Goal: Task Accomplishment & Management: Manage account settings

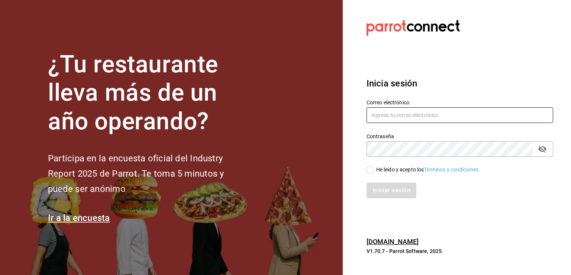
click at [391, 118] on input "text" at bounding box center [460, 115] width 187 height 16
type input "jose.galvez@grupo-galvez.com.mx"
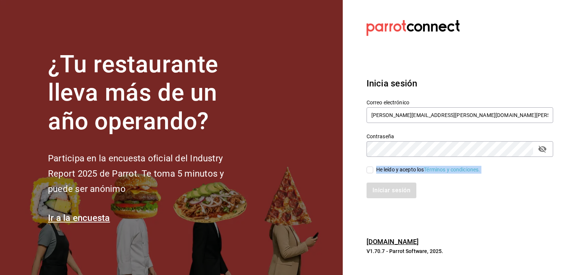
click at [368, 171] on div "Correo electrónico jose.galvez@grupo-galvez.com.mx Contraseña Contraseña He leí…" at bounding box center [456, 144] width 196 height 108
click at [368, 171] on input "He leído y acepto los Términos y condiciones." at bounding box center [370, 169] width 7 height 7
checkbox input "true"
click at [379, 195] on button "Iniciar sesión" at bounding box center [392, 190] width 51 height 16
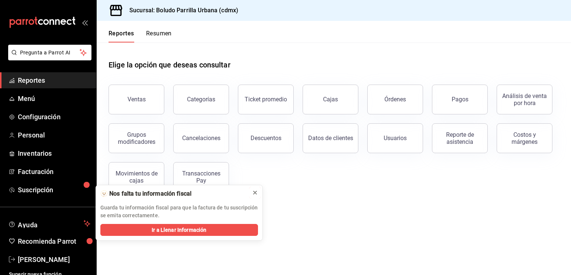
click at [254, 193] on icon at bounding box center [255, 192] width 6 height 6
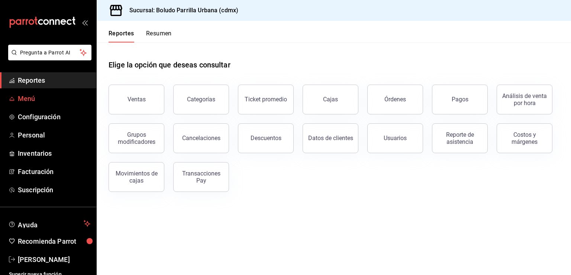
click at [50, 100] on span "Menú" at bounding box center [54, 98] width 73 height 10
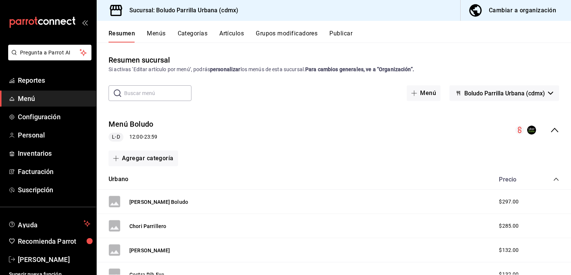
click at [159, 38] on button "Menús" at bounding box center [156, 36] width 19 height 13
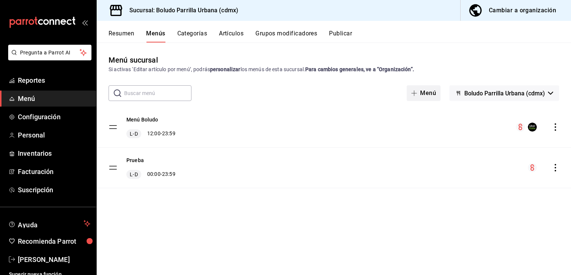
click at [426, 93] on button "Menú" at bounding box center [424, 93] width 34 height 16
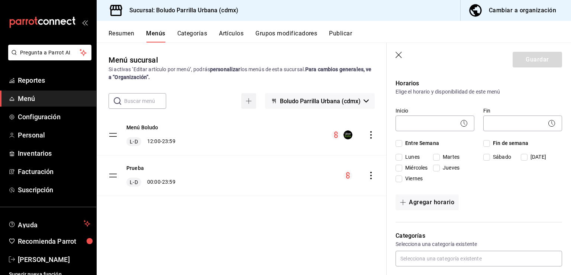
scroll to position [54, 0]
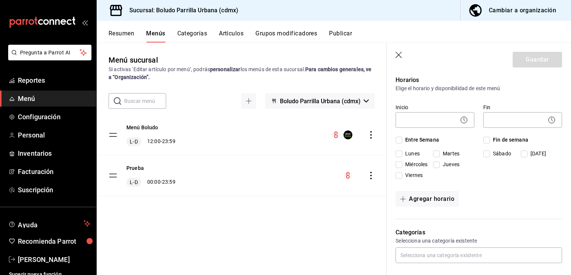
type input "Menú infantil"
click at [460, 123] on icon at bounding box center [464, 119] width 9 height 9
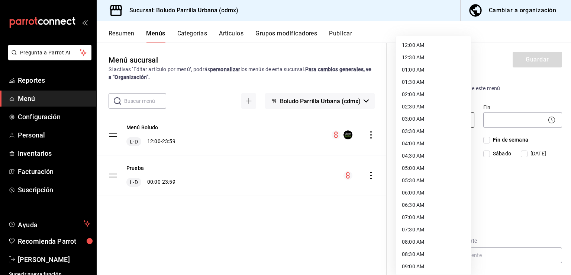
click at [430, 123] on body "Pregunta a Parrot AI Reportes Menú Configuración Personal Inventarios Facturaci…" at bounding box center [285, 137] width 571 height 275
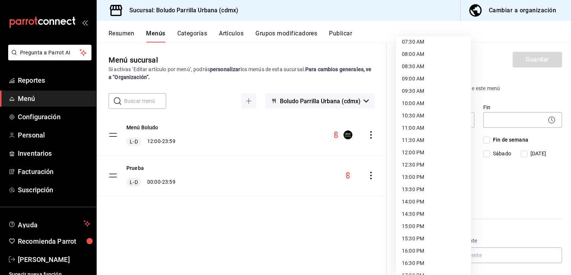
scroll to position [187, 0]
click at [436, 149] on li "12:00 PM" at bounding box center [433, 152] width 75 height 12
type input "12:00"
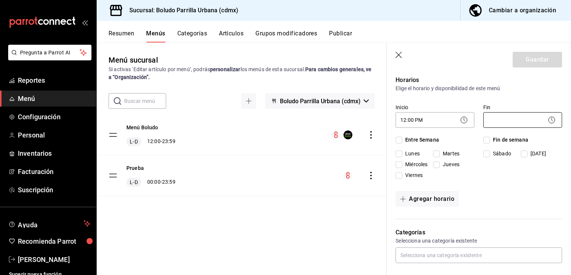
click at [525, 116] on body "Pregunta a Parrot AI Reportes Menú Configuración Personal Inventarios Facturaci…" at bounding box center [285, 137] width 571 height 275
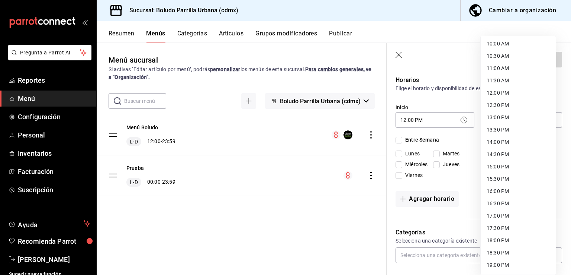
scroll to position [369, 0]
click at [494, 264] on li "23:59 PM" at bounding box center [518, 265] width 75 height 12
type input "23:59"
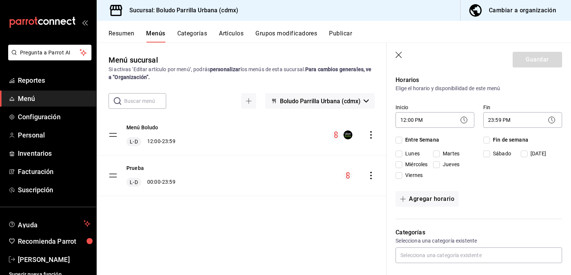
click at [404, 138] on span "Entre Semana" at bounding box center [421, 140] width 37 height 8
click at [403, 138] on input "Entre Semana" at bounding box center [399, 140] width 7 height 7
checkbox input "true"
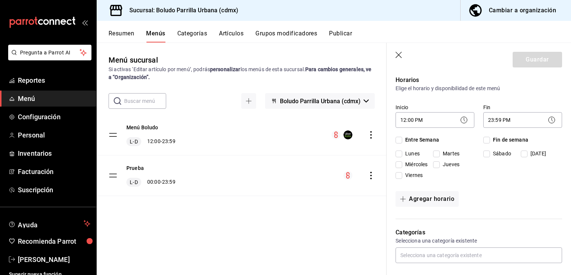
checkbox input "true"
click at [490, 139] on span "Fin de semana" at bounding box center [509, 140] width 38 height 8
click at [488, 139] on input "Fin de semana" at bounding box center [487, 140] width 7 height 7
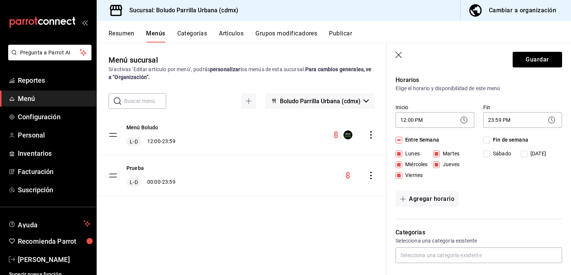
checkbox input "true"
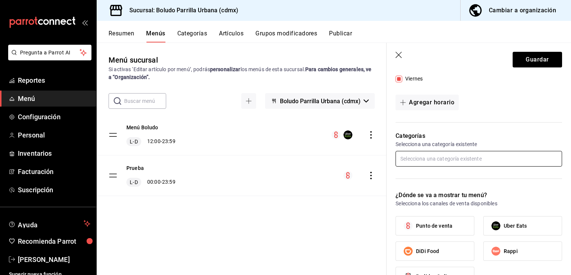
scroll to position [151, 0]
click at [471, 179] on div "Categorías Selecciona una categoría existente" at bounding box center [475, 150] width 176 height 59
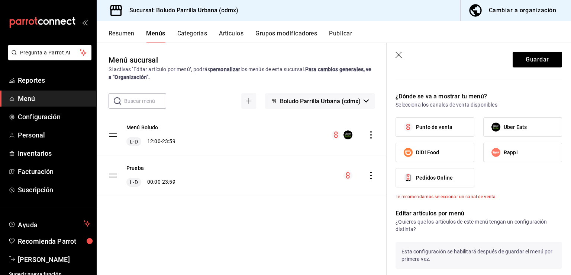
scroll to position [248, 0]
click at [444, 122] on label "Punto de venta" at bounding box center [435, 127] width 78 height 19
click at [416, 122] on input "Punto de venta" at bounding box center [409, 128] width 16 height 16
checkbox input "true"
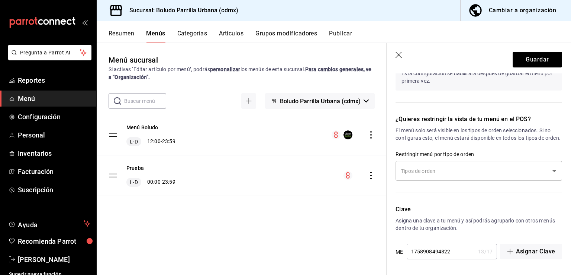
scroll to position [426, 0]
click at [536, 65] on button "Guardar" at bounding box center [537, 60] width 49 height 16
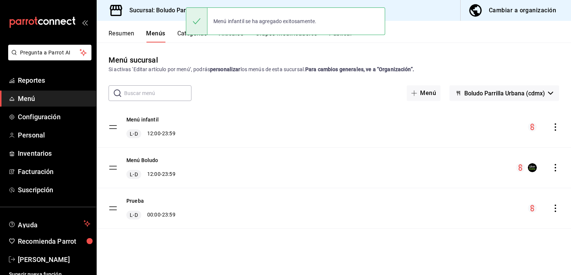
click at [170, 125] on div "Menú infantil L-D 12:00 - 23:59" at bounding box center [150, 127] width 49 height 22
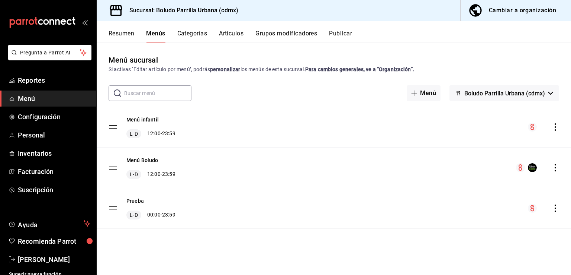
click at [110, 125] on tbody "Menú infantil L-D 12:00 - 23:59 Menú Boludo L-D 12:00 - 23:59 Prueba L-D 00:00 …" at bounding box center [334, 168] width 475 height 122
click at [201, 33] on button "Categorías" at bounding box center [192, 36] width 30 height 13
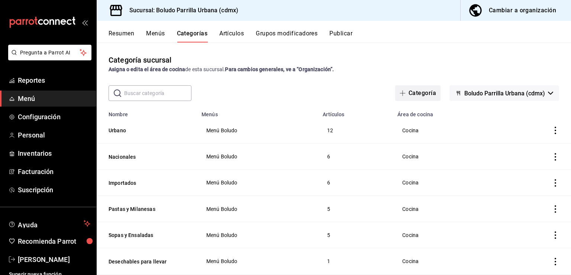
click at [405, 97] on button "Categoría" at bounding box center [417, 93] width 45 height 16
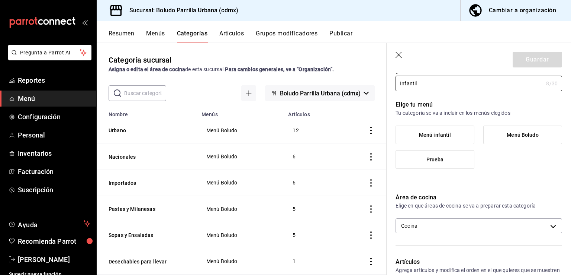
scroll to position [34, 0]
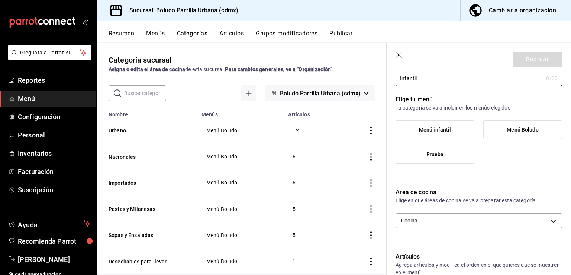
type input "Infantil"
click at [450, 135] on label "Menú infantil" at bounding box center [435, 130] width 78 height 18
click at [0, 0] on input "Menú infantil" at bounding box center [0, 0] width 0 height 0
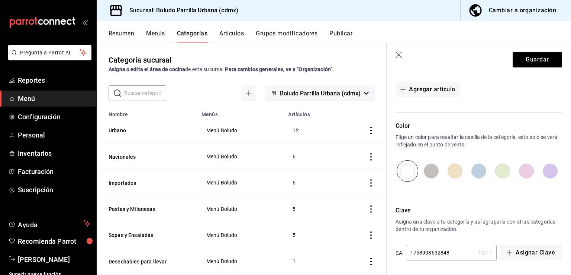
scroll to position [238, 0]
click at [487, 173] on input "radio" at bounding box center [479, 170] width 24 height 22
radio input "true"
click at [533, 55] on button "Guardar" at bounding box center [537, 60] width 49 height 16
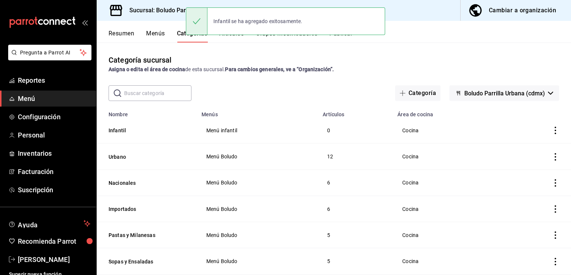
click at [229, 41] on button "Artículos" at bounding box center [231, 36] width 25 height 13
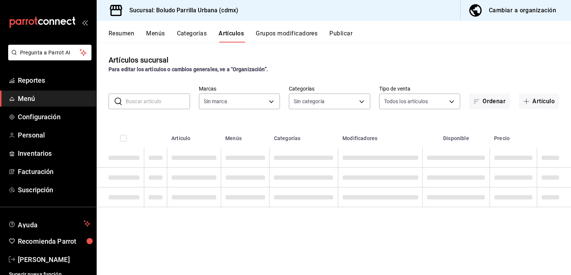
click at [240, 30] on div "Infantil se ha agregado exitosamente." at bounding box center [285, 21] width 199 height 28
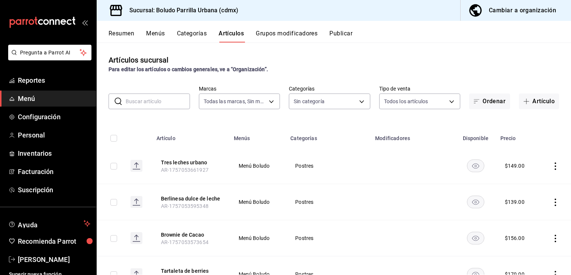
type input "533bc5ff-93dc-409b-97b1-0dec0b72c61d"
type input "3ac3bd13-75dd-4bd9-851c-98a68bc0a8f3,ae90798b-8438-4a99-b0ee-57a890711dad,3da56…"
click at [539, 100] on button "Artículo" at bounding box center [539, 101] width 40 height 16
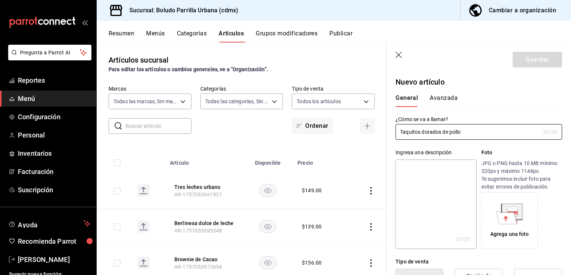
type input "Taquitos dorados de pollo"
click at [444, 173] on textarea at bounding box center [436, 203] width 81 height 89
type textarea "2"
type textarea "x"
type textarea "3"
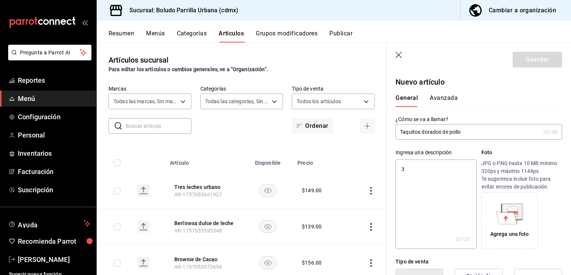
type textarea "x"
type textarea "3"
type textarea "x"
type textarea "3"
type textarea "x"
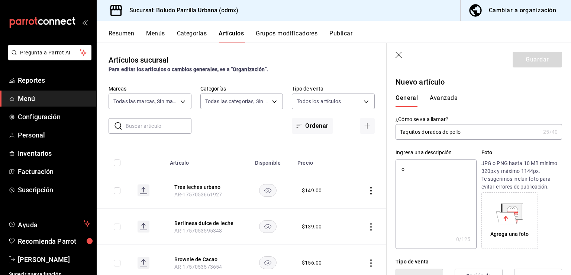
type textarea "or"
type textarea "x"
type textarea "ord"
type textarea "x"
type textarea "orde"
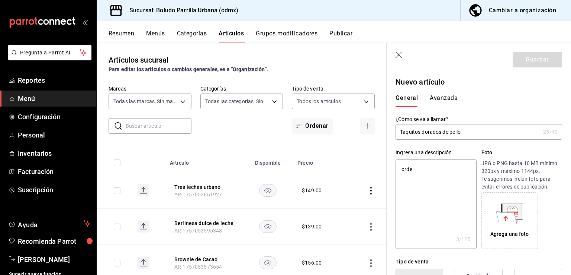
type textarea "x"
type textarea "orden"
type textarea "x"
type textarea "orden de"
type textarea "x"
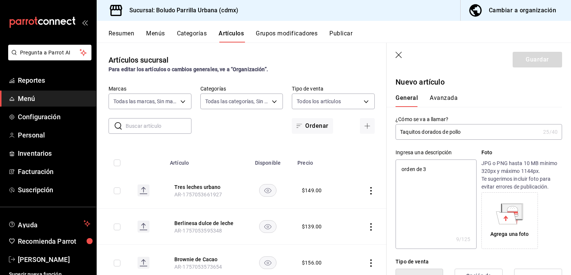
type textarea "orden de 3"
type textarea "x"
type textarea "orden de 3 ta"
type textarea "x"
type textarea "orden de 3 taqui"
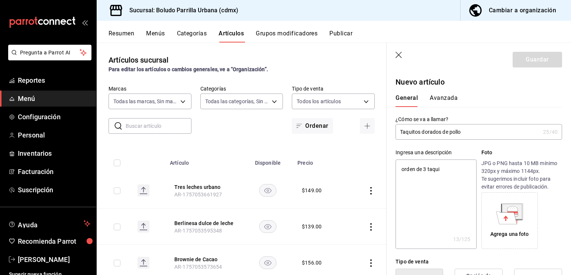
type textarea "x"
type textarea "orden de 3 taquitos"
type textarea "x"
type textarea "orden de 3 taquitos d"
type textarea "x"
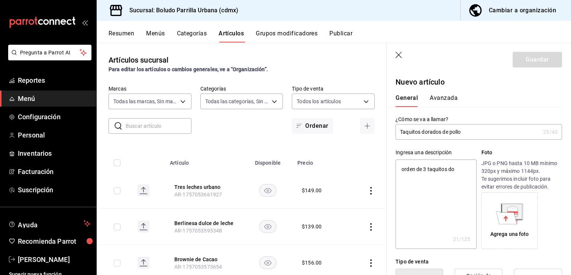
type textarea "orden de 3 taquitos dor"
type textarea "x"
type textarea "orden de 3 taquitos dora"
type textarea "x"
type textarea "orden de 3 taquitos dorado"
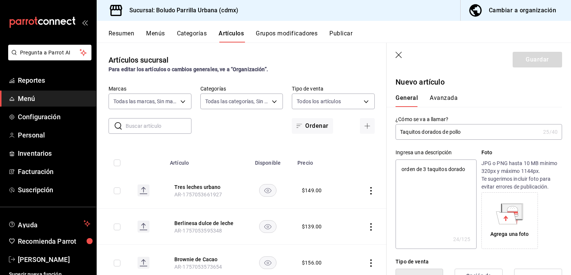
type textarea "x"
type textarea "orden de 3 taquitos dorados co"
type textarea "x"
type textarea "orden de 3 taquitos dorados con"
type textarea "x"
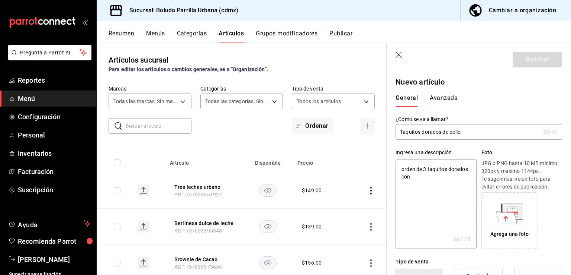
type textarea "orden de 3 taquitos dorados con"
type textarea "x"
type textarea "orden de 3 taquitos dorados con p"
type textarea "x"
type textarea "orden de 3 taquitos dorados con po"
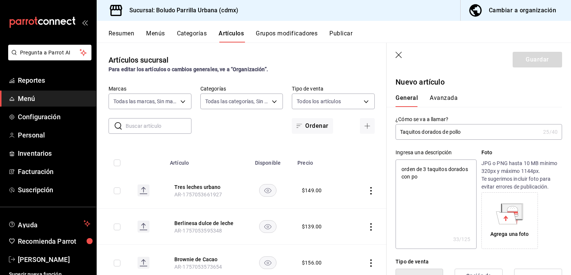
type textarea "x"
type textarea "orden de 3 taquitos dorados con pol"
type textarea "x"
type textarea "orden de 3 taquitos dorados con poll"
type textarea "x"
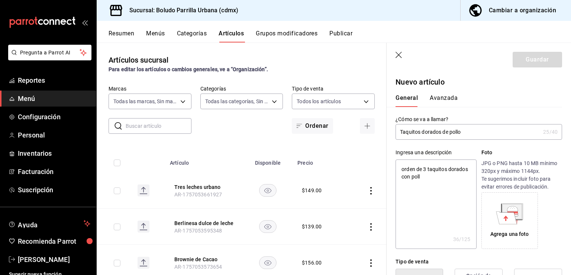
type textarea "orden de 3 taquitos dorados con pollo"
type textarea "x"
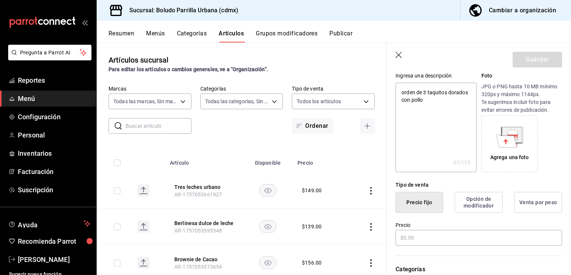
scroll to position [86, 0]
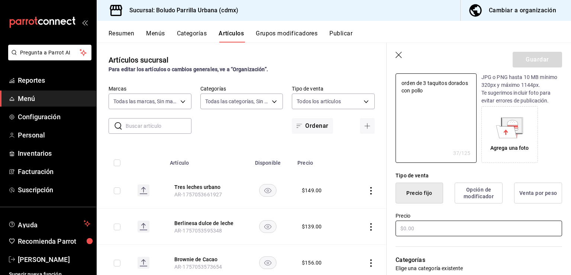
type textarea "orden de 3 taquitos dorados con pollo"
type textarea "x"
click at [436, 231] on input "text" at bounding box center [479, 228] width 167 height 16
type input "$18.00"
type textarea "x"
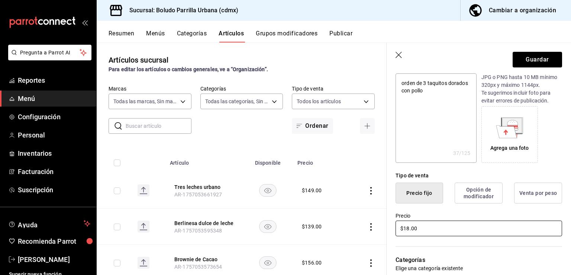
type input "$180.00"
type textarea "x"
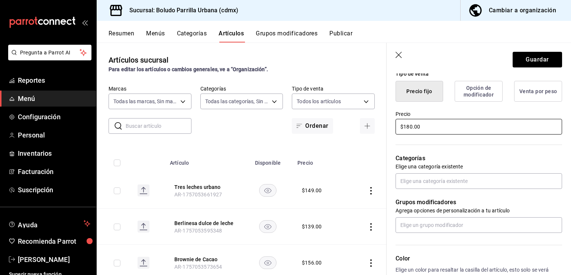
scroll to position [189, 0]
type input "$180.00"
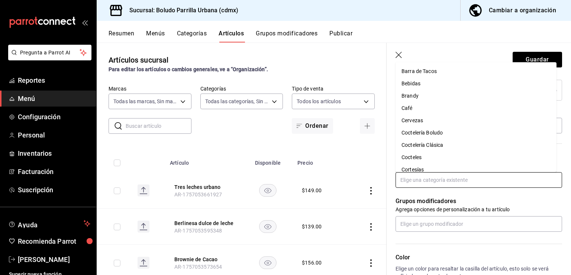
click at [447, 181] on input "text" at bounding box center [479, 180] width 167 height 16
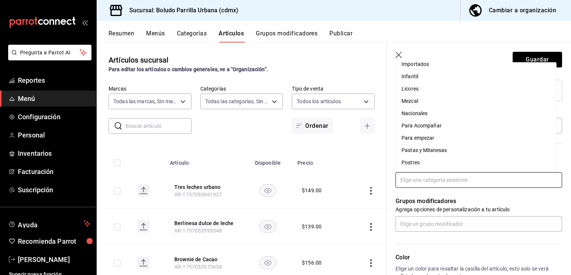
scroll to position [140, 0]
click at [424, 102] on li "Infantil" at bounding box center [476, 103] width 161 height 12
type textarea "x"
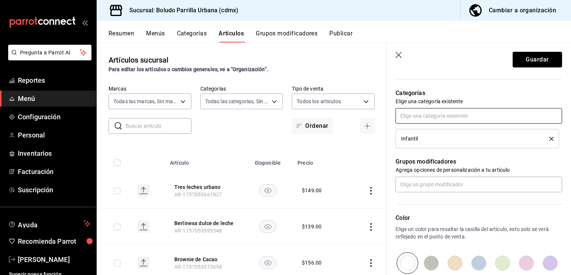
scroll to position [256, 0]
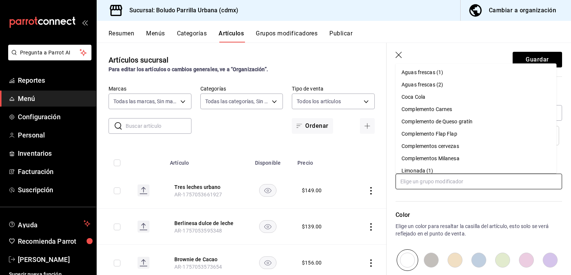
click at [459, 185] on input "text" at bounding box center [479, 181] width 167 height 16
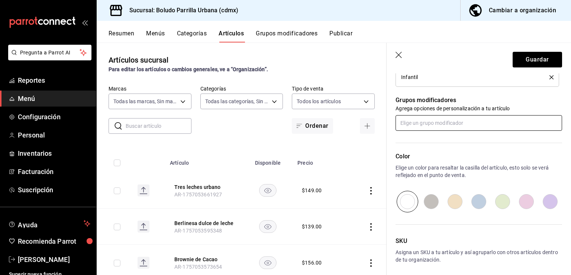
scroll to position [344, 0]
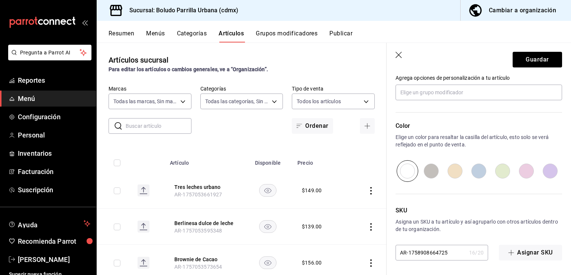
click at [471, 167] on input "radio" at bounding box center [479, 171] width 24 height 22
radio input "true"
click at [531, 61] on button "Guardar" at bounding box center [537, 60] width 49 height 16
type textarea "x"
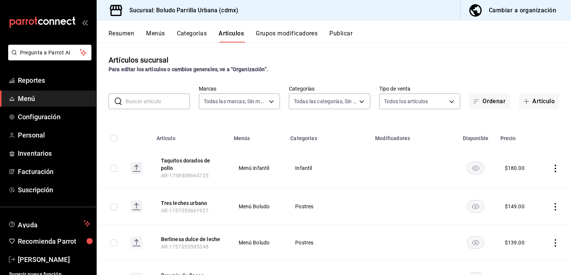
click at [280, 31] on button "Grupos modificadores" at bounding box center [287, 36] width 62 height 13
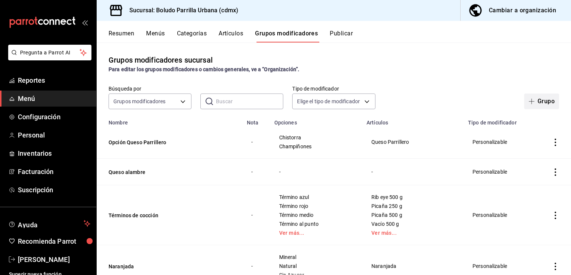
click at [529, 103] on icon "button" at bounding box center [532, 101] width 6 height 6
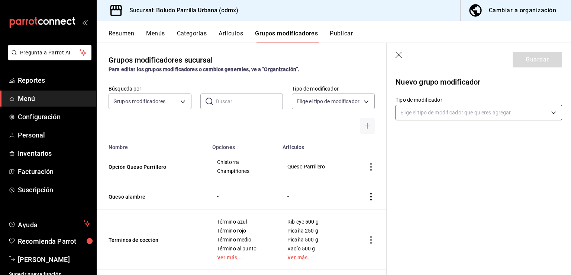
click at [499, 113] on body "Pregunta a Parrot AI Reportes Menú Configuración Personal Inventarios Facturaci…" at bounding box center [285, 137] width 571 height 275
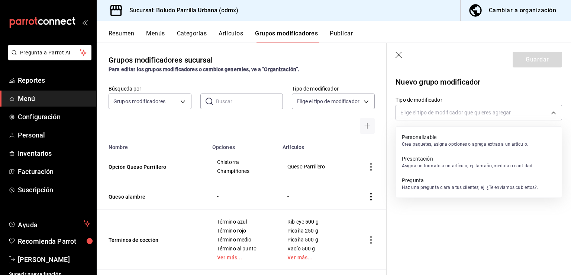
click at [490, 140] on p "Personalizable" at bounding box center [465, 136] width 126 height 7
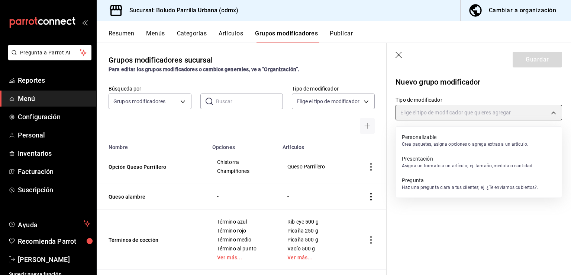
type input "CUSTOMIZABLE"
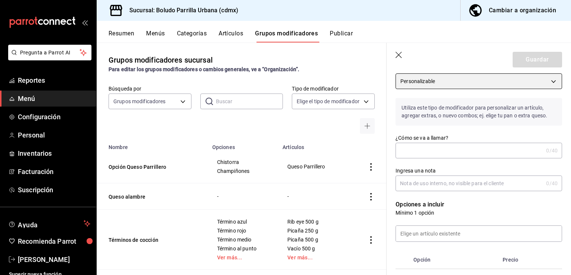
scroll to position [33, 0]
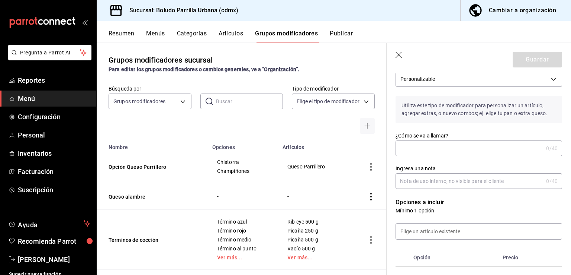
click at [472, 149] on input "¿Cómo se va a llamar?" at bounding box center [470, 148] width 148 height 15
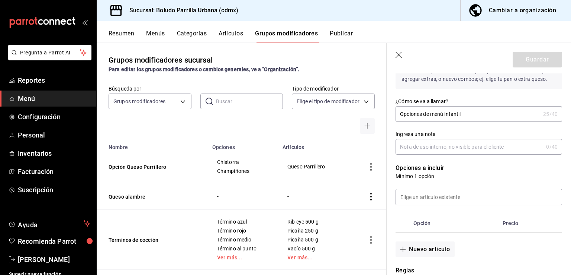
scroll to position [68, 0]
type input "Opciones de menú infantil"
click at [436, 195] on input at bounding box center [479, 196] width 166 height 16
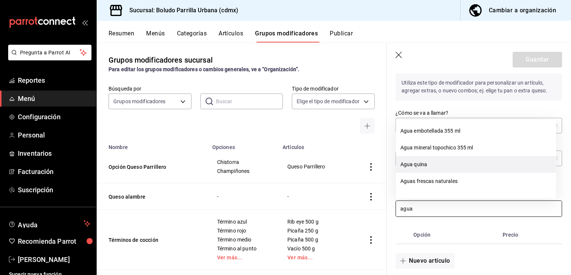
scroll to position [64, 0]
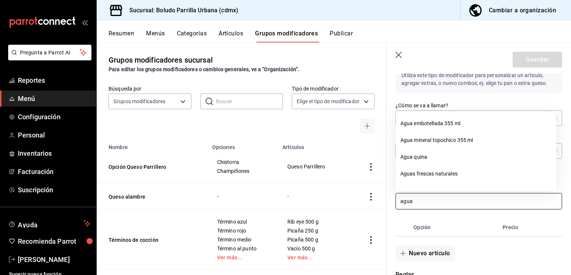
type input "agua"
click at [437, 217] on div "Opción Precio" at bounding box center [475, 222] width 176 height 27
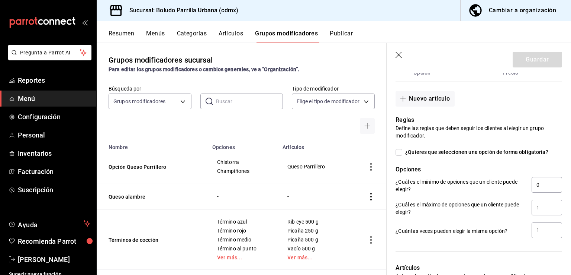
scroll to position [217, 0]
click at [397, 58] on icon "button" at bounding box center [399, 55] width 7 height 7
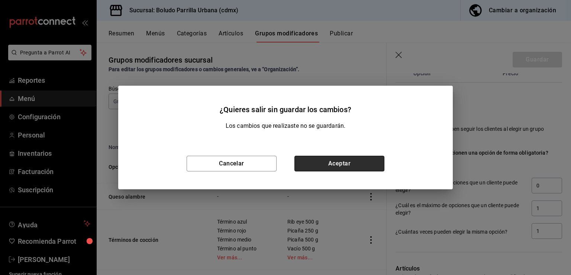
click at [328, 164] on button "Aceptar" at bounding box center [340, 163] width 90 height 16
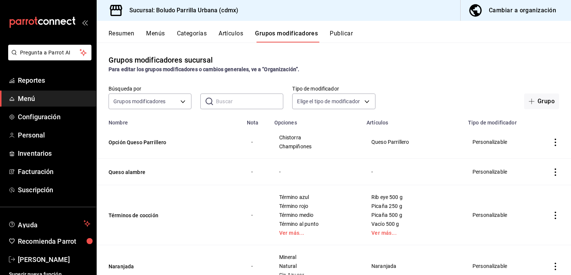
click at [235, 37] on button "Artículos" at bounding box center [231, 36] width 25 height 13
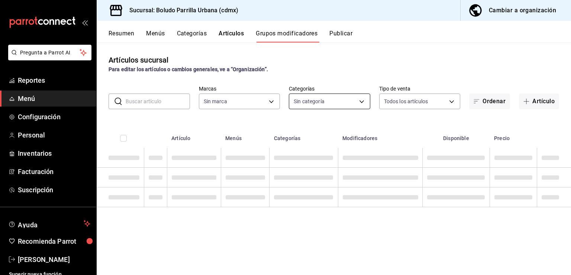
type input "533bc5ff-93dc-409b-97b1-0dec0b72c61d"
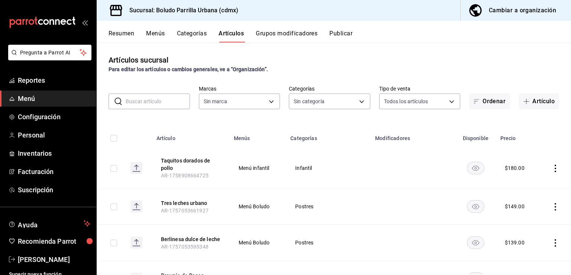
type input "533bc5ff-93dc-409b-97b1-0dec0b72c61d"
type input "3ac3bd13-75dd-4bd9-851c-98a68bc0a8f3,ae90798b-8438-4a99-b0ee-57a890711dad,3da56…"
click at [524, 106] on button "Artículo" at bounding box center [539, 101] width 40 height 16
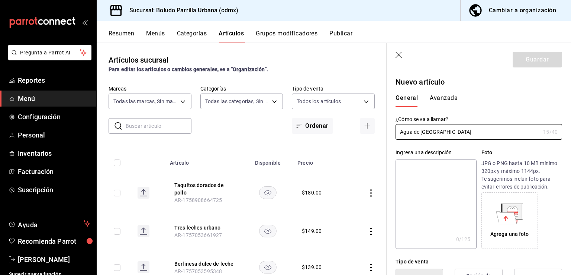
type input "Agua de [GEOGRAPHIC_DATA]"
click at [419, 170] on textarea at bounding box center [436, 203] width 81 height 89
type textarea "V"
type textarea "x"
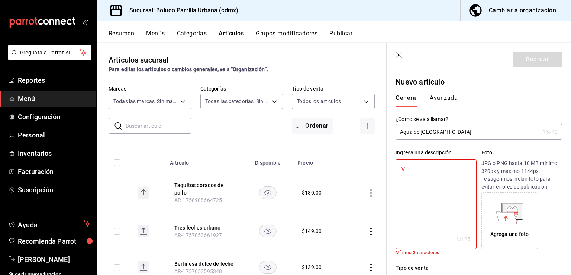
type textarea "Va"
type textarea "x"
type textarea "Vaso d"
type textarea "x"
type textarea "Vaso de"
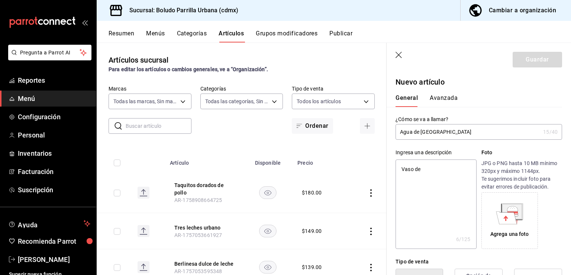
type textarea "x"
type textarea "Vaso de a"
type textarea "x"
type textarea "Vaso de agu"
type textarea "x"
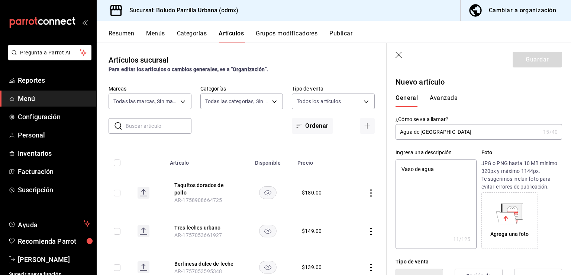
type textarea "Vaso de agua d"
type textarea "x"
type textarea "Vaso de agua de"
type textarea "x"
type textarea "Vaso de agua de jam"
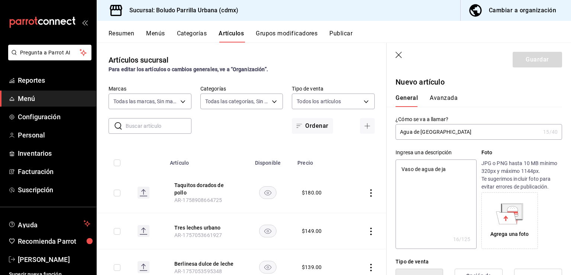
type textarea "x"
type textarea "Vaso de agua de jamai"
type textarea "x"
type textarea "Vaso de agua de jamaic"
type textarea "x"
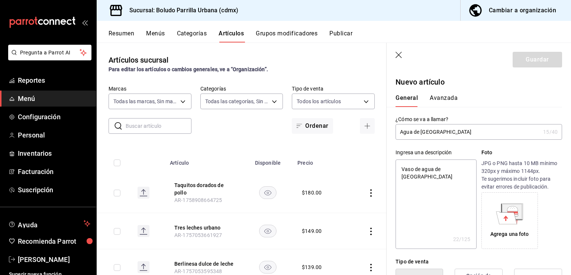
type textarea "Vaso de agua de jamaica p"
type textarea "x"
type textarea "Vaso de agua de jamaica pa"
type textarea "x"
type textarea "Vaso de agua de jamaica para el"
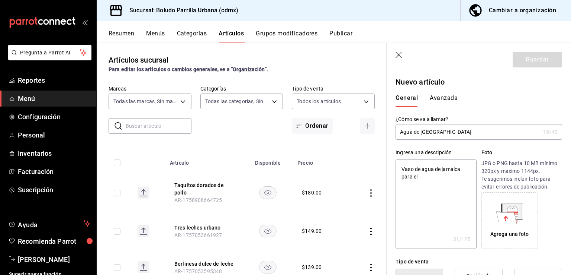
type textarea "x"
type textarea "Vaso de agua de jamaica para el m"
type textarea "x"
type textarea "Vaso de agua de jamaica para el men"
type textarea "x"
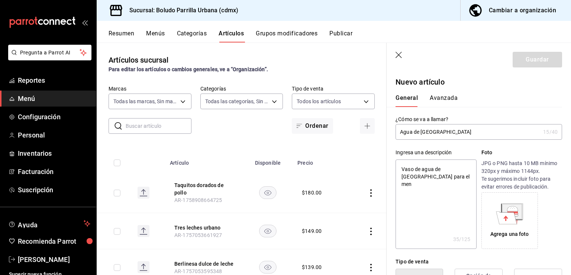
type textarea "Vaso de agua de jamaica para el menú"
type textarea "x"
type textarea "Vaso de agua de jamaica para el menú i"
type textarea "x"
type textarea "Vaso de agua de jamaica para el menú inf"
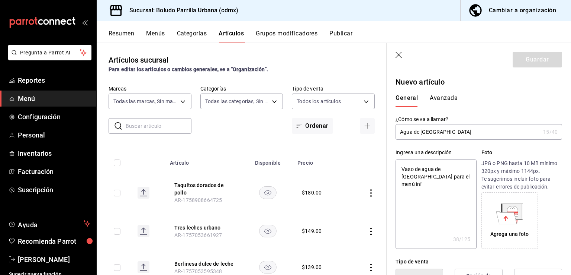
type textarea "x"
type textarea "Vaso de agua de jamaica para el menú infan"
type textarea "x"
type textarea "Vaso de agua de jamaica para el menú infanti"
type textarea "x"
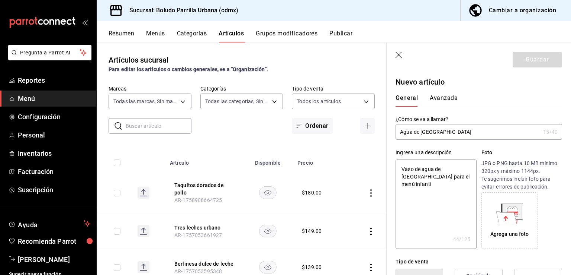
type textarea "Vaso de agua de jamaica para el menú infantil"
type textarea "x"
type textarea "Vaso de agua de [GEOGRAPHIC_DATA] para el menú infantil."
type textarea "x"
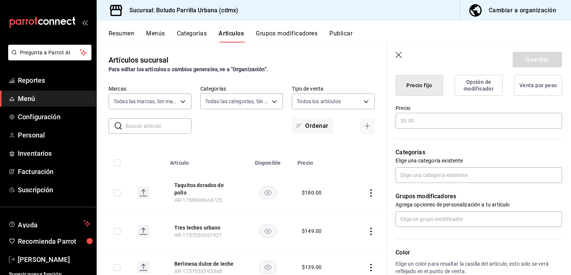
scroll to position [194, 0]
type textarea "Vaso de agua de [GEOGRAPHIC_DATA] para el menú infantil."
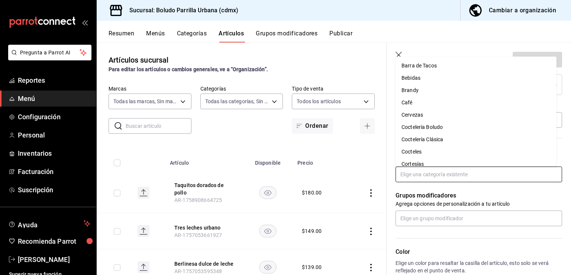
click at [441, 176] on input "text" at bounding box center [479, 174] width 167 height 16
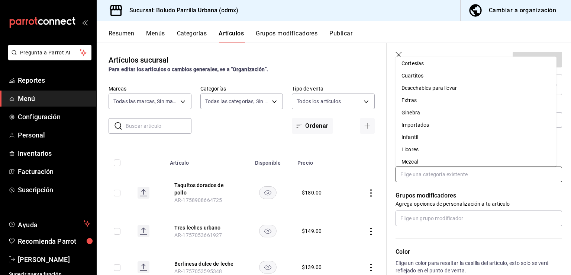
scroll to position [103, 0]
click at [427, 133] on li "Infantil" at bounding box center [476, 135] width 161 height 12
type textarea "x"
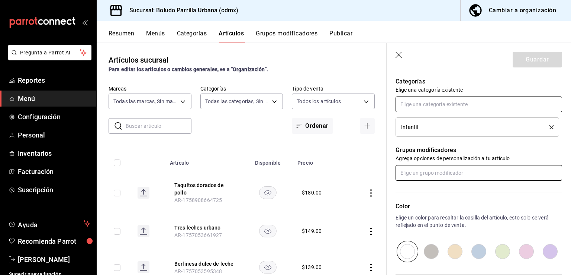
scroll to position [344, 0]
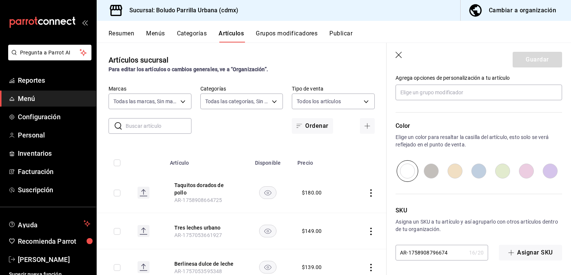
click at [406, 171] on input "radio" at bounding box center [408, 171] width 24 height 22
click at [480, 173] on input "radio" at bounding box center [479, 171] width 24 height 22
radio input "true"
type textarea "x"
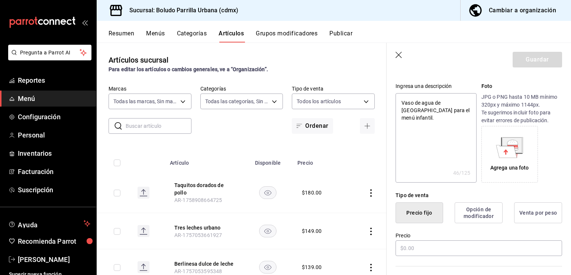
scroll to position [70, 0]
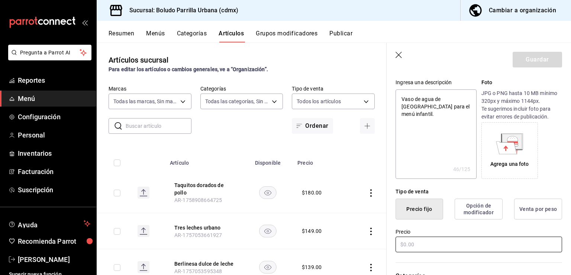
click at [415, 238] on input "text" at bounding box center [479, 244] width 167 height 16
type input "$0.00"
type textarea "x"
type input "$0.00"
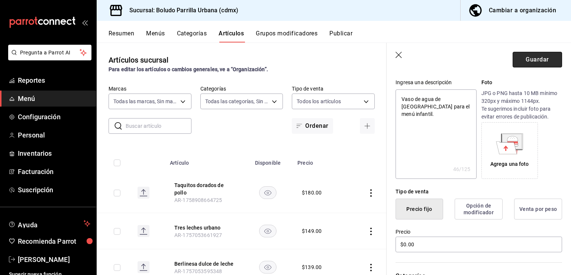
click at [525, 63] on button "Guardar" at bounding box center [537, 60] width 49 height 16
type textarea "x"
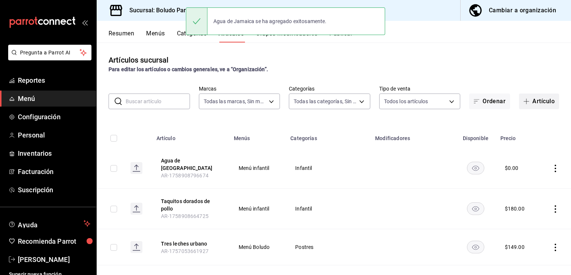
click at [532, 98] on button "Artículo" at bounding box center [539, 101] width 40 height 16
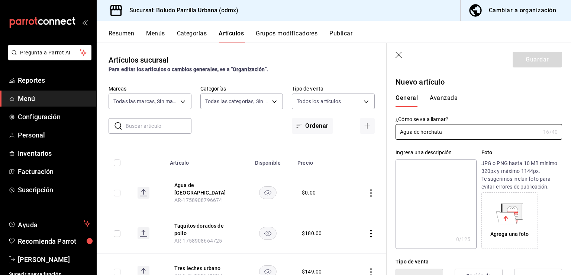
type input "Agua de horchata"
click at [426, 171] on textarea at bounding box center [436, 203] width 81 height 89
type textarea "V"
type textarea "x"
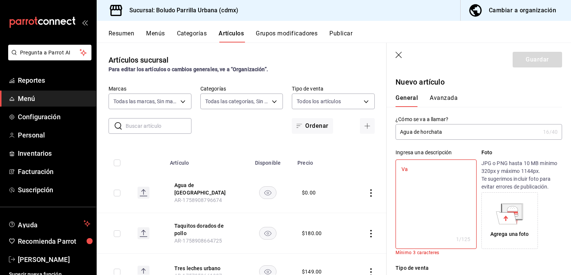
type textarea "Vas"
type textarea "x"
type textarea "Vaso de"
type textarea "x"
type textarea "Vaso de"
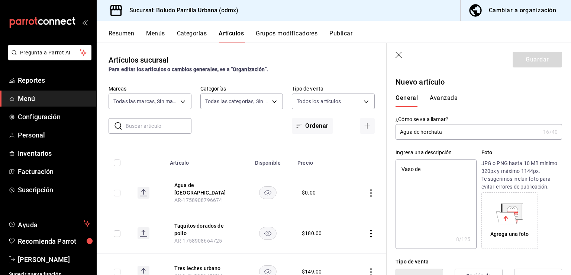
type textarea "x"
type textarea "Vaso de agua"
type textarea "x"
type textarea "Vaso de agua de ho"
type textarea "x"
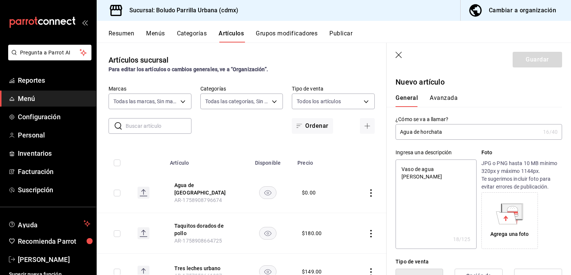
type textarea "Vaso de agua de hor"
type textarea "x"
type textarea "Vaso de agua de horchata"
type textarea "x"
type textarea "Vaso de agua de horchata"
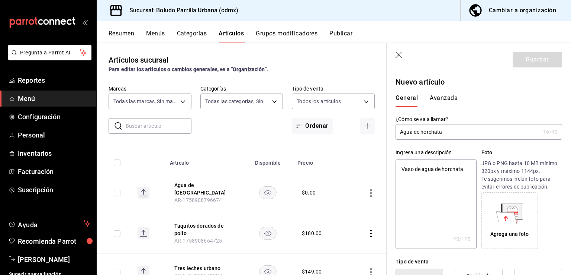
type textarea "x"
type textarea "Vaso de agua de horchata p"
type textarea "x"
type textarea "Vaso de agua de horchata pa"
type textarea "x"
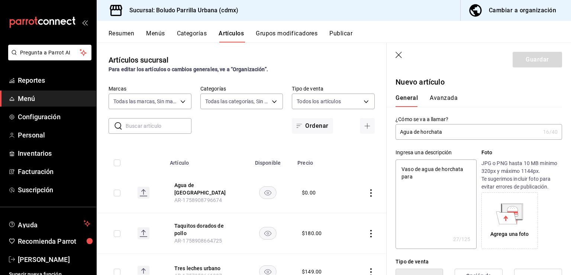
type textarea "Vaso de agua de horchata para"
type textarea "x"
type textarea "Vaso de agua de horchata para men"
type textarea "x"
type textarea "Vaso de agua de horchata para menú"
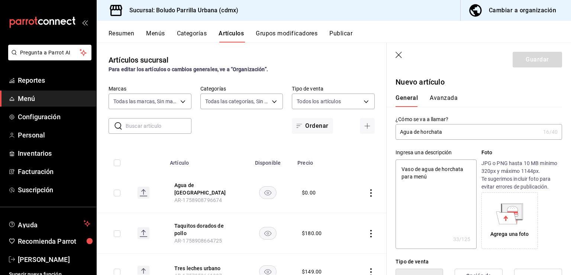
type textarea "x"
type textarea "Vaso de agua de horchata para menú"
type textarea "x"
type textarea "Vaso de agua de horchata para menú in"
type textarea "x"
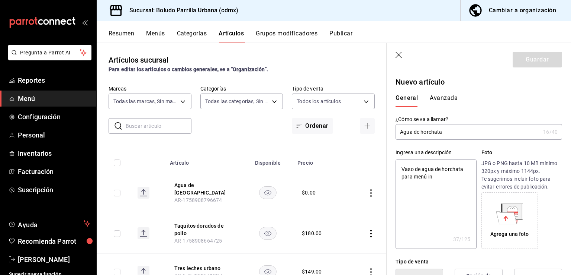
type textarea "Vaso de agua de horchata para menú inf"
type textarea "x"
type textarea "Vaso de agua de horchata para menú infan"
type textarea "x"
type textarea "Vaso de agua de horchata para menú infanti"
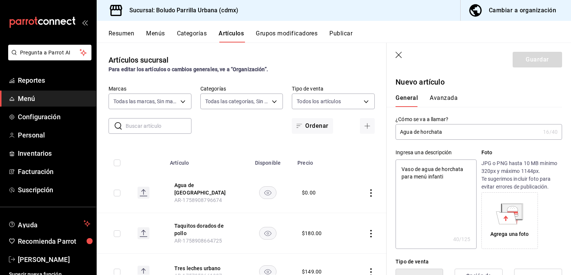
type textarea "x"
type textarea "Vaso de agua de horchata para menú infantil"
type textarea "x"
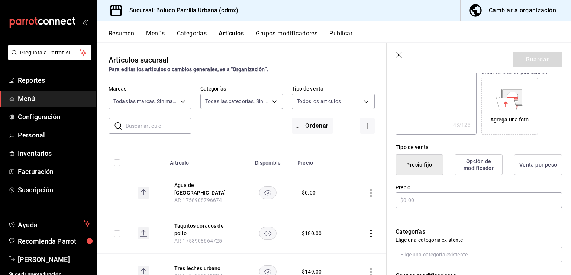
scroll to position [115, 0]
type textarea "Vaso de agua de horchata para menú infantil"
type textarea "x"
click at [419, 201] on input "text" at bounding box center [479, 199] width 167 height 16
type input "$0.00"
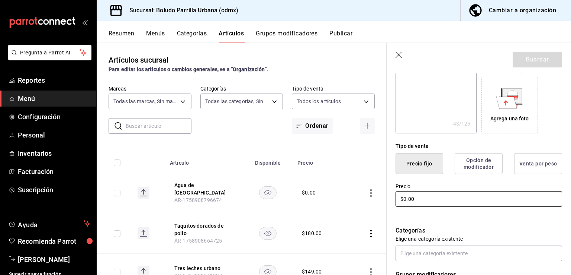
type textarea "x"
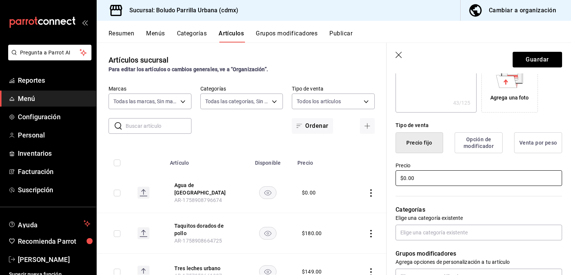
type input "$0.00"
click at [419, 201] on div "Categorías Elige una categoría existente" at bounding box center [475, 213] width 176 height 53
click at [417, 230] on input "text" at bounding box center [479, 232] width 167 height 16
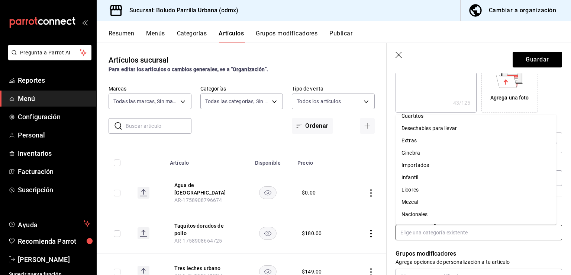
scroll to position [119, 0]
click at [418, 174] on li "Infantil" at bounding box center [476, 177] width 161 height 12
type textarea "x"
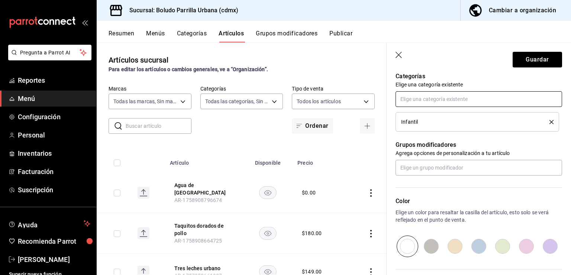
scroll to position [270, 0]
click at [479, 251] on input "radio" at bounding box center [479, 245] width 24 height 22
radio input "true"
click at [479, 251] on input "radio" at bounding box center [479, 245] width 24 height 22
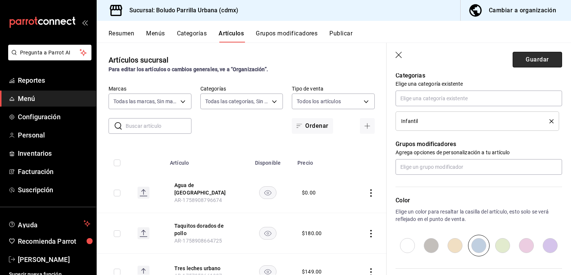
click at [542, 53] on button "Guardar" at bounding box center [537, 60] width 49 height 16
click at [542, 53] on div "Guardar" at bounding box center [537, 60] width 49 height 16
type textarea "x"
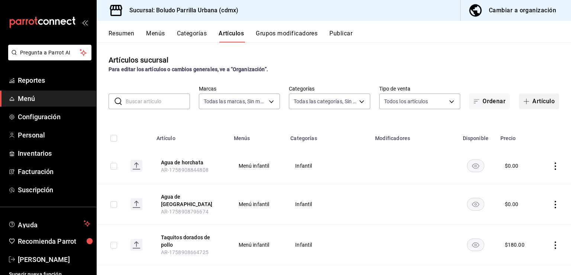
click at [525, 105] on button "Artículo" at bounding box center [539, 101] width 40 height 16
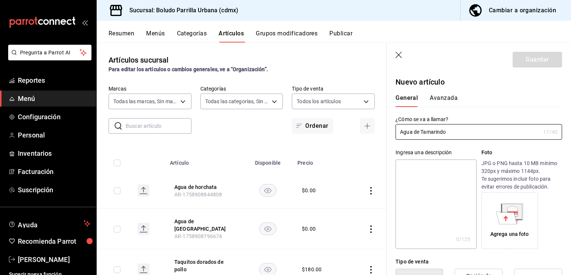
type input "Agua de Tamarindo"
click at [436, 171] on textarea at bounding box center [436, 203] width 81 height 89
type textarea "V"
type textarea "x"
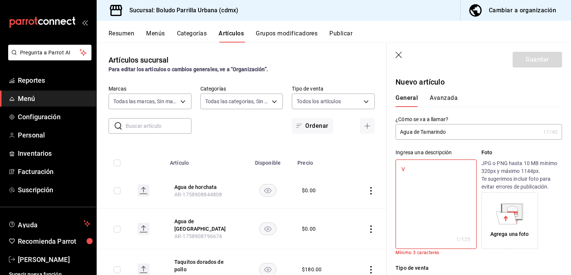
type textarea "Va"
type textarea "x"
type textarea "Vaso"
type textarea "x"
type textarea "Vaso d"
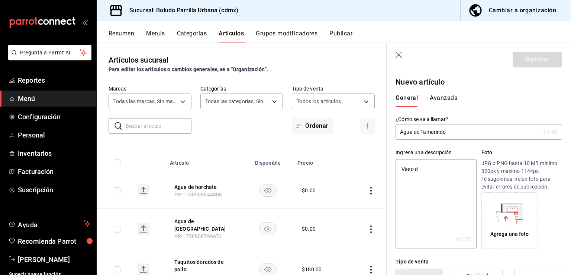
type textarea "x"
type textarea "Vaso de"
type textarea "x"
type textarea "Vaso de agu"
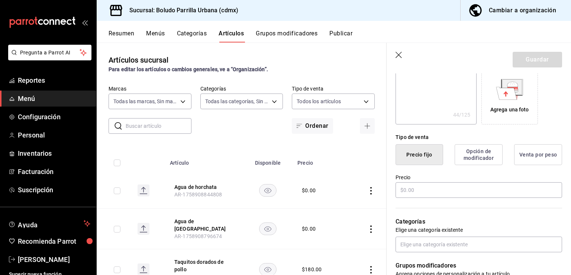
scroll to position [126, 0]
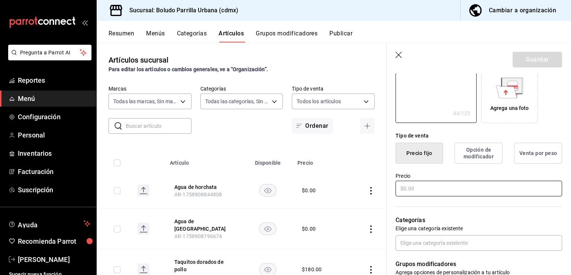
click at [420, 186] on input "text" at bounding box center [479, 188] width 167 height 16
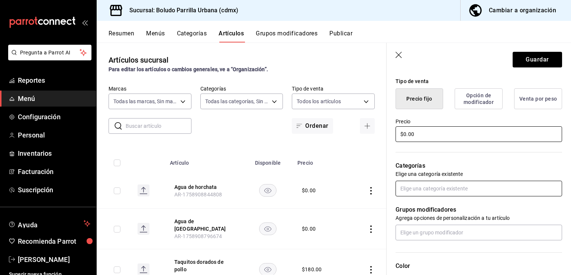
scroll to position [181, 0]
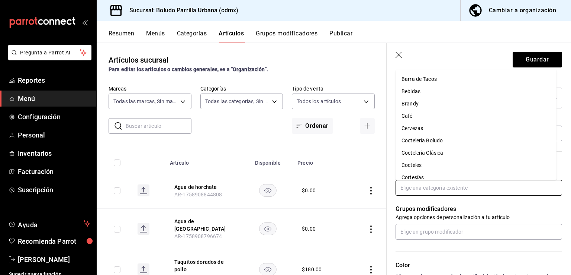
click at [420, 187] on input "text" at bounding box center [479, 188] width 167 height 16
click at [421, 143] on li "Infantil" at bounding box center [476, 138] width 161 height 12
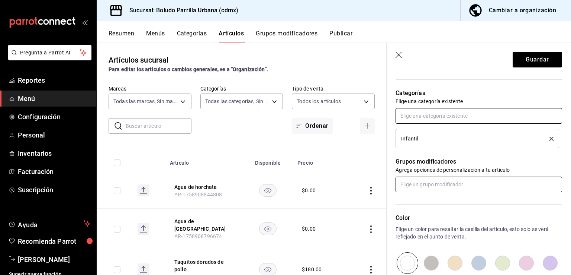
scroll to position [274, 0]
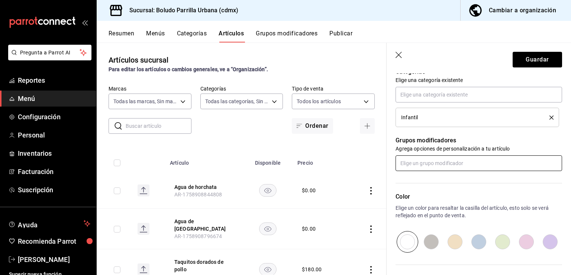
click at [449, 161] on input "text" at bounding box center [479, 163] width 167 height 16
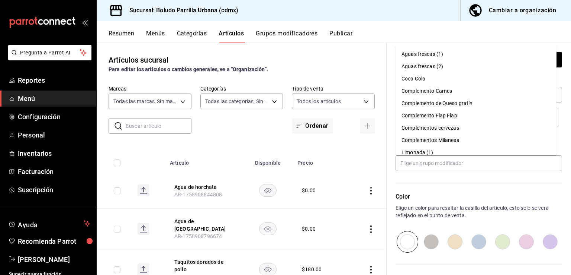
click at [460, 195] on p "Color" at bounding box center [479, 196] width 167 height 9
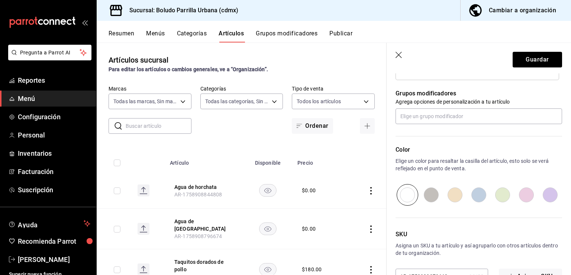
scroll to position [330, 0]
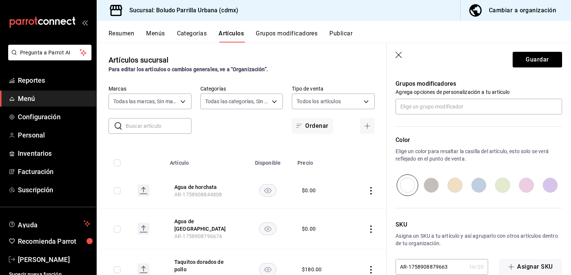
click at [480, 188] on input "radio" at bounding box center [479, 185] width 24 height 22
click at [533, 61] on button "Guardar" at bounding box center [537, 60] width 49 height 16
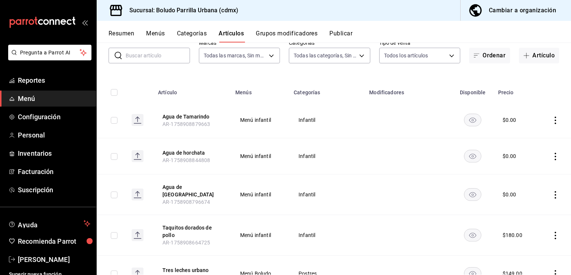
scroll to position [47, 0]
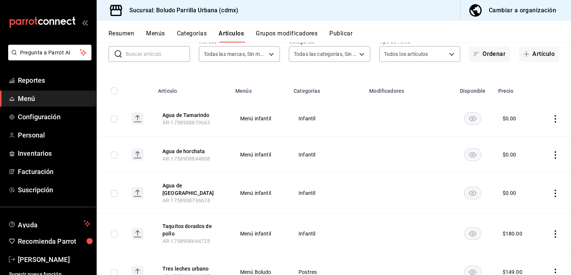
click at [533, 61] on button "Artículo" at bounding box center [539, 54] width 40 height 16
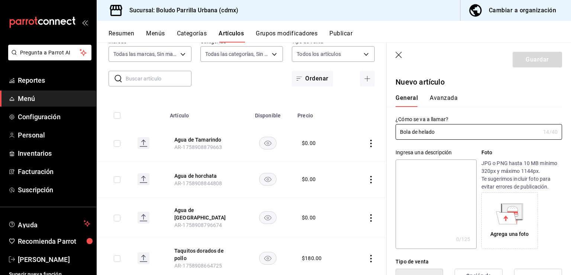
click at [426, 169] on textarea at bounding box center [436, 203] width 81 height 89
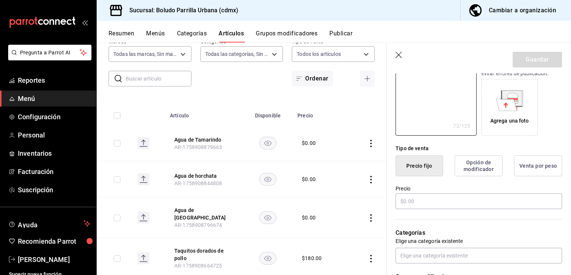
scroll to position [115, 0]
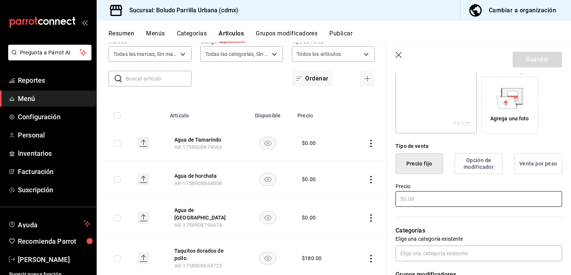
click at [418, 202] on input "text" at bounding box center [479, 199] width 167 height 16
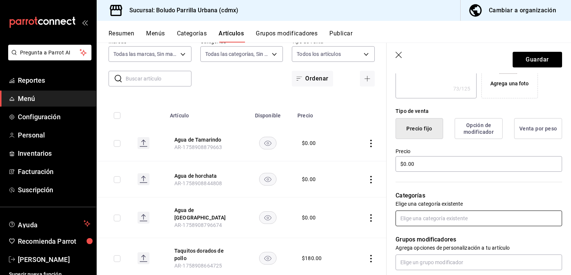
click at [419, 215] on input "text" at bounding box center [479, 218] width 167 height 16
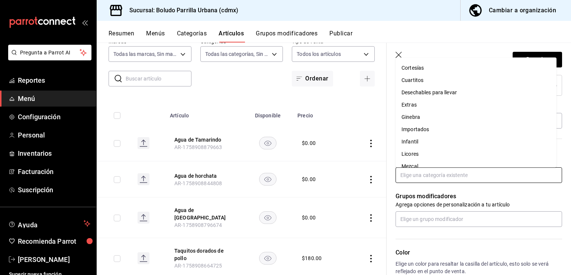
scroll to position [98, 0]
click at [420, 142] on li "Infantil" at bounding box center [476, 140] width 161 height 12
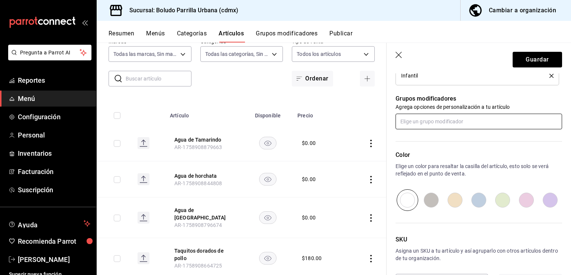
scroll to position [317, 0]
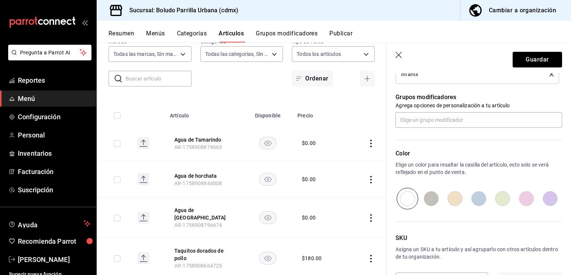
click at [482, 200] on input "radio" at bounding box center [479, 198] width 24 height 22
click at [519, 54] on button "Guardar" at bounding box center [537, 60] width 49 height 16
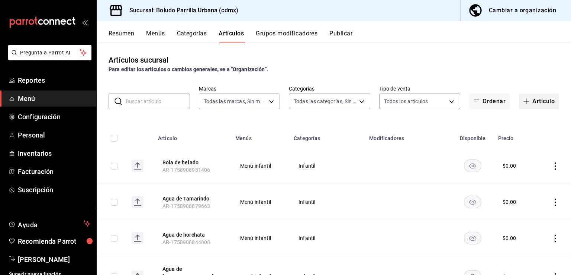
click at [527, 103] on button "Artículo" at bounding box center [539, 101] width 40 height 16
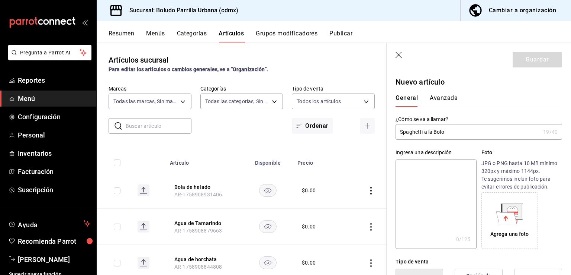
paste input "ñ"
click at [457, 137] on input "Spaghetti a la Boloñesa" at bounding box center [468, 131] width 145 height 15
click at [445, 175] on textarea at bounding box center [436, 203] width 81 height 89
paste textarea "ñ"
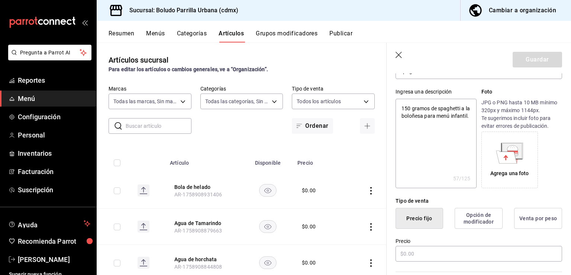
scroll to position [61, 0]
click at [412, 259] on input "text" at bounding box center [479, 253] width 167 height 16
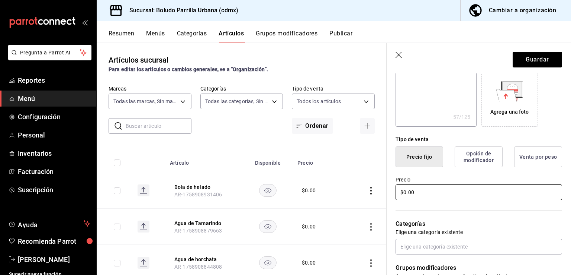
scroll to position [123, 0]
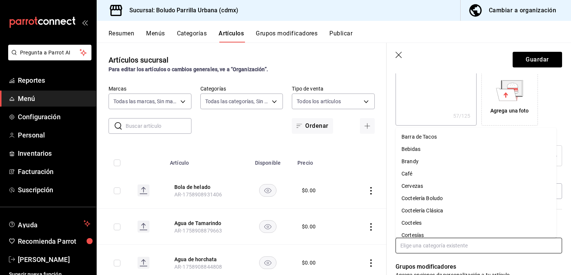
click at [425, 237] on body "Pregunta a Parrot AI Reportes Menú Configuración Personal Inventarios Facturaci…" at bounding box center [285, 137] width 571 height 275
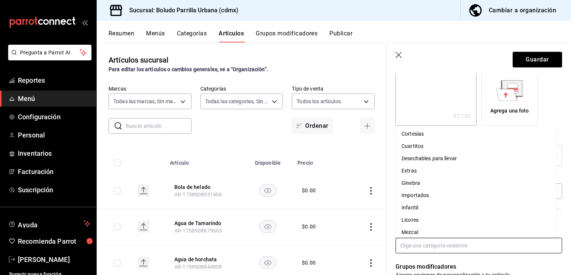
scroll to position [107, 0]
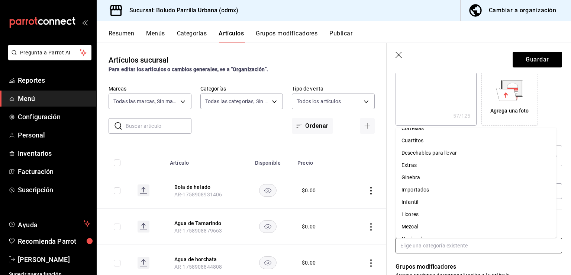
click at [409, 199] on li "Infantil" at bounding box center [476, 202] width 161 height 12
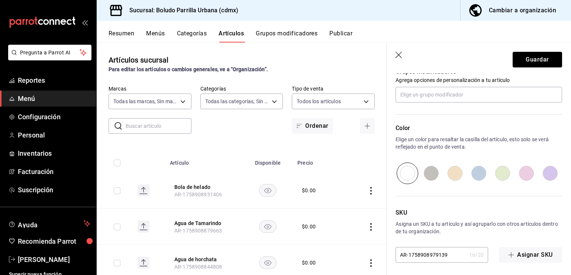
scroll to position [344, 0]
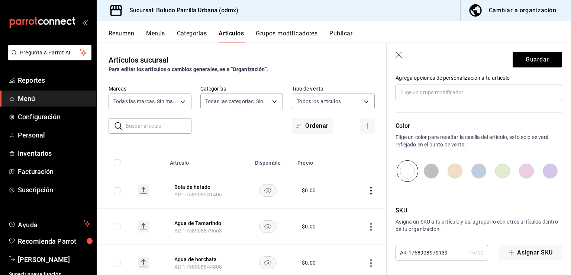
click at [476, 175] on input "radio" at bounding box center [479, 171] width 24 height 22
click at [541, 57] on button "Guardar" at bounding box center [537, 60] width 49 height 16
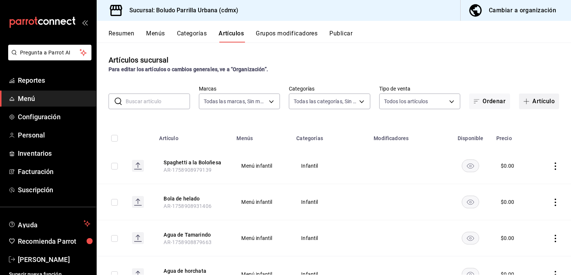
click at [524, 102] on icon "button" at bounding box center [527, 101] width 6 height 6
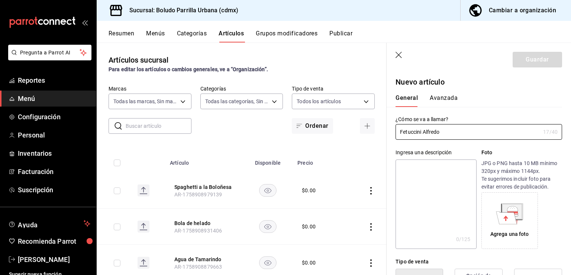
click at [418, 174] on textarea at bounding box center [436, 203] width 81 height 89
click at [401, 171] on textarea "Pasta tipo fetuccini alfredo" at bounding box center [436, 203] width 81 height 89
click at [459, 171] on textarea "150 gramos de Pasta tipo fetuccini alfredo" at bounding box center [436, 203] width 81 height 89
click at [401, 178] on textarea "150 gramos de Pasta fetuccini alfredo" at bounding box center [436, 203] width 81 height 89
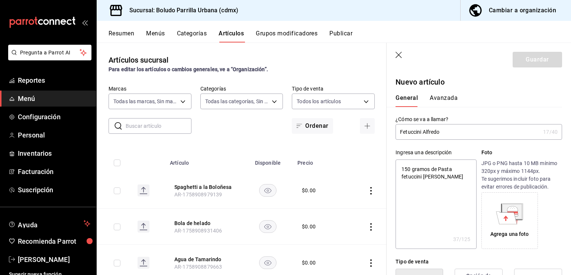
click at [454, 182] on textarea "150 gramos de Pasta fetuccini alfredo" at bounding box center [436, 203] width 81 height 89
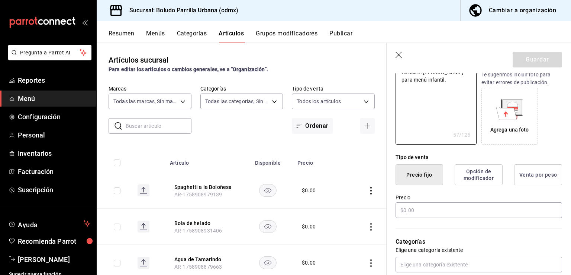
scroll to position [104, 0]
click at [426, 210] on input "text" at bounding box center [479, 210] width 167 height 16
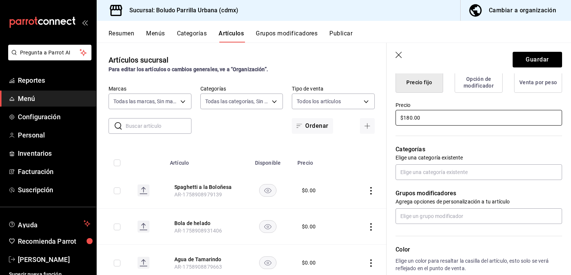
scroll to position [196, 0]
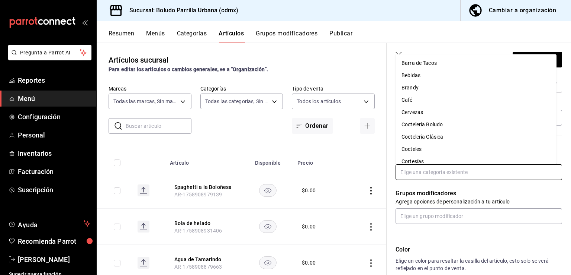
click at [432, 169] on input "text" at bounding box center [479, 172] width 167 height 16
click at [421, 135] on li "Infantil" at bounding box center [476, 135] width 161 height 12
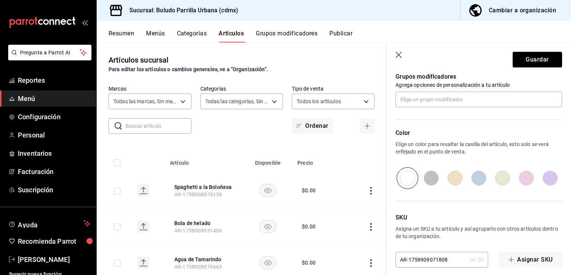
scroll to position [338, 0]
click at [477, 180] on input "radio" at bounding box center [479, 178] width 24 height 22
click at [535, 62] on button "Guardar" at bounding box center [537, 60] width 49 height 16
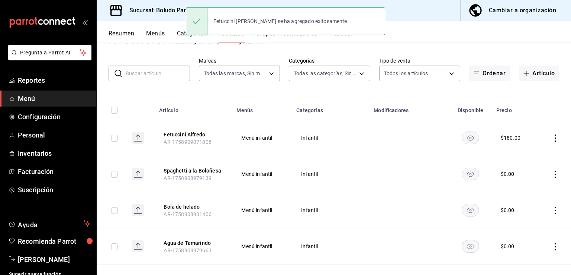
scroll to position [28, 0]
click at [210, 171] on button "Spaghetti a la Boloñesa" at bounding box center [194, 169] width 60 height 7
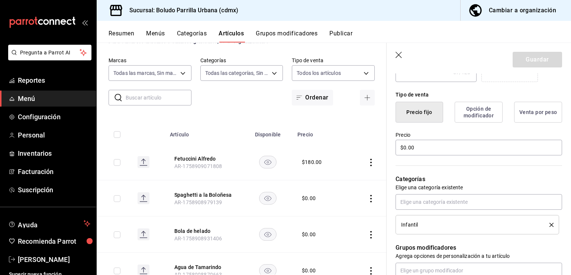
scroll to position [168, 0]
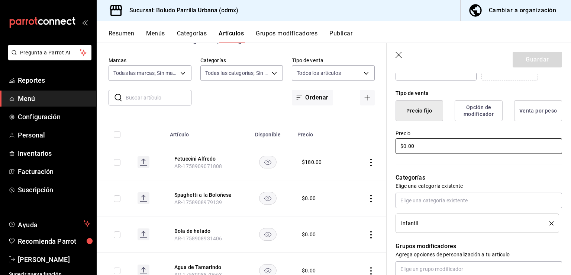
drag, startPoint x: 426, startPoint y: 148, endPoint x: 399, endPoint y: 148, distance: 27.5
click at [399, 148] on input "$0.00" at bounding box center [479, 146] width 167 height 16
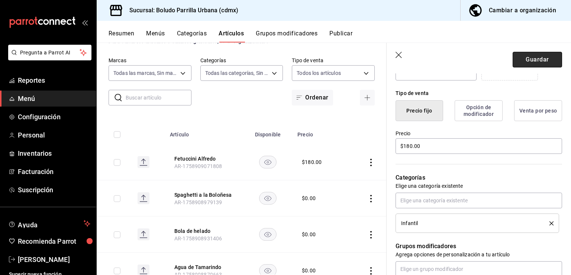
click at [527, 57] on button "Guardar" at bounding box center [537, 60] width 49 height 16
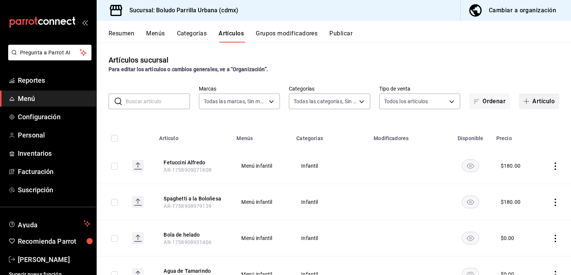
click at [533, 105] on button "Artículo" at bounding box center [539, 101] width 40 height 16
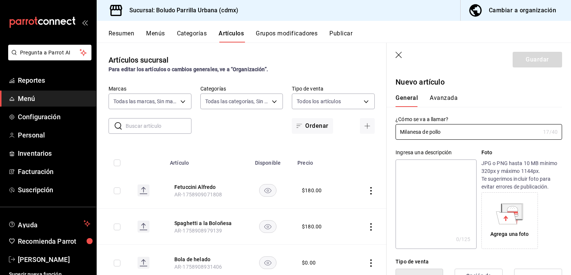
click at [420, 178] on textarea at bounding box center [436, 203] width 81 height 89
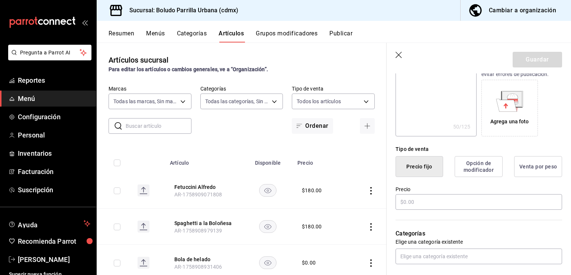
scroll to position [119, 0]
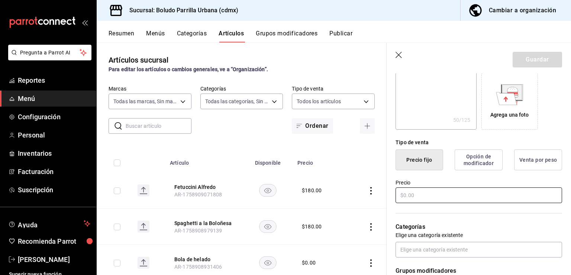
click at [415, 200] on input "text" at bounding box center [479, 195] width 167 height 16
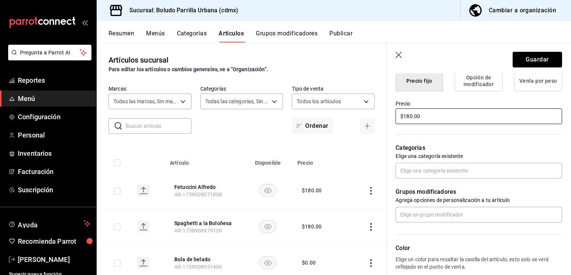
scroll to position [204, 0]
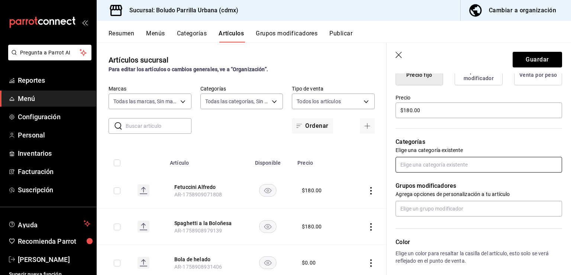
click at [424, 167] on input "text" at bounding box center [479, 165] width 167 height 16
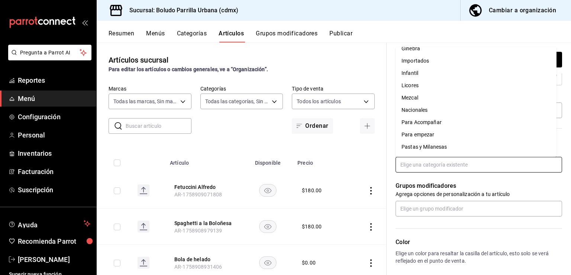
scroll to position [155, 0]
click at [426, 73] on li "Infantil" at bounding box center [476, 73] width 161 height 12
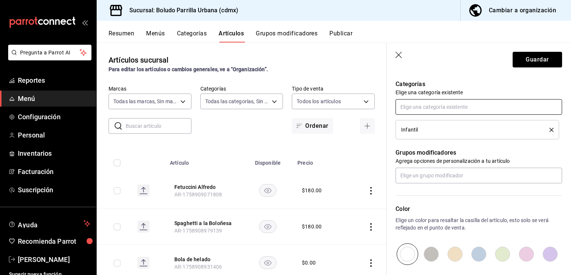
scroll to position [262, 0]
click at [477, 252] on input "radio" at bounding box center [479, 254] width 24 height 22
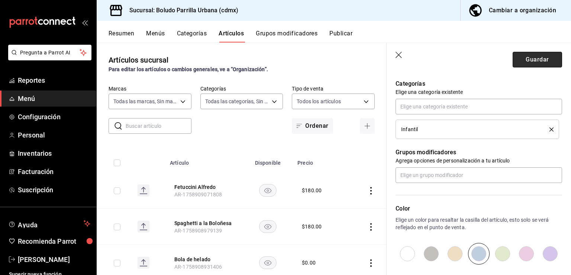
click at [533, 58] on button "Guardar" at bounding box center [537, 60] width 49 height 16
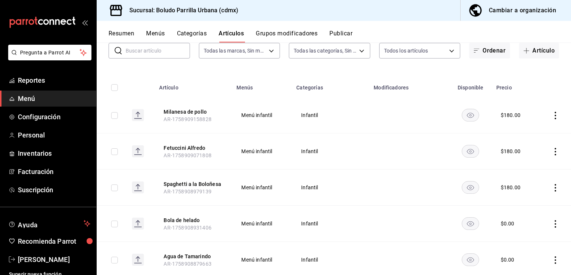
scroll to position [51, 0]
click at [519, 50] on button "Artículo" at bounding box center [539, 50] width 40 height 16
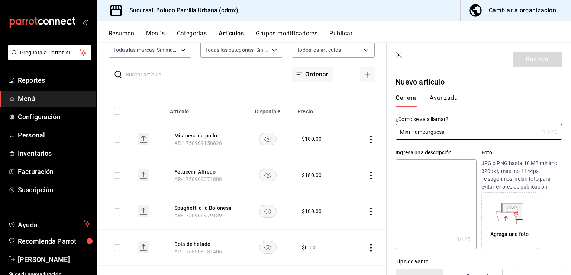
click at [432, 164] on textarea at bounding box center [436, 203] width 81 height 89
paste textarea "ñ"
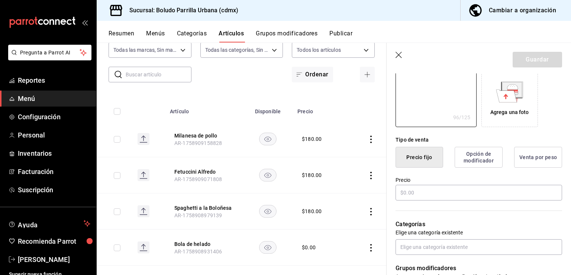
scroll to position [122, 0]
click at [435, 192] on input "text" at bounding box center [479, 192] width 167 height 16
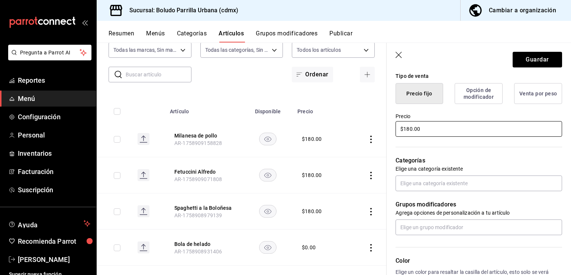
scroll to position [186, 0]
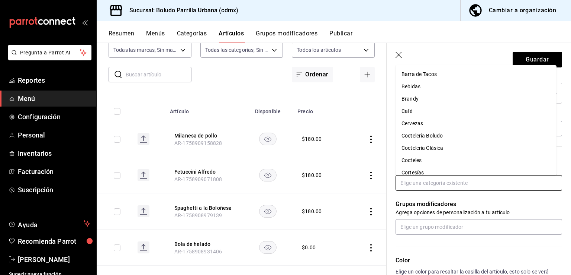
click at [437, 183] on input "text" at bounding box center [479, 183] width 167 height 16
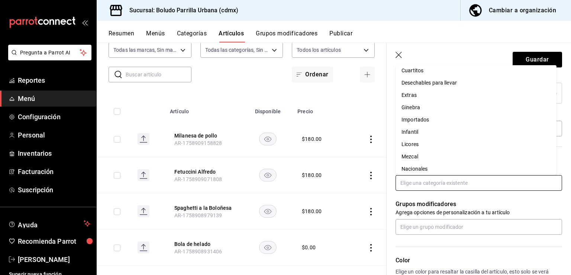
click at [435, 133] on li "Infantil" at bounding box center [476, 132] width 161 height 12
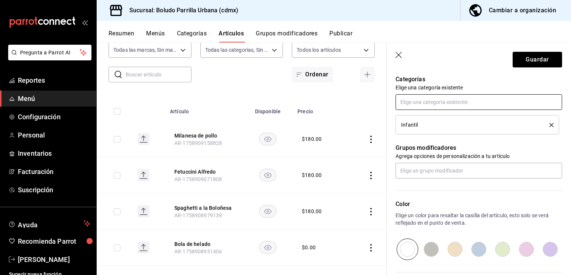
scroll to position [273, 0]
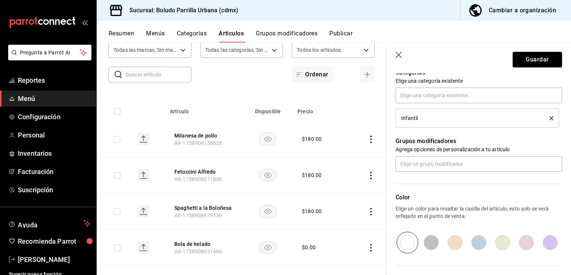
click at [479, 249] on input "radio" at bounding box center [479, 242] width 24 height 22
click at [542, 59] on button "Guardar" at bounding box center [537, 60] width 49 height 16
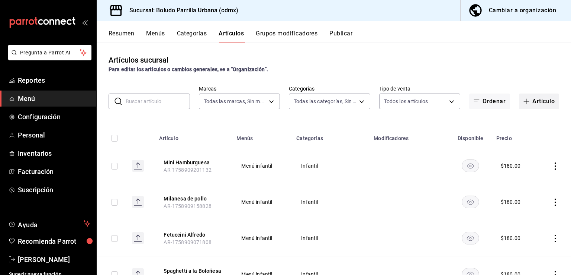
click at [535, 103] on button "Artículo" at bounding box center [539, 101] width 40 height 16
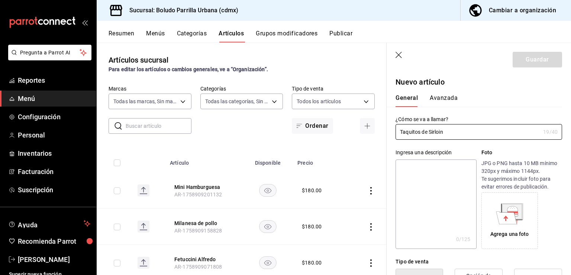
click at [430, 170] on textarea at bounding box center [436, 203] width 81 height 89
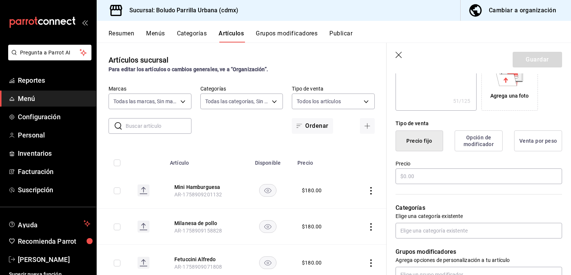
scroll to position [138, 0]
click at [424, 175] on input "text" at bounding box center [479, 176] width 167 height 16
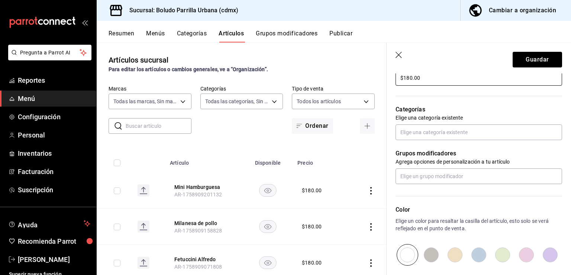
scroll to position [238, 0]
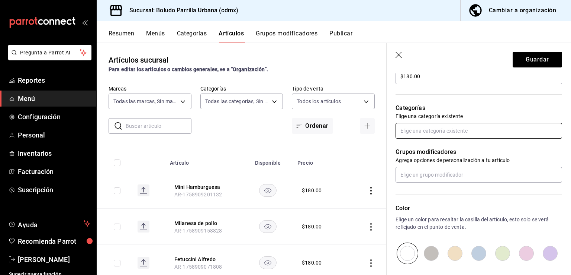
click at [428, 136] on input "text" at bounding box center [479, 131] width 167 height 16
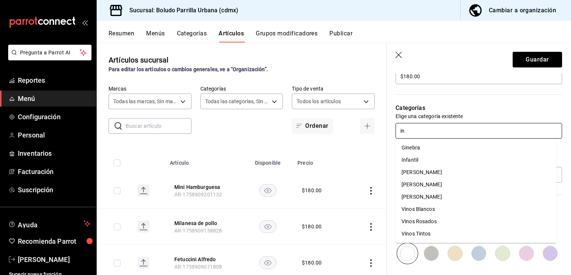
click at [419, 160] on li "Infantil" at bounding box center [476, 160] width 161 height 12
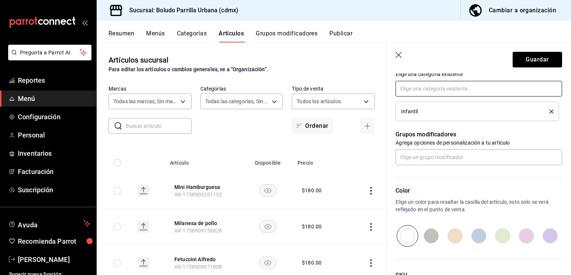
scroll to position [281, 0]
click at [482, 234] on input "radio" at bounding box center [479, 235] width 24 height 22
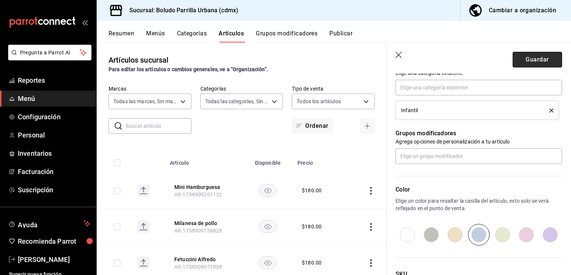
click at [529, 54] on button "Guardar" at bounding box center [537, 60] width 49 height 16
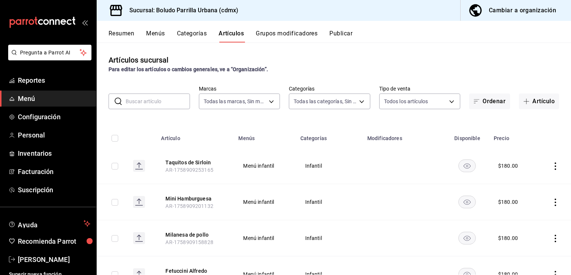
click at [286, 33] on button "Grupos modificadores" at bounding box center [287, 36] width 62 height 13
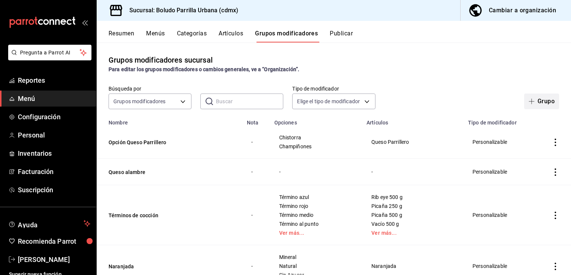
click at [543, 103] on button "Grupo" at bounding box center [542, 101] width 35 height 16
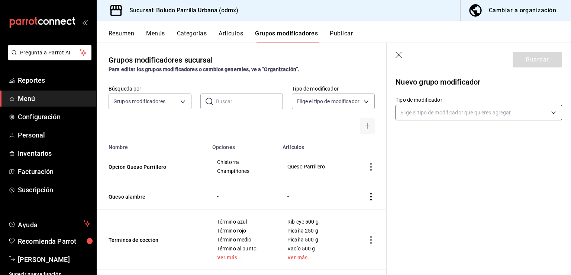
click at [503, 111] on body "Pregunta a Parrot AI Reportes Menú Configuración Personal Inventarios Facturaci…" at bounding box center [285, 137] width 571 height 275
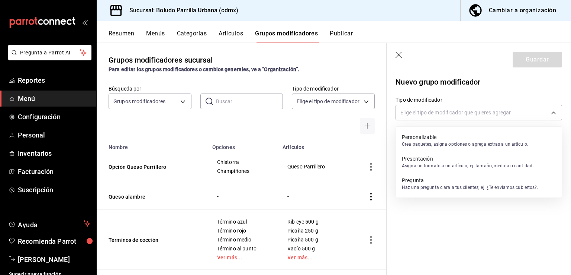
click at [477, 134] on p "Personalizable" at bounding box center [465, 136] width 126 height 7
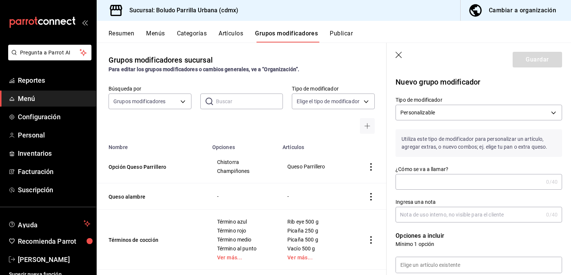
click at [449, 183] on input "¿Cómo se va a llamar?" at bounding box center [470, 181] width 148 height 15
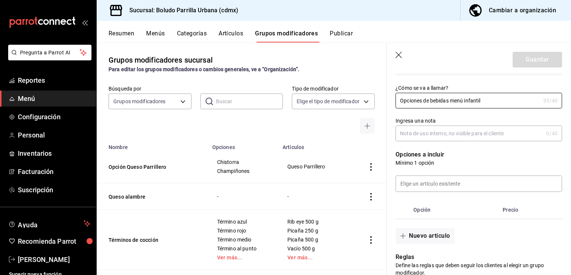
scroll to position [83, 0]
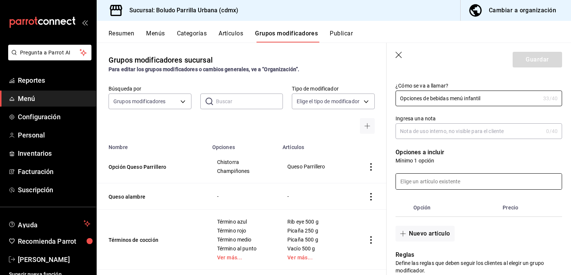
click at [436, 178] on input at bounding box center [479, 181] width 166 height 16
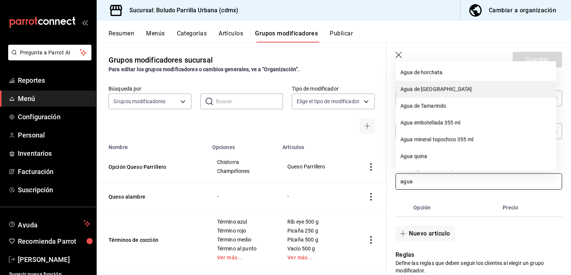
click at [429, 87] on li "Agua de [GEOGRAPHIC_DATA]" at bounding box center [476, 89] width 160 height 17
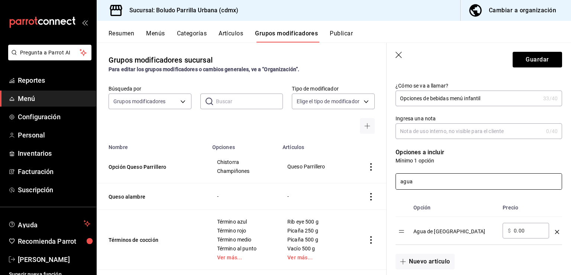
click at [434, 185] on input "agua" at bounding box center [479, 181] width 166 height 16
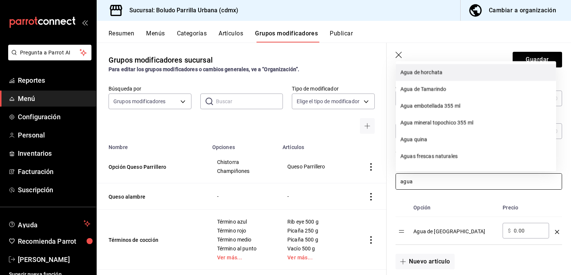
click at [436, 72] on li "Agua de horchata" at bounding box center [476, 72] width 160 height 17
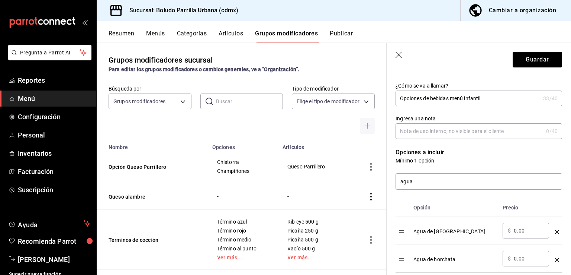
click at [436, 72] on header "Guardar" at bounding box center [479, 58] width 185 height 31
click at [431, 180] on input "agua" at bounding box center [479, 181] width 166 height 16
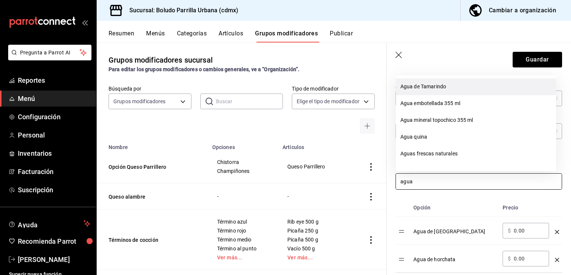
click at [426, 82] on li "Agua de Tamarindo" at bounding box center [476, 86] width 160 height 17
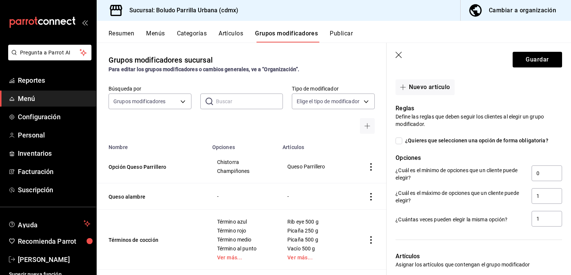
scroll to position [324, 0]
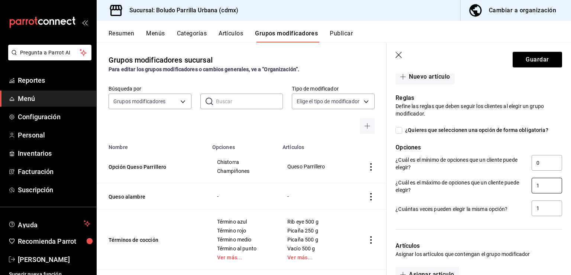
click at [542, 181] on input "1" at bounding box center [547, 185] width 31 height 16
click at [536, 203] on input "1" at bounding box center [547, 208] width 31 height 16
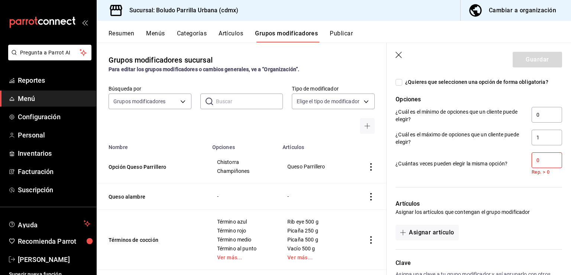
scroll to position [373, 0]
click at [537, 174] on div at bounding box center [475, 181] width 176 height 15
click at [532, 163] on input "0" at bounding box center [547, 159] width 31 height 16
click at [536, 160] on input "0" at bounding box center [547, 159] width 31 height 16
click at [532, 160] on input "2" at bounding box center [547, 159] width 31 height 16
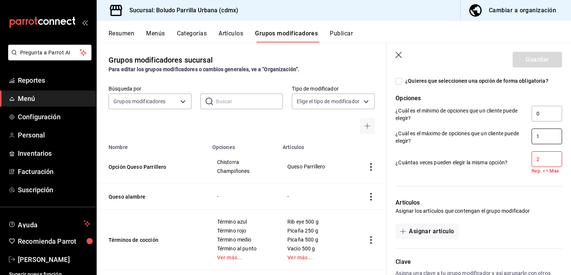
click at [538, 133] on input "1" at bounding box center [547, 136] width 31 height 16
click at [539, 186] on div at bounding box center [479, 186] width 167 height 6
click at [548, 164] on input "2" at bounding box center [547, 159] width 31 height 16
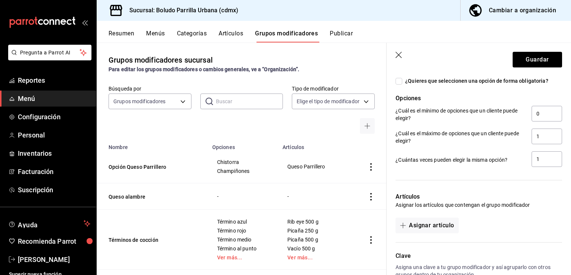
click at [545, 182] on div at bounding box center [479, 180] width 167 height 6
click at [544, 131] on input "1" at bounding box center [547, 136] width 31 height 16
click at [538, 158] on input "1" at bounding box center [547, 159] width 31 height 16
click at [536, 192] on p "Artículos" at bounding box center [479, 196] width 167 height 9
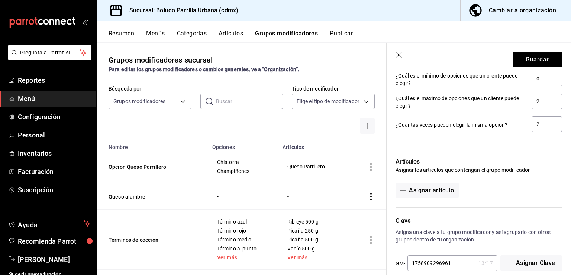
scroll to position [419, 0]
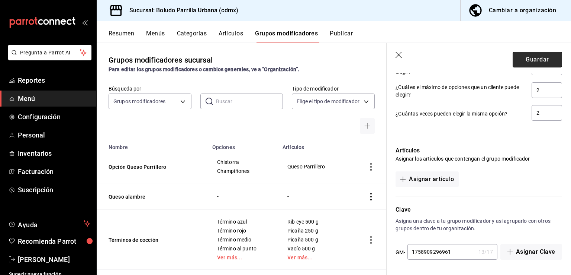
click at [517, 55] on button "Guardar" at bounding box center [537, 60] width 49 height 16
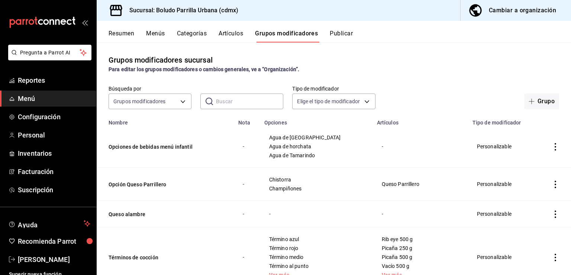
click at [552, 149] on icon "actions" at bounding box center [555, 146] width 7 height 7
click at [531, 164] on span "Editar" at bounding box center [527, 164] width 19 height 8
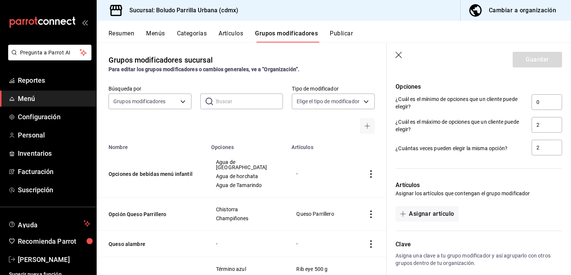
scroll to position [455, 0]
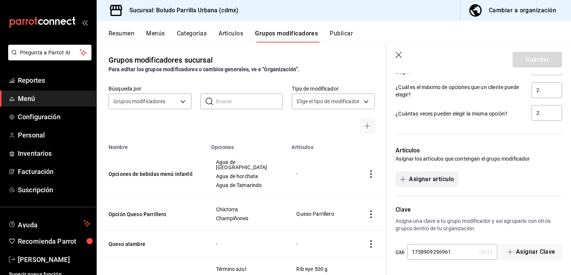
click at [442, 178] on button "Asignar artículo" at bounding box center [427, 179] width 63 height 16
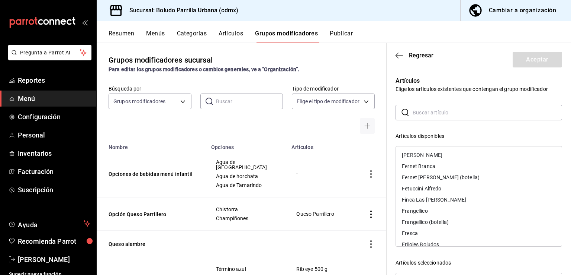
scroll to position [927, 0]
click at [446, 188] on div "Fetuccini Alfredo" at bounding box center [479, 187] width 166 height 11
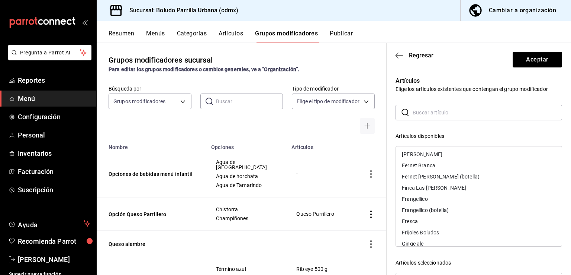
click at [443, 111] on input "text" at bounding box center [488, 112] width 150 height 15
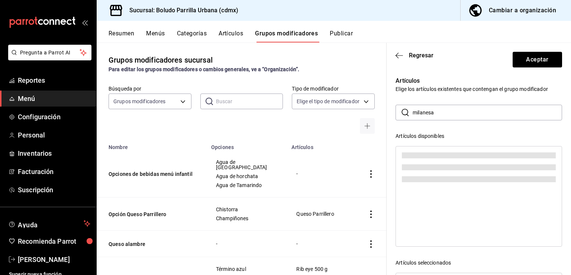
scroll to position [0, 0]
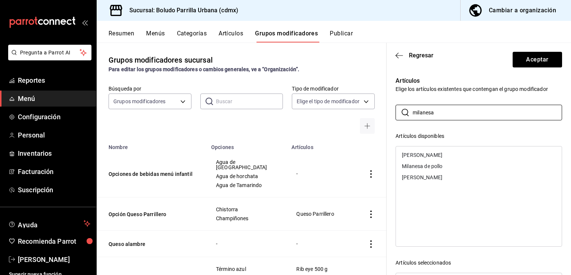
click at [442, 161] on div "Milanesa de pollo" at bounding box center [479, 165] width 166 height 11
drag, startPoint x: 446, startPoint y: 113, endPoint x: 401, endPoint y: 112, distance: 44.7
click at [403, 112] on div "​ milanesa ​" at bounding box center [479, 113] width 167 height 16
click at [408, 157] on div "Mini Hamburguesa" at bounding box center [424, 154] width 45 height 5
drag, startPoint x: 443, startPoint y: 110, endPoint x: 402, endPoint y: 100, distance: 42.2
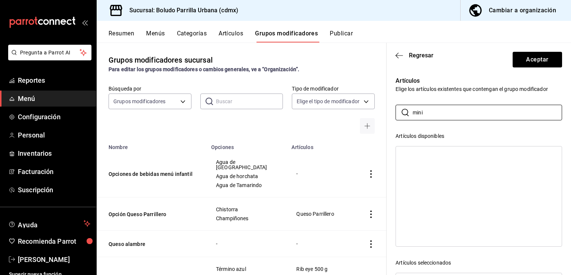
click at [402, 100] on div "Artículos Elige los artículos existentes que contengan el grupo modificador ​ m…" at bounding box center [475, 218] width 176 height 303
click at [445, 164] on div "Spaghetti boloñesa" at bounding box center [424, 165] width 45 height 5
drag, startPoint x: 438, startPoint y: 108, endPoint x: 413, endPoint y: 109, distance: 24.9
click at [413, 109] on input "bolo" at bounding box center [488, 112] width 150 height 15
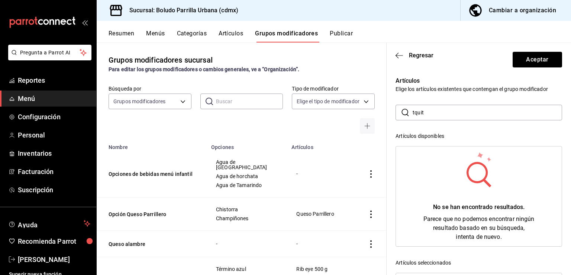
click at [413, 109] on input "tquit" at bounding box center [488, 112] width 150 height 15
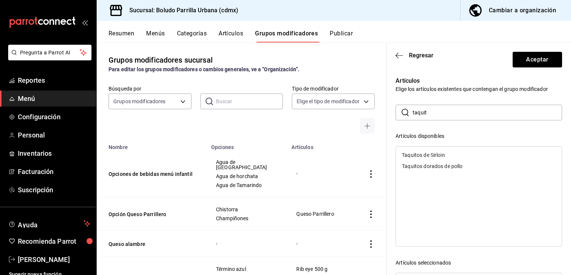
click at [450, 165] on div "Taquitos dorados de pollo" at bounding box center [432, 165] width 61 height 5
click at [442, 151] on div "Taquitos de Sirloin" at bounding box center [479, 154] width 166 height 11
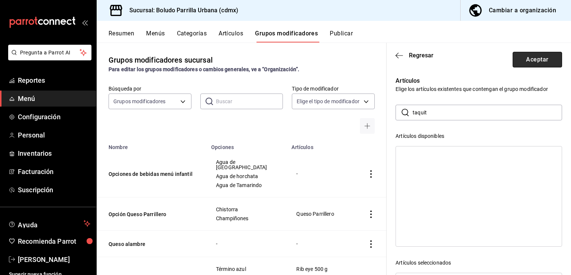
click at [522, 61] on button "Aceptar" at bounding box center [537, 60] width 49 height 16
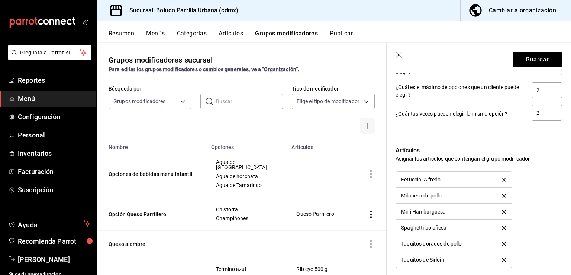
drag, startPoint x: 532, startPoint y: 61, endPoint x: 536, endPoint y: 145, distance: 83.4
click at [536, 145] on section "Guardar Editar grupo modificador Los cambios realizados en este grupo modificad…" at bounding box center [479, 159] width 185 height 232
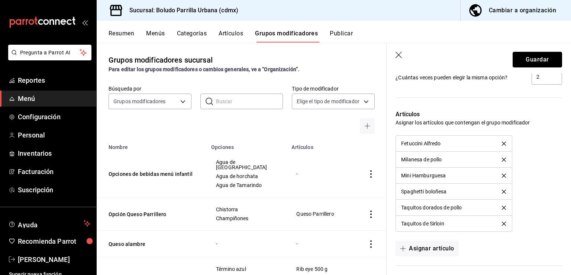
scroll to position [493, 0]
click at [532, 63] on button "Guardar" at bounding box center [537, 60] width 49 height 16
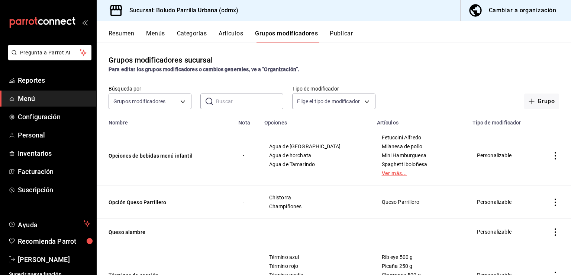
click at [382, 176] on link "Ver más..." at bounding box center [420, 172] width 77 height 5
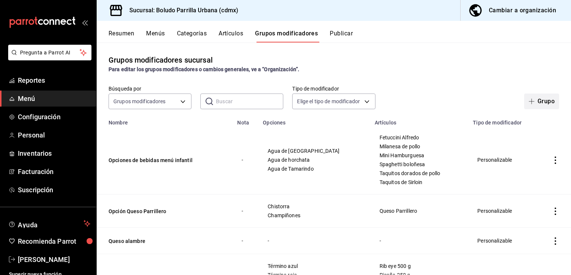
click at [538, 96] on button "Grupo" at bounding box center [542, 101] width 35 height 16
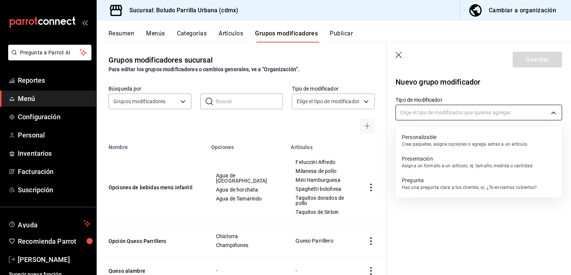
click at [497, 118] on body "Pregunta a Parrot AI Reportes Menú Configuración Personal Inventarios Facturaci…" at bounding box center [285, 137] width 571 height 275
click at [474, 138] on p "Personalizable" at bounding box center [465, 136] width 126 height 7
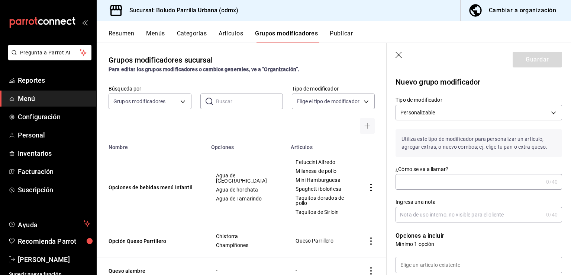
click at [474, 138] on p "Utiliza este tipo de modificador para personalizar un artículo, agregar extras,…" at bounding box center [479, 143] width 167 height 28
click at [435, 184] on input "¿Cómo se va a llamar?" at bounding box center [470, 181] width 148 height 15
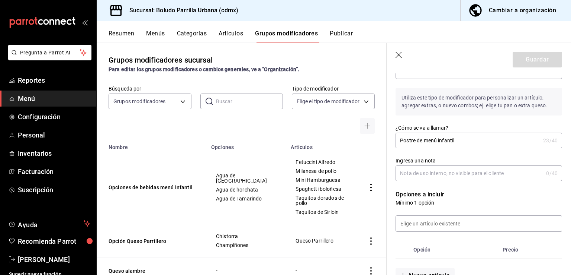
scroll to position [42, 0]
click at [441, 222] on input at bounding box center [479, 222] width 166 height 16
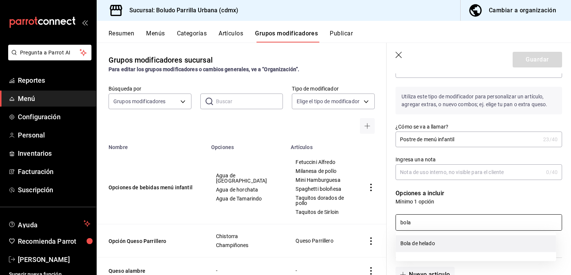
click at [436, 246] on li "Bola de helado" at bounding box center [476, 243] width 160 height 17
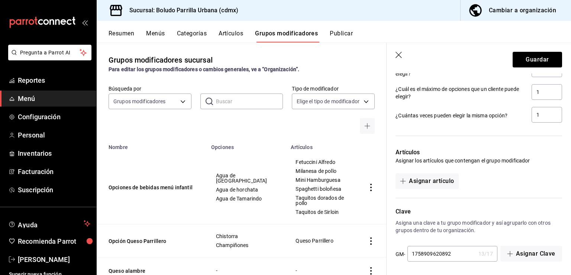
scroll to position [363, 0]
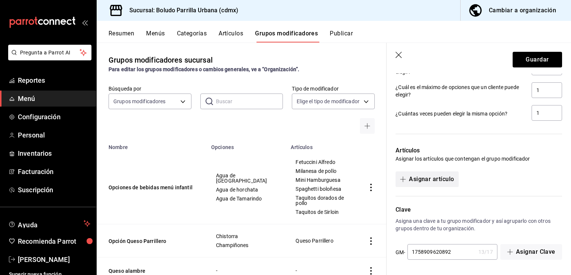
click at [455, 179] on button "Asignar artículo" at bounding box center [427, 179] width 63 height 16
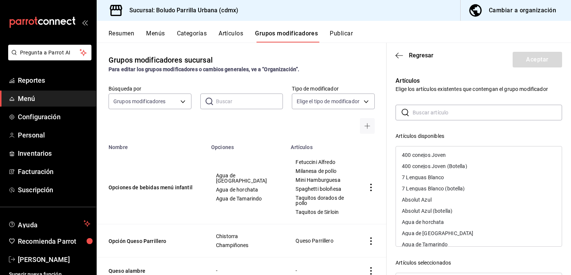
click at [442, 112] on input "text" at bounding box center [488, 112] width 150 height 15
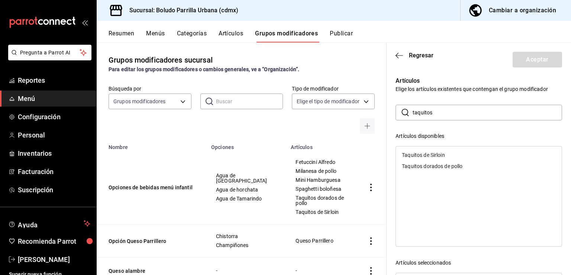
click at [454, 167] on div "Taquitos dorados de pollo" at bounding box center [432, 165] width 61 height 5
click at [443, 155] on div "Taquitos de Sirloin" at bounding box center [423, 154] width 43 height 5
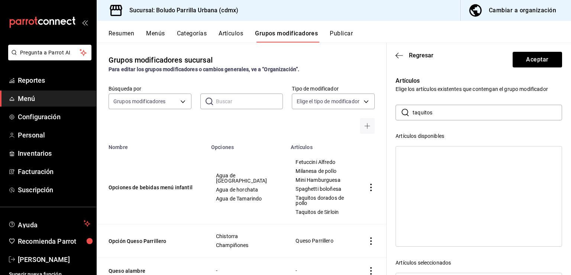
drag, startPoint x: 448, startPoint y: 116, endPoint x: 408, endPoint y: 112, distance: 40.0
click at [409, 112] on div "​ taquitos ​" at bounding box center [479, 113] width 167 height 16
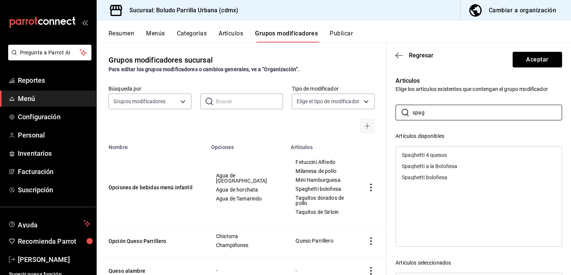
click at [457, 167] on div "Spaghetti a la Boloñesa" at bounding box center [429, 165] width 55 height 5
click at [445, 114] on input "spag" at bounding box center [488, 112] width 150 height 15
click at [442, 151] on div "Fetuccini Alfredo" at bounding box center [479, 154] width 166 height 11
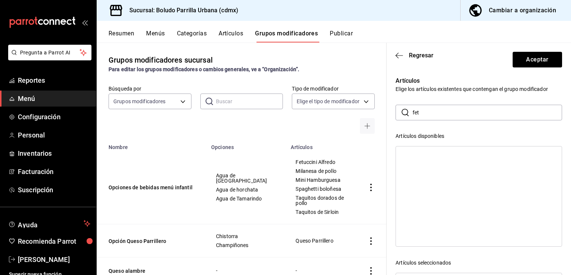
drag, startPoint x: 435, startPoint y: 114, endPoint x: 405, endPoint y: 111, distance: 30.2
click at [407, 111] on div "​ fet ​" at bounding box center [479, 113] width 167 height 16
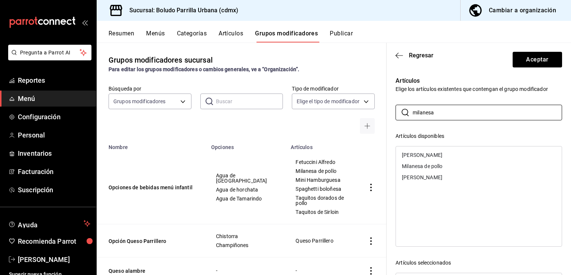
click at [439, 166] on div "Milanesa de pollo" at bounding box center [422, 165] width 41 height 5
drag, startPoint x: 445, startPoint y: 116, endPoint x: 396, endPoint y: 108, distance: 49.8
click at [396, 108] on div "​ milanesa ​" at bounding box center [479, 113] width 167 height 16
click at [430, 151] on div "Mini Hamburguesa" at bounding box center [479, 154] width 166 height 11
drag, startPoint x: 428, startPoint y: 118, endPoint x: 389, endPoint y: 113, distance: 38.9
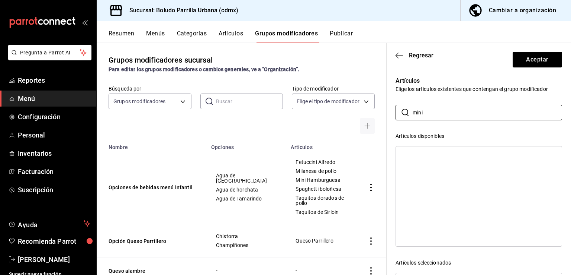
click at [390, 113] on div "Artículos Elige los artículos existentes que contengan el grupo modificador ​ m…" at bounding box center [475, 218] width 176 height 303
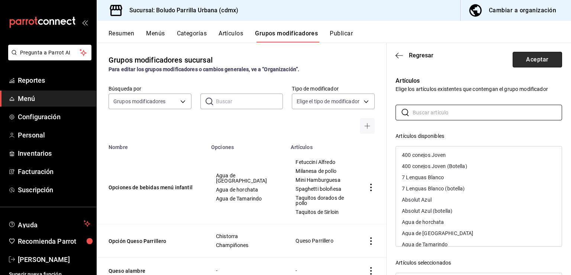
click at [551, 55] on button "Aceptar" at bounding box center [537, 60] width 49 height 16
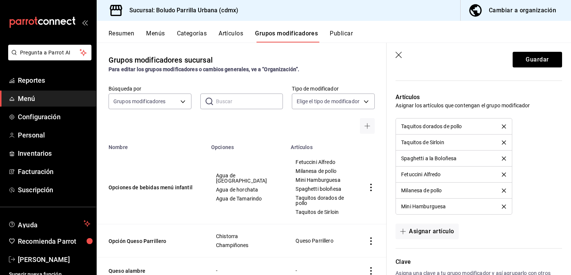
scroll to position [417, 0]
click at [533, 63] on button "Guardar" at bounding box center [537, 60] width 49 height 16
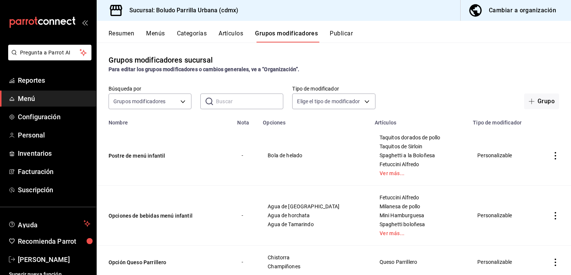
click at [230, 30] on button "Artículos" at bounding box center [231, 36] width 25 height 13
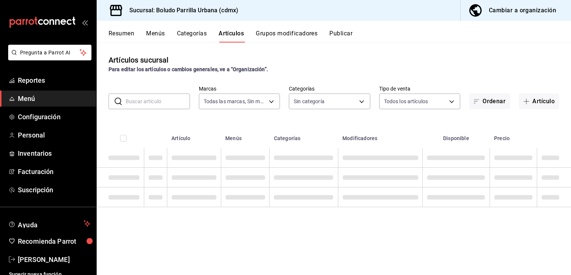
click at [158, 105] on input "text" at bounding box center [158, 101] width 64 height 15
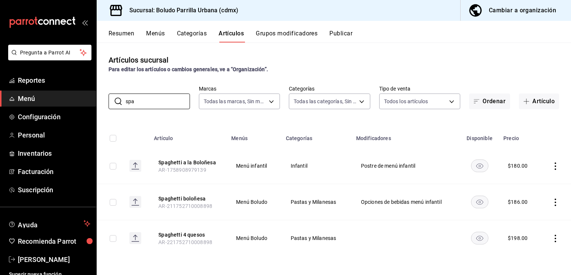
click at [299, 38] on button "Grupos modificadores" at bounding box center [287, 36] width 62 height 13
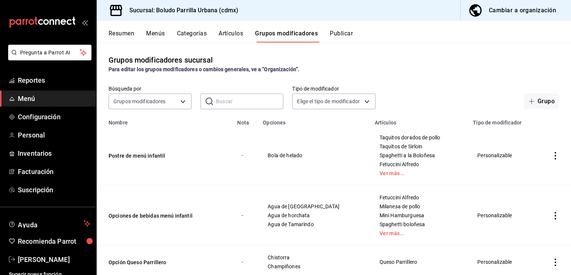
scroll to position [21, 0]
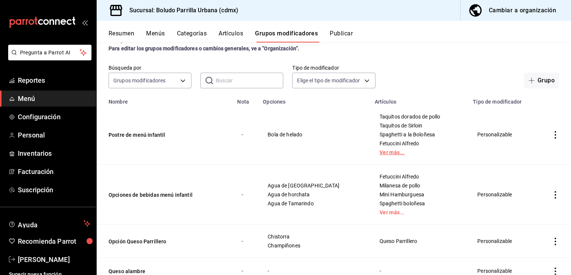
click at [380, 150] on link "Ver más..." at bounding box center [420, 152] width 80 height 5
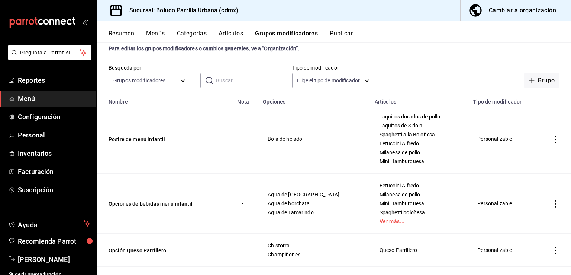
click at [380, 222] on link "Ver más..." at bounding box center [420, 220] width 80 height 5
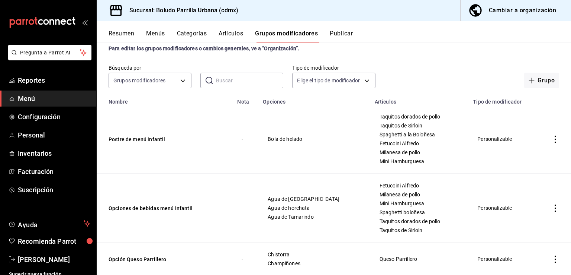
click at [540, 208] on td "simple table" at bounding box center [555, 207] width 31 height 69
click at [543, 209] on td "simple table" at bounding box center [555, 207] width 31 height 69
click at [555, 211] on icon "actions" at bounding box center [555, 207] width 1 height 7
click at [550, 211] on div at bounding box center [285, 137] width 571 height 275
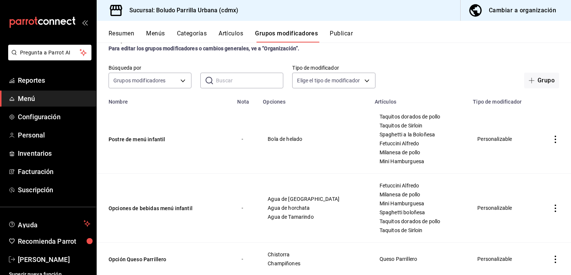
click at [552, 208] on icon "actions" at bounding box center [555, 207] width 7 height 7
click at [514, 228] on div at bounding box center [511, 224] width 13 height 9
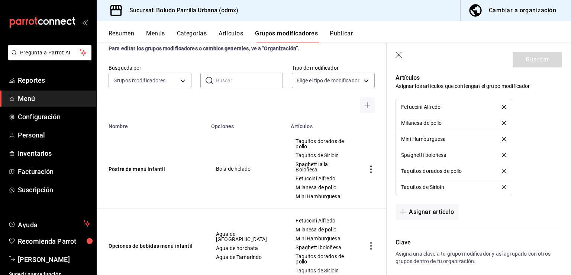
scroll to position [527, 0]
click at [502, 156] on icon "delete" at bounding box center [504, 156] width 4 height 4
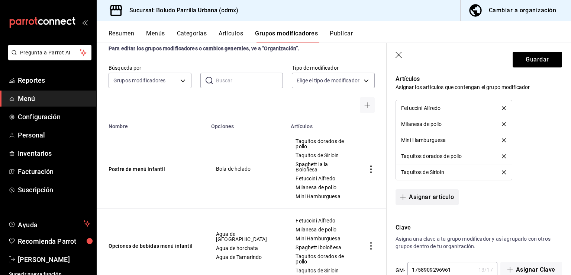
click at [432, 199] on button "Asignar artículo" at bounding box center [427, 197] width 63 height 16
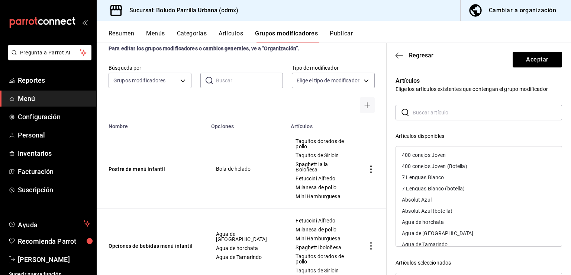
click at [429, 117] on input "text" at bounding box center [488, 112] width 150 height 15
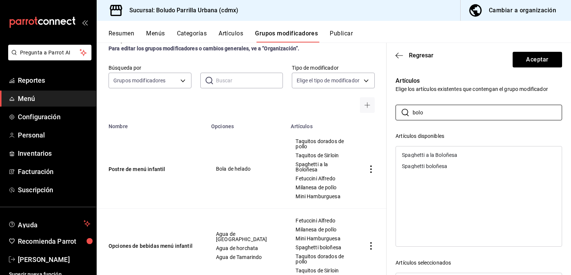
click at [426, 156] on div "Spaghetti a la Boloñesa" at bounding box center [429, 154] width 55 height 5
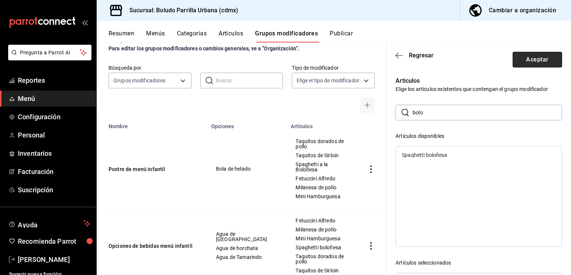
click at [533, 64] on button "Aceptar" at bounding box center [537, 60] width 49 height 16
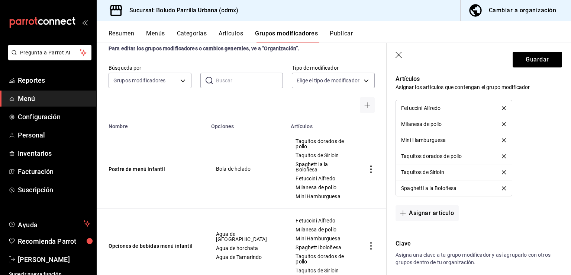
click at [534, 51] on header "Guardar" at bounding box center [479, 58] width 185 height 31
click at [534, 60] on button "Guardar" at bounding box center [537, 60] width 49 height 16
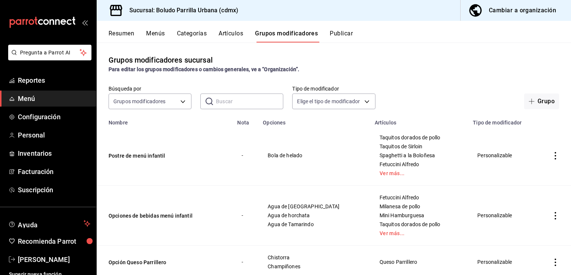
click at [224, 28] on div "Resumen Menús Categorías Artículos Grupos modificadores Publicar" at bounding box center [334, 32] width 475 height 22
click at [229, 29] on div "Resumen Menús Categorías Artículos Grupos modificadores Publicar" at bounding box center [334, 32] width 475 height 22
click at [230, 32] on button "Artículos" at bounding box center [231, 36] width 25 height 13
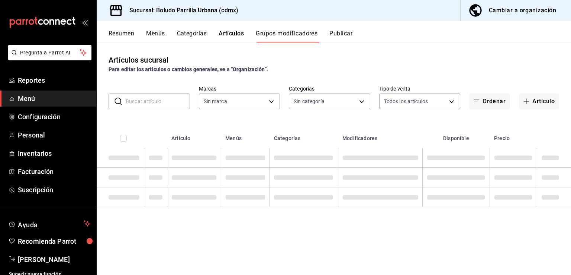
click at [154, 36] on button "Menús" at bounding box center [155, 36] width 19 height 13
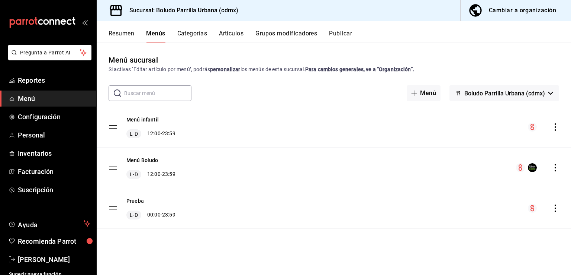
click at [554, 134] on div "Menú infantil L-D 12:00 - 23:59" at bounding box center [334, 127] width 475 height 40
click at [556, 130] on icon "actions" at bounding box center [555, 126] width 1 height 7
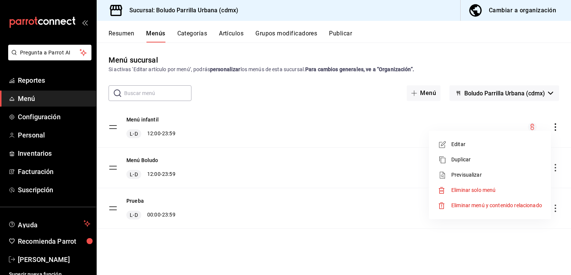
click at [464, 176] on span "Previsualizar" at bounding box center [497, 175] width 91 height 8
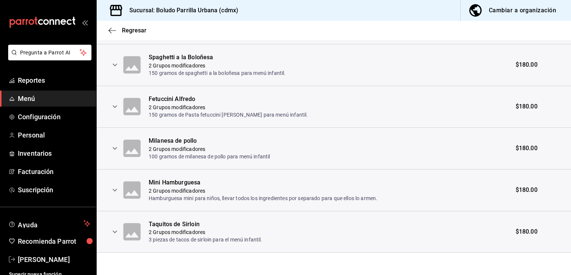
scroll to position [388, 0]
click at [114, 238] on th at bounding box center [109, 230] width 24 height 42
click at [114, 228] on icon "expand row" at bounding box center [114, 230] width 9 height 9
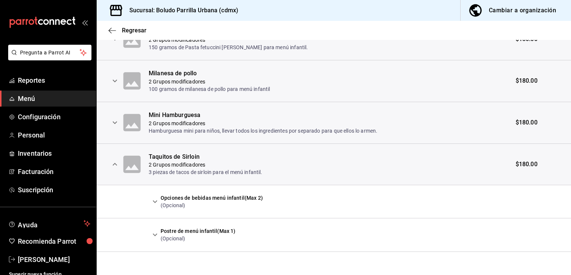
click at [159, 201] on icon "expand row" at bounding box center [155, 201] width 9 height 9
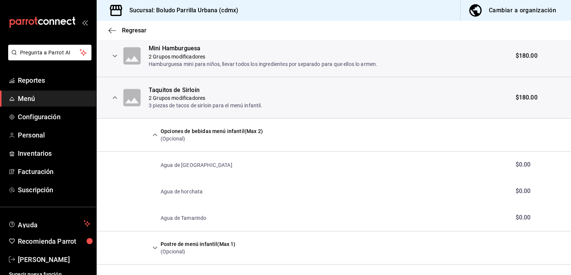
scroll to position [522, 0]
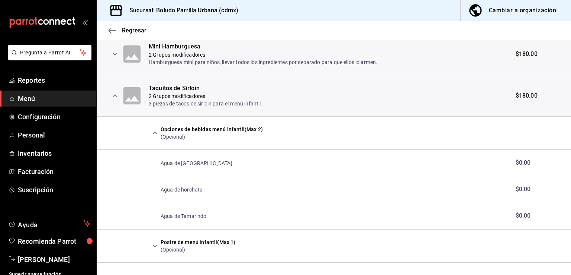
click at [155, 129] on icon "expand row" at bounding box center [155, 132] width 9 height 9
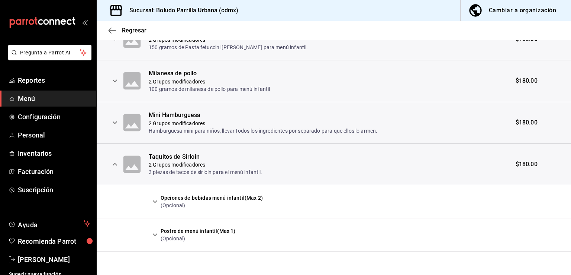
click at [155, 236] on icon "expand row" at bounding box center [155, 234] width 9 height 9
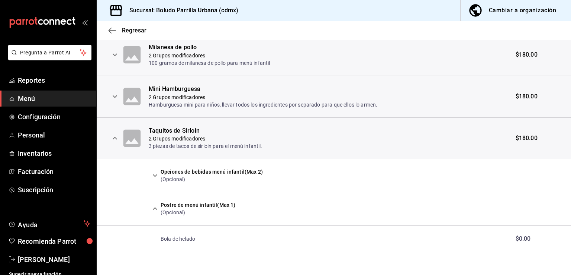
click at [154, 207] on icon "expand row" at bounding box center [155, 208] width 4 height 3
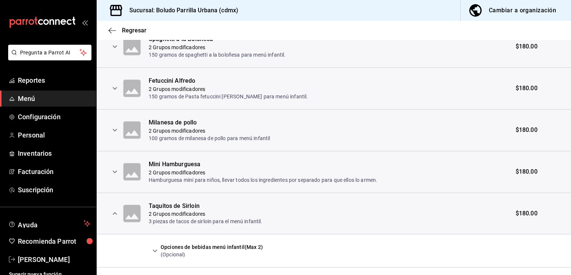
scroll to position [404, 0]
click at [111, 215] on icon "expand row" at bounding box center [114, 213] width 9 height 9
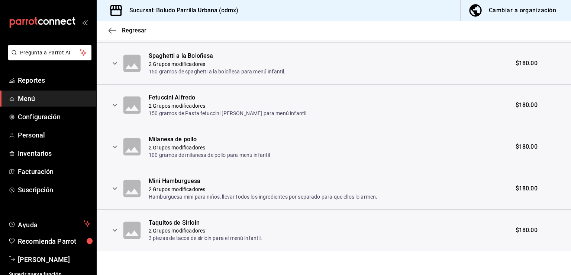
scroll to position [388, 0]
click at [115, 190] on icon "expand row" at bounding box center [114, 188] width 9 height 9
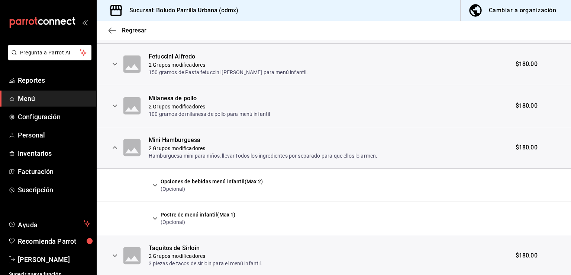
scroll to position [441, 0]
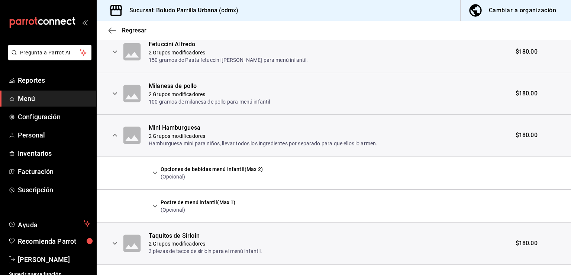
click at [152, 174] on icon "expand row" at bounding box center [155, 172] width 9 height 9
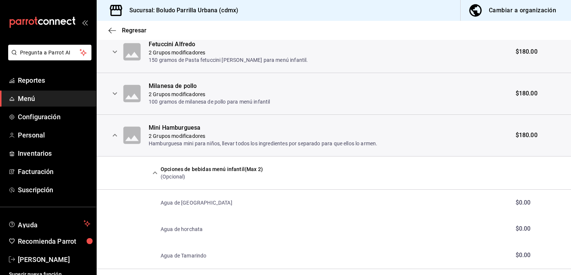
scroll to position [463, 0]
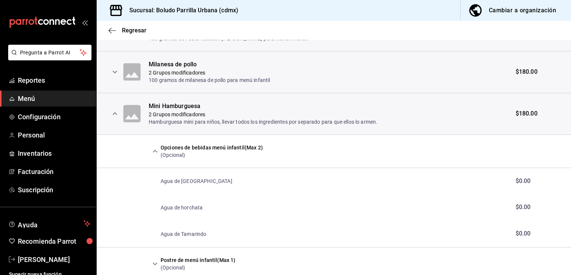
click at [154, 155] on button "expand row" at bounding box center [155, 151] width 13 height 13
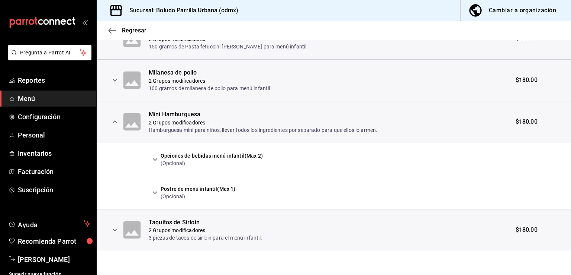
scroll to position [454, 0]
click at [155, 187] on button "expand row" at bounding box center [155, 193] width 13 height 13
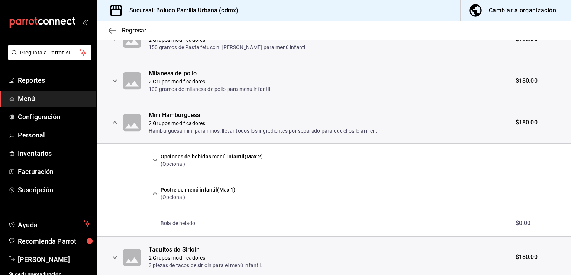
click at [118, 122] on icon "expand row" at bounding box center [114, 122] width 9 height 9
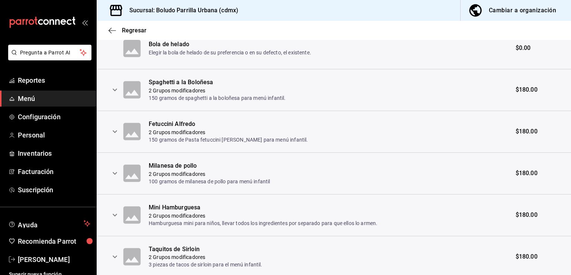
scroll to position [359, 0]
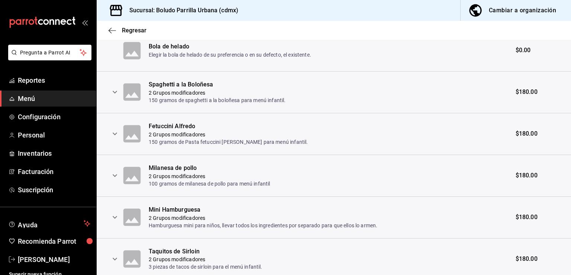
click at [112, 171] on icon "expand row" at bounding box center [114, 175] width 9 height 9
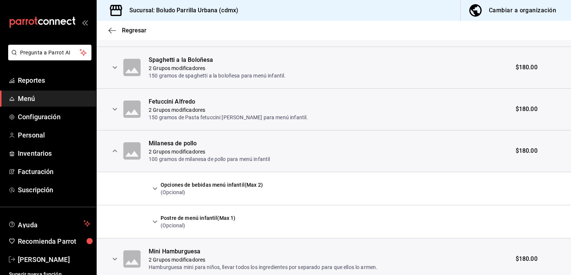
scroll to position [385, 0]
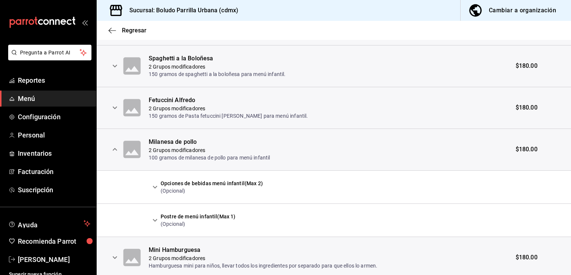
click at [113, 148] on icon "expand row" at bounding box center [114, 149] width 9 height 9
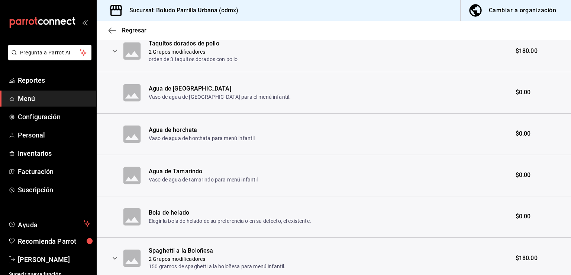
scroll to position [183, 0]
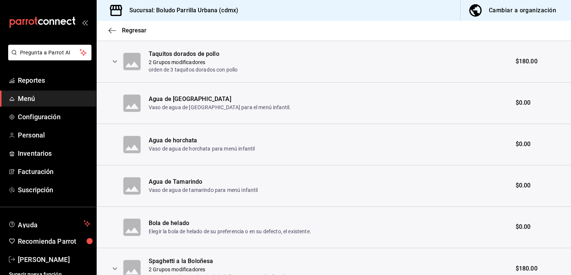
drag, startPoint x: 132, startPoint y: 72, endPoint x: 130, endPoint y: 99, distance: 26.8
click at [130, 99] on tbody "Taquitos dorados de pollo 2 Grupos modificadores orden de 3 taquitos dorados co…" at bounding box center [334, 248] width 475 height 415
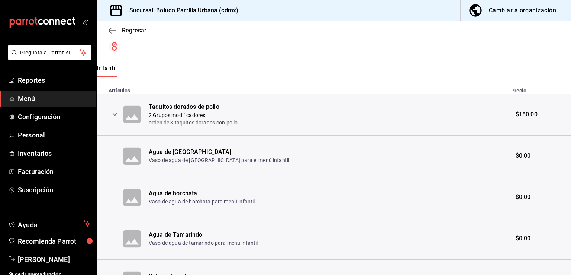
scroll to position [0, 0]
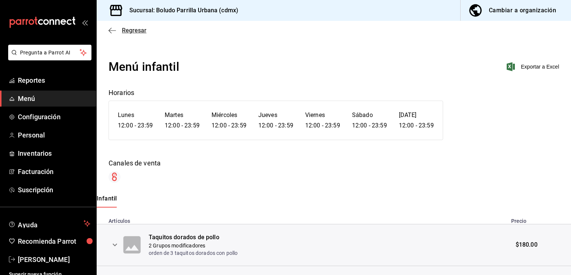
click at [109, 33] on span "Regresar" at bounding box center [128, 30] width 38 height 7
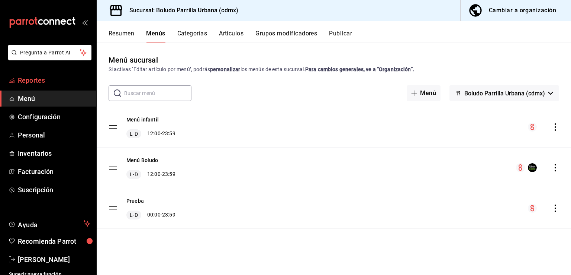
click at [43, 73] on link "Reportes" at bounding box center [48, 80] width 96 height 16
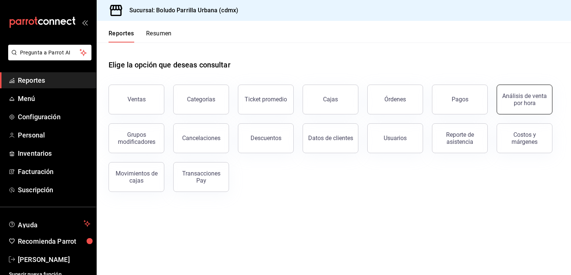
click at [502, 112] on button "Análisis de venta por hora" at bounding box center [525, 99] width 56 height 30
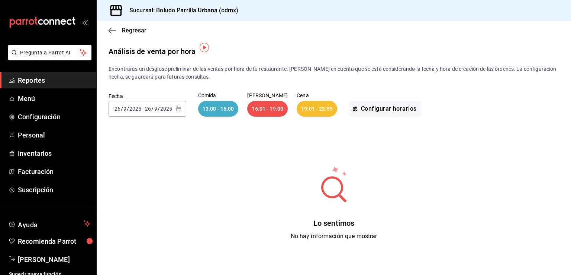
scroll to position [27, 0]
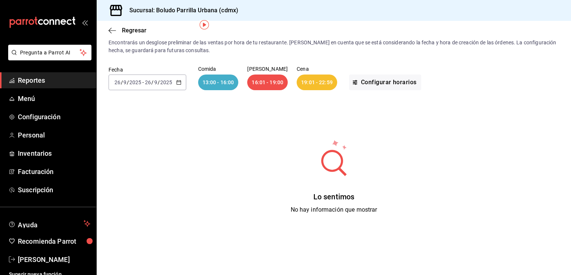
click at [174, 83] on div "2025-09-26 26 / 9 / 2025 - 2025-09-26 26 / 9 / 2025" at bounding box center [148, 82] width 78 height 16
click at [142, 149] on li "Mes actual" at bounding box center [144, 155] width 70 height 17
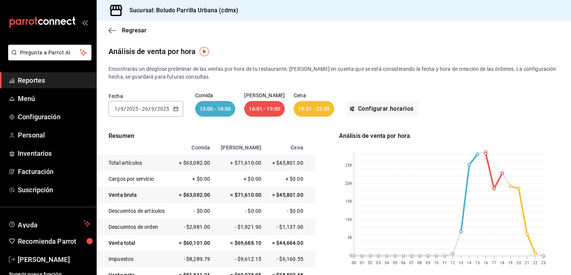
click at [172, 111] on div "2025-09-01 1 / 9 / 2025 - 2025-09-26 26 / 9 / 2025" at bounding box center [146, 109] width 75 height 16
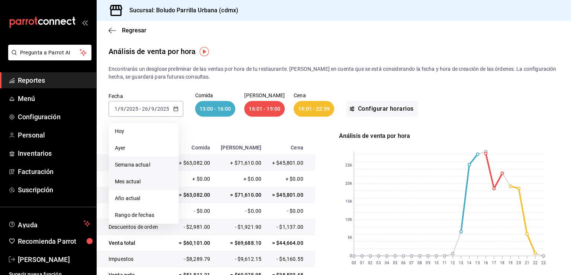
click at [137, 167] on span "Semana actual" at bounding box center [144, 165] width 58 height 8
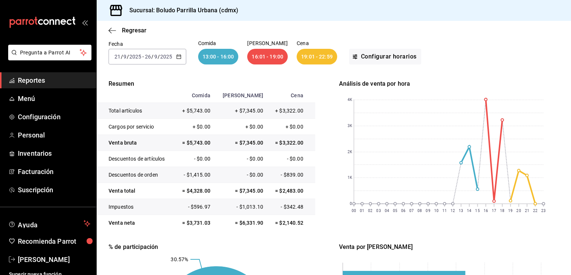
scroll to position [62, 0]
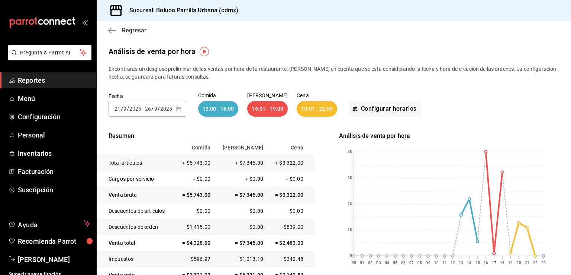
click at [113, 27] on icon "button" at bounding box center [112, 30] width 7 height 7
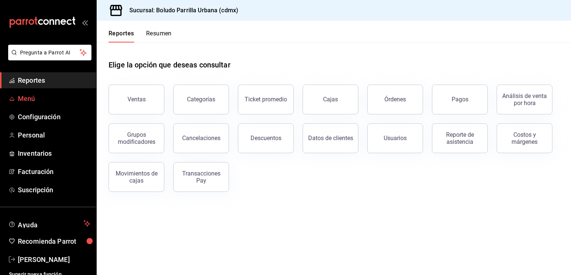
click at [39, 105] on link "Menú" at bounding box center [48, 98] width 96 height 16
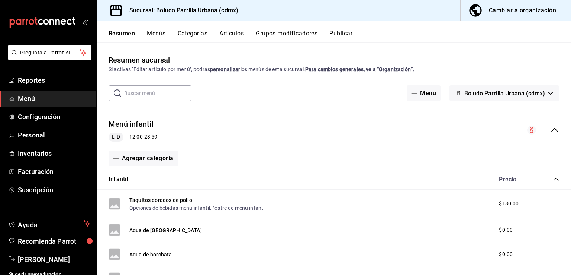
click at [551, 123] on div "Menú infantil L-D 12:00 - 23:59" at bounding box center [334, 130] width 475 height 35
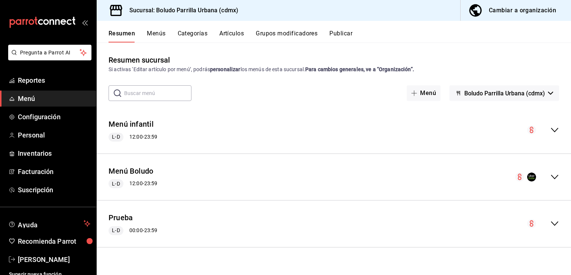
click at [366, 132] on div "Menú infantil L-D 12:00 - 23:59" at bounding box center [334, 130] width 475 height 35
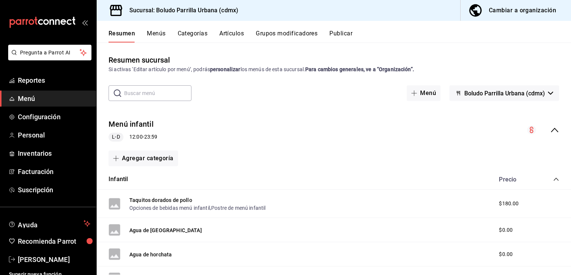
click at [366, 132] on div "Menú infantil L-D 12:00 - 23:59" at bounding box center [334, 130] width 475 height 35
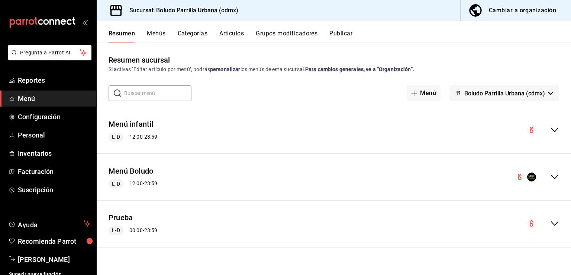
drag, startPoint x: 451, startPoint y: 139, endPoint x: 426, endPoint y: 185, distance: 52.1
click at [549, 136] on div "Menú infantil L-D 12:00 - 23:59" at bounding box center [334, 130] width 475 height 35
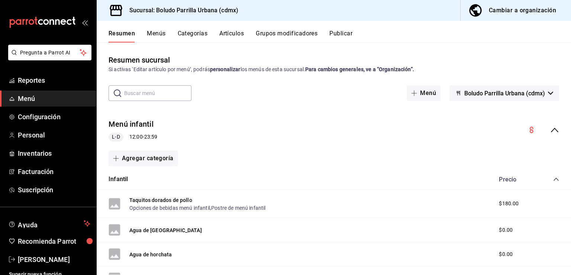
click at [551, 131] on icon "collapse-menu-row" at bounding box center [555, 129] width 9 height 9
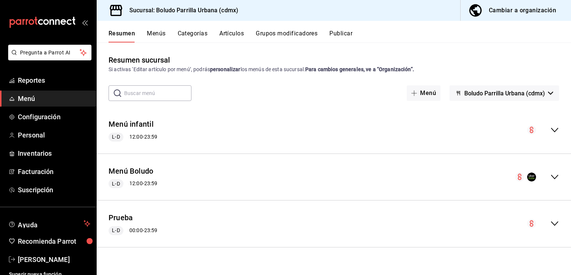
click at [501, 16] on button "Cambiar a organización" at bounding box center [513, 10] width 105 height 21
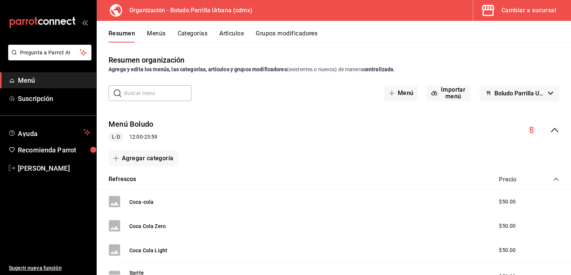
click at [548, 134] on div "Menú Boludo L-D 12:00 - 23:59" at bounding box center [334, 130] width 475 height 35
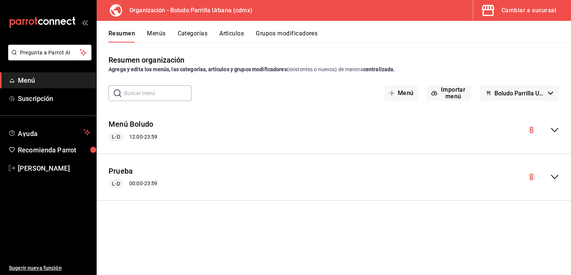
click at [150, 35] on button "Menús" at bounding box center [156, 36] width 19 height 13
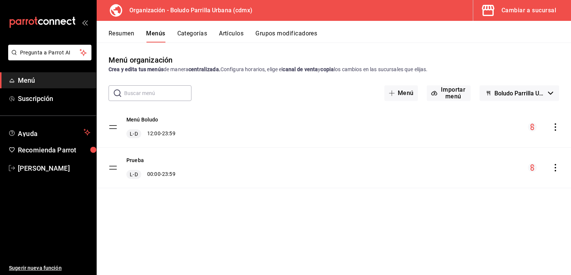
click at [545, 12] on div "Cambiar a sucursal" at bounding box center [529, 10] width 55 height 10
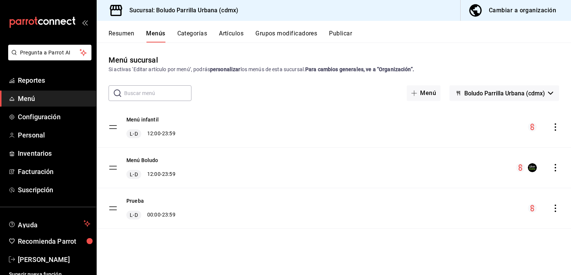
click at [341, 35] on button "Publicar" at bounding box center [340, 36] width 23 height 13
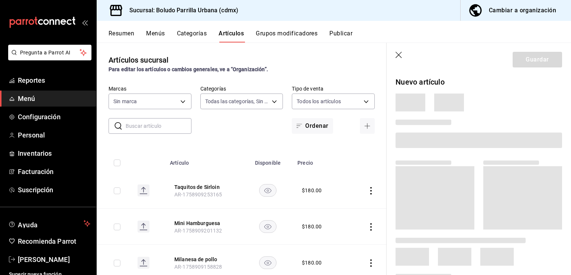
type input "3ac3bd13-75dd-4bd9-851c-98a68bc0a8f3,ae90798b-8438-4a99-b0ee-57a890711dad,3da56…"
type input "533bc5ff-93dc-409b-97b1-0dec0b72c61d"
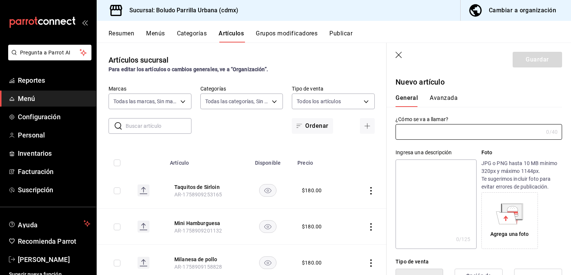
click at [399, 53] on icon "button" at bounding box center [399, 55] width 7 height 7
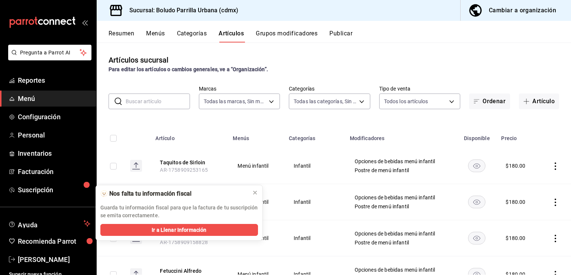
click at [162, 39] on button "Menús" at bounding box center [155, 36] width 19 height 13
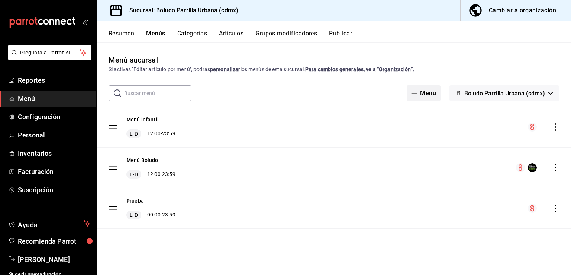
click at [430, 91] on button "Menú" at bounding box center [424, 93] width 34 height 16
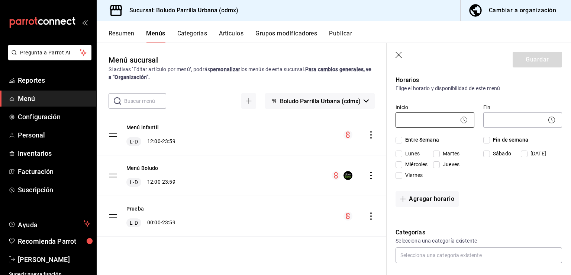
scroll to position [55, 0]
type input "Menú Ejecutivo"
click at [461, 122] on icon at bounding box center [464, 118] width 9 height 9
click at [460, 115] on icon at bounding box center [464, 118] width 9 height 9
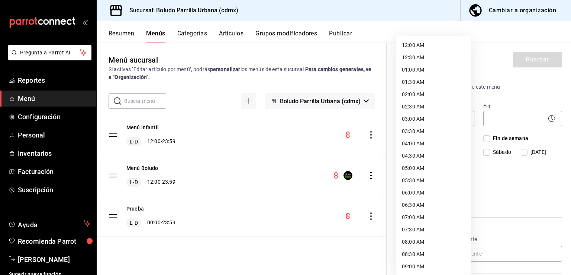
click at [453, 116] on body "Pregunta a Parrot AI Reportes Menú Configuración Personal Inventarios Facturaci…" at bounding box center [285, 137] width 571 height 275
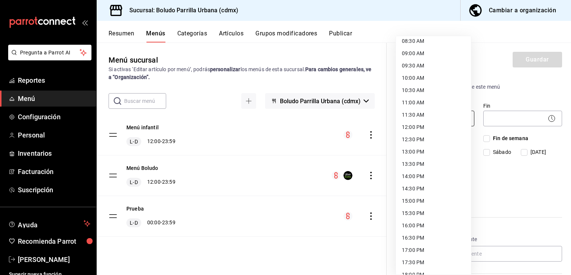
scroll to position [214, 0]
click at [416, 127] on li "12:00 PM" at bounding box center [433, 126] width 75 height 12
type input "12:00"
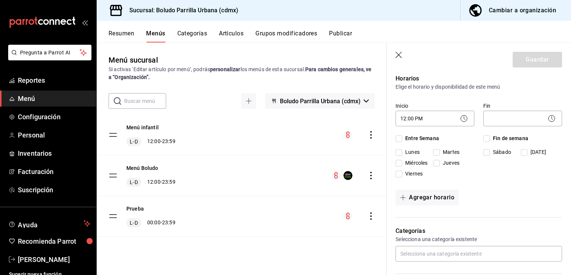
click at [548, 116] on icon at bounding box center [552, 118] width 9 height 9
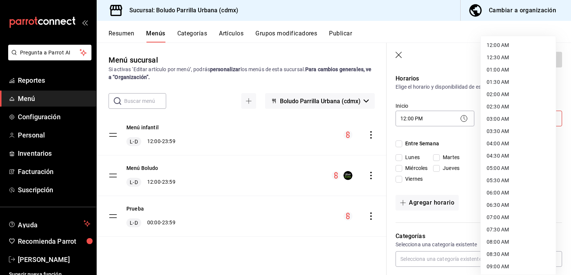
click at [535, 116] on body "Pregunta a Parrot AI Reportes Menú Configuración Personal Inventarios Facturaci…" at bounding box center [285, 137] width 571 height 275
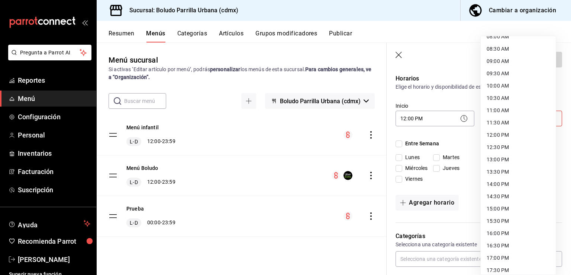
scroll to position [228, 0]
click at [513, 208] on li "16:00 PM" at bounding box center [518, 209] width 75 height 12
type input "16:00"
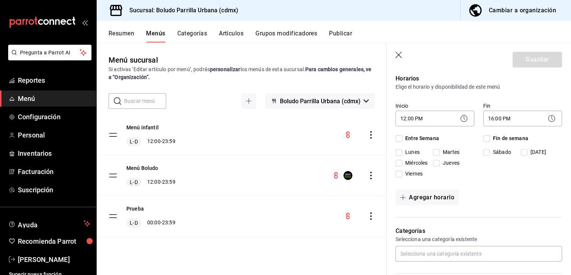
click at [407, 154] on span "Lunes" at bounding box center [411, 152] width 17 height 8
click at [403, 154] on input "Lunes" at bounding box center [399, 152] width 7 height 7
checkbox input "true"
click at [439, 153] on input "Martes" at bounding box center [436, 152] width 7 height 7
checkbox input "true"
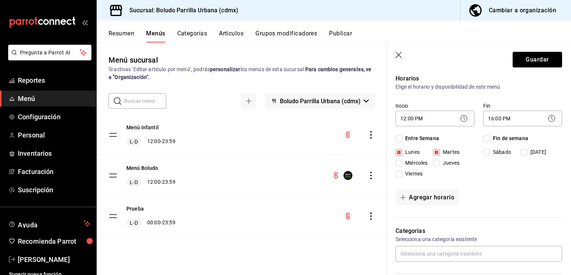
click at [399, 165] on input "Miércoles" at bounding box center [399, 163] width 7 height 7
checkbox input "true"
click at [439, 163] on input "Jueves" at bounding box center [436, 163] width 7 height 7
checkbox input "true"
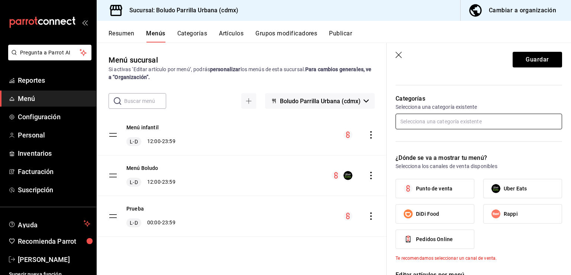
scroll to position [202, 0]
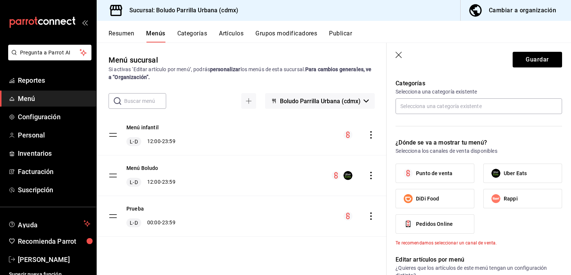
click at [448, 169] on span "Punto de venta" at bounding box center [434, 173] width 36 height 8
click at [416, 169] on input "Punto de venta" at bounding box center [409, 173] width 16 height 16
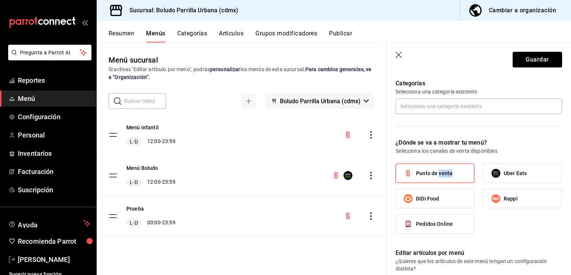
click at [448, 169] on span "Punto de venta" at bounding box center [434, 173] width 36 height 8
click at [416, 169] on input "Punto de venta" at bounding box center [409, 173] width 16 height 16
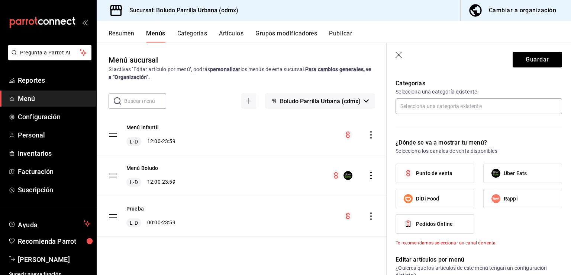
click at [424, 171] on span "Punto de venta" at bounding box center [434, 173] width 36 height 8
click at [416, 171] on input "Punto de venta" at bounding box center [409, 173] width 16 height 16
checkbox input "true"
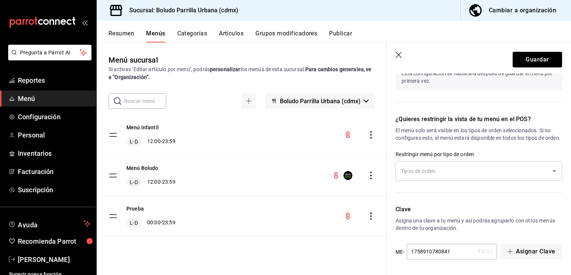
scroll to position [426, 0]
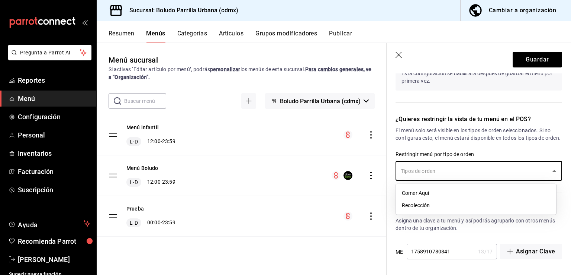
click at [424, 171] on input "text" at bounding box center [473, 170] width 149 height 13
click at [487, 152] on p "Restringir menú por tipo de orden" at bounding box center [479, 153] width 167 height 7
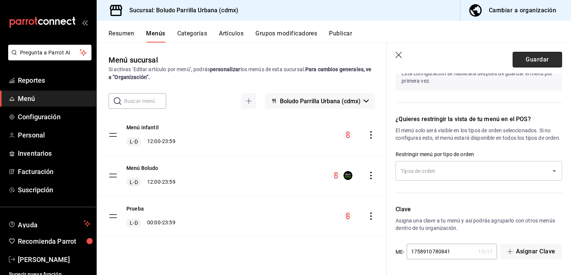
click at [524, 60] on button "Guardar" at bounding box center [537, 60] width 49 height 16
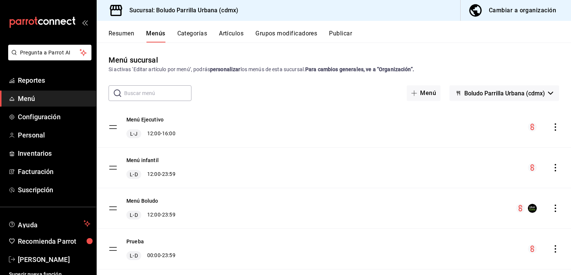
click at [202, 34] on button "Categorías" at bounding box center [192, 36] width 30 height 13
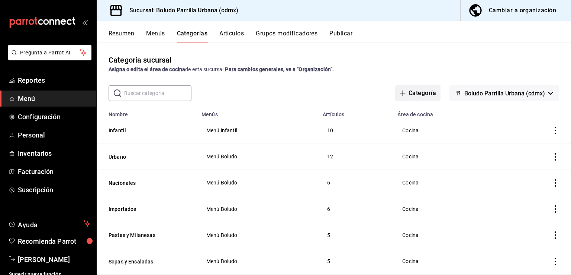
click at [403, 92] on span "button" at bounding box center [404, 93] width 9 height 6
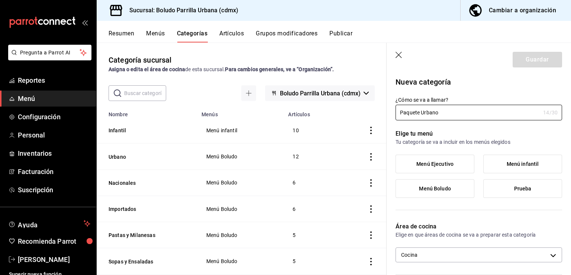
type input "Paquete Urbano"
click at [437, 162] on span "Menú Ejecutivo" at bounding box center [435, 164] width 37 height 6
click at [0, 0] on input "Menú Ejecutivo" at bounding box center [0, 0] width 0 height 0
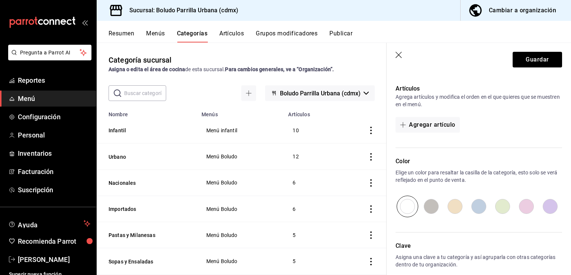
scroll to position [205, 0]
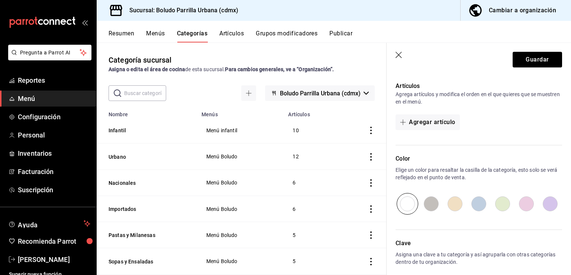
click at [449, 203] on input "radio" at bounding box center [455, 204] width 24 height 22
radio input "true"
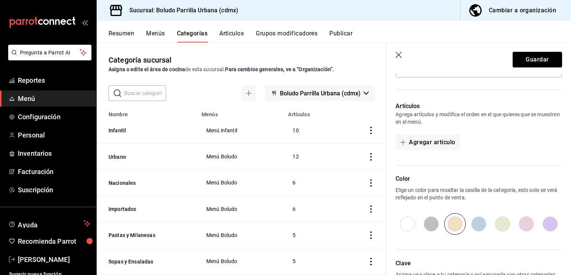
scroll to position [238, 0]
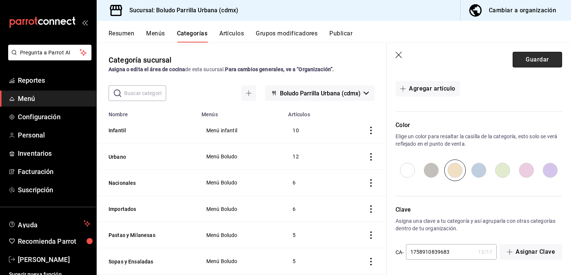
click at [531, 59] on button "Guardar" at bounding box center [537, 60] width 49 height 16
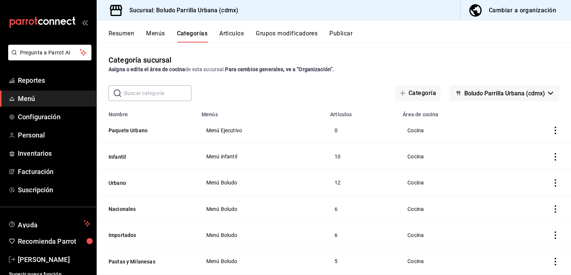
click at [237, 30] on button "Artículos" at bounding box center [231, 36] width 25 height 13
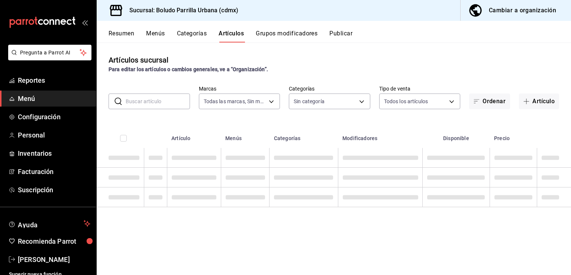
type input "533bc5ff-93dc-409b-97b1-0dec0b72c61d"
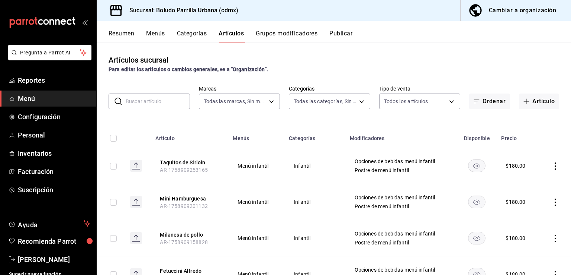
type input "02e8d2d8-9b41-4ee3-9661-bb76bbbc569b,3ac3bd13-75dd-4bd9-851c-98a68bc0a8f3,ae907…"
click at [536, 109] on div "Artículos sucursal Para editar los artículos o cambios generales, ve a “Organiz…" at bounding box center [334, 158] width 475 height 232
click at [536, 109] on button "Artículo" at bounding box center [539, 101] width 40 height 16
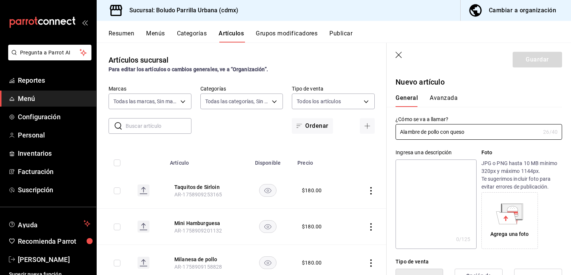
type input "Alambre de pollo con queso"
click at [432, 176] on textarea at bounding box center [436, 203] width 81 height 89
type textarea "A"
type textarea "x"
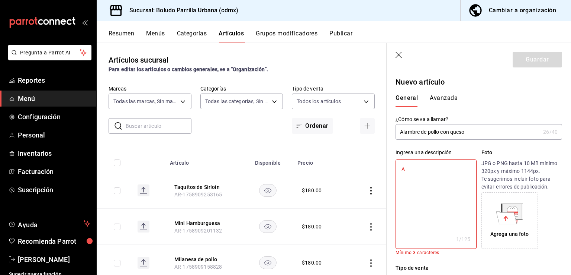
type textarea "Al"
type textarea "x"
type textarea "Ala"
type textarea "x"
type textarea "Alam"
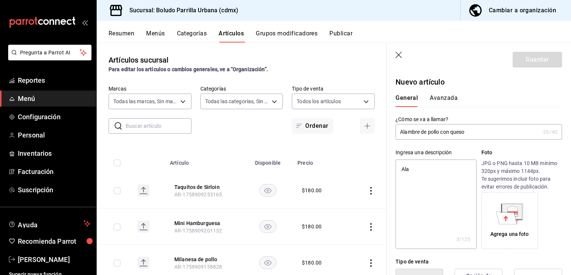
type textarea "x"
type textarea "Alambr"
type textarea "x"
type textarea "Alambre"
type textarea "x"
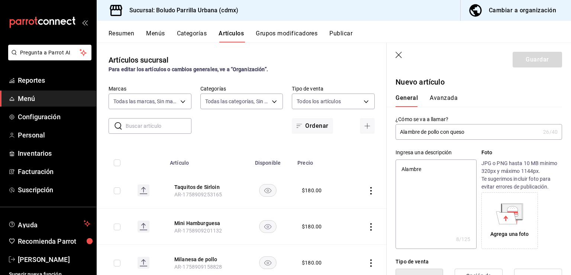
type textarea "Alambre d"
type textarea "x"
type textarea "Alambre de"
type textarea "x"
type textarea "Alambre de p"
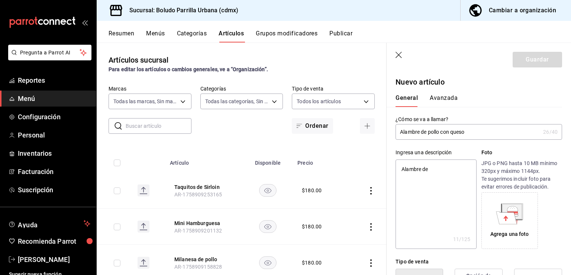
type textarea "x"
type textarea "Alambre de po"
type textarea "x"
type textarea "Alambre de pol"
type textarea "x"
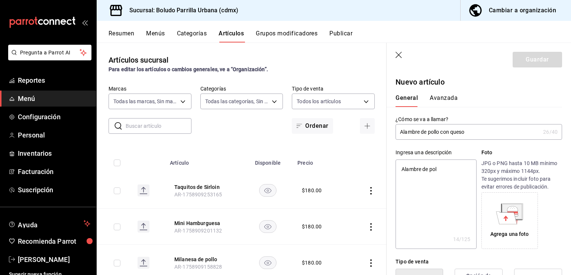
type textarea "Alambre de poll"
type textarea "x"
type textarea "Alambre de pollo"
type textarea "x"
type textarea "Alambre de pollo c"
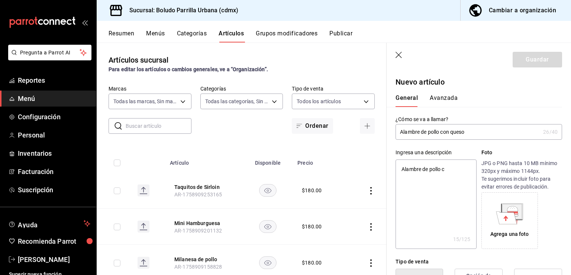
type textarea "x"
type textarea "Alambre de pollo co"
type textarea "x"
type textarea "Alambre de pollo con"
type textarea "x"
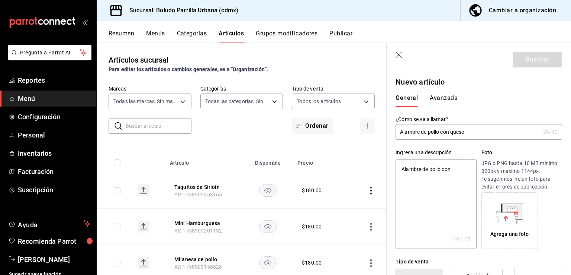
type textarea "Alambre de pollo con"
type textarea "x"
type textarea "Alambre de pollo con e"
type textarea "x"
type textarea "Alambre de pollo con"
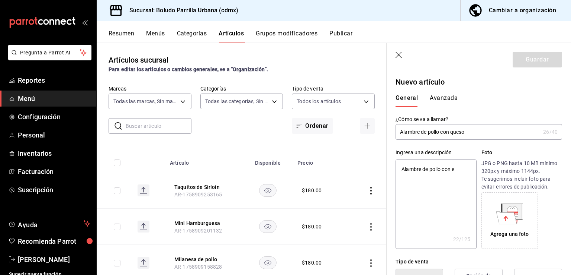
type textarea "x"
type textarea "Alambre de pollo con q"
type textarea "x"
type textarea "Alambre de pollo con qu"
type textarea "x"
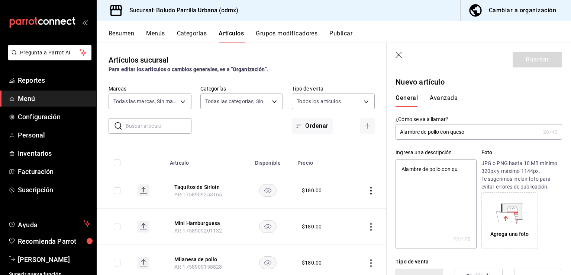
type textarea "Alambre de pollo con que"
type textarea "x"
type textarea "Alambre de pollo con ques"
type textarea "x"
type textarea "Alambre de pollo con queso"
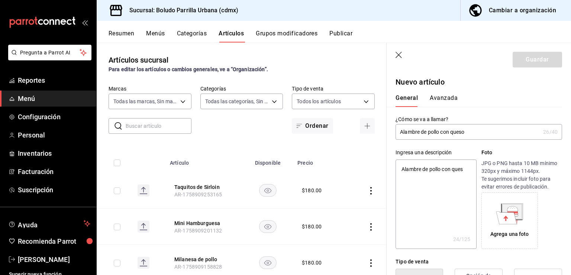
type textarea "x"
type textarea "Alambre de pollo con queso"
type textarea "x"
type textarea "Alambre de pollo con queso a"
type textarea "x"
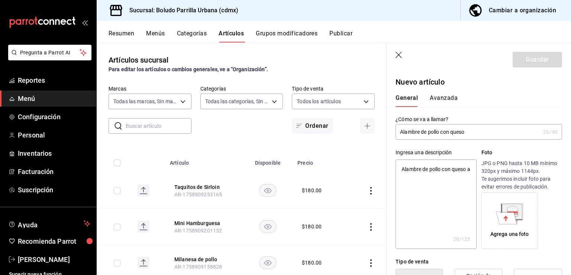
type textarea "Alambre de pollo con queso ac"
type textarea "x"
type textarea "Alambre de pollo con queso aco"
type textarea "x"
type textarea "Alambre de pollo con queso acom"
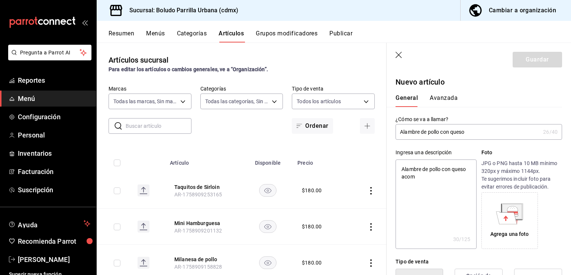
type textarea "x"
type textarea "Alambre de pollo con queso acomp"
type textarea "x"
type textarea "Alambre de pollo con queso acompa"
type textarea "x"
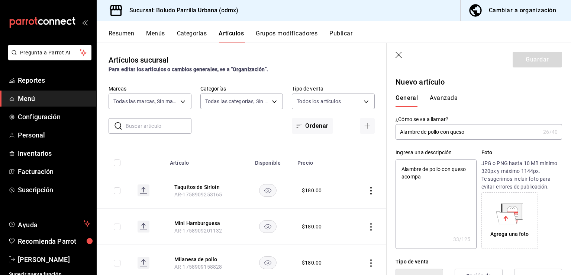
paste textarea
type textarea "Alambre de pollo con queso acompa"
type textarea "x"
type textarea "Alambre de pollo con queso acompa"
type textarea "x"
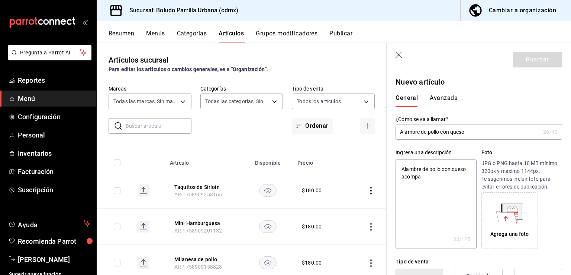
paste textarea "ñ"
type textarea "Alambre de pollo con queso acompañ"
type textarea "x"
type textarea "Alambre de pollo con queso acompañ"
type textarea "x"
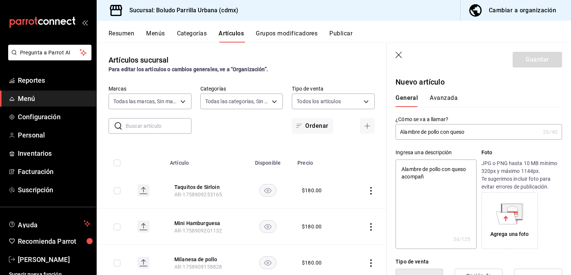
type textarea "Alambre de pollo con queso acompaña"
type textarea "x"
type textarea "Alambre de pollo con queso acompañado"
type textarea "x"
type textarea "Alambre de pollo con queso acompañado"
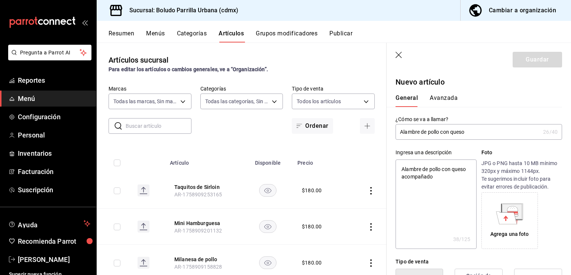
type textarea "x"
type textarea "Alambre de pollo con queso acompañado d"
type textarea "x"
type textarea "Alambre de pollo con queso acompañado de"
type textarea "x"
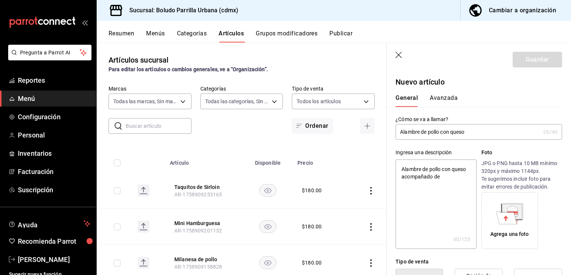
type textarea "Alambre de pollo con queso acompañado de"
type textarea "x"
type textarea "Alambre de pollo con queso acompañado de gu"
type textarea "x"
type textarea "Alambre de pollo con queso acompañado de gua"
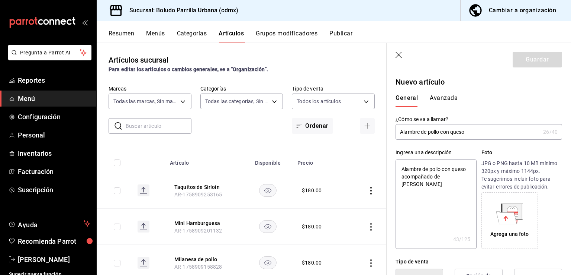
type textarea "x"
type textarea "Alambre de pollo con queso acompañado de guac"
type textarea "x"
type textarea "Alambre de pollo con queso acompañado de guaca"
type textarea "x"
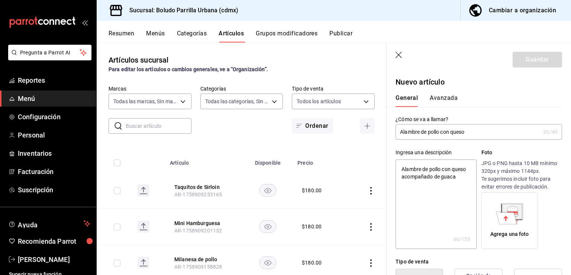
type textarea "Alambre de pollo con queso acompañado de guacam"
type textarea "x"
type textarea "Alambre de pollo con queso acompañado de guacamo"
type textarea "x"
type textarea "Alambre de pollo con queso acompañado de guacamol"
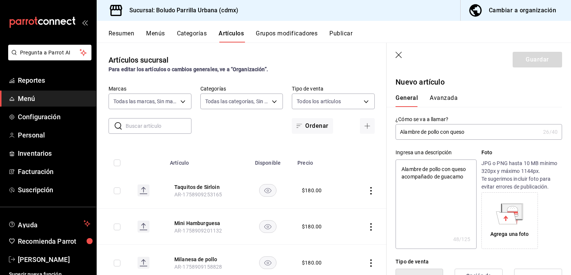
type textarea "x"
type textarea "Alambre de pollo con queso acompañado de guacamole"
type textarea "x"
type textarea "Alambre de pollo con queso acompañado de guacamole"
type textarea "x"
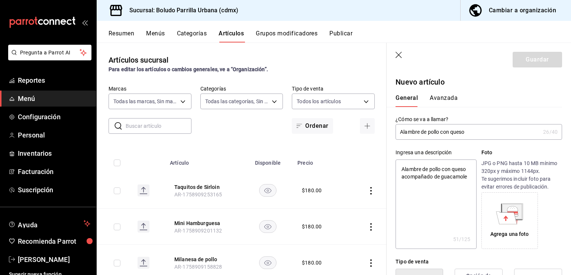
type textarea "Alambre de pollo con queso acompañado de guacamole y"
type textarea "x"
type textarea "Alambre de pollo con queso acompañado de guacamole y"
type textarea "x"
type textarea "Alambre de pollo con queso acompañado de guacamole y t"
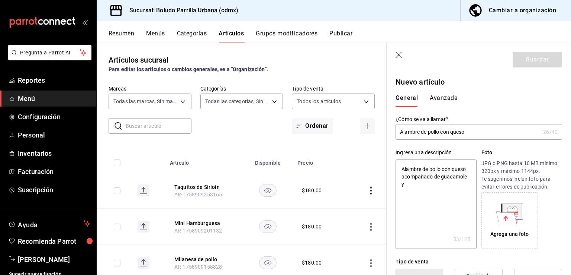
type textarea "x"
type textarea "Alambre de pollo con queso acompañado de guacamole y to"
type textarea "x"
type textarea "Alambre de pollo con queso acompañado de guacamole y tor"
type textarea "x"
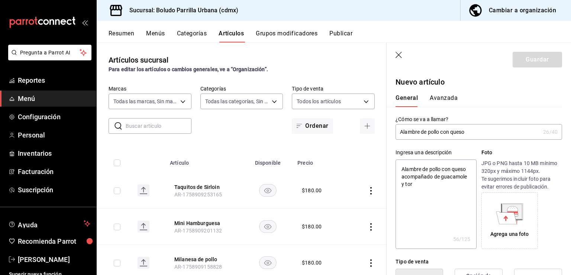
type textarea "Alambre de pollo con queso acompañado de guacamole y tort"
type textarea "x"
type textarea "Alambre de pollo con queso acompañado de guacamole y torti"
type textarea "x"
type textarea "Alambre de pollo con queso acompañado de guacamole y tortil"
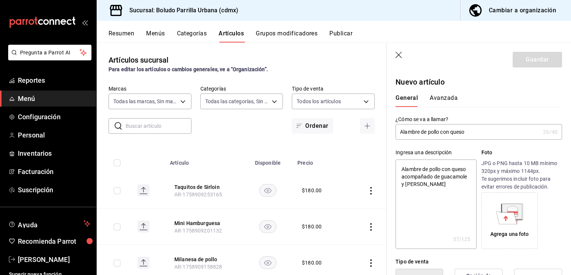
type textarea "x"
type textarea "Alambre de pollo con queso acompañado de guacamole y tortilla"
type textarea "x"
type textarea "Alambre de pollo con queso acompañado de guacamole y tortillas"
type textarea "x"
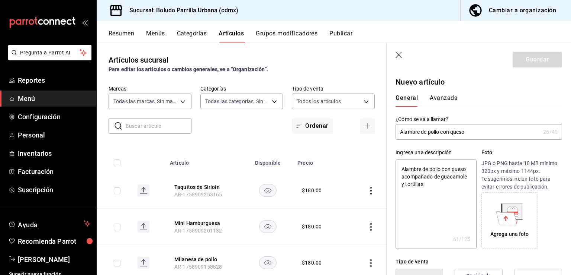
type textarea "Alambre de pollo con queso acompañado de guacamole y tortillas"
type textarea "x"
type textarea "Alambre de pollo con queso acompañado de guacamole y tortillas d"
type textarea "x"
type textarea "Alambre de pollo con queso acompañado de guacamole y tortillas de"
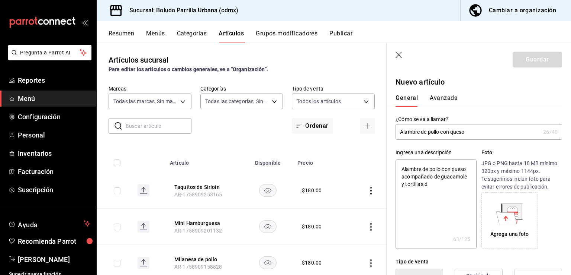
type textarea "x"
type textarea "Alambre de pollo con queso acompañado de guacamole y tortillas de"
type textarea "x"
type textarea "Alambre de pollo con queso acompañado de guacamole y tortillas de m"
type textarea "x"
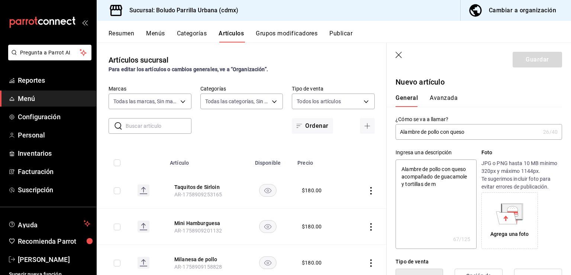
type textarea "Alambre de pollo con queso acompañado de guacamole y tortillas de ma"
type textarea "x"
type textarea "Alambre de pollo con queso acompañado de guacamole y tortillas de mai"
type textarea "x"
type textarea "Alambre de pollo con queso acompañado de guacamole y tortillas de maiz"
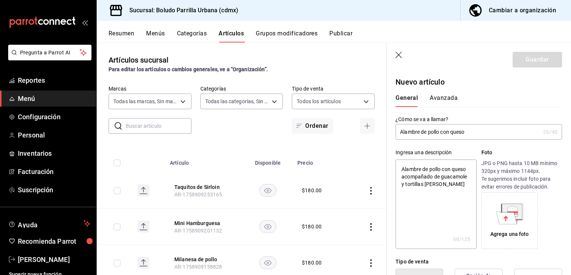
type textarea "x"
type textarea "Alambre de pollo con queso acompañado de guacamole y tortillas de maiz"
type textarea "x"
type textarea "Alambre de pollo con queso acompañado de guacamole y tortillas de maiz o"
type textarea "x"
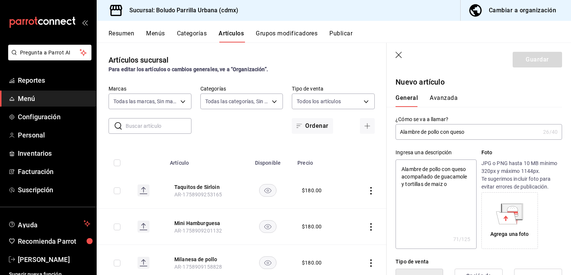
type textarea "Alambre de pollo con queso acompañado de guacamole y tortillas de maiz o"
type textarea "x"
type textarea "Alambre de pollo con queso acompañado de guacamole y tortillas de maiz o ha"
type textarea "x"
type textarea "Alambre de pollo con queso acompañado de guacamole y tortillas de maiz o har"
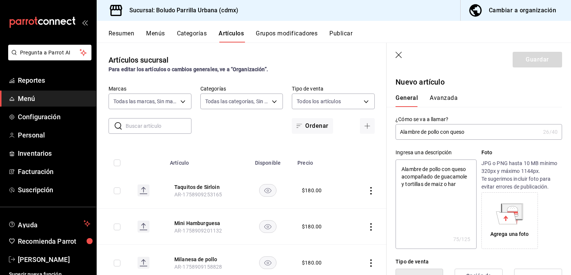
type textarea "x"
type textarea "Alambre de pollo con queso acompañado de guacamole y tortillas de maiz o hari"
type textarea "x"
type textarea "Alambre de pollo con queso acompañado de guacamole y tortillas de maiz o harin"
type textarea "x"
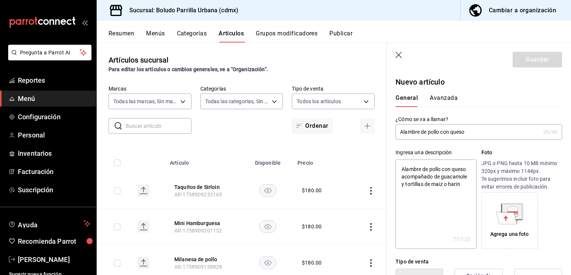
type textarea "Alambre de pollo con queso acompañado de guacamole y tortillas de maiz o harina"
type textarea "x"
type textarea "Alambre de pollo con queso acompañado de guacamole y tortillas de maiz o harina"
type textarea "x"
type textarea "Alambre de pollo con queso acompañado de guacamole y tortillas de maiz o harina"
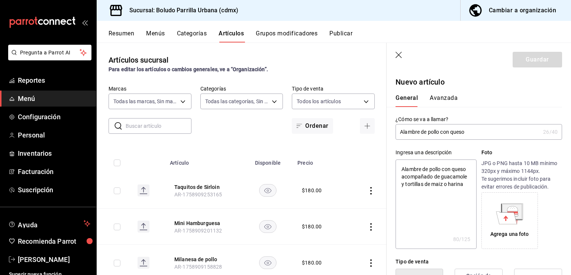
type textarea "x"
type textarea "Alambre de pollo con queso acompañado de guacamole y tortillas de maiz o harina."
type textarea "x"
click at [437, 186] on textarea "Alambre de pollo con queso acompañado de guacamole y tortillas de maiz o harina." at bounding box center [436, 203] width 81 height 89
type textarea "Alambre de pollo con queso acompañado de guacamole y tortillas de maíz o harina."
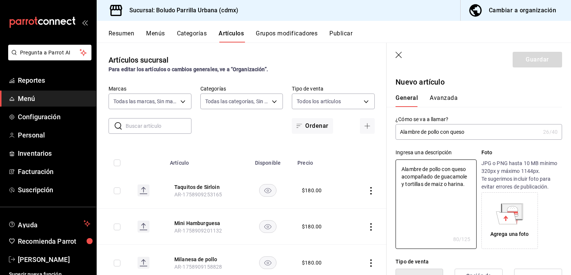
type textarea "x"
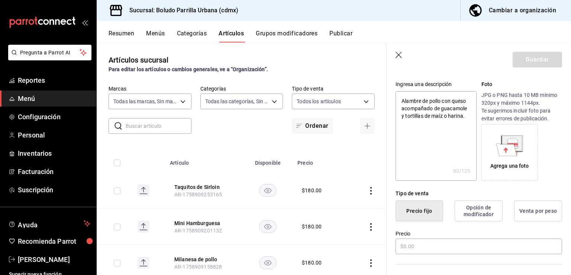
scroll to position [96, 0]
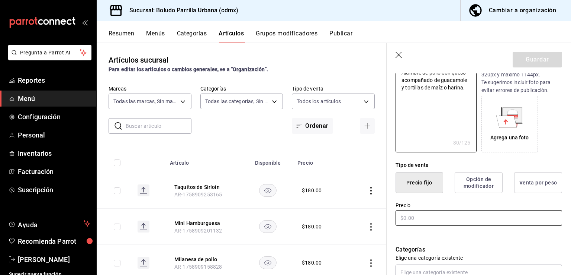
type textarea "Alambre de pollo con queso acompañado de guacamole y tortillas de maíz o harina."
click at [439, 216] on input "text" at bounding box center [479, 218] width 167 height 16
type textarea "x"
type input "$1.00"
type textarea "x"
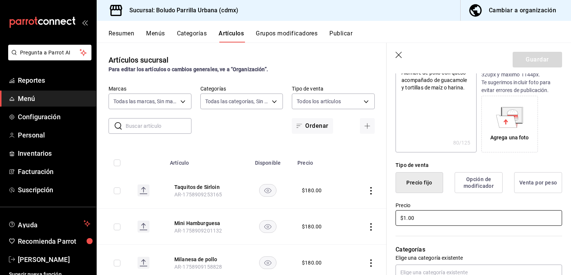
type input "$19.00"
type textarea "x"
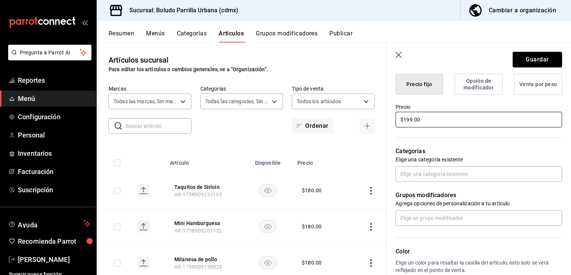
scroll to position [198, 0]
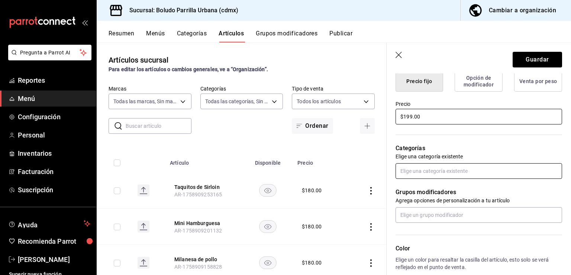
type input "$199.00"
click at [439, 166] on input "text" at bounding box center [479, 171] width 167 height 16
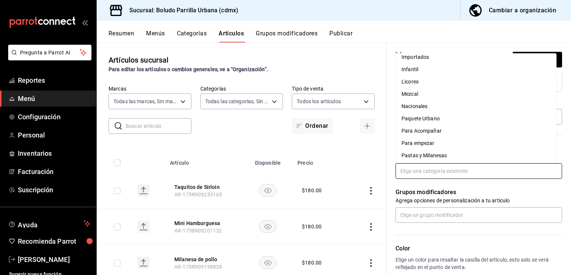
scroll to position [163, 0]
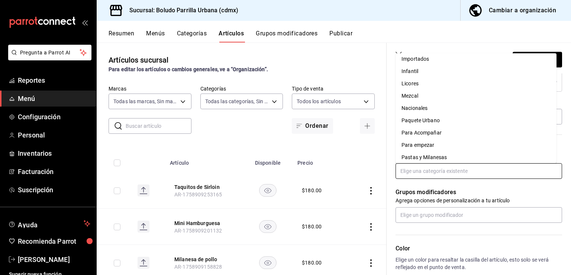
click at [430, 118] on li "Paquete Urbano" at bounding box center [476, 120] width 161 height 12
type textarea "x"
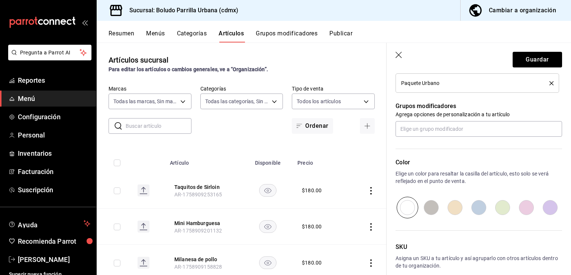
scroll to position [315, 0]
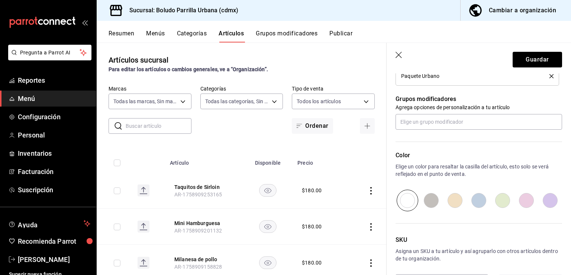
click at [453, 198] on input "radio" at bounding box center [455, 200] width 24 height 22
radio input "true"
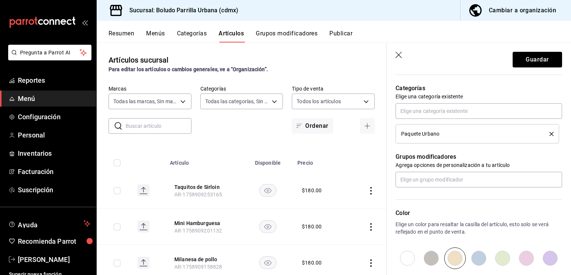
scroll to position [258, 0]
click at [540, 61] on button "Guardar" at bounding box center [537, 60] width 49 height 16
type textarea "x"
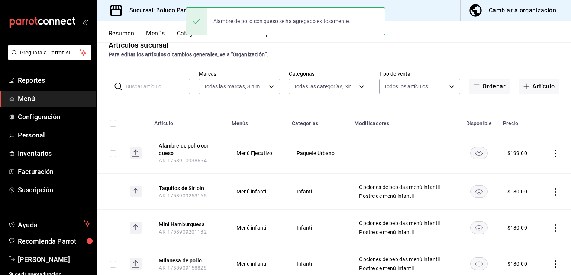
scroll to position [15, 0]
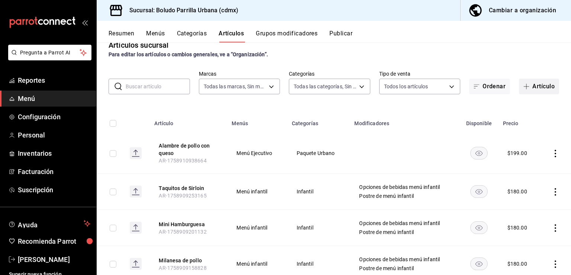
click at [530, 84] on button "Artículo" at bounding box center [539, 86] width 40 height 16
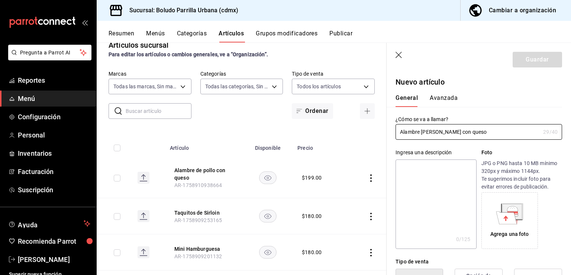
type input "Alambre [PERSON_NAME] con queso"
click at [432, 165] on textarea at bounding box center [436, 203] width 81 height 89
type textarea "A"
type textarea "x"
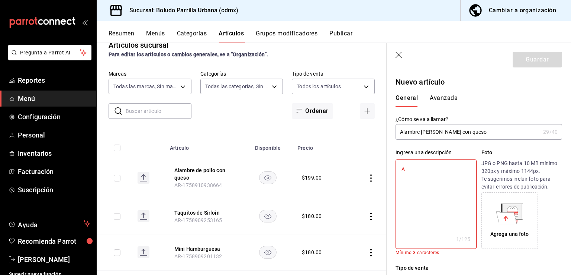
type textarea "Al"
type textarea "x"
type textarea "Ala"
type textarea "x"
type textarea "Alam"
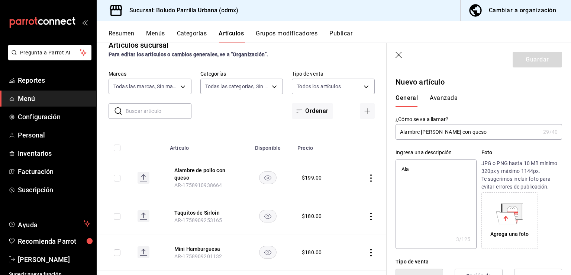
type textarea "x"
type textarea "Alamb"
type textarea "x"
type textarea "Alambr"
type textarea "x"
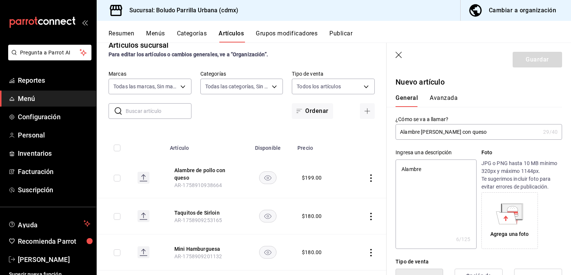
type textarea "Alambre"
type textarea "x"
paste textarea "ñ"
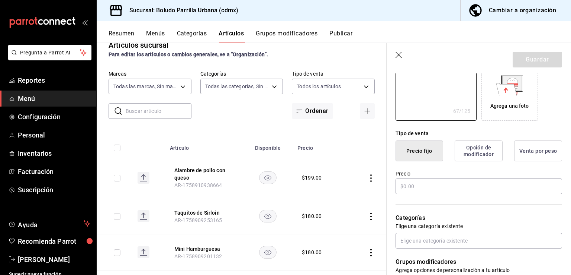
scroll to position [128, 0]
click at [434, 186] on input "text" at bounding box center [479, 186] width 167 height 16
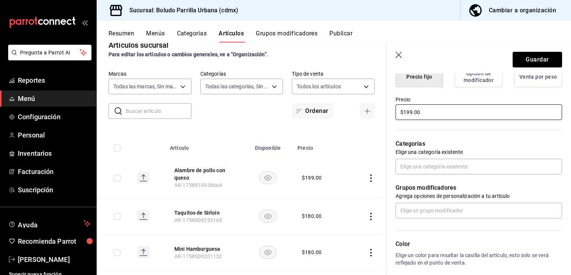
scroll to position [211, 0]
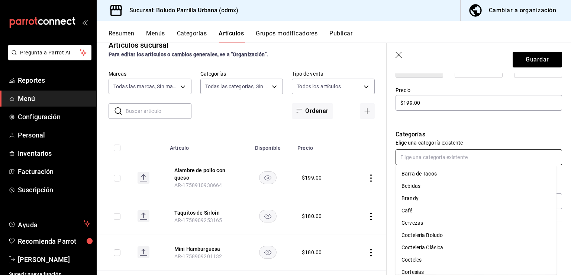
click at [440, 159] on input "text" at bounding box center [479, 157] width 167 height 16
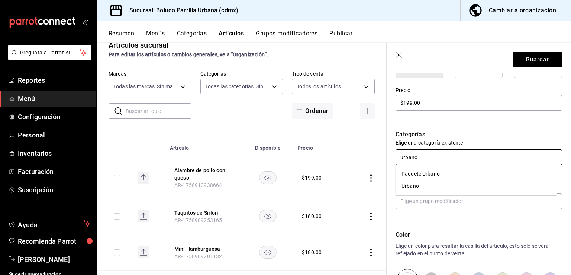
click at [435, 170] on li "Paquete Urbano" at bounding box center [476, 173] width 161 height 12
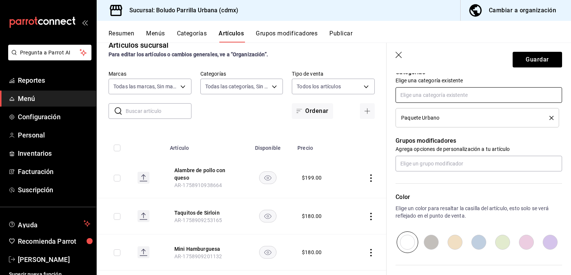
scroll to position [277, 0]
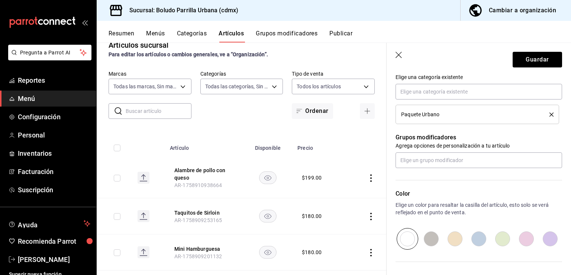
click at [450, 240] on input "radio" at bounding box center [455, 239] width 24 height 22
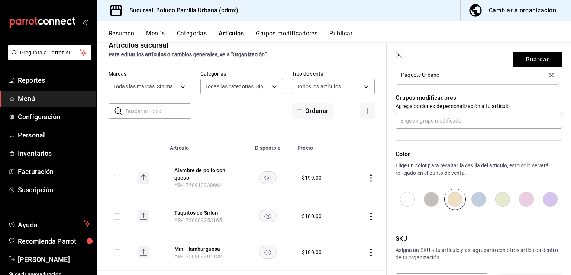
scroll to position [344, 0]
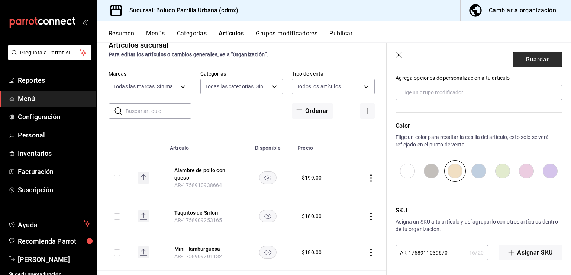
click at [524, 58] on button "Guardar" at bounding box center [537, 60] width 49 height 16
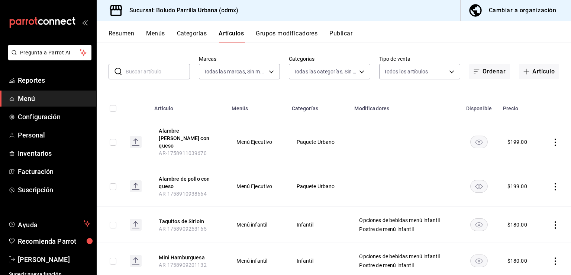
scroll to position [15, 0]
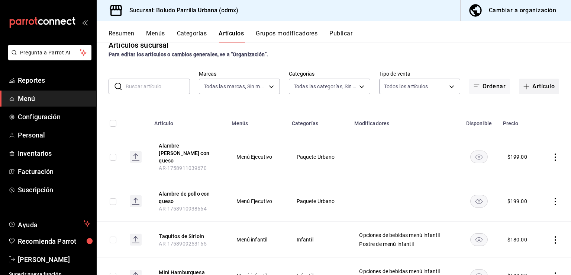
click at [528, 89] on button "Artículo" at bounding box center [539, 86] width 40 height 16
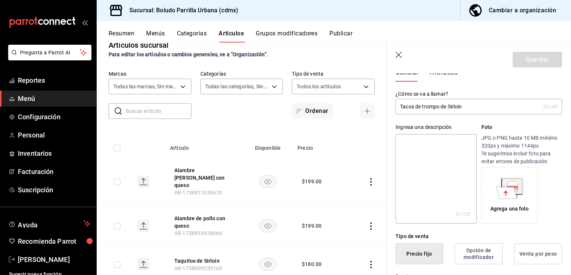
scroll to position [25, 0]
click at [445, 141] on textarea at bounding box center [436, 178] width 81 height 89
paste textarea "ñ"
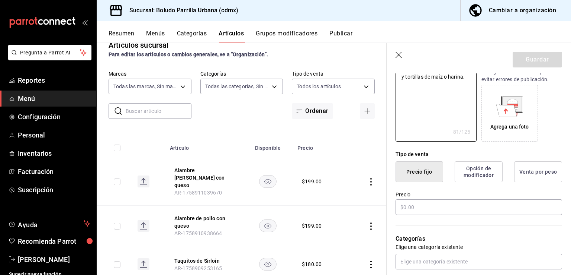
scroll to position [108, 0]
click at [427, 207] on input "text" at bounding box center [479, 206] width 167 height 16
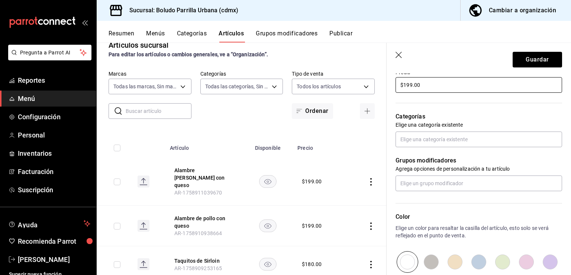
scroll to position [231, 0]
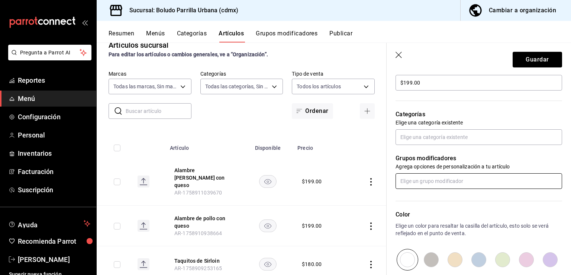
click at [433, 186] on input "text" at bounding box center [479, 181] width 167 height 16
click at [436, 136] on input "text" at bounding box center [479, 137] width 167 height 16
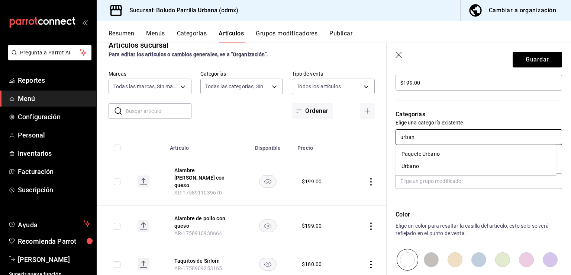
click at [434, 149] on li "Paquete Urbano" at bounding box center [476, 154] width 161 height 12
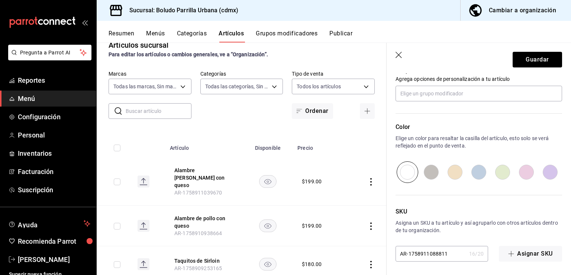
scroll to position [344, 0]
click at [450, 176] on input "radio" at bounding box center [455, 171] width 24 height 22
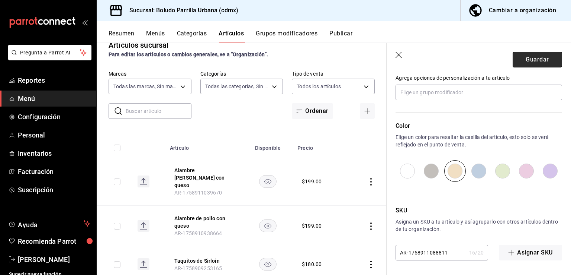
click at [532, 65] on button "Guardar" at bounding box center [537, 60] width 49 height 16
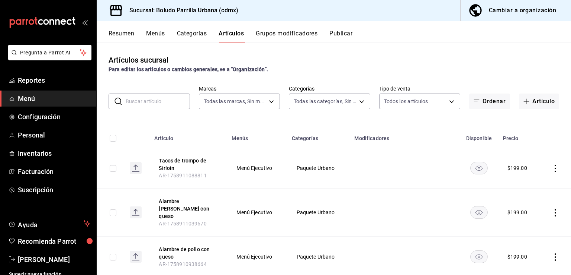
click at [185, 33] on button "Categorías" at bounding box center [192, 36] width 30 height 13
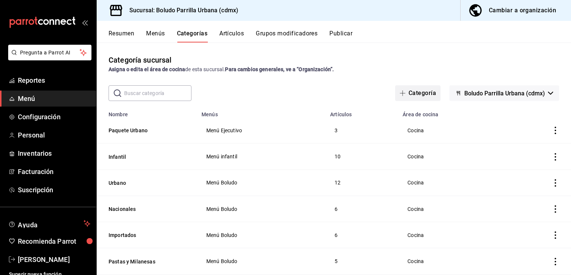
click at [429, 90] on button "Categoría" at bounding box center [417, 93] width 45 height 16
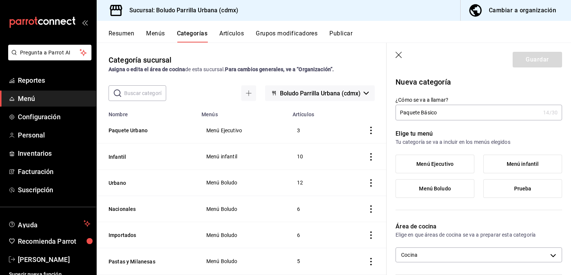
click at [435, 165] on span "Menú Ejecutivo" at bounding box center [435, 164] width 37 height 6
click at [0, 0] on input "Menú Ejecutivo" at bounding box center [0, 0] width 0 height 0
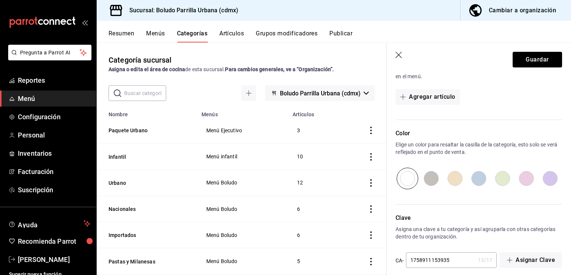
scroll to position [238, 0]
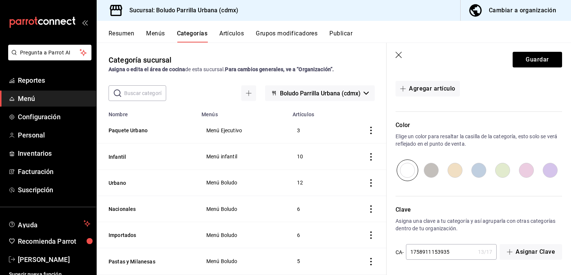
click at [456, 171] on input "radio" at bounding box center [455, 170] width 24 height 22
click at [527, 60] on button "Guardar" at bounding box center [537, 60] width 49 height 16
click at [527, 60] on div "Guardar" at bounding box center [537, 60] width 49 height 16
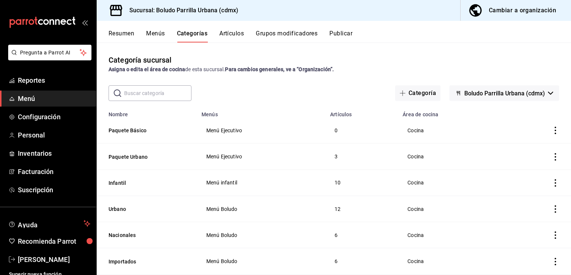
click at [232, 36] on button "Artículos" at bounding box center [231, 36] width 25 height 13
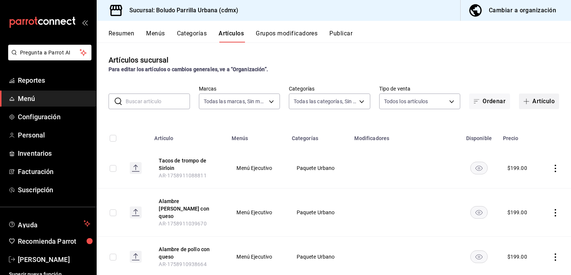
click at [533, 99] on button "Artículo" at bounding box center [539, 101] width 40 height 16
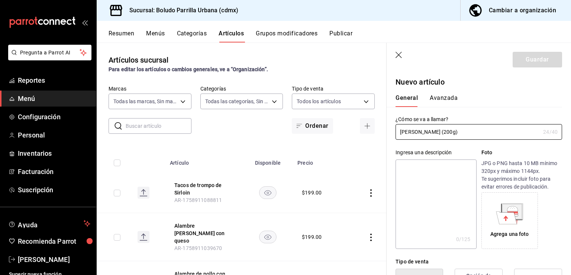
click at [435, 181] on textarea at bounding box center [436, 203] width 81 height 89
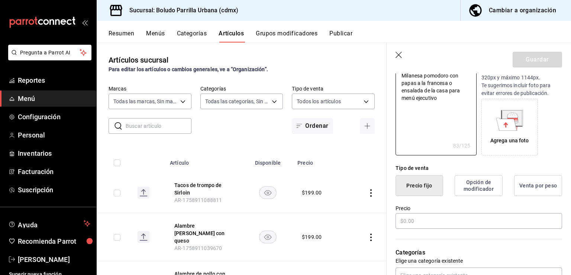
scroll to position [94, 0]
click at [420, 219] on input "text" at bounding box center [479, 220] width 167 height 16
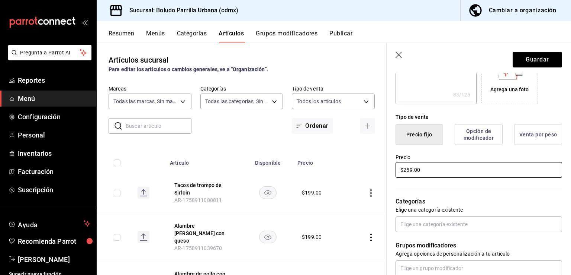
scroll to position [150, 0]
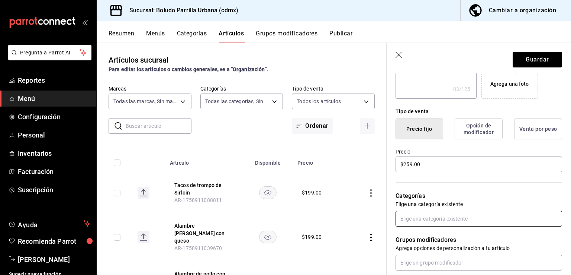
click at [424, 219] on input "text" at bounding box center [479, 219] width 167 height 16
click at [422, 240] on li "Paquete Básico" at bounding box center [476, 235] width 161 height 12
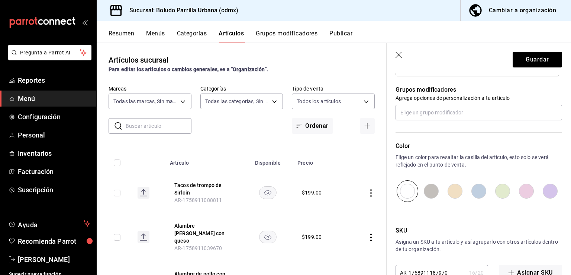
scroll to position [325, 0]
click at [455, 193] on input "radio" at bounding box center [455, 190] width 24 height 22
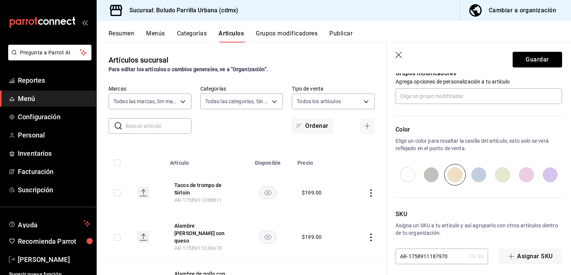
scroll to position [344, 0]
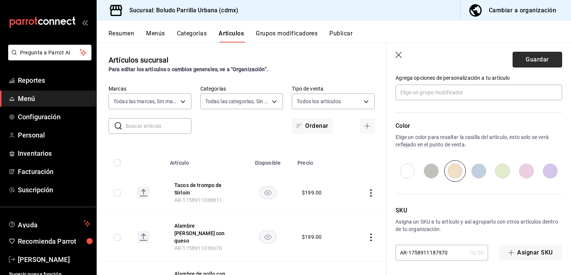
click at [538, 52] on button "Guardar" at bounding box center [537, 60] width 49 height 16
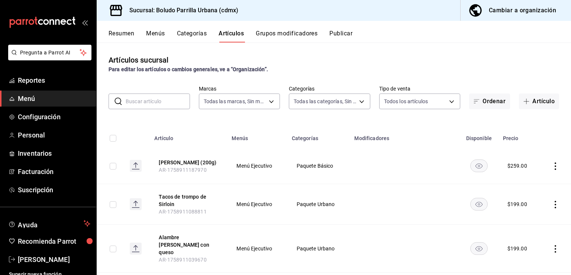
scroll to position [16, 0]
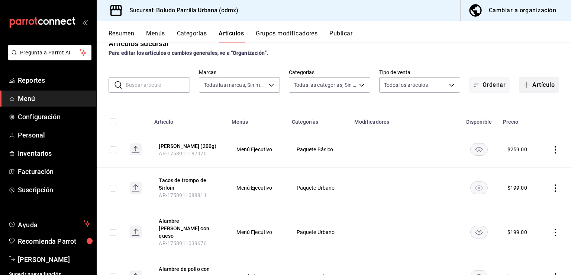
click at [524, 89] on button "Artículo" at bounding box center [539, 85] width 40 height 16
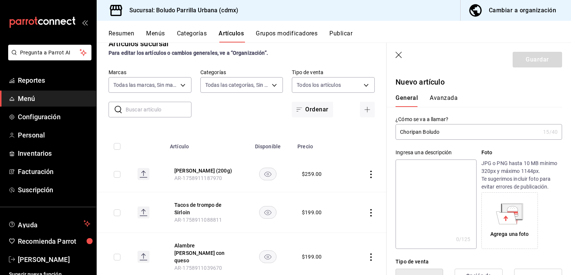
click at [423, 171] on textarea at bounding box center [436, 203] width 81 height 89
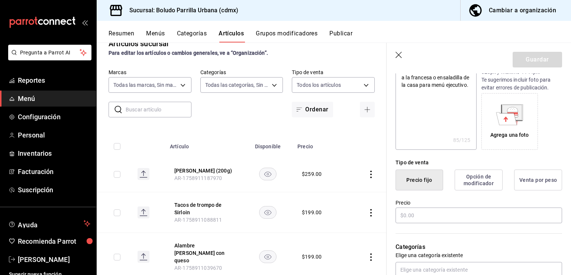
scroll to position [99, 0]
click at [420, 213] on input "text" at bounding box center [479, 215] width 167 height 16
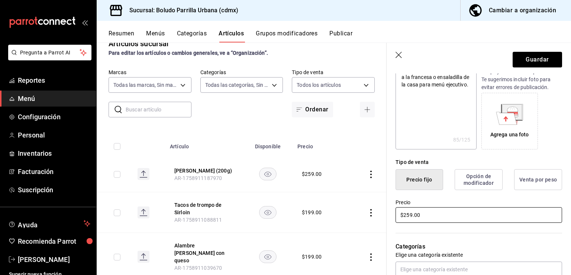
scroll to position [153, 0]
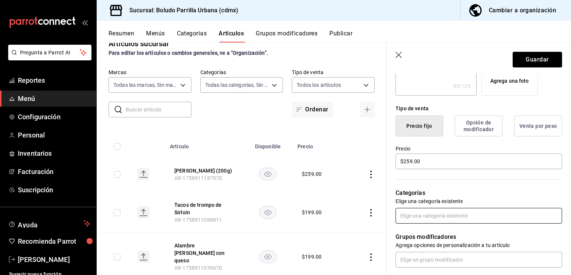
click at [436, 221] on input "text" at bounding box center [479, 216] width 167 height 16
click at [427, 231] on li "Paquete Básico" at bounding box center [476, 232] width 161 height 12
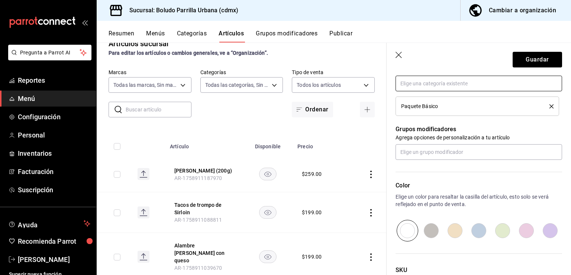
scroll to position [285, 0]
click at [453, 230] on input "radio" at bounding box center [455, 230] width 24 height 22
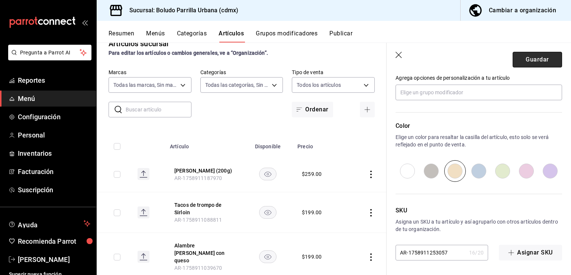
click at [520, 62] on button "Guardar" at bounding box center [537, 60] width 49 height 16
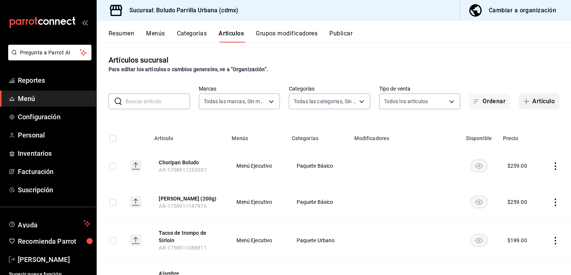
click at [525, 103] on span "button" at bounding box center [528, 101] width 9 height 6
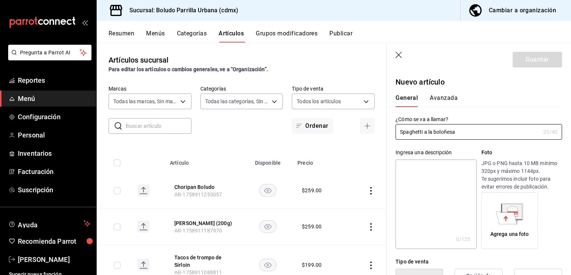
click at [458, 163] on textarea at bounding box center [436, 203] width 81 height 89
paste textarea "ñ"
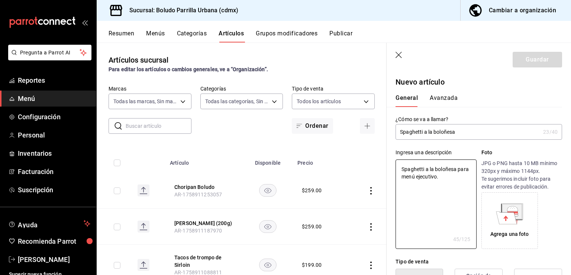
click at [462, 132] on input "Spaghetti a la boloñesa" at bounding box center [468, 131] width 145 height 15
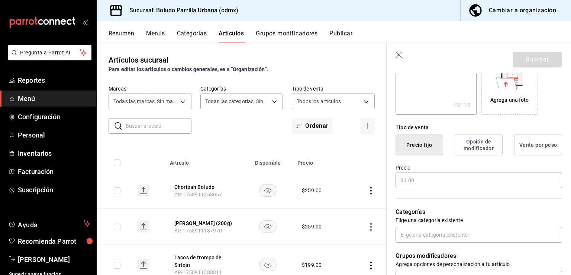
scroll to position [135, 0]
click at [435, 182] on input "text" at bounding box center [479, 179] width 167 height 16
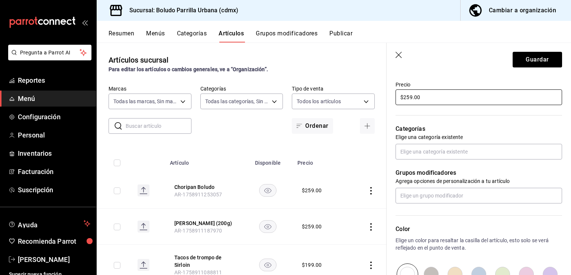
scroll to position [223, 0]
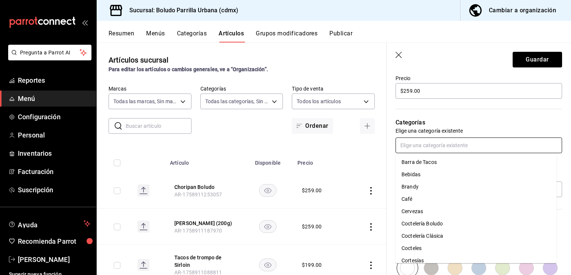
click at [441, 150] on input "text" at bounding box center [479, 145] width 167 height 16
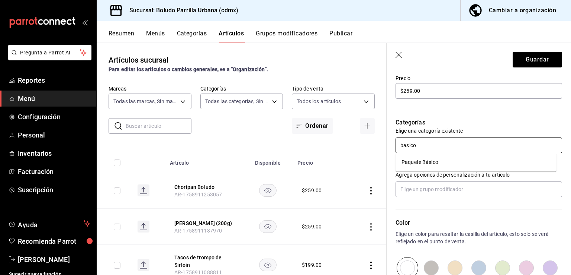
click at [437, 157] on li "Paquete Básico" at bounding box center [476, 162] width 161 height 12
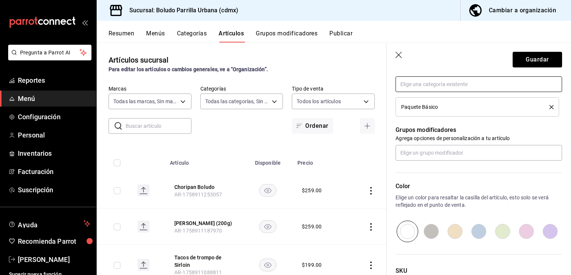
scroll to position [296, 0]
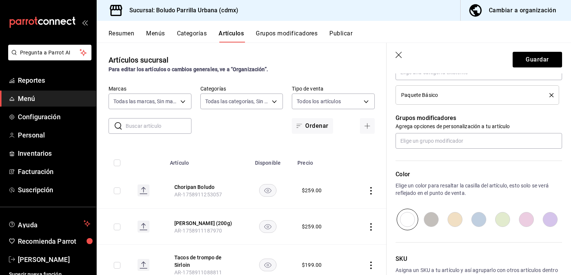
click at [449, 218] on input "radio" at bounding box center [455, 219] width 24 height 22
click at [523, 59] on button "Guardar" at bounding box center [537, 60] width 49 height 16
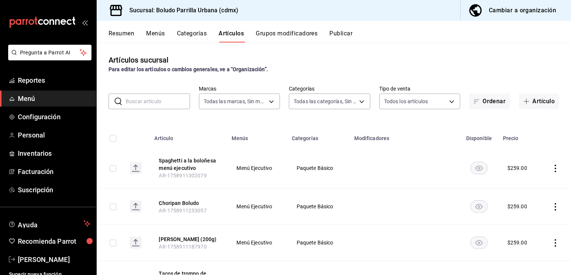
click at [189, 37] on button "Categorías" at bounding box center [192, 36] width 30 height 13
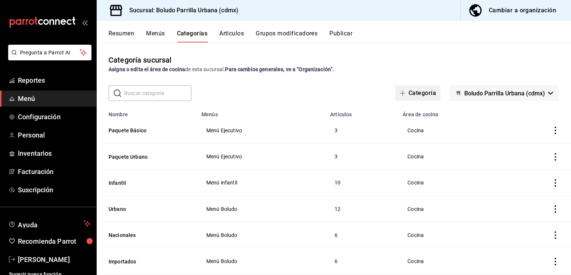
click at [418, 96] on button "Categoría" at bounding box center [417, 93] width 45 height 16
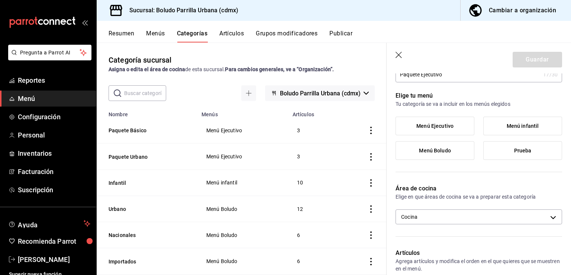
scroll to position [39, 0]
click at [442, 128] on label "Menú Ejecutivo" at bounding box center [435, 125] width 78 height 18
click at [0, 0] on input "Menú Ejecutivo" at bounding box center [0, 0] width 0 height 0
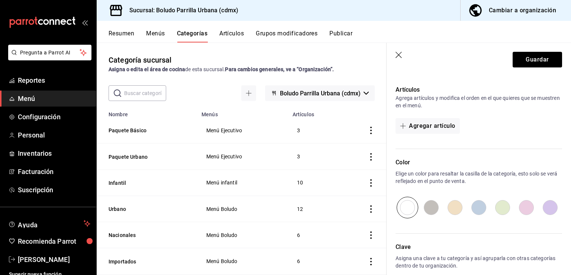
click at [455, 204] on input "radio" at bounding box center [455, 207] width 24 height 22
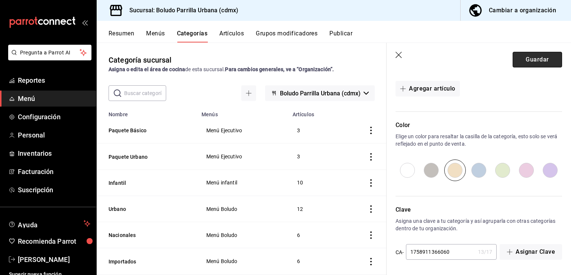
click at [518, 55] on button "Guardar" at bounding box center [537, 60] width 49 height 16
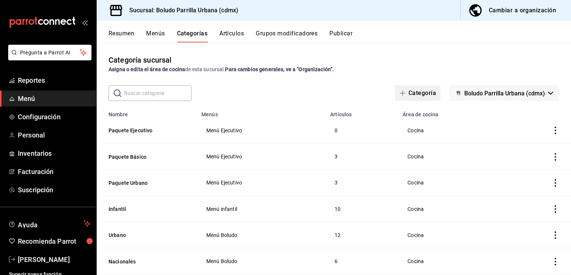
click at [405, 93] on button "Categoría" at bounding box center [417, 93] width 45 height 16
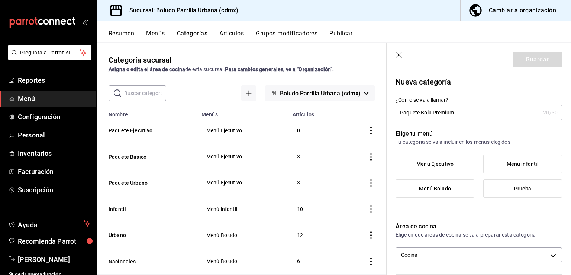
click at [434, 169] on label "Menú Ejecutivo" at bounding box center [435, 164] width 78 height 18
click at [0, 0] on input "Menú Ejecutivo" at bounding box center [0, 0] width 0 height 0
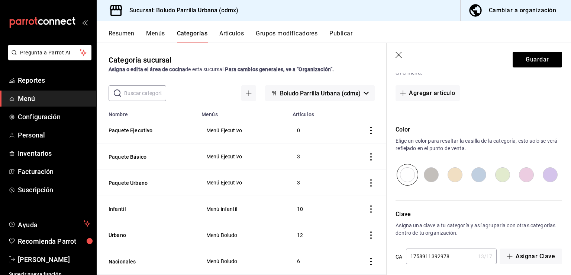
scroll to position [235, 0]
click at [452, 165] on input "radio" at bounding box center [455, 174] width 24 height 22
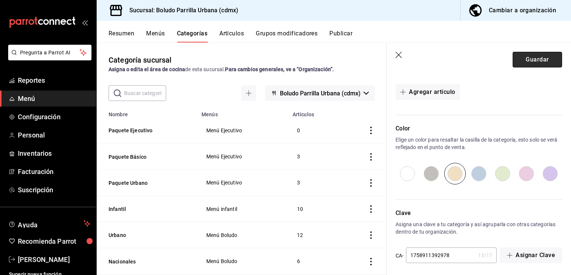
click at [526, 61] on button "Guardar" at bounding box center [537, 60] width 49 height 16
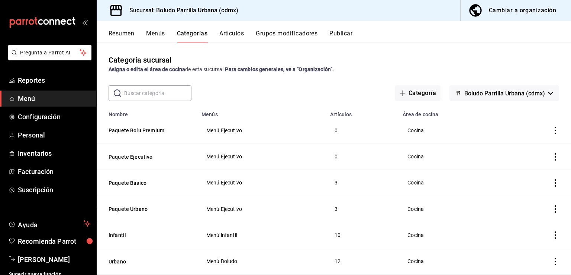
click at [229, 34] on button "Artículos" at bounding box center [231, 36] width 25 height 13
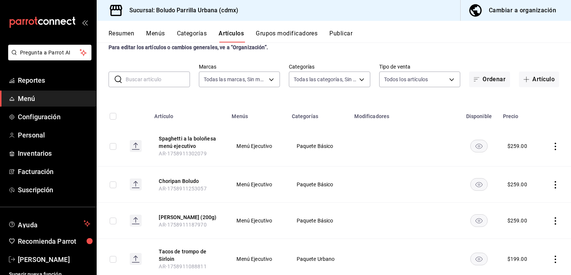
scroll to position [25, 0]
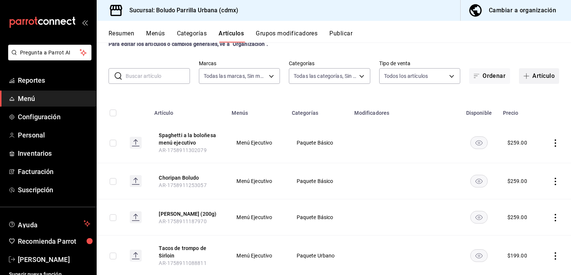
click at [533, 81] on button "Artículo" at bounding box center [539, 76] width 40 height 16
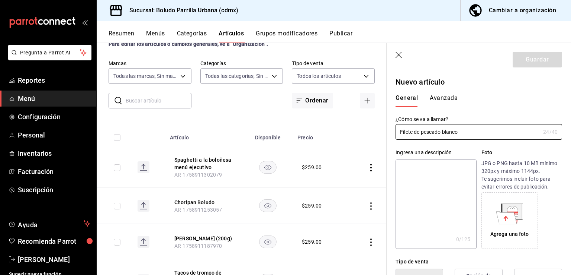
click at [429, 175] on textarea at bounding box center [436, 203] width 81 height 89
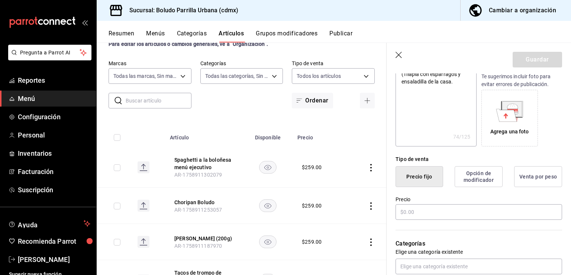
scroll to position [110, 0]
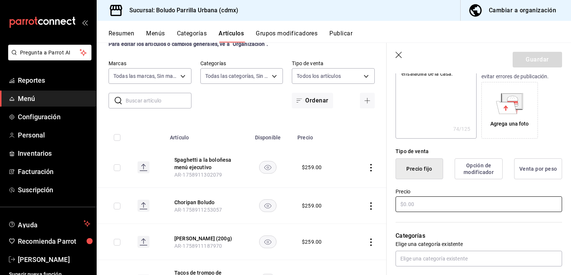
click at [411, 200] on input "text" at bounding box center [479, 204] width 167 height 16
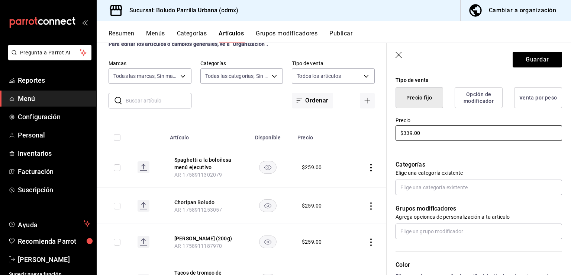
scroll to position [182, 0]
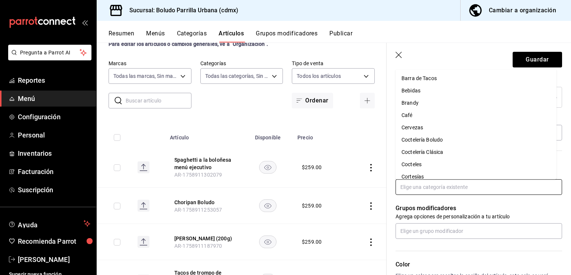
click at [417, 192] on input "text" at bounding box center [479, 187] width 167 height 16
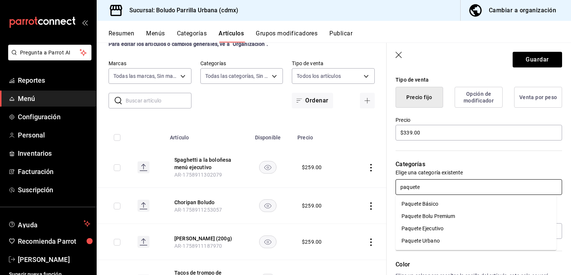
click at [425, 225] on li "Paquete Ejecutivo" at bounding box center [476, 228] width 161 height 12
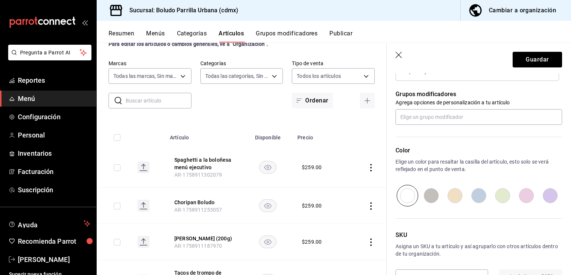
scroll to position [324, 0]
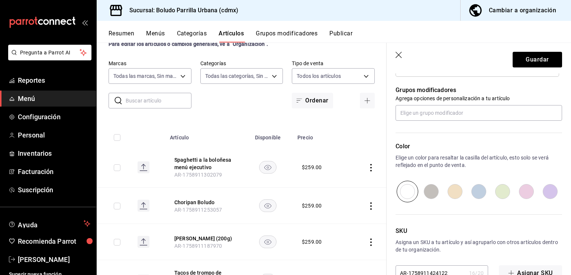
click at [453, 190] on input "radio" at bounding box center [455, 191] width 24 height 22
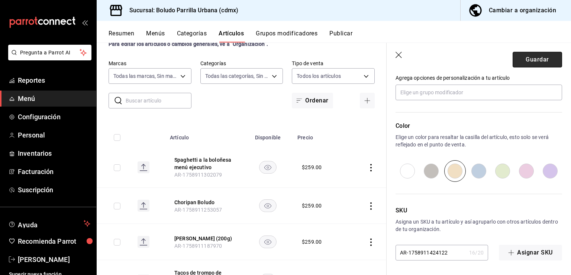
click at [523, 58] on button "Guardar" at bounding box center [537, 60] width 49 height 16
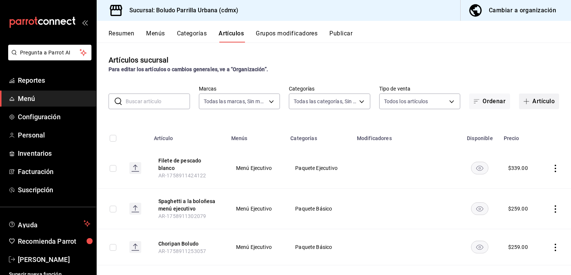
click at [519, 103] on button "Artículo" at bounding box center [539, 101] width 40 height 16
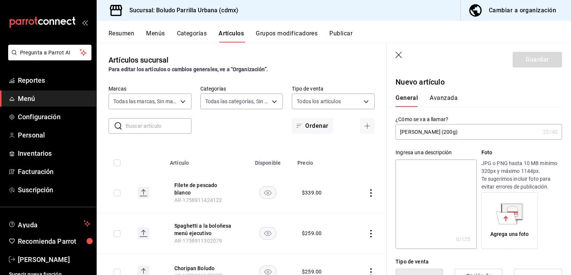
click at [433, 173] on textarea at bounding box center [436, 203] width 81 height 89
click at [471, 134] on input "Milanesa Boludo (200g)" at bounding box center [468, 131] width 145 height 15
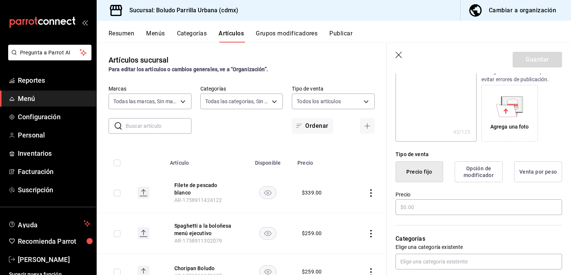
scroll to position [109, 0]
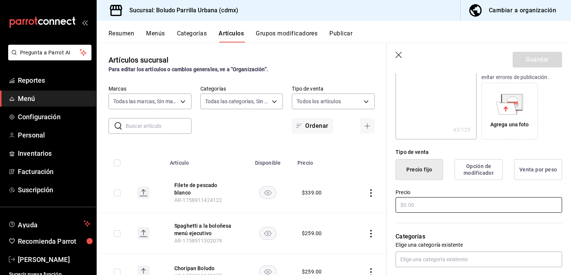
click at [424, 200] on input "text" at bounding box center [479, 205] width 167 height 16
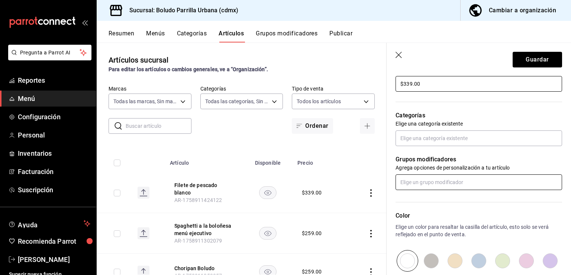
scroll to position [231, 0]
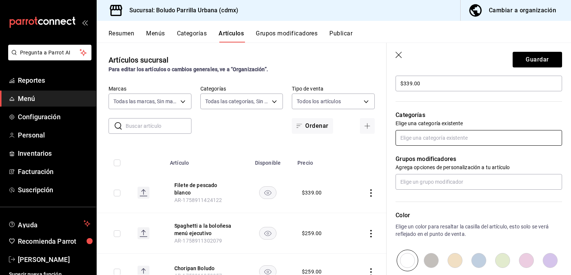
click at [432, 134] on input "text" at bounding box center [479, 138] width 167 height 16
click at [429, 148] on li "Paquete Ejecutivo" at bounding box center [476, 154] width 161 height 12
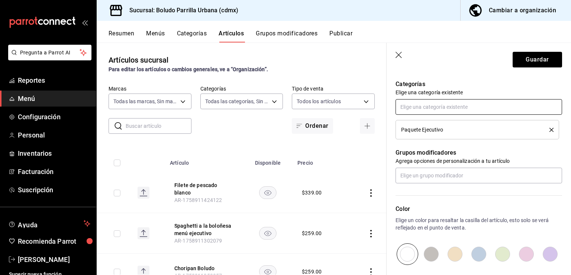
scroll to position [266, 0]
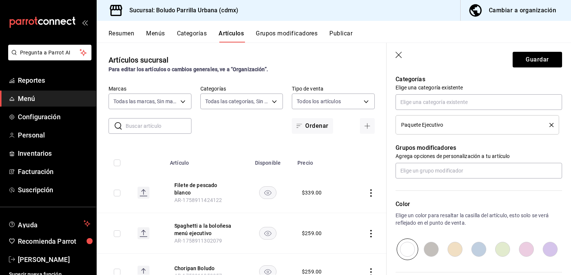
click at [456, 256] on input "radio" at bounding box center [455, 249] width 24 height 22
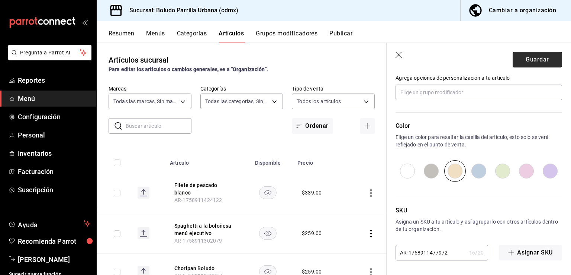
click at [534, 58] on button "Guardar" at bounding box center [537, 60] width 49 height 16
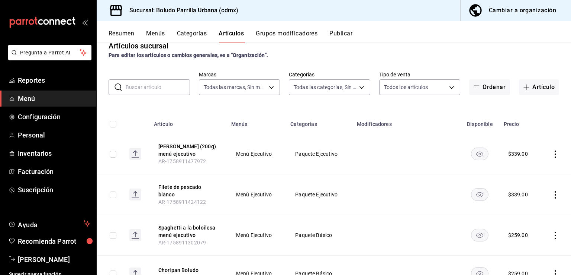
scroll to position [12, 0]
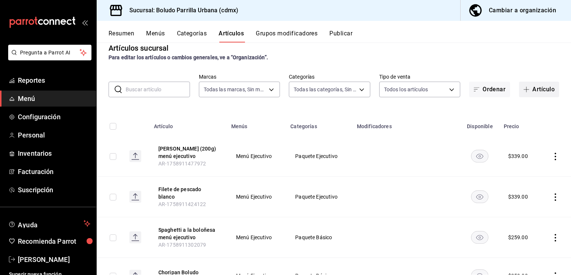
click at [530, 93] on button "Artículo" at bounding box center [539, 89] width 40 height 16
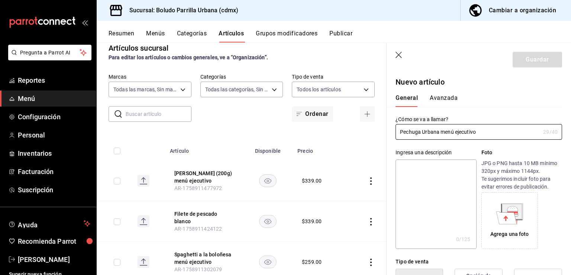
click at [423, 173] on textarea at bounding box center [436, 203] width 81 height 89
paste textarea "ñ"
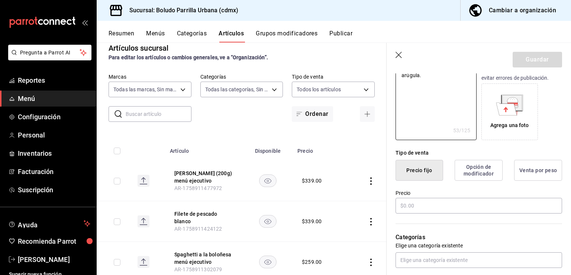
scroll to position [109, 0]
click at [417, 205] on input "text" at bounding box center [479, 206] width 167 height 16
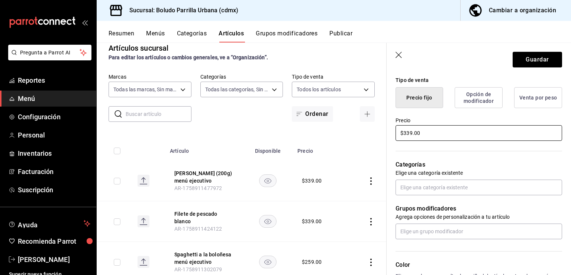
scroll to position [189, 0]
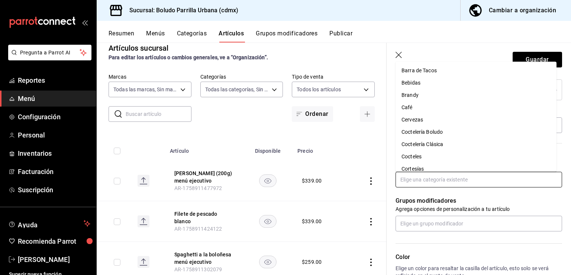
click at [426, 182] on input "text" at bounding box center [479, 179] width 167 height 16
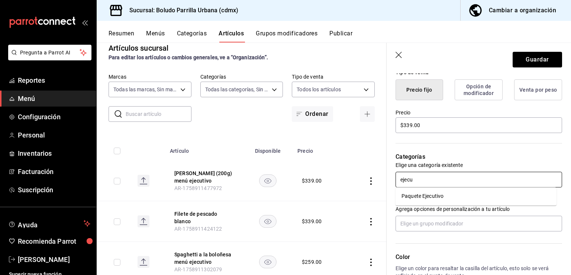
click at [425, 182] on input "ejecu" at bounding box center [479, 179] width 167 height 16
click at [421, 200] on li "Paquete Ejecutivo" at bounding box center [476, 196] width 161 height 12
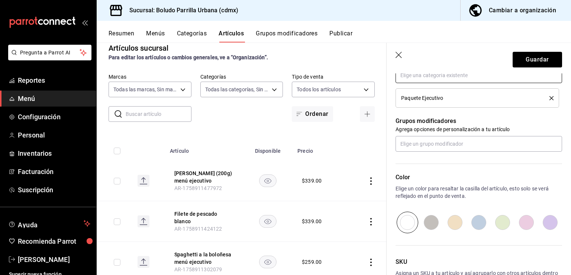
scroll to position [294, 0]
click at [455, 221] on input "radio" at bounding box center [455, 222] width 24 height 22
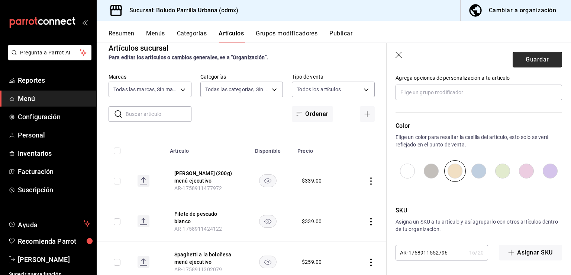
click at [522, 63] on button "Guardar" at bounding box center [537, 60] width 49 height 16
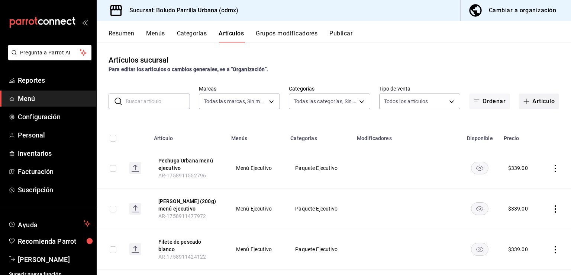
click at [535, 105] on button "Artículo" at bounding box center [539, 101] width 40 height 16
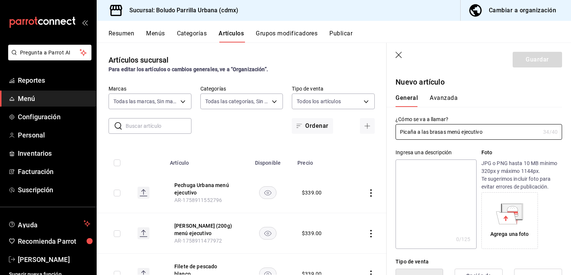
click at [428, 170] on textarea at bounding box center [436, 203] width 81 height 89
paste textarea "ñ"
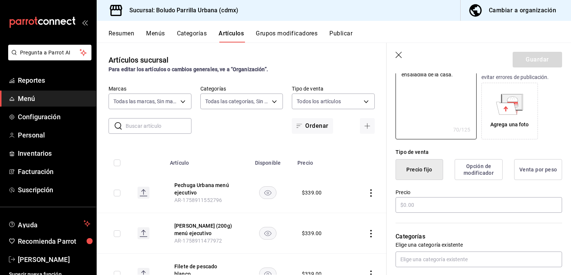
scroll to position [122, 0]
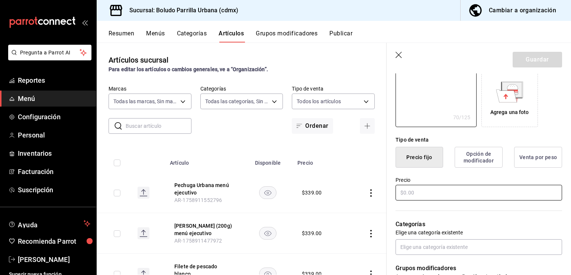
click at [462, 198] on input "text" at bounding box center [479, 193] width 167 height 16
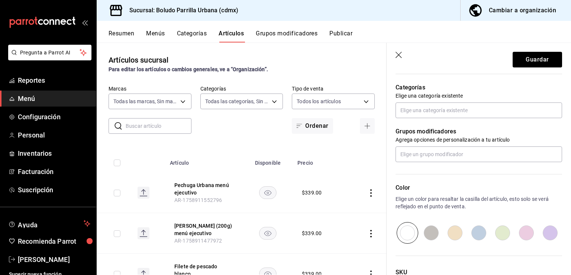
scroll to position [256, 0]
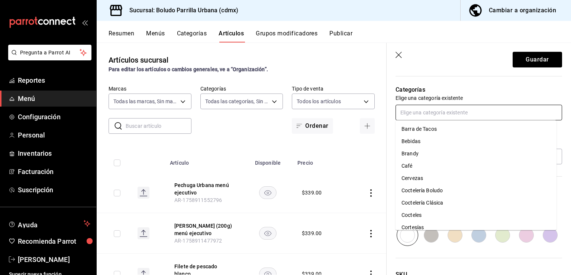
click at [439, 109] on input "text" at bounding box center [479, 113] width 167 height 16
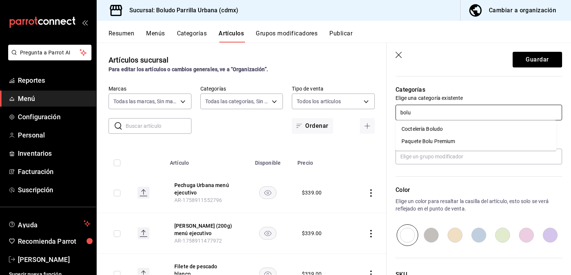
click at [426, 141] on li "Paquete Bolu Premium" at bounding box center [476, 141] width 161 height 12
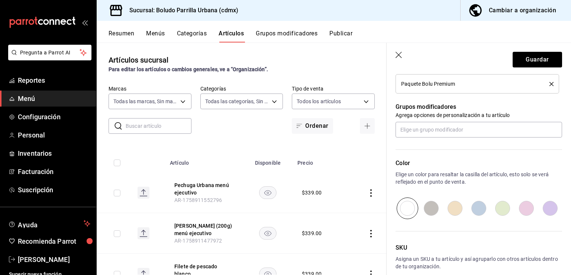
scroll to position [311, 0]
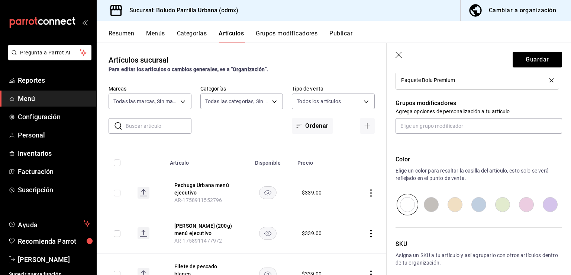
click at [450, 195] on input "radio" at bounding box center [455, 204] width 24 height 22
click at [528, 57] on button "Guardar" at bounding box center [537, 60] width 49 height 16
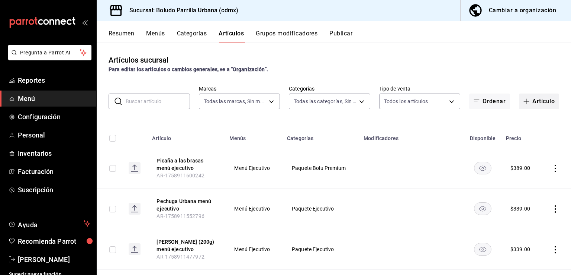
click at [533, 97] on button "Artículo" at bounding box center [539, 101] width 40 height 16
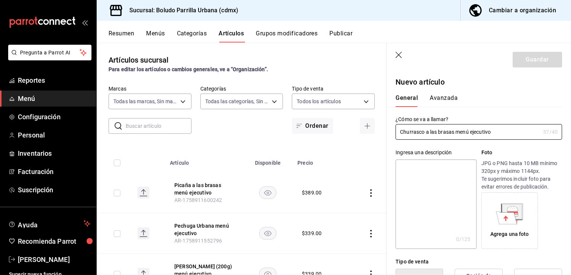
click at [437, 171] on textarea at bounding box center [436, 203] width 81 height 89
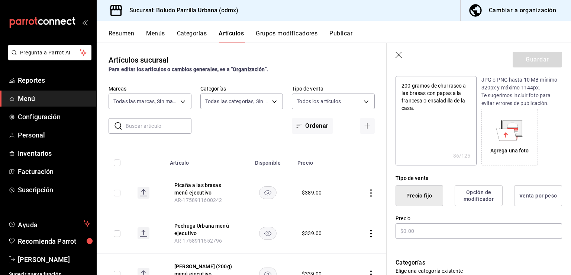
scroll to position [84, 0]
click at [421, 231] on input "text" at bounding box center [479, 230] width 167 height 16
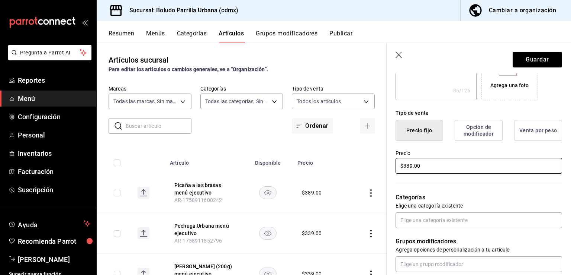
scroll to position [153, 0]
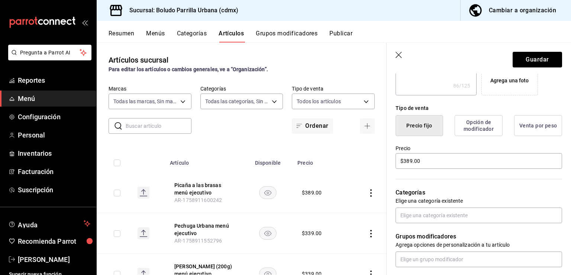
click at [433, 224] on div "Grupos modificadores Agrega opciones de personalización a tu artículo" at bounding box center [475, 245] width 176 height 44
click at [432, 220] on input "text" at bounding box center [479, 215] width 167 height 16
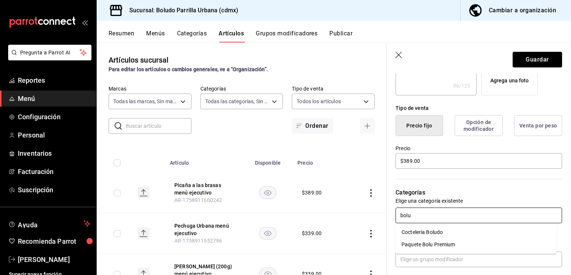
click at [431, 243] on li "Paquete Bolu Premium" at bounding box center [476, 244] width 161 height 12
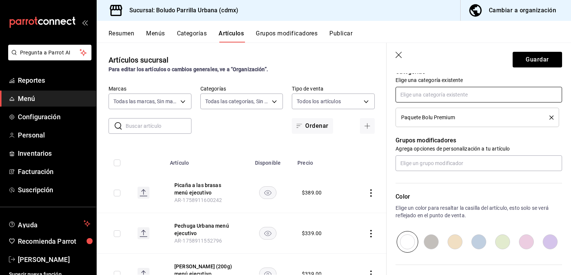
scroll to position [290, 0]
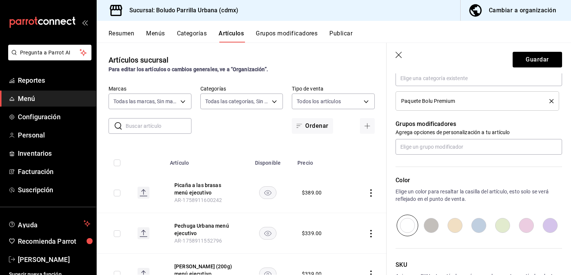
click at [462, 219] on input "radio" at bounding box center [455, 225] width 24 height 22
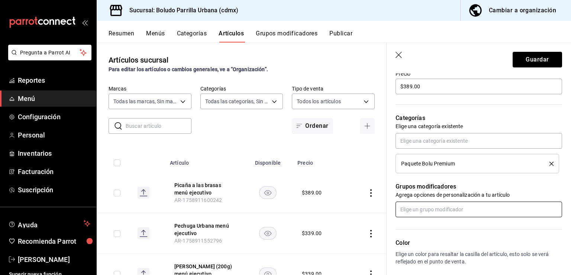
scroll to position [228, 0]
click at [524, 51] on header "Guardar" at bounding box center [479, 58] width 185 height 31
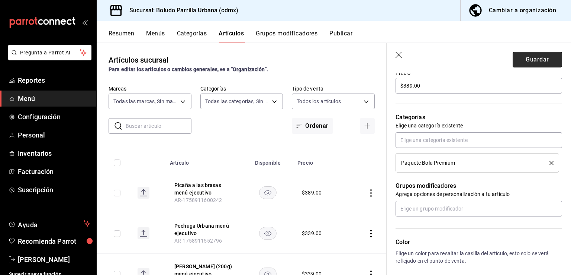
click at [525, 64] on button "Guardar" at bounding box center [537, 60] width 49 height 16
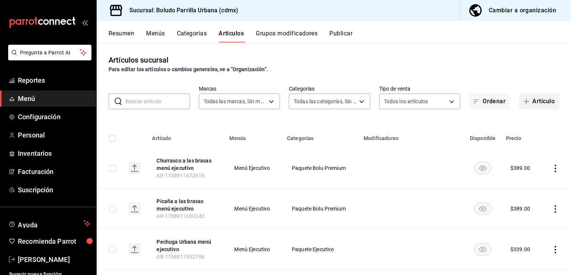
click at [533, 95] on button "Artículo" at bounding box center [539, 101] width 40 height 16
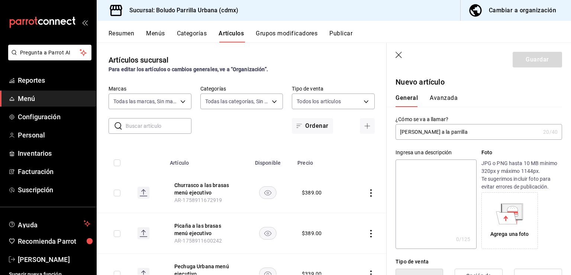
click at [436, 177] on textarea at bounding box center [436, 203] width 81 height 89
paste textarea "ñ"
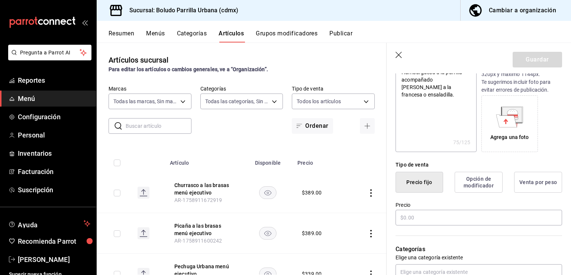
scroll to position [98, 0]
click at [424, 215] on input "text" at bounding box center [479, 216] width 167 height 16
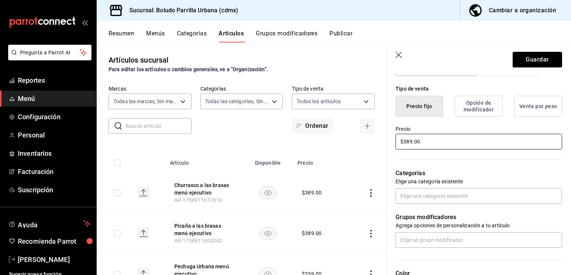
scroll to position [173, 0]
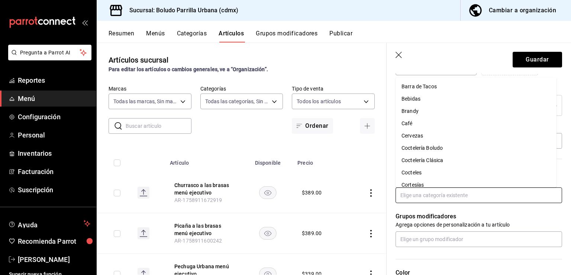
click at [432, 199] on input "text" at bounding box center [479, 195] width 167 height 16
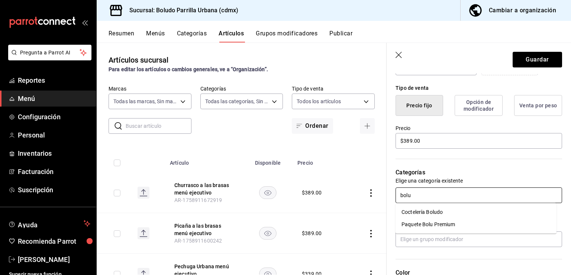
click at [426, 222] on li "Paquete Bolu Premium" at bounding box center [476, 224] width 161 height 12
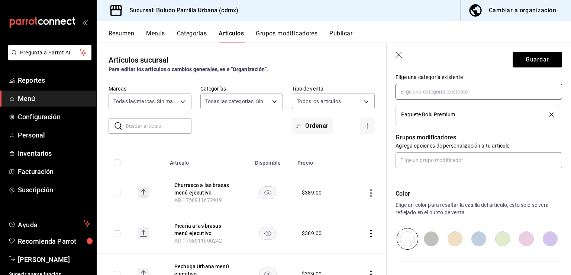
scroll to position [277, 0]
click at [458, 235] on input "radio" at bounding box center [455, 239] width 24 height 22
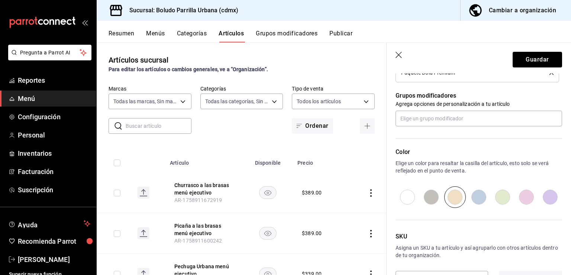
scroll to position [344, 0]
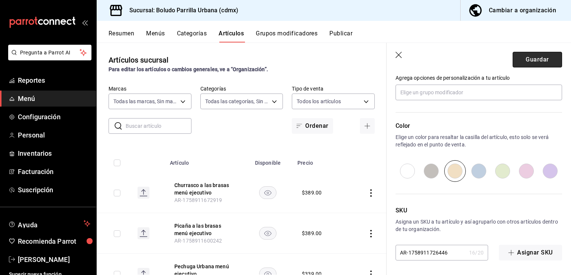
click at [526, 63] on button "Guardar" at bounding box center [537, 60] width 49 height 16
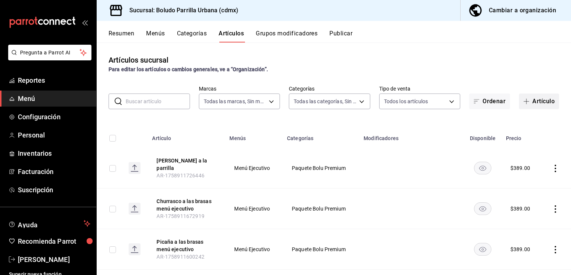
click at [523, 108] on button "Artículo" at bounding box center [539, 101] width 40 height 16
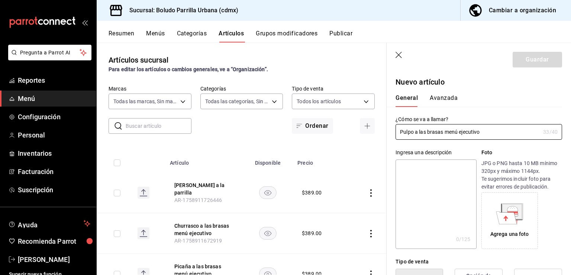
click at [432, 167] on textarea at bounding box center [436, 203] width 81 height 89
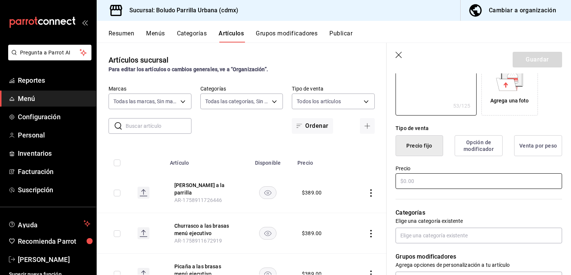
scroll to position [134, 0]
click at [429, 177] on input "text" at bounding box center [479, 181] width 167 height 16
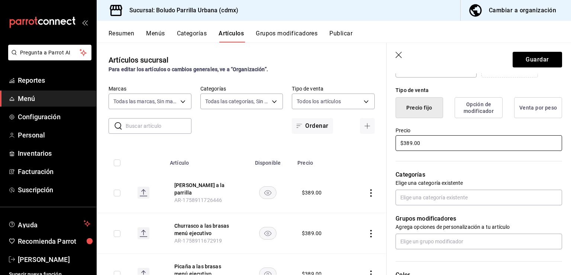
scroll to position [171, 0]
click at [432, 191] on input "text" at bounding box center [479, 197] width 167 height 16
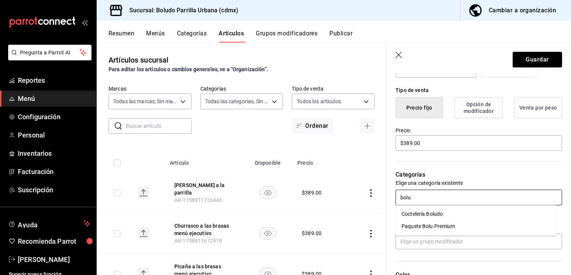
click at [426, 221] on li "Paquete Bolu Premium" at bounding box center [476, 226] width 161 height 12
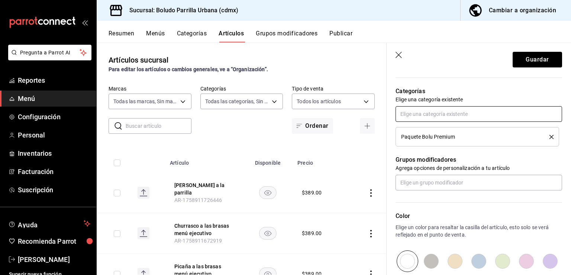
scroll to position [292, 0]
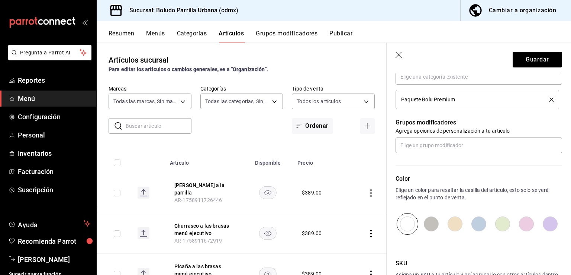
click at [455, 226] on input "radio" at bounding box center [455, 224] width 24 height 22
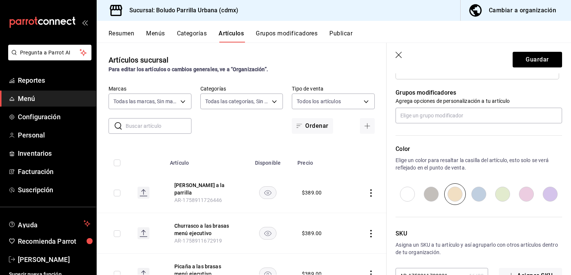
scroll to position [344, 0]
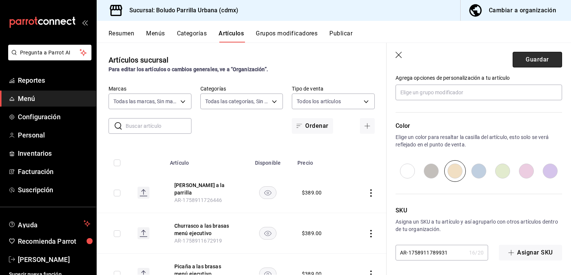
click at [531, 61] on button "Guardar" at bounding box center [537, 60] width 49 height 16
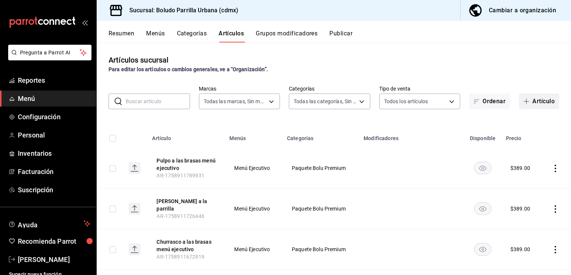
click at [522, 106] on button "Artículo" at bounding box center [539, 101] width 40 height 16
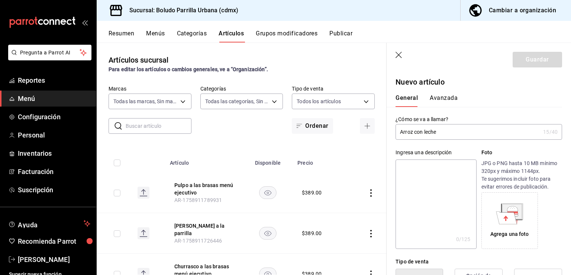
click at [422, 171] on textarea at bounding box center [436, 203] width 81 height 89
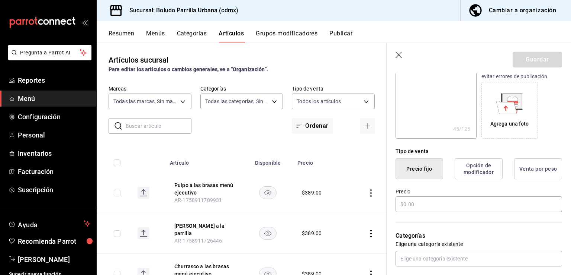
scroll to position [116, 0]
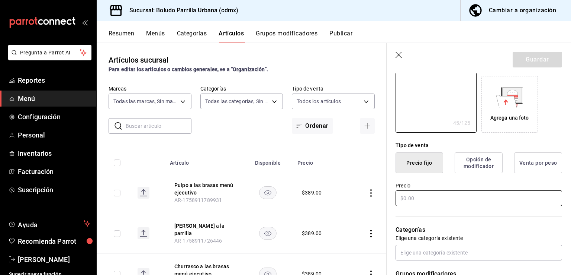
click at [421, 200] on input "text" at bounding box center [479, 198] width 167 height 16
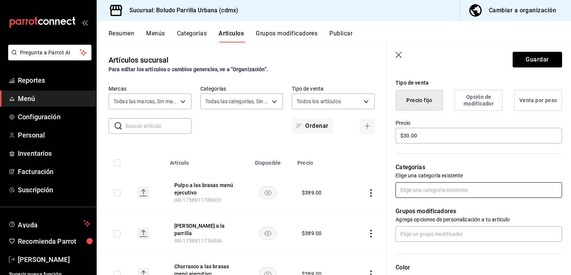
click at [427, 189] on input "text" at bounding box center [479, 190] width 167 height 16
click at [448, 212] on p "Grupos modificadores" at bounding box center [479, 210] width 167 height 9
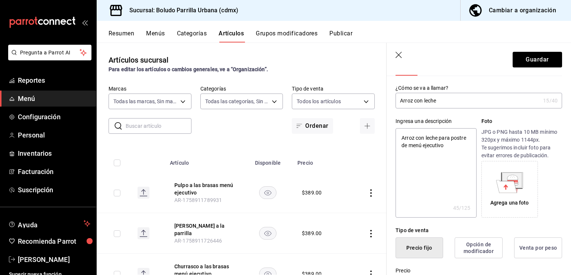
scroll to position [0, 0]
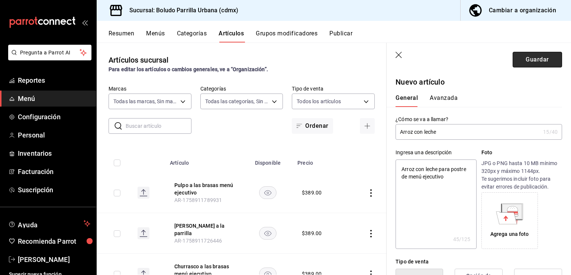
click at [515, 61] on button "Guardar" at bounding box center [537, 60] width 49 height 16
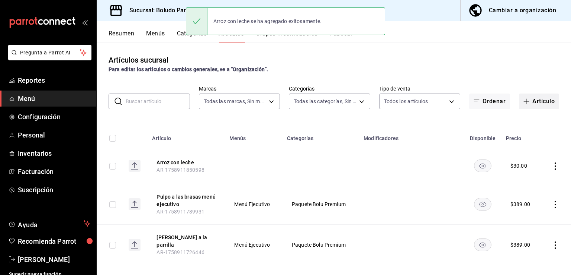
click at [528, 103] on button "Artículo" at bounding box center [539, 101] width 40 height 16
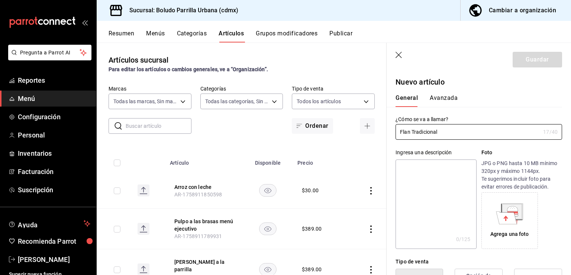
click at [442, 169] on textarea at bounding box center [436, 203] width 81 height 89
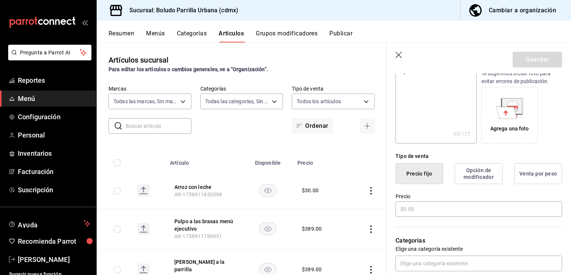
scroll to position [107, 0]
click at [420, 203] on input "text" at bounding box center [479, 207] width 167 height 16
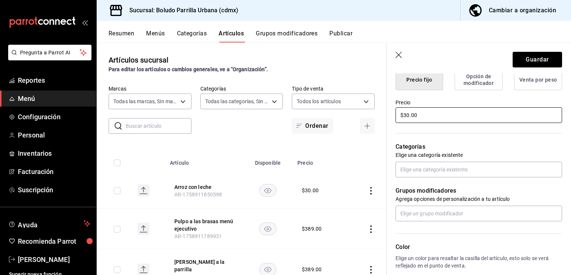
scroll to position [202, 0]
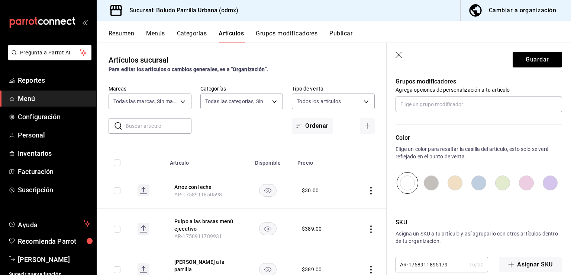
click at [457, 185] on input "radio" at bounding box center [455, 183] width 24 height 22
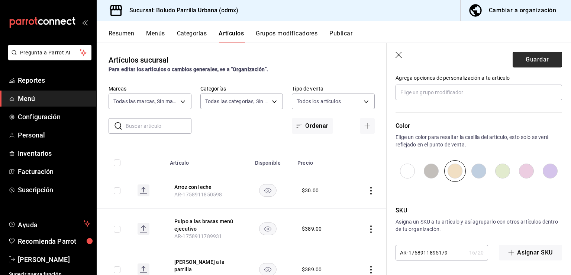
click at [539, 63] on button "Guardar" at bounding box center [537, 60] width 49 height 16
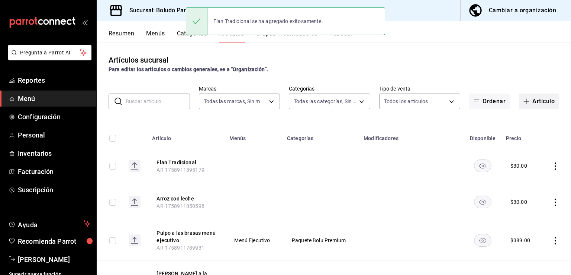
click at [524, 102] on icon "button" at bounding box center [527, 101] width 6 height 6
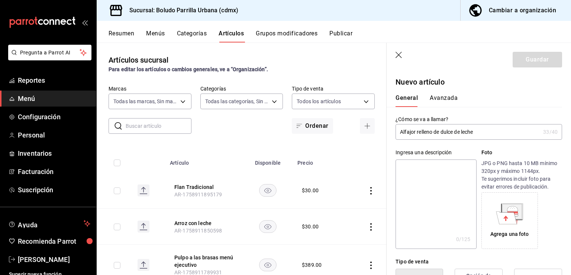
click at [441, 170] on textarea at bounding box center [436, 203] width 81 height 89
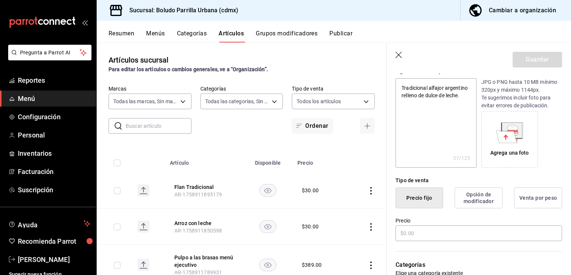
scroll to position [81, 0]
type textarea "Tradicional alfajor argentino relleno de dulce de leche."
click at [422, 233] on input "text" at bounding box center [479, 233] width 167 height 16
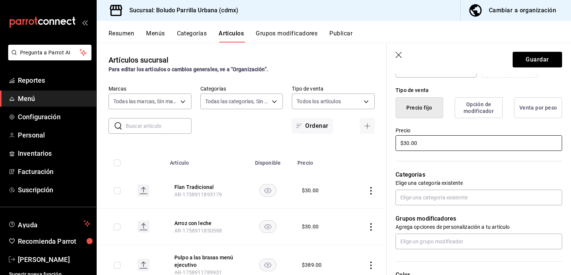
scroll to position [171, 0]
type input "$30.00"
click at [437, 205] on div "Grupos modificadores Agrega opciones de personalización a tu artículo" at bounding box center [475, 227] width 176 height 44
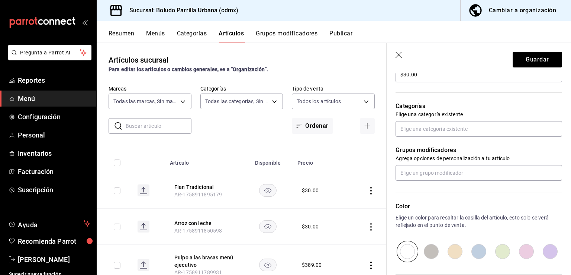
scroll to position [240, 0]
click at [449, 246] on input "radio" at bounding box center [455, 251] width 24 height 22
radio input "true"
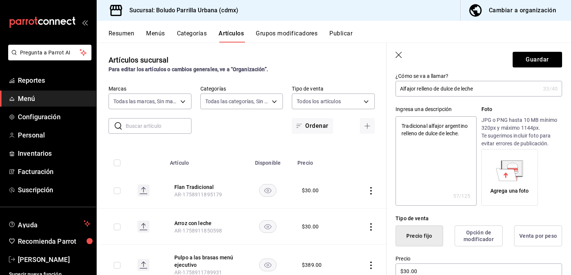
scroll to position [45, 0]
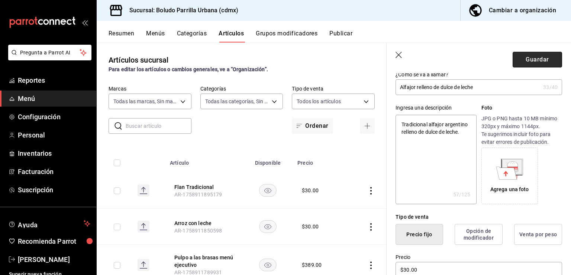
click at [535, 59] on button "Guardar" at bounding box center [537, 60] width 49 height 16
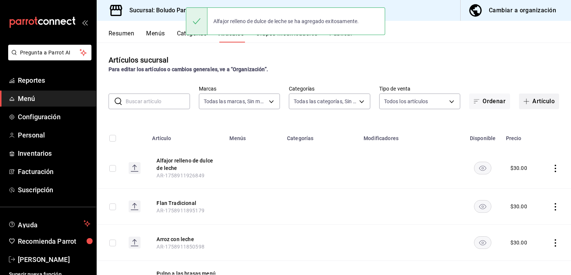
click at [528, 94] on button "Artículo" at bounding box center [539, 101] width 40 height 16
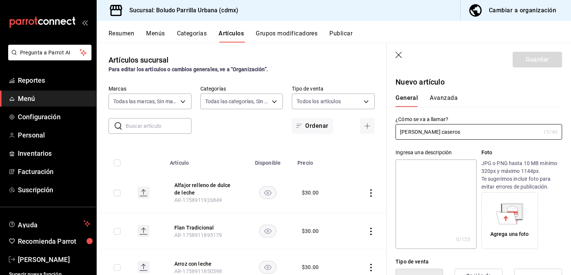
type input "[PERSON_NAME] caseros"
click at [416, 175] on textarea at bounding box center [436, 203] width 81 height 89
type textarea "O"
type textarea "x"
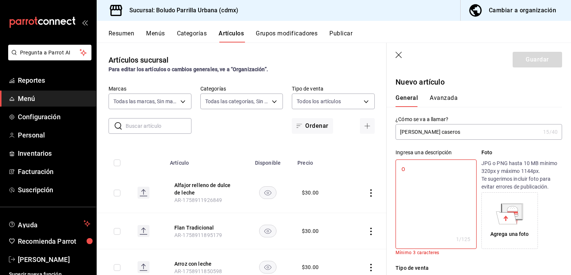
type textarea "Or"
type textarea "x"
type textarea "Ord"
type textarea "x"
type textarea "Orden"
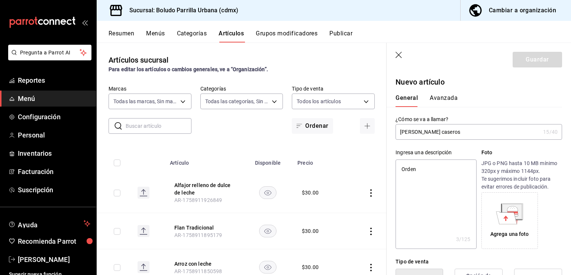
type textarea "x"
type textarea "Orden"
type textarea "x"
type textarea "Orden d"
type textarea "x"
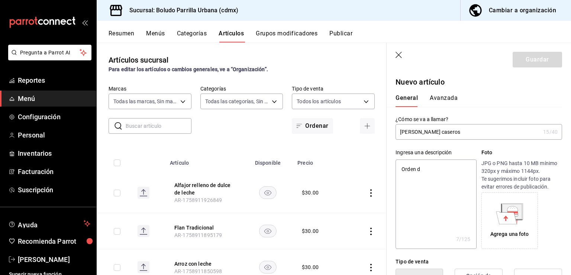
type textarea "Orden de"
type textarea "x"
type textarea "Orden de"
type textarea "x"
type textarea "Orden de c"
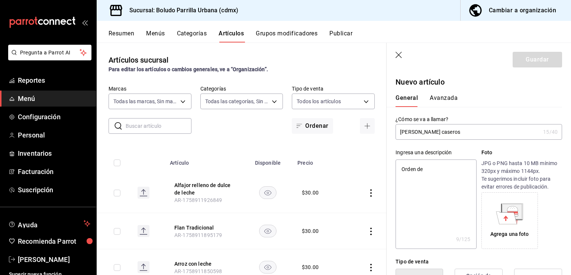
type textarea "x"
type textarea "Orden de ch"
type textarea "x"
type textarea "Orden de chu"
type textarea "x"
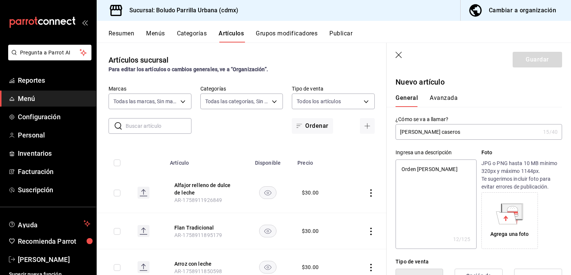
type textarea "Orden de chur"
type textarea "x"
type textarea "Orden de churr"
type textarea "x"
type textarea "Orden de churro"
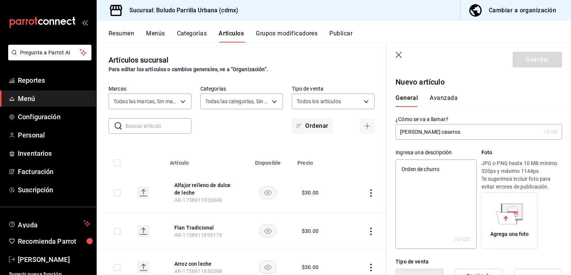
type textarea "x"
type textarea "Orden de churros"
type textarea "x"
type textarea "Orden de churros"
type textarea "x"
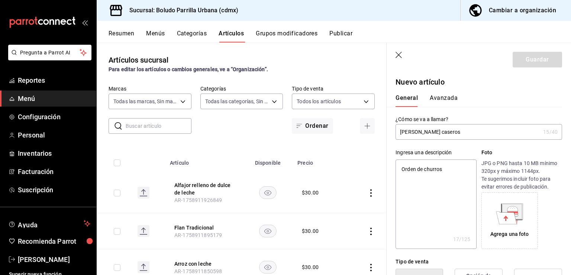
type textarea "Orden de churros c"
type textarea "x"
type textarea "Orden de churros ca"
type textarea "x"
type textarea "Orden de churros cas"
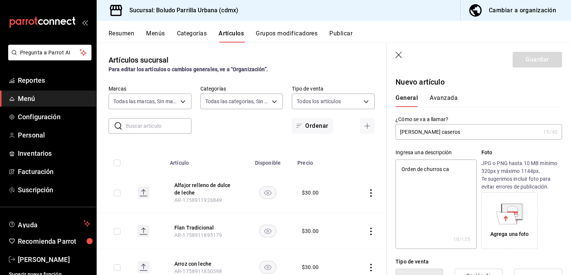
type textarea "x"
type textarea "Orden de churros case"
type textarea "x"
type textarea "Orden de churros caser"
type textarea "x"
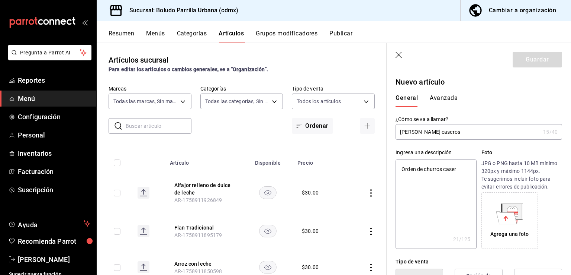
type textarea "Orden de churros casero"
type textarea "x"
type textarea "Orden de churros caseros"
type textarea "x"
type textarea "Orden de churros caseros"
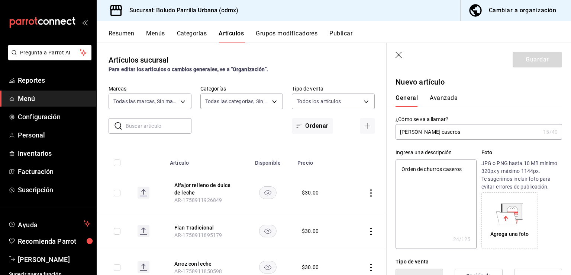
type textarea "x"
type textarea "Orden de churros caseros p"
type textarea "x"
type textarea "Orden de churros caseros pa"
type textarea "x"
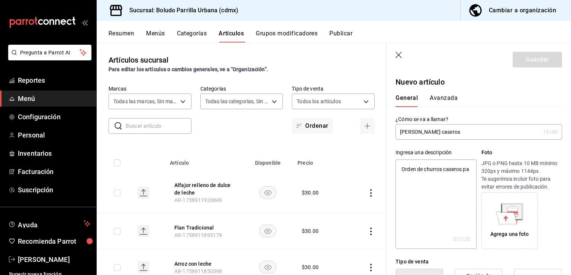
type textarea "Orden de churros caseros par"
type textarea "x"
type textarea "Orden de churros caseros para"
type textarea "x"
type textarea "Orden de churros caseros para"
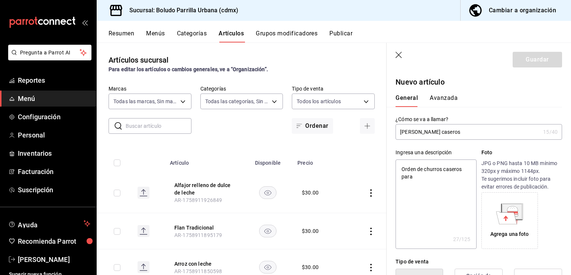
type textarea "x"
type textarea "Orden de churros caseros para m"
type textarea "x"
type textarea "Orden de churros caseros para me"
type textarea "x"
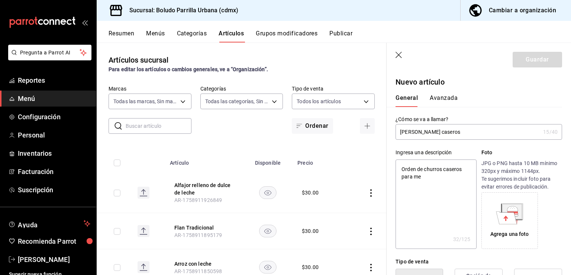
type textarea "Orden de churros caseros para men"
type textarea "x"
type textarea "Orden de churros caseros para menú"
type textarea "x"
type textarea "Orden de churros caseros para menú"
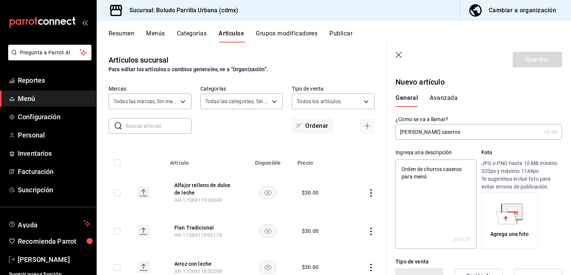
type textarea "x"
type textarea "Orden de churros caseros para menú e"
type textarea "x"
type textarea "Orden de churros caseros para menú ej"
type textarea "x"
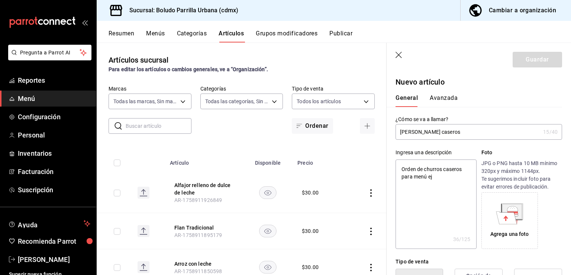
type textarea "Orden de churros caseros para menú eje"
type textarea "x"
type textarea "Orden de churros caseros para menú ejec"
type textarea "x"
type textarea "Orden de churros caseros para menú ejecu"
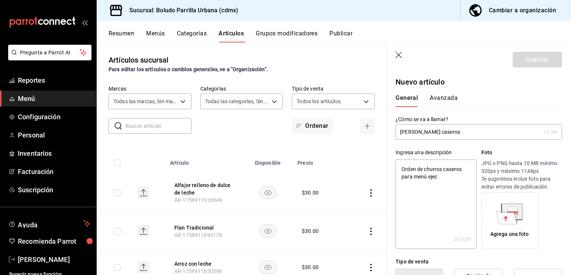
type textarea "x"
type textarea "Orden de churros caseros para menú ejecut"
type textarea "x"
type textarea "Orden de churros caseros para menú ejecuti"
type textarea "x"
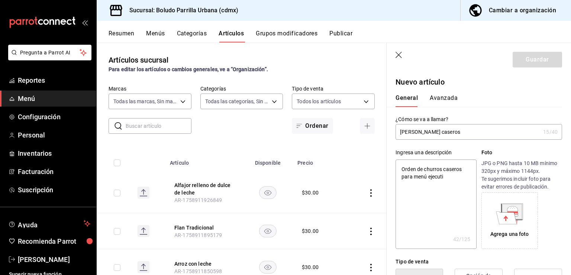
type textarea "Orden de churros caseros para menú ejecutiv"
type textarea "x"
type textarea "Orden de churros caseros para menú ejecutivo"
type textarea "x"
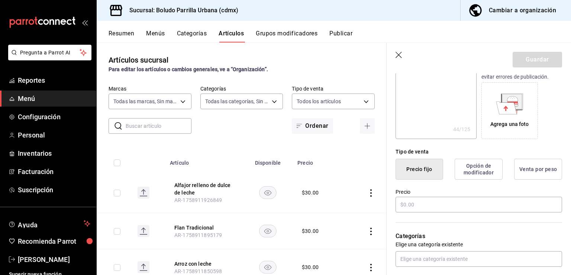
scroll to position [111, 0]
type textarea "Orden de churros caseros para menú ejecutivo"
click at [421, 201] on input "text" at bounding box center [479, 203] width 167 height 16
type textarea "x"
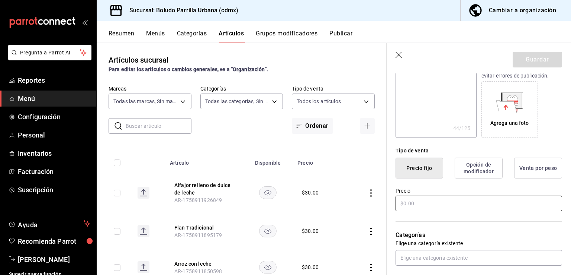
type input "$3.00"
type textarea "x"
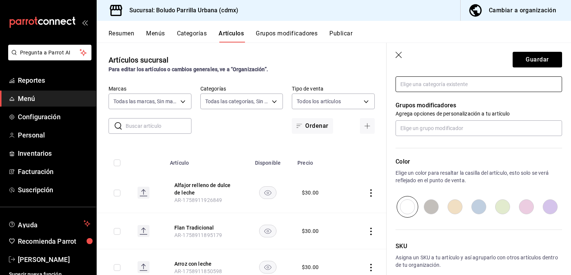
scroll to position [287, 0]
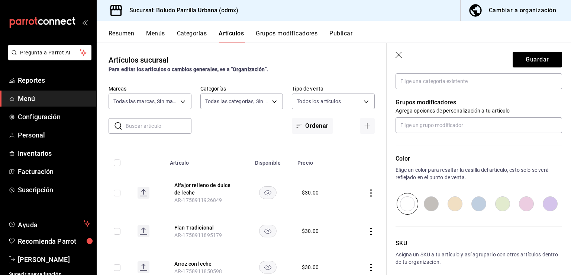
type input "$30.00"
click at [452, 202] on input "radio" at bounding box center [455, 204] width 24 height 22
radio input "true"
click at [535, 62] on button "Guardar" at bounding box center [537, 60] width 49 height 16
type textarea "x"
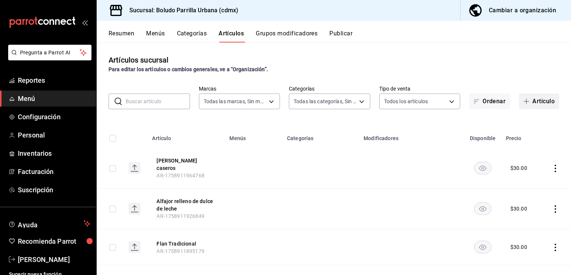
click at [537, 96] on button "Artículo" at bounding box center [539, 101] width 40 height 16
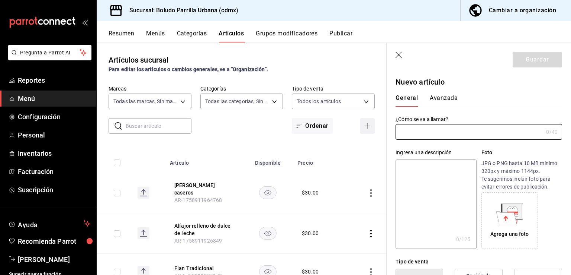
type input "AR-1758912045941"
type input "Ensalada de la casa"
click at [419, 166] on textarea at bounding box center [436, 203] width 81 height 89
type textarea "E"
type textarea "x"
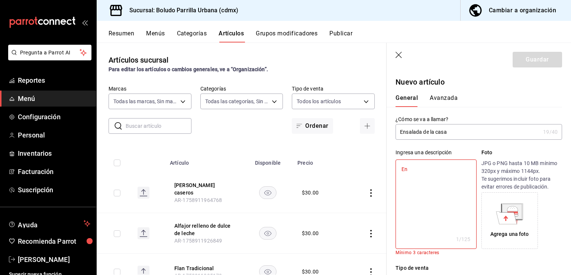
type textarea "Ens"
type textarea "x"
type textarea "Ensa"
type textarea "x"
type textarea "Ensad"
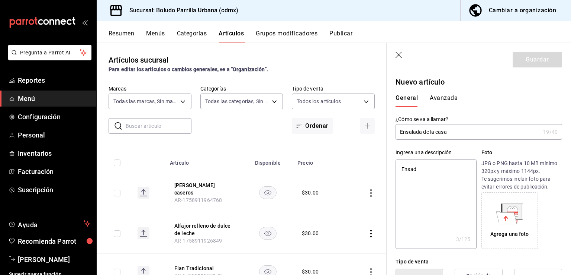
type textarea "x"
type textarea "Ensa"
type textarea "x"
type textarea "Ensala"
type textarea "x"
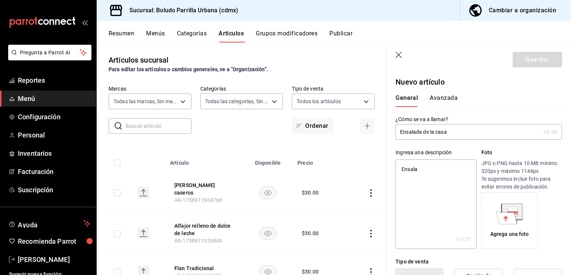
type textarea "Ensalad"
type textarea "x"
type textarea "Ensalada"
type textarea "x"
type textarea "Ensalada"
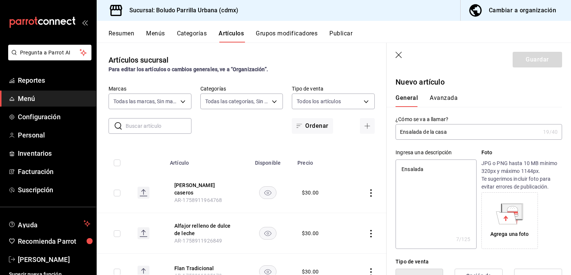
type textarea "x"
type textarea "Ensalada d"
type textarea "x"
type textarea "Ensalada de"
type textarea "x"
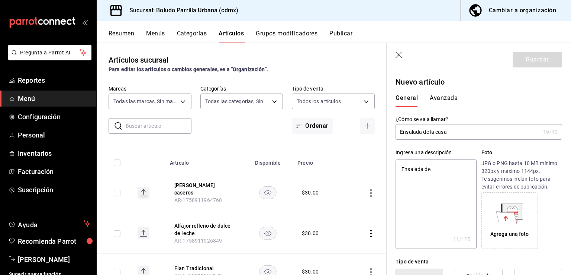
type textarea "Ensalada de"
type textarea "x"
type textarea "Ensalada de m"
type textarea "x"
type textarea "Ensalada de mi"
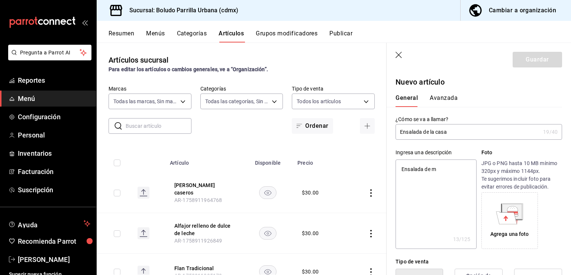
type textarea "x"
type textarea "Ensalada de mix"
type textarea "x"
type textarea "Ensalada de mix d"
type textarea "x"
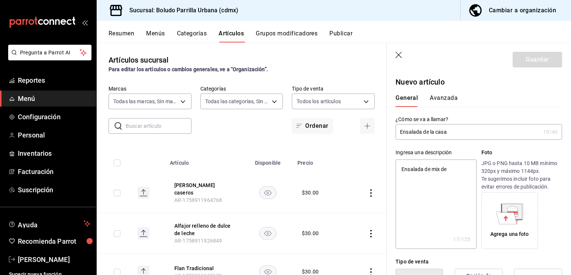
type textarea "Ensalada de mix de"
type textarea "x"
type textarea "Ensalada de mix de h"
type textarea "x"
type textarea "Ensalada de mix de ho"
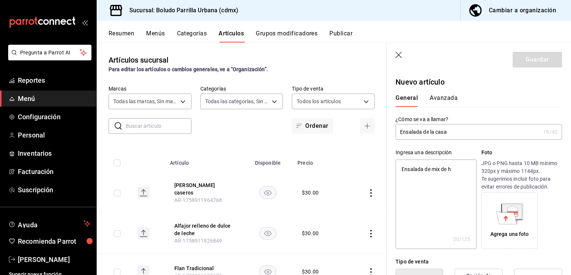
type textarea "x"
type textarea "Ensalada de mix de hoja"
type textarea "x"
type textarea "Ensalada de mix de hojas"
type textarea "x"
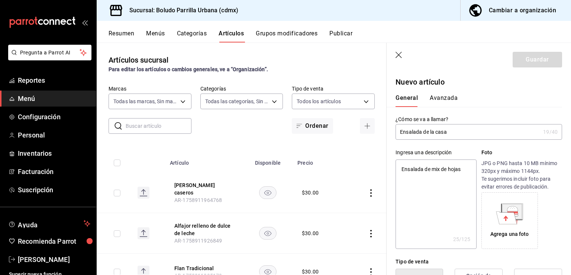
type textarea "Ensalada de mix de hojas v"
type textarea "x"
type textarea "Ensalada de mix de hojas ve"
type textarea "x"
type textarea "Ensalada de mix de hojas verd"
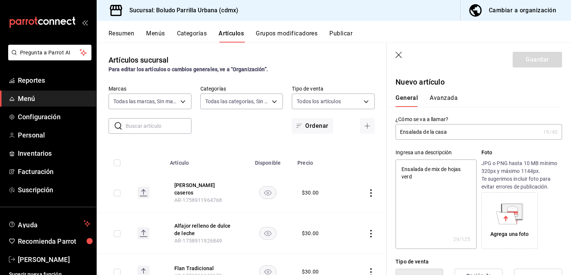
type textarea "x"
type textarea "Ensalada de mix de hojas verde"
type textarea "x"
type textarea "Ensalada de mix de hojas verdes"
type textarea "x"
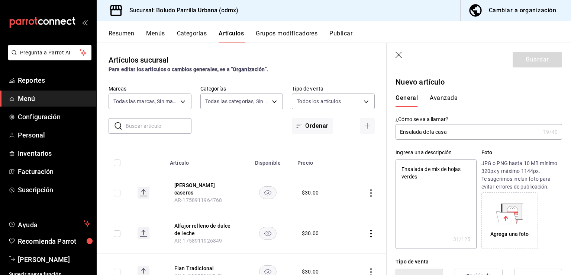
type textarea "Ensalada de mix de hojas verdes"
type textarea "x"
type textarea "Ensalada de mix de hojas verdes c"
type textarea "x"
type textarea "Ensalada de mix de hojas verdes co"
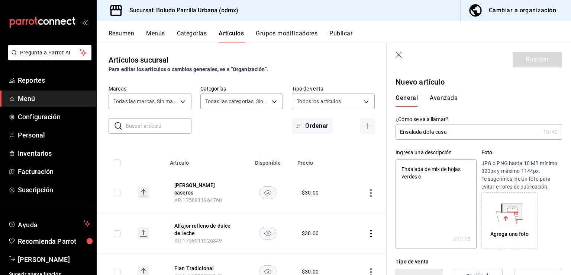
type textarea "x"
type textarea "Ensalada de mix de hojas verdes con"
type textarea "x"
type textarea "Ensalada de mix de hojas verdes con"
type textarea "x"
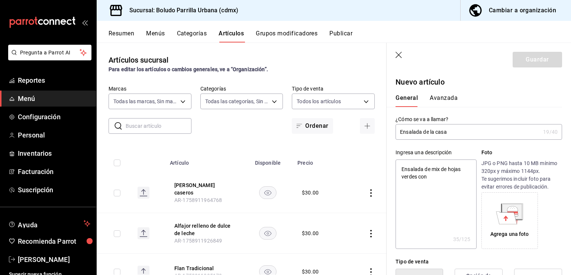
type textarea "Ensalada de mix de hojas verdes con j"
type textarea "x"
type textarea "Ensalada de mix de hojas verdes con ji"
type textarea "x"
type textarea "Ensalada de mix de hojas verdes con jit"
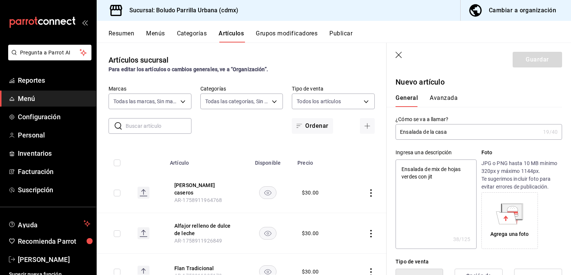
type textarea "x"
type textarea "Ensalada de mix de hojas verdes con jito"
type textarea "x"
type textarea "Ensalada de mix de hojas verdes con jitom"
type textarea "x"
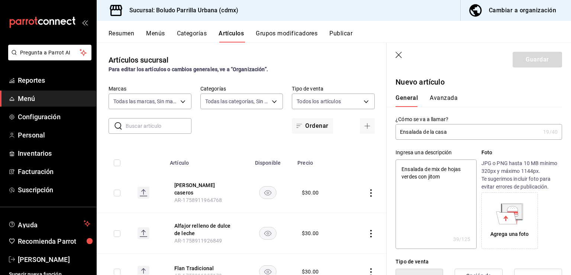
type textarea "Ensalada de mix de hojas verdes con jitoma"
type textarea "x"
type textarea "Ensalada de mix de hojas verdes con jitomat"
type textarea "x"
type textarea "Ensalada de mix de hojas verdes con jitomate"
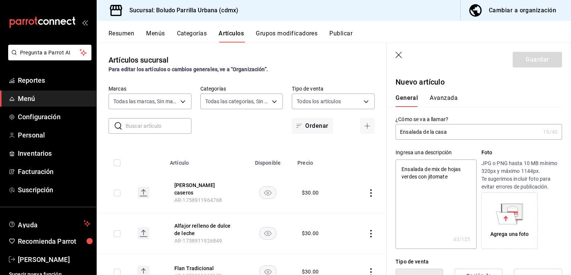
type textarea "x"
type textarea "Ensalada de mix de hojas verdes con jitomates"
type textarea "x"
type textarea "Ensalada de mix de hojas verdes con jitomates"
type textarea "x"
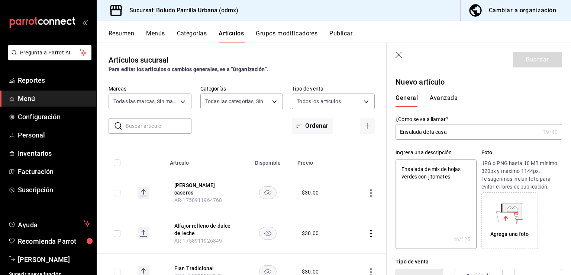
type textarea "Ensalada de mix de hojas verdes con jitomates y"
type textarea "x"
type textarea "Ensalada de mix de hojas verdes con jitomates y"
type textarea "x"
type textarea "Ensalada de mix de hojas verdes con jitomates y v"
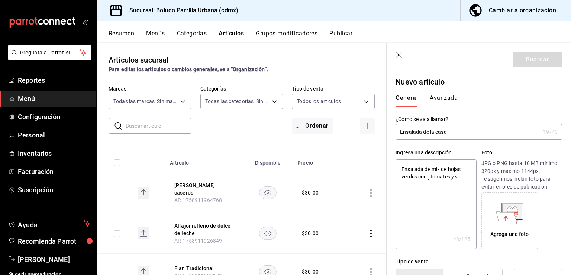
type textarea "x"
type textarea "Ensalada de mix de hojas verdes con jitomates y vi"
type textarea "x"
type textarea "Ensalada de mix de hojas verdes con jitomates y vin"
type textarea "x"
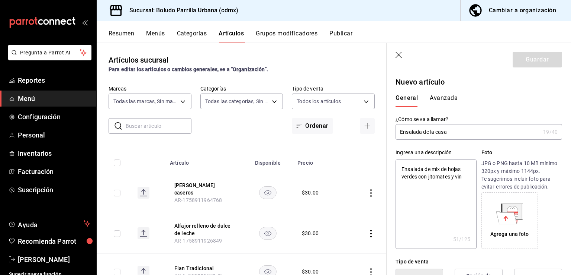
type textarea "Ensalada de mix de hojas verdes con jitomates y vina"
type textarea "x"
type textarea "Ensalada de mix de hojas verdes con jitomates y vinag"
type textarea "x"
type textarea "Ensalada de mix de hojas verdes con jitomates y vinagr"
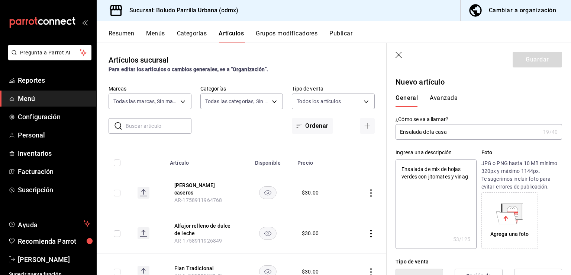
type textarea "x"
type textarea "Ensalada de mix de hojas verdes con jitomates y vinagre"
type textarea "x"
type textarea "Ensalada de mix de hojas verdes con jitomates y vinagret"
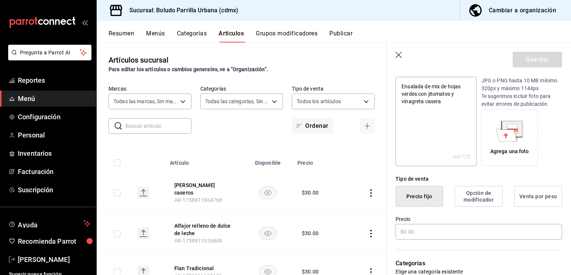
scroll to position [83, 0]
click at [422, 224] on input "text" at bounding box center [479, 231] width 167 height 16
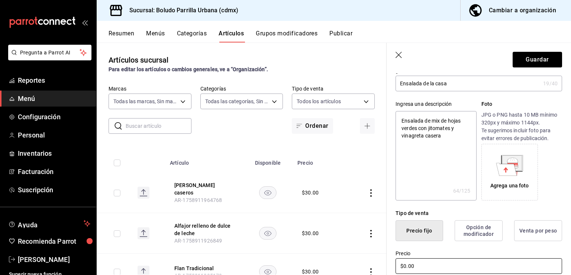
scroll to position [42, 0]
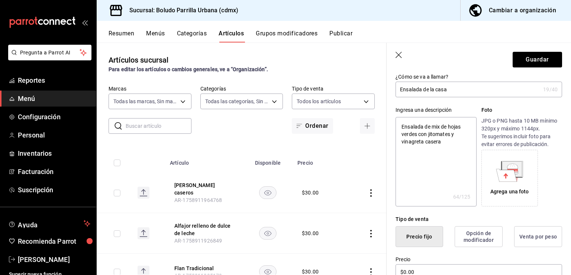
click at [446, 141] on textarea "Ensalada de mix de hojas verdes con jitomates y vinagreta casera" at bounding box center [436, 161] width 81 height 89
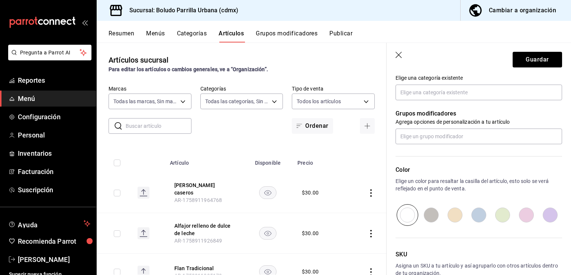
scroll to position [278, 0]
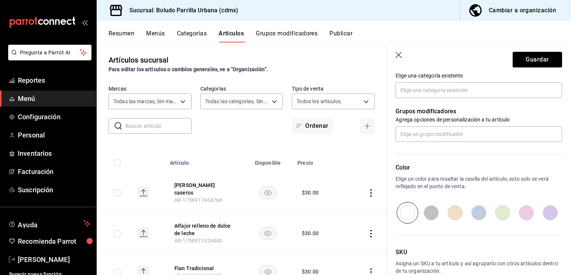
click at [445, 219] on input "radio" at bounding box center [455, 213] width 24 height 22
click at [527, 54] on button "Guardar" at bounding box center [537, 60] width 49 height 16
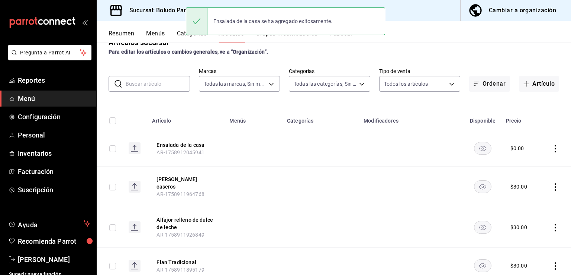
scroll to position [19, 0]
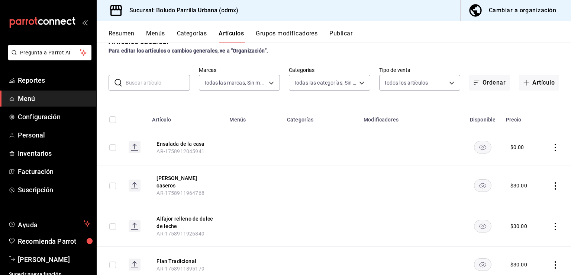
click at [549, 153] on td at bounding box center [557, 147] width 30 height 36
click at [555, 149] on icon "actions" at bounding box center [555, 147] width 1 height 7
click at [528, 164] on span "Editar" at bounding box center [527, 164] width 19 height 8
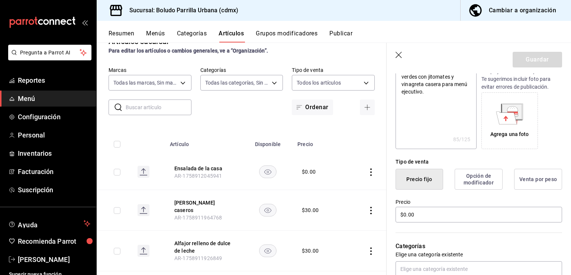
scroll to position [94, 0]
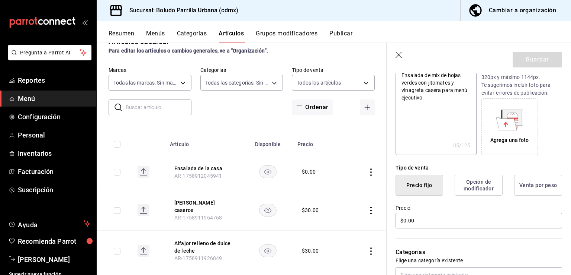
click at [398, 61] on header "Guardar" at bounding box center [479, 58] width 185 height 31
click at [398, 55] on icon "button" at bounding box center [399, 55] width 7 height 7
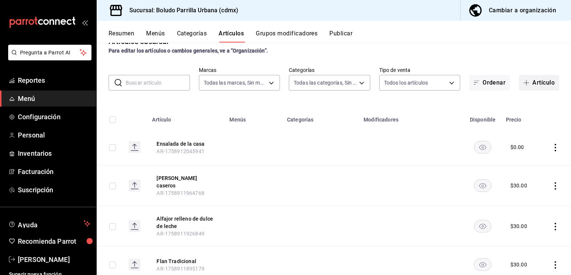
click at [524, 84] on span "button" at bounding box center [528, 83] width 9 height 6
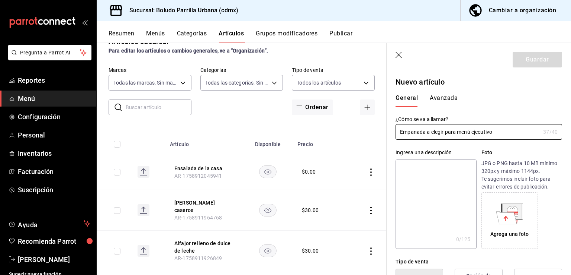
click at [422, 174] on textarea at bounding box center [436, 203] width 81 height 89
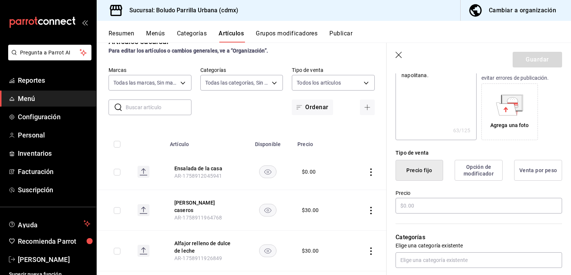
scroll to position [109, 0]
click at [420, 211] on input "text" at bounding box center [479, 205] width 167 height 16
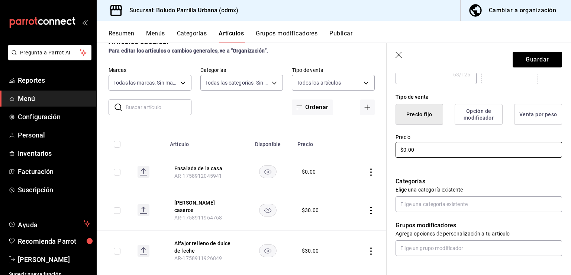
scroll to position [182, 0]
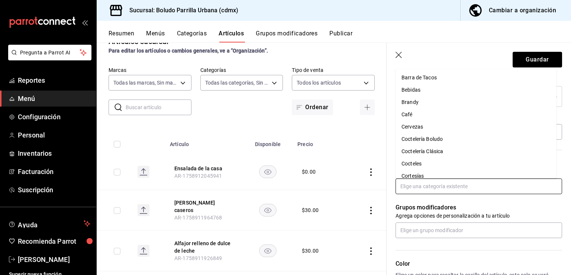
click at [436, 183] on input "text" at bounding box center [479, 186] width 167 height 16
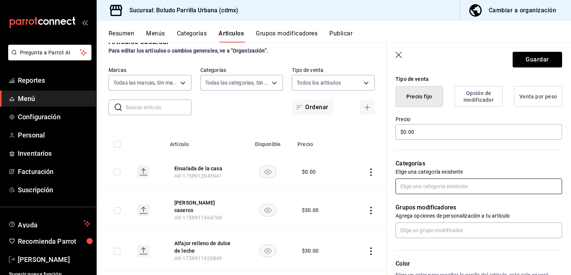
click at [436, 183] on input "text" at bounding box center [479, 186] width 167 height 16
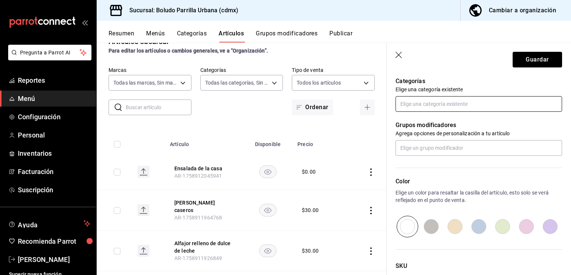
scroll to position [265, 0]
click at [454, 223] on input "radio" at bounding box center [455, 226] width 24 height 22
click at [532, 49] on header "Guardar" at bounding box center [479, 58] width 185 height 31
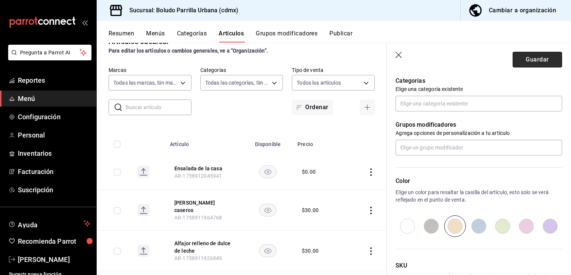
click at [529, 55] on button "Guardar" at bounding box center [537, 60] width 49 height 16
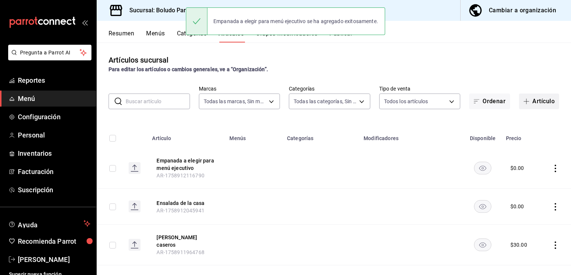
click at [527, 100] on button "Artículo" at bounding box center [539, 101] width 40 height 16
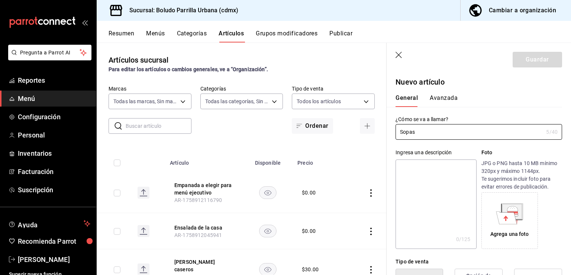
click at [440, 169] on textarea at bounding box center [436, 203] width 81 height 89
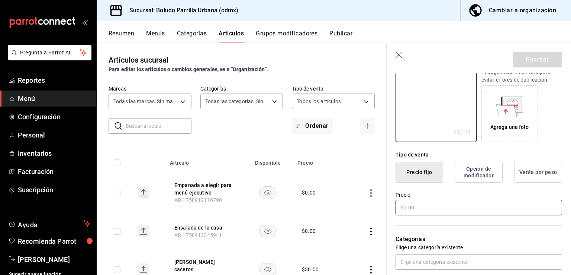
scroll to position [107, 0]
click at [419, 212] on input "text" at bounding box center [479, 207] width 167 height 16
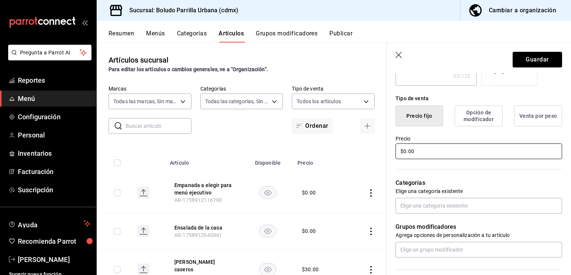
scroll to position [163, 0]
click at [539, 57] on button "Guardar" at bounding box center [537, 60] width 49 height 16
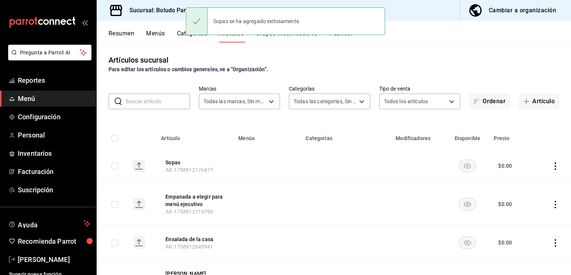
click at [560, 166] on td at bounding box center [553, 166] width 35 height 36
click at [557, 166] on td at bounding box center [553, 166] width 35 height 36
click at [554, 166] on icon "actions" at bounding box center [555, 165] width 7 height 7
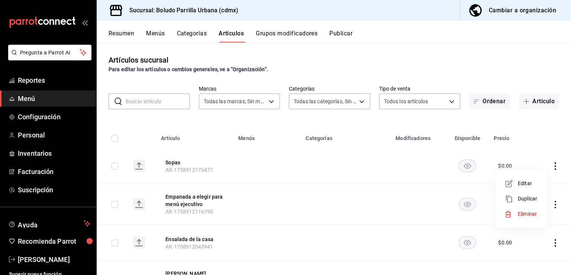
click at [553, 166] on div at bounding box center [285, 137] width 571 height 275
click at [553, 166] on icon "actions" at bounding box center [555, 165] width 7 height 7
click at [553, 166] on div at bounding box center [285, 137] width 571 height 275
click at [552, 166] on icon "actions" at bounding box center [555, 165] width 7 height 7
drag, startPoint x: 519, startPoint y: 191, endPoint x: 508, endPoint y: 181, distance: 14.7
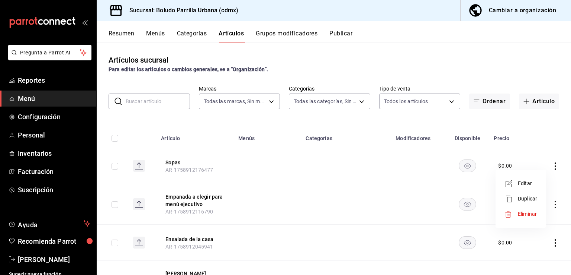
click at [508, 181] on ul "Editar Duplicar Eliminar" at bounding box center [521, 199] width 45 height 52
click at [508, 181] on icon at bounding box center [509, 183] width 9 height 9
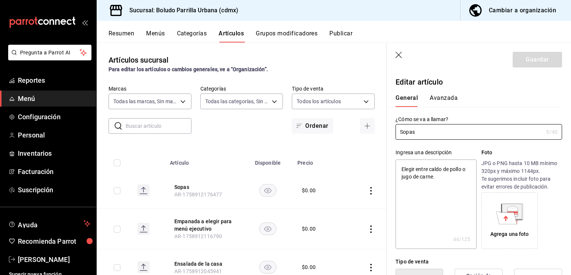
scroll to position [320, 0]
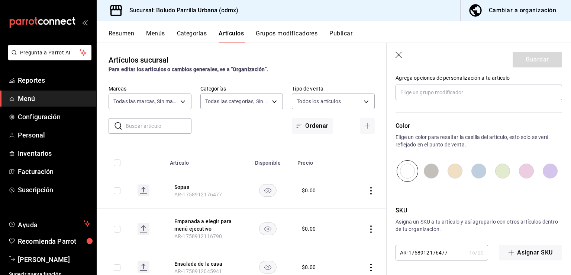
click at [454, 175] on input "radio" at bounding box center [455, 171] width 24 height 22
click at [529, 61] on button "Guardar" at bounding box center [537, 60] width 49 height 16
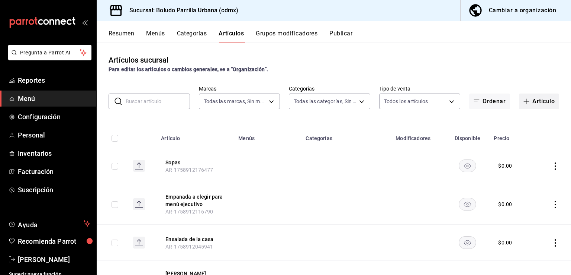
click at [525, 105] on button "Artículo" at bounding box center [539, 101] width 40 height 16
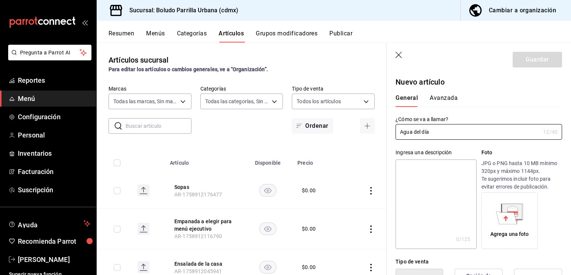
click at [429, 174] on textarea at bounding box center [436, 203] width 81 height 89
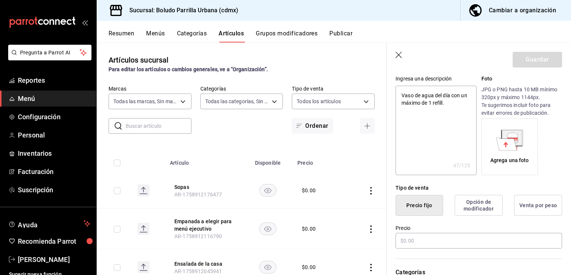
scroll to position [76, 0]
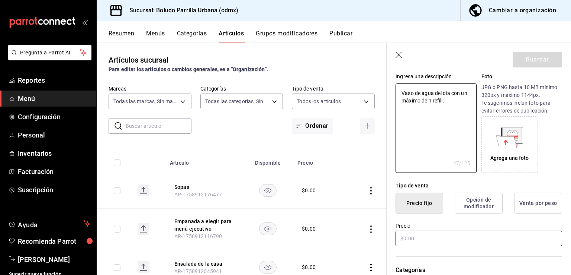
click at [408, 245] on input "text" at bounding box center [479, 238] width 167 height 16
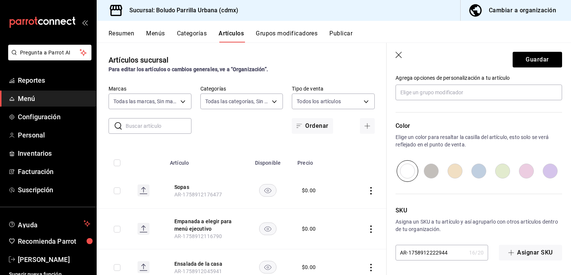
scroll to position [320, 0]
click at [457, 170] on input "radio" at bounding box center [455, 171] width 24 height 22
click at [525, 60] on button "Guardar" at bounding box center [537, 60] width 49 height 16
click at [525, 60] on div "Guardar" at bounding box center [537, 60] width 49 height 16
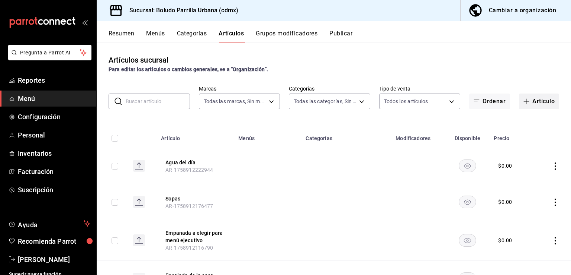
click at [538, 94] on button "Artículo" at bounding box center [539, 101] width 40 height 16
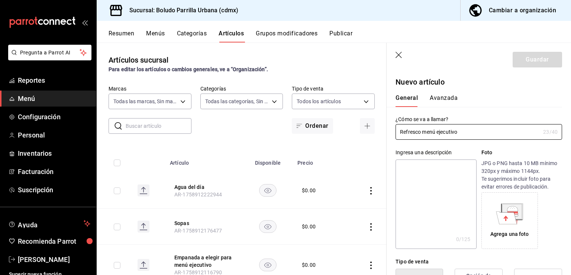
click at [457, 166] on textarea at bounding box center [436, 203] width 81 height 89
click at [455, 168] on textarea "Si seleccionan la opcion" at bounding box center [436, 203] width 81 height 89
click at [467, 173] on textarea "Si seleccionan la opción" at bounding box center [436, 203] width 81 height 89
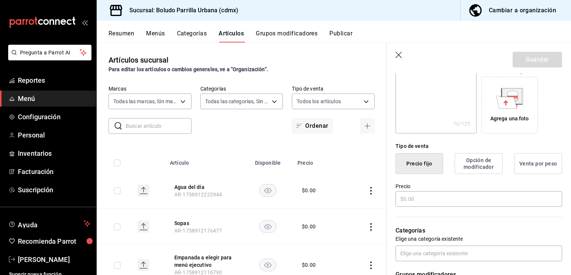
scroll to position [119, 0]
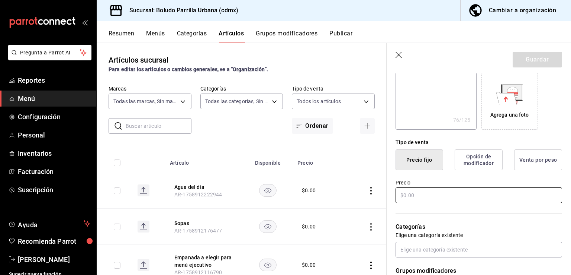
click at [449, 190] on input "text" at bounding box center [479, 195] width 167 height 16
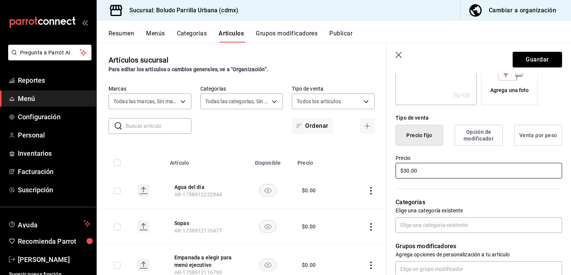
scroll to position [145, 0]
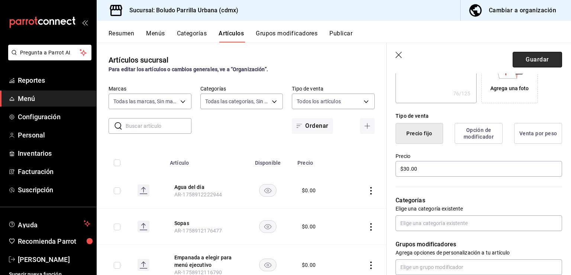
click at [529, 61] on button "Guardar" at bounding box center [537, 60] width 49 height 16
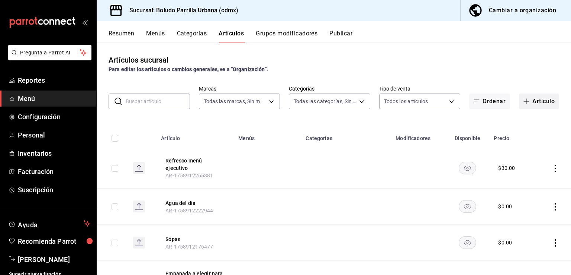
click at [548, 106] on button "Artículo" at bounding box center [539, 101] width 40 height 16
click at [548, 106] on main "Artículos sucursal Para editar los artículos o cambios generales, ve a “Organiz…" at bounding box center [334, 158] width 475 height 232
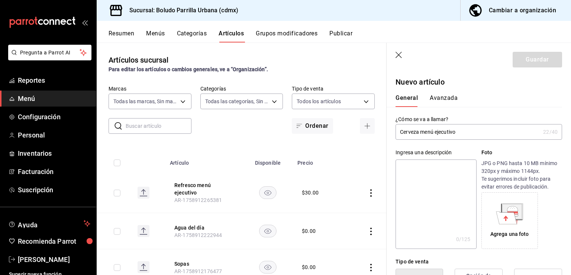
click at [426, 178] on textarea at bounding box center [436, 203] width 81 height 89
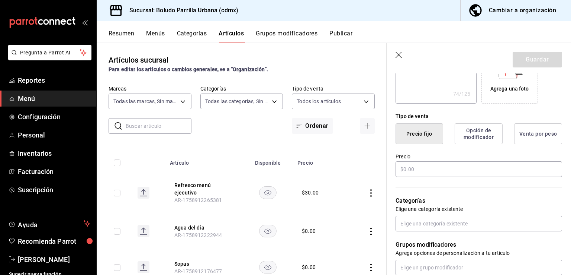
scroll to position [164, 0]
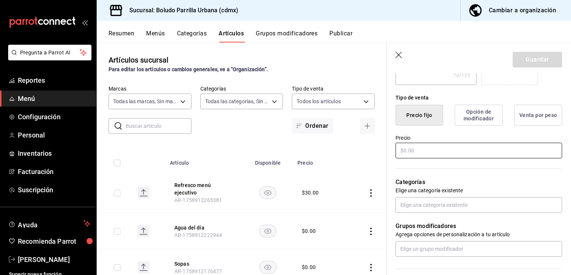
click at [427, 154] on input "text" at bounding box center [479, 150] width 167 height 16
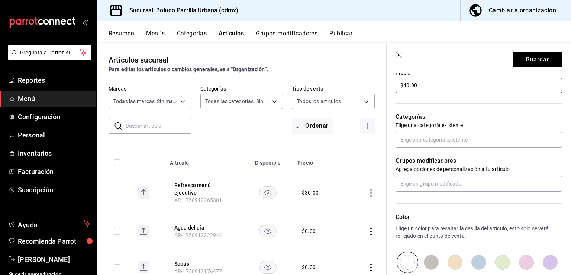
scroll to position [231, 0]
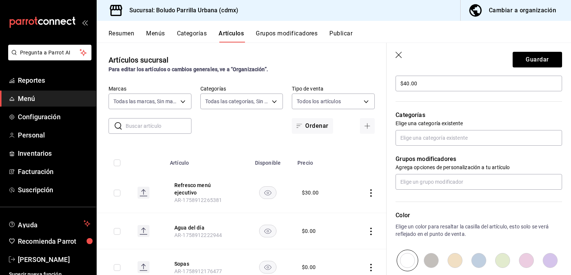
click at [449, 257] on input "radio" at bounding box center [455, 260] width 24 height 22
click at [525, 55] on button "Guardar" at bounding box center [537, 60] width 49 height 16
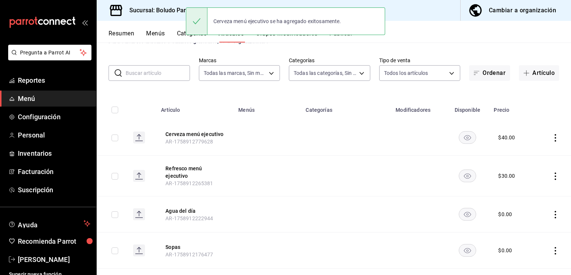
scroll to position [30, 0]
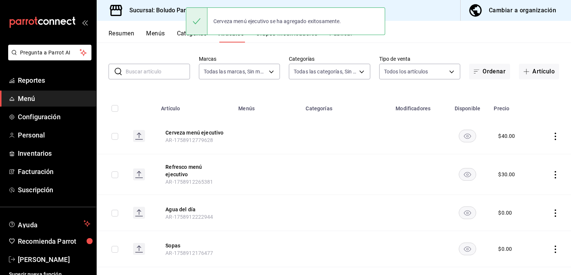
click at [553, 171] on icon "actions" at bounding box center [555, 174] width 7 height 7
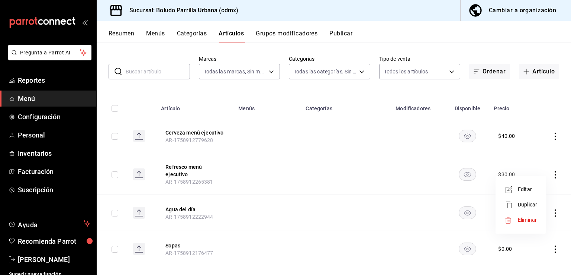
click at [529, 193] on span "Editar" at bounding box center [527, 189] width 19 height 8
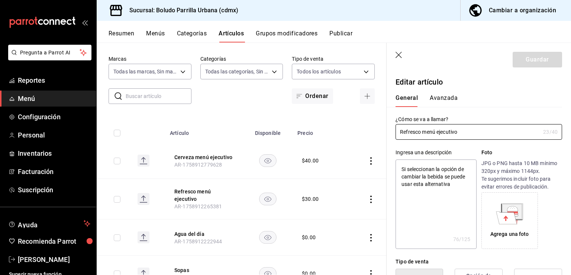
scroll to position [320, 0]
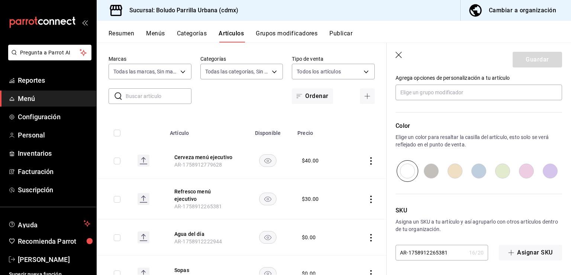
click at [446, 167] on input "radio" at bounding box center [455, 171] width 24 height 22
click at [532, 60] on button "Guardar" at bounding box center [537, 60] width 49 height 16
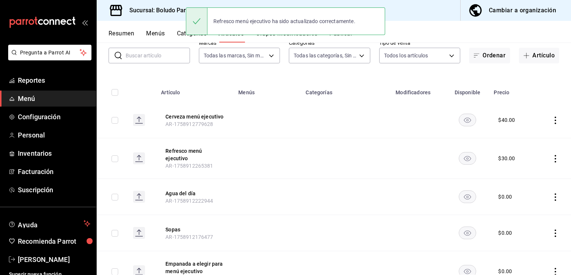
scroll to position [51, 0]
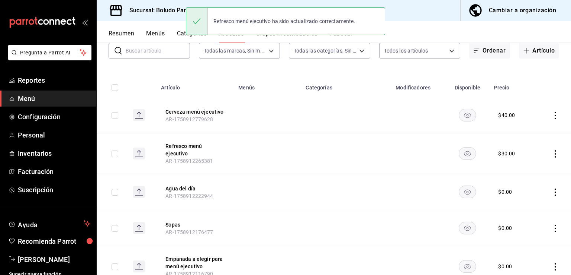
click at [353, 183] on td at bounding box center [346, 192] width 90 height 36
click at [277, 188] on td at bounding box center [267, 192] width 67 height 36
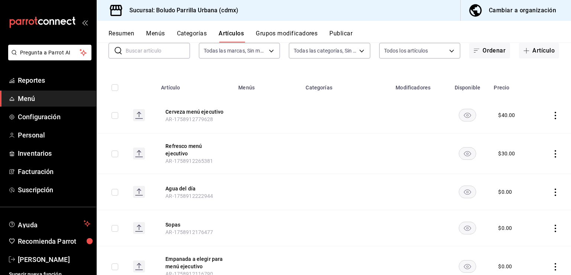
click at [551, 195] on td at bounding box center [553, 192] width 35 height 36
click at [552, 188] on icon "actions" at bounding box center [555, 191] width 7 height 7
click at [533, 201] on span "Editar" at bounding box center [527, 205] width 19 height 8
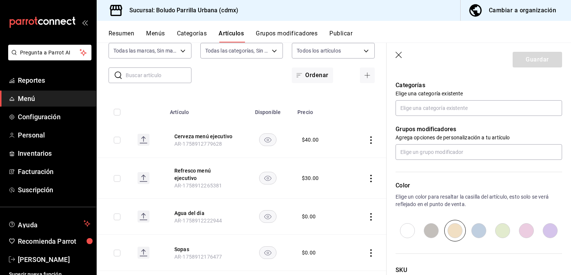
scroll to position [320, 0]
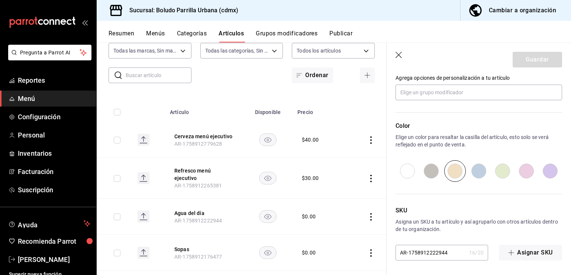
click at [402, 52] on icon "button" at bounding box center [399, 55] width 7 height 7
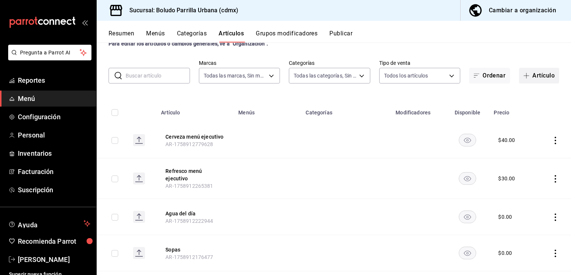
click at [529, 76] on button "Artículo" at bounding box center [539, 76] width 40 height 16
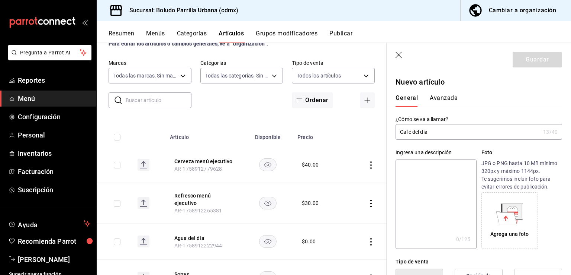
click at [440, 172] on textarea at bounding box center [436, 203] width 81 height 89
click at [406, 186] on textarea "Café americano de uso exclusivo en los paquetes ejcutivos." at bounding box center [436, 203] width 81 height 89
click at [432, 185] on textarea "Café americano de uso exclusivo en los paquetes ejecutivos." at bounding box center [436, 203] width 81 height 89
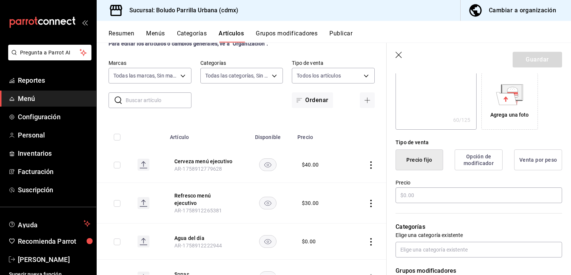
scroll to position [119, 0]
click at [429, 192] on input "text" at bounding box center [479, 195] width 167 height 16
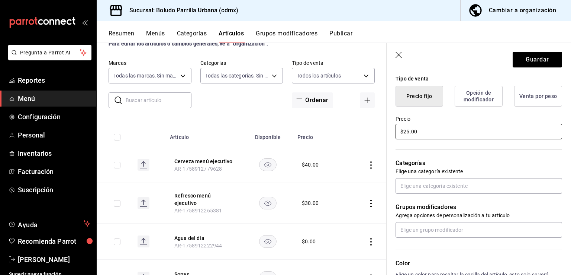
scroll to position [320, 0]
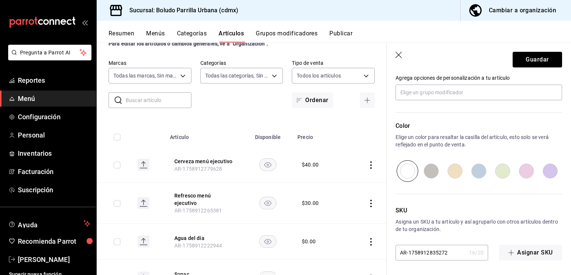
click at [454, 171] on input "radio" at bounding box center [455, 171] width 24 height 22
click at [542, 67] on button "Guardar" at bounding box center [537, 60] width 49 height 16
click at [542, 67] on div "Guardar" at bounding box center [537, 60] width 49 height 16
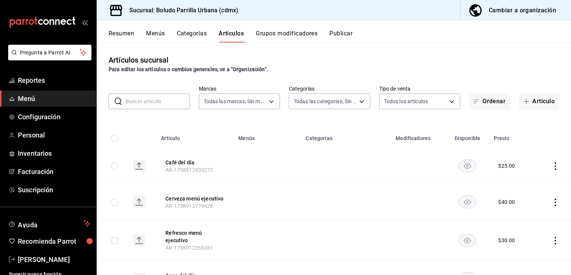
click at [304, 42] on button "Grupos modificadores" at bounding box center [287, 36] width 62 height 13
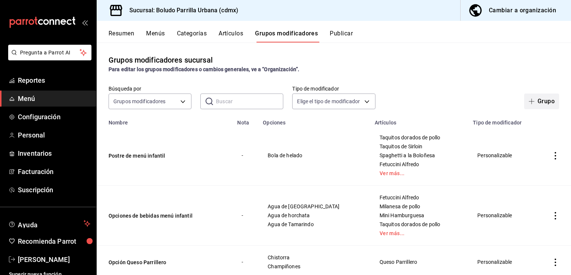
click at [532, 97] on button "Grupo" at bounding box center [542, 101] width 35 height 16
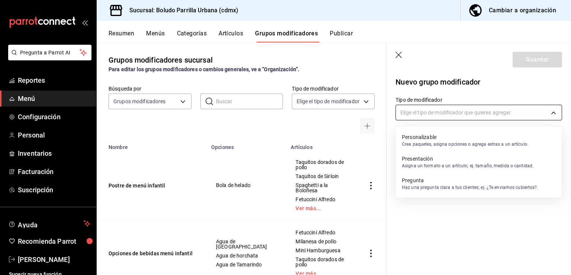
click at [491, 112] on body "Pregunta a Parrot AI Reportes Menú Configuración Personal Inventarios Facturaci…" at bounding box center [285, 137] width 571 height 275
click at [463, 145] on p "Crea paquetes, asigna opciones o agrega extras a un artículo." at bounding box center [465, 144] width 126 height 7
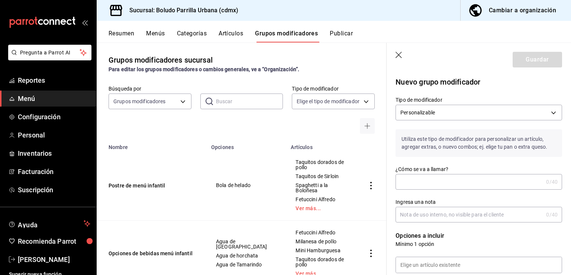
click at [435, 176] on input "¿Cómo se va a llamar?" at bounding box center [470, 181] width 148 height 15
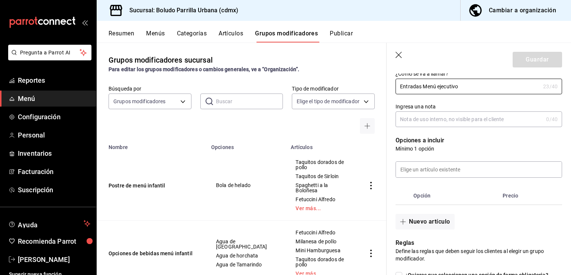
scroll to position [99, 0]
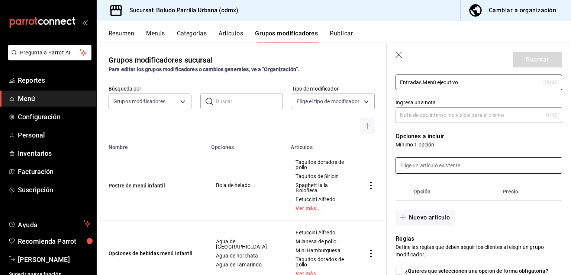
click at [431, 169] on input at bounding box center [479, 165] width 166 height 16
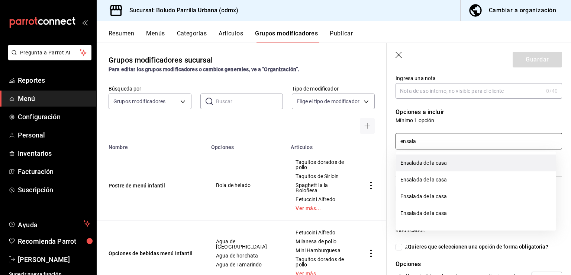
scroll to position [123, 0]
click at [397, 57] on icon "button" at bounding box center [399, 55] width 7 height 7
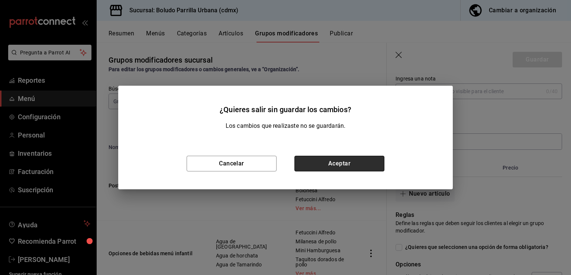
click at [324, 167] on button "Aceptar" at bounding box center [340, 163] width 90 height 16
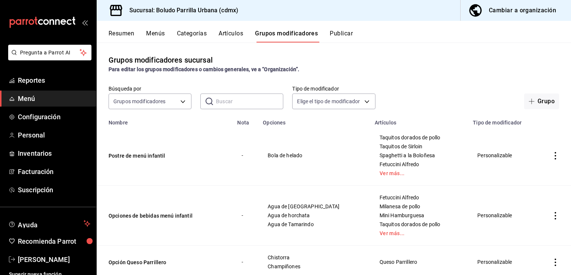
click at [148, 37] on button "Menús" at bounding box center [155, 36] width 19 height 13
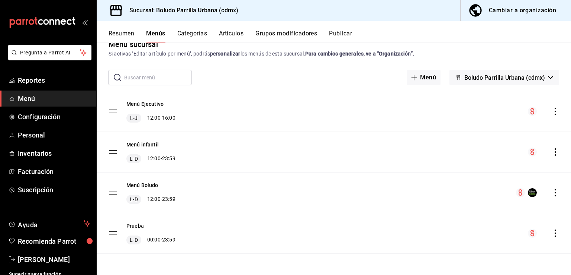
scroll to position [15, 0]
click at [234, 28] on div "Resumen Menús Categorías Artículos Grupos modificadores Publicar" at bounding box center [334, 32] width 475 height 22
click at [232, 32] on button "Artículos" at bounding box center [231, 36] width 25 height 13
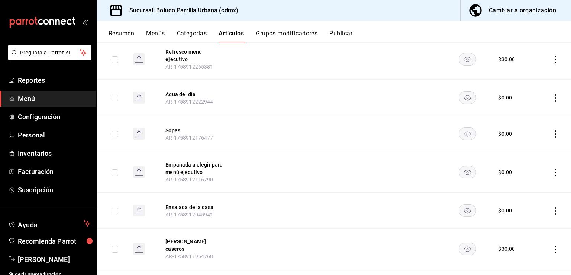
scroll to position [182, 0]
click at [552, 207] on icon "actions" at bounding box center [555, 209] width 7 height 7
click at [523, 226] on li "Editar" at bounding box center [521, 222] width 45 height 15
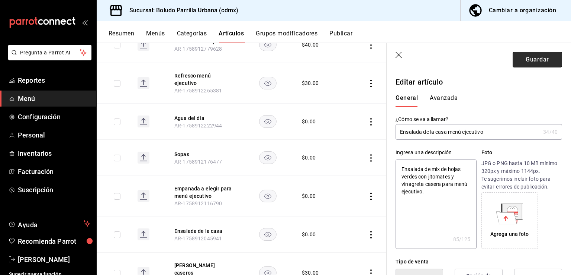
click at [522, 58] on button "Guardar" at bounding box center [537, 60] width 49 height 16
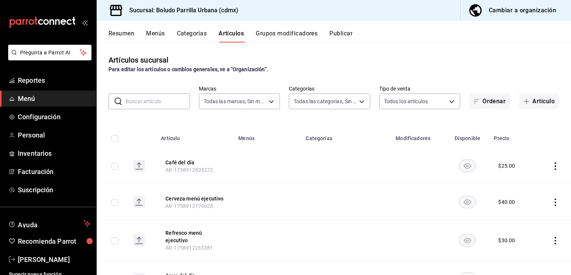
click at [263, 40] on button "Grupos modificadores" at bounding box center [287, 36] width 62 height 13
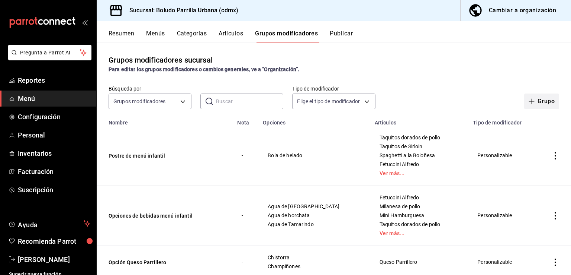
click at [534, 106] on button "Grupo" at bounding box center [542, 101] width 35 height 16
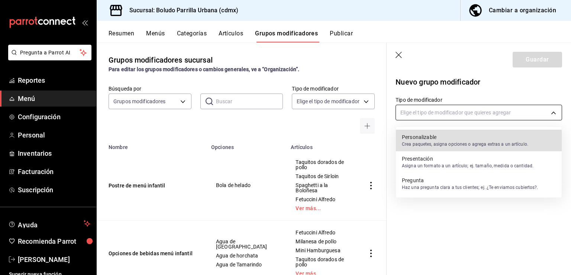
click at [491, 111] on body "Pregunta a Parrot AI Reportes Menú Configuración Personal Inventarios Facturaci…" at bounding box center [285, 137] width 571 height 275
click at [476, 140] on p "Personalizable" at bounding box center [465, 136] width 126 height 7
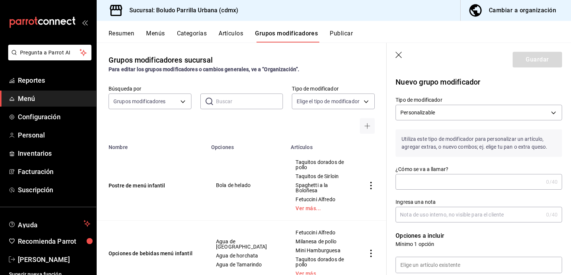
click at [424, 189] on div "0 /40 ¿Cómo se va a llamar?" at bounding box center [479, 182] width 167 height 16
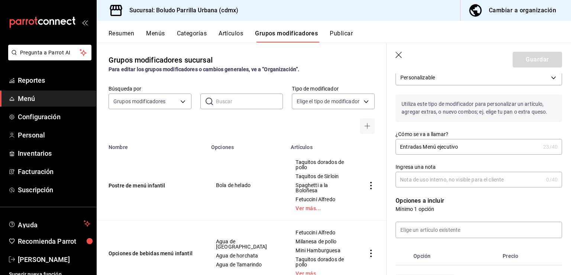
scroll to position [35, 0]
click at [412, 227] on input at bounding box center [479, 229] width 166 height 16
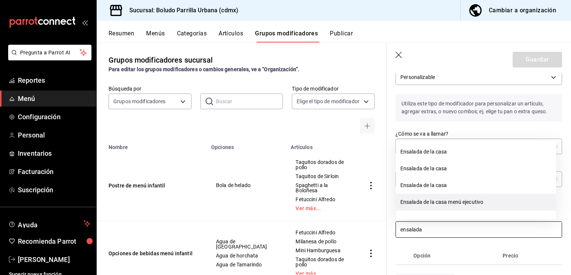
click at [443, 200] on li "Ensalada de la casa menú ejecutivo" at bounding box center [476, 201] width 160 height 17
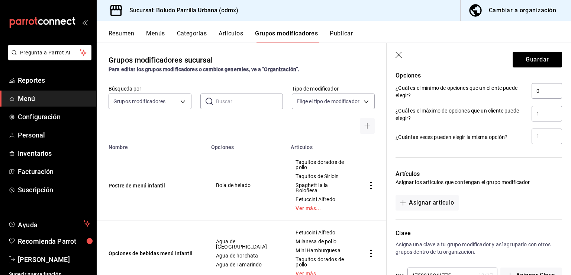
scroll to position [344, 0]
click at [441, 201] on button "Asignar artículo" at bounding box center [427, 202] width 63 height 16
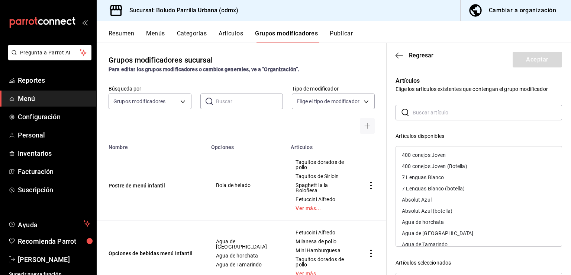
click at [452, 114] on input "text" at bounding box center [488, 112] width 150 height 15
click at [398, 51] on header "Regresar Aceptar" at bounding box center [479, 58] width 185 height 31
click at [398, 52] on icon "button" at bounding box center [399, 55] width 7 height 7
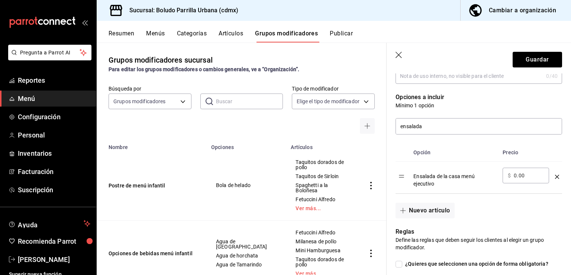
scroll to position [140, 0]
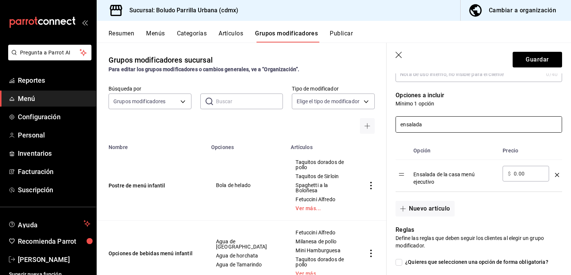
click at [439, 121] on input "ensalada" at bounding box center [479, 124] width 166 height 16
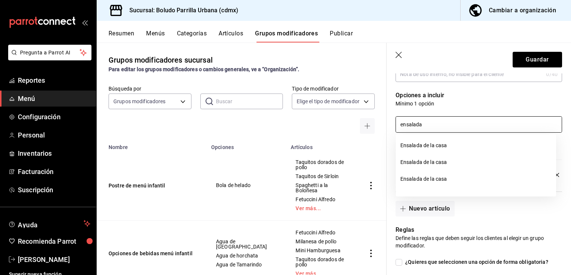
click at [438, 121] on input "ensalada" at bounding box center [479, 124] width 166 height 16
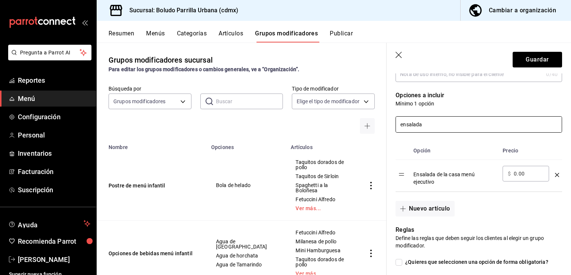
click at [438, 121] on input "ensalada" at bounding box center [479, 124] width 166 height 16
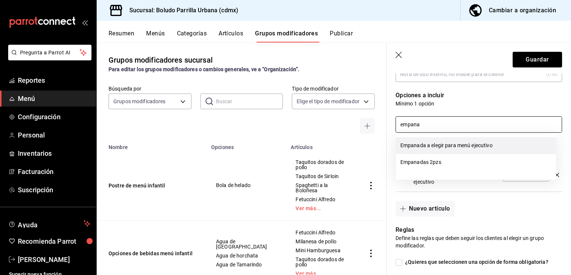
click at [439, 138] on li "Empanada a elegir para menú ejecutivo" at bounding box center [476, 145] width 160 height 17
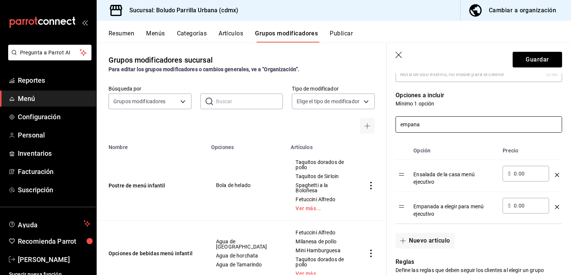
drag, startPoint x: 419, startPoint y: 124, endPoint x: 381, endPoint y: 127, distance: 38.4
click at [381, 127] on main "Grupos modificadores sucursal Para editar los grupos modificadores o cambios ge…" at bounding box center [334, 158] width 475 height 232
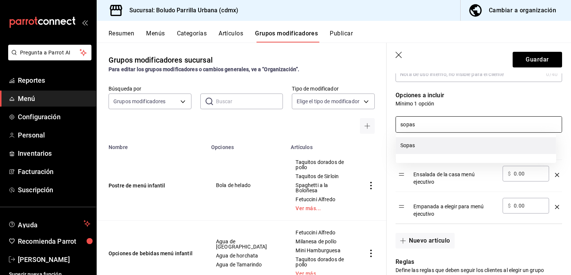
click at [427, 141] on li "Sopas" at bounding box center [476, 145] width 160 height 17
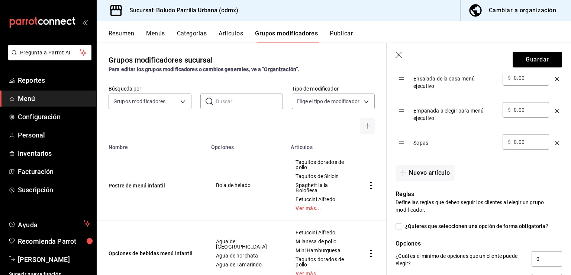
scroll to position [236, 0]
click at [530, 60] on button "Guardar" at bounding box center [537, 60] width 49 height 16
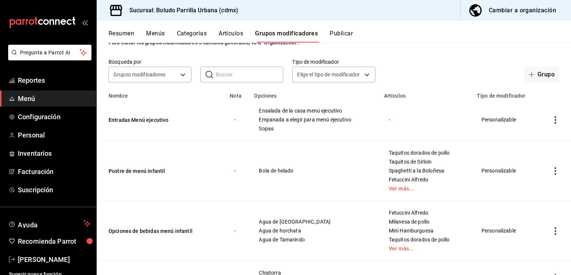
scroll to position [25, 0]
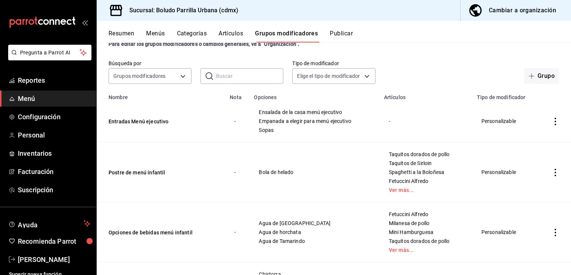
click at [552, 121] on icon "actions" at bounding box center [555, 121] width 7 height 7
click at [532, 140] on span "Editar" at bounding box center [527, 139] width 19 height 8
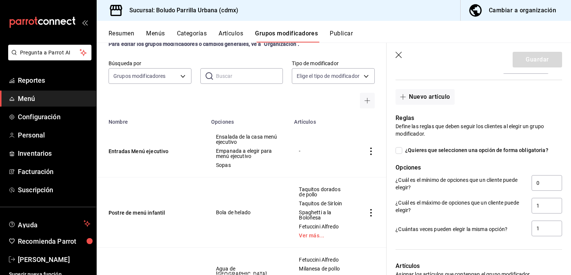
scroll to position [464, 0]
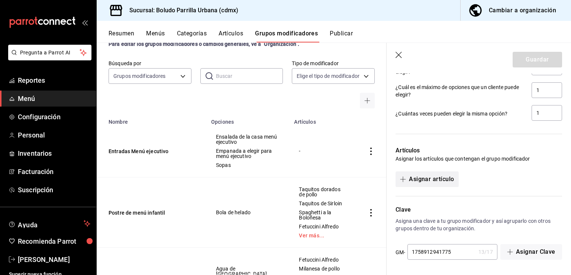
click at [427, 180] on button "Asignar artículo" at bounding box center [427, 179] width 63 height 16
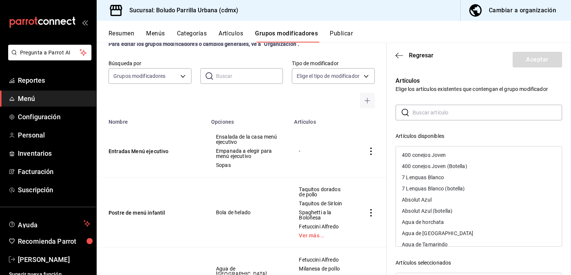
click at [436, 105] on input "text" at bounding box center [488, 112] width 150 height 15
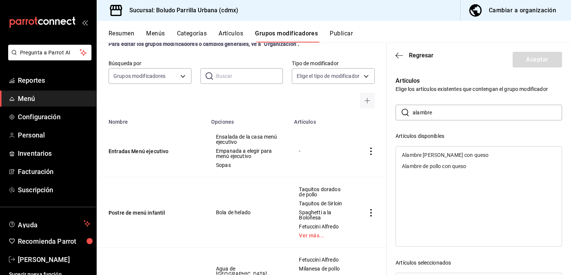
click at [427, 155] on div "Alambre de costilla con queso" at bounding box center [445, 154] width 87 height 5
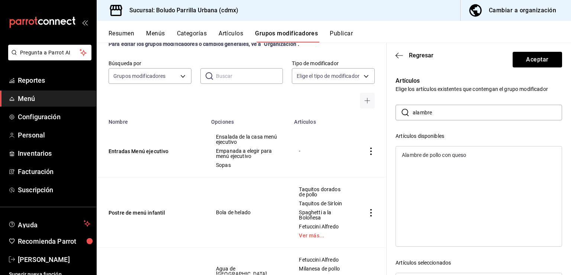
click at [427, 155] on div "Alambre de pollo con queso" at bounding box center [434, 154] width 64 height 5
click at [427, 155] on div "Alambre de pollo con queso" at bounding box center [479, 196] width 167 height 100
drag, startPoint x: 455, startPoint y: 119, endPoint x: 407, endPoint y: 113, distance: 48.3
click at [408, 113] on div "​ alambre ​" at bounding box center [479, 113] width 167 height 16
click at [409, 151] on div "Tacos de trompo de Sirloin" at bounding box center [479, 154] width 166 height 11
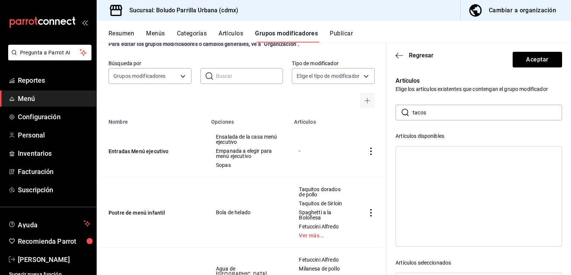
drag, startPoint x: 451, startPoint y: 109, endPoint x: 408, endPoint y: 113, distance: 43.4
click at [408, 113] on div "​ tacos ​" at bounding box center [479, 113] width 167 height 16
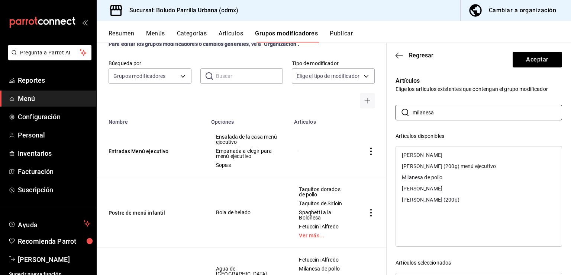
click at [471, 164] on div "[PERSON_NAME] (200g) menú ejecutivo" at bounding box center [449, 165] width 94 height 5
drag, startPoint x: 453, startPoint y: 114, endPoint x: 390, endPoint y: 106, distance: 64.1
click at [393, 106] on div "Artículos Elige los artículos existentes que contengan el grupo modificador ​ m…" at bounding box center [475, 218] width 176 height 303
click at [446, 164] on div "Choripan Boludo" at bounding box center [479, 165] width 166 height 11
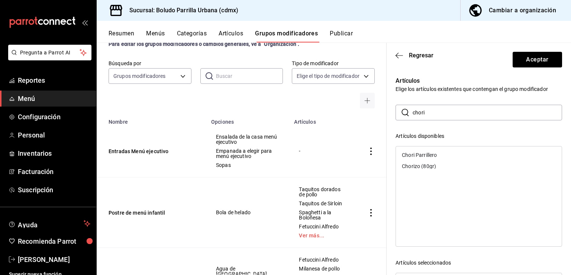
drag, startPoint x: 453, startPoint y: 111, endPoint x: 404, endPoint y: 111, distance: 49.9
click at [404, 111] on div "​ chori ​" at bounding box center [479, 113] width 167 height 16
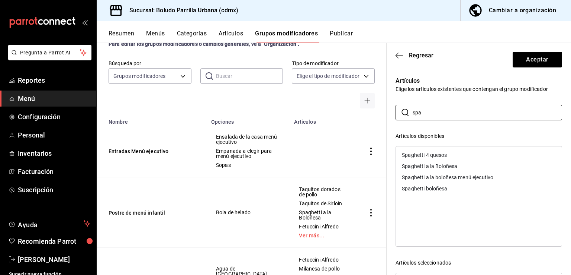
click at [412, 173] on div "Spaghetti a la boloñesa menú ejecutivo" at bounding box center [479, 176] width 166 height 11
drag, startPoint x: 439, startPoint y: 115, endPoint x: 406, endPoint y: 114, distance: 33.1
click at [407, 115] on div "​ spa ​" at bounding box center [479, 113] width 167 height 16
click at [429, 151] on div "Filete de pescado blanco" at bounding box center [479, 154] width 166 height 11
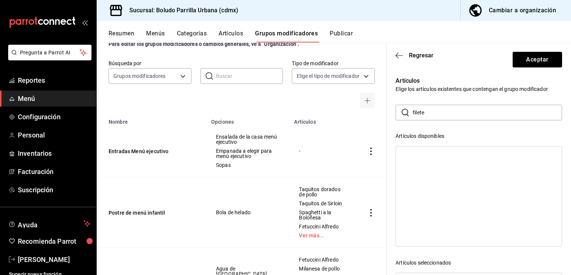
click at [448, 103] on div "Artículos Elige los artículos existentes que contengan el grupo modificador ​ f…" at bounding box center [475, 218] width 176 height 303
drag, startPoint x: 444, startPoint y: 119, endPoint x: 400, endPoint y: 106, distance: 45.8
click at [401, 107] on div "​ filete ​" at bounding box center [479, 113] width 167 height 16
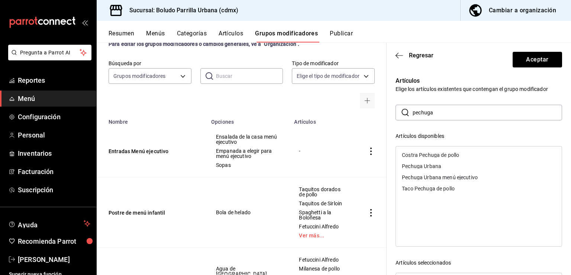
click at [427, 173] on div "Pechuga Urbana menú ejecutivo" at bounding box center [479, 176] width 166 height 11
drag, startPoint x: 445, startPoint y: 115, endPoint x: 407, endPoint y: 115, distance: 37.9
click at [408, 115] on div "​ pechuga ​" at bounding box center [479, 113] width 167 height 16
click at [451, 179] on div "Picaña a las brasas menú ejecutivo" at bounding box center [443, 176] width 82 height 5
drag, startPoint x: 437, startPoint y: 115, endPoint x: 407, endPoint y: 113, distance: 30.2
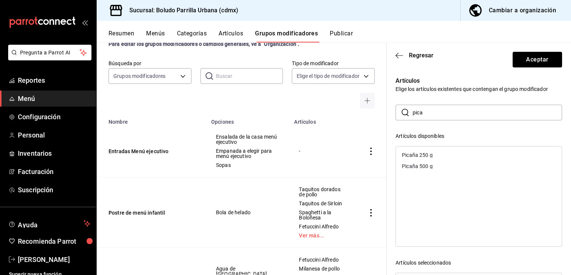
click at [407, 113] on div "​ pica ​" at bounding box center [479, 113] width 167 height 16
click at [407, 113] on icon at bounding box center [405, 112] width 7 height 7
click at [419, 109] on input "pica" at bounding box center [488, 112] width 150 height 15
click at [432, 167] on div "Churrasco a las brasas menú ejecutivo" at bounding box center [447, 165] width 91 height 5
drag, startPoint x: 451, startPoint y: 116, endPoint x: 419, endPoint y: 119, distance: 31.8
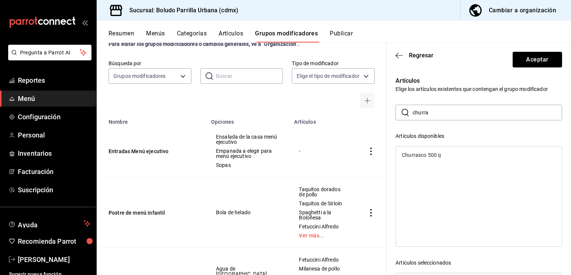
click at [420, 119] on input "churra" at bounding box center [488, 112] width 150 height 15
click at [444, 159] on div "[PERSON_NAME] a la parrilla" at bounding box center [479, 154] width 166 height 11
drag, startPoint x: 442, startPoint y: 119, endPoint x: 385, endPoint y: 114, distance: 56.8
click at [386, 114] on main "Grupos modificadores sucursal Para editar los grupos modificadores o cambios ge…" at bounding box center [334, 158] width 475 height 232
click at [419, 170] on div "Pulpo a las brasas menú ejecutivo" at bounding box center [479, 165] width 166 height 11
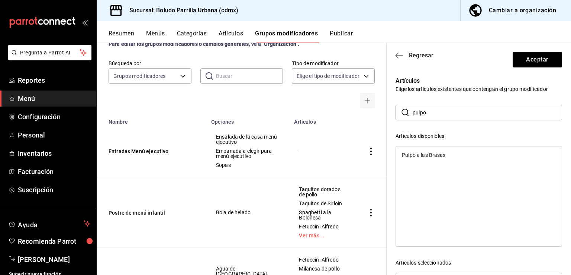
click at [400, 55] on icon "button" at bounding box center [399, 55] width 7 height 0
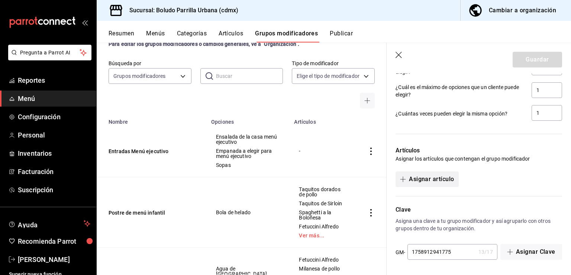
click at [448, 180] on button "Asignar artículo" at bounding box center [427, 179] width 63 height 16
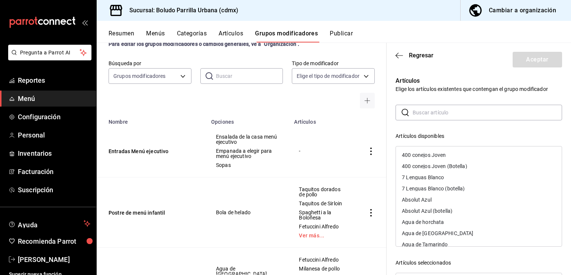
click at [434, 108] on input "text" at bounding box center [488, 112] width 150 height 15
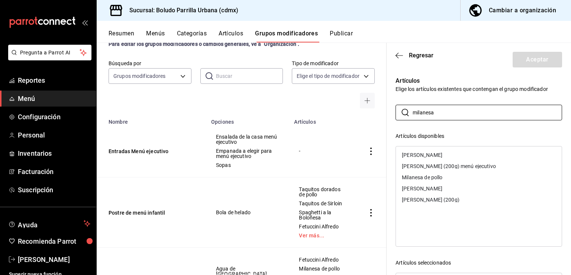
click at [435, 169] on div "[PERSON_NAME] (200g) menú ejecutivo" at bounding box center [479, 165] width 166 height 11
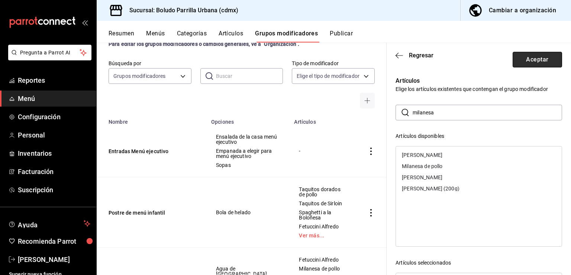
click at [524, 60] on button "Aceptar" at bounding box center [537, 60] width 49 height 16
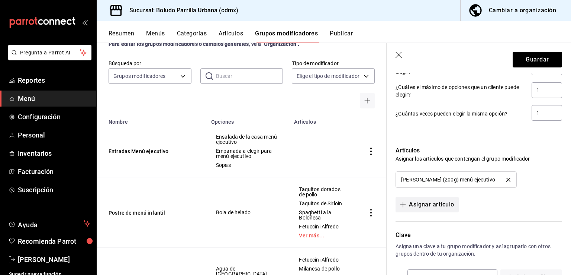
click at [434, 198] on button "Asignar artículo" at bounding box center [427, 204] width 63 height 16
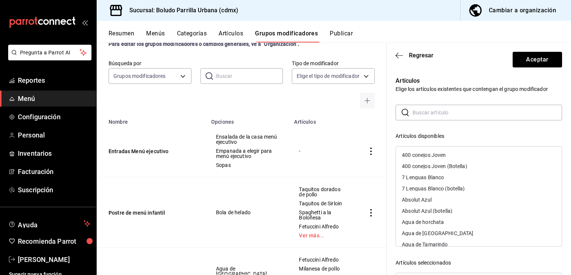
click at [450, 116] on input "text" at bounding box center [488, 112] width 150 height 15
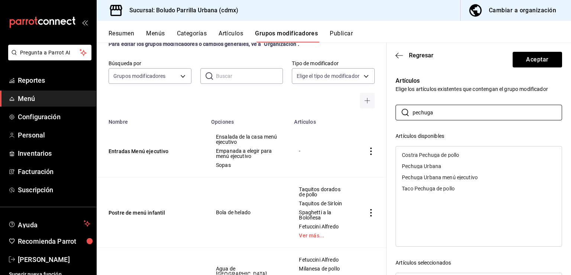
click at [435, 176] on div "Pechuga Urbana menú ejecutivo" at bounding box center [440, 176] width 76 height 5
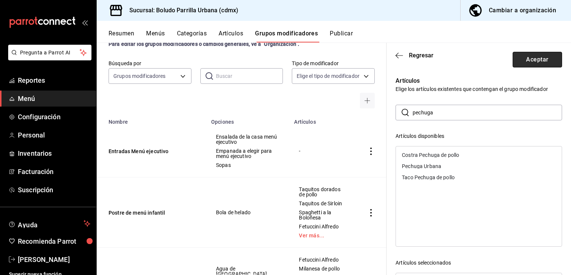
click at [519, 59] on button "Aceptar" at bounding box center [537, 60] width 49 height 16
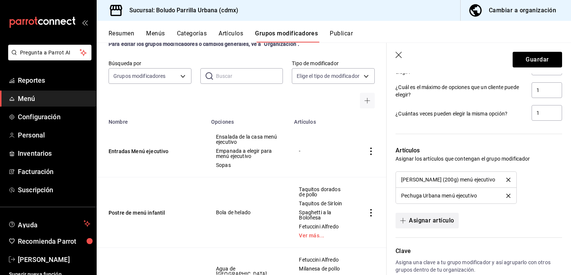
click at [437, 221] on button "Asignar artículo" at bounding box center [427, 220] width 63 height 16
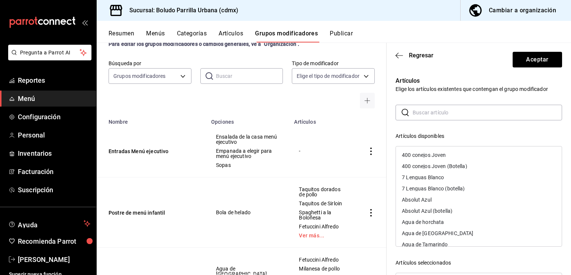
click at [454, 113] on input "text" at bounding box center [488, 112] width 150 height 15
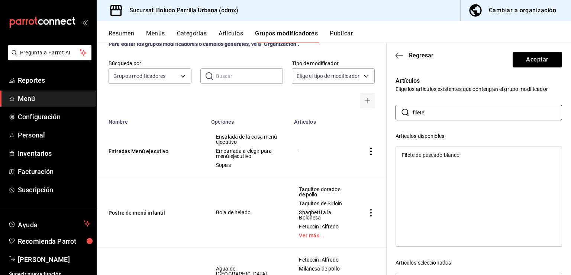
click at [431, 153] on div "Filete de pescado blanco" at bounding box center [431, 154] width 58 height 5
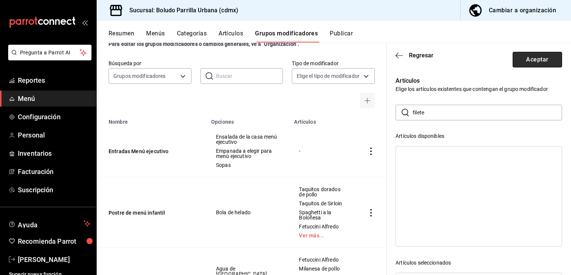
click at [519, 64] on button "Aceptar" at bounding box center [537, 60] width 49 height 16
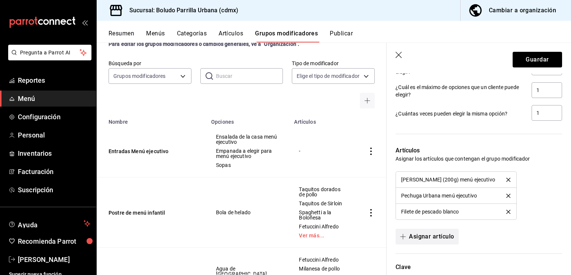
click at [435, 240] on button "Asignar artículo" at bounding box center [427, 236] width 63 height 16
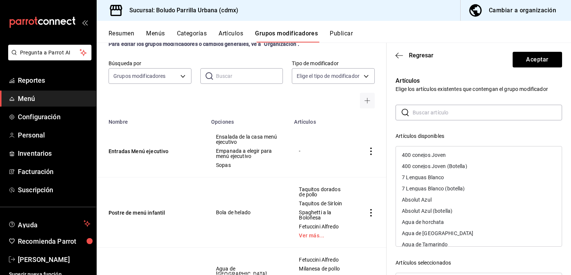
click at [462, 113] on input "text" at bounding box center [488, 112] width 150 height 15
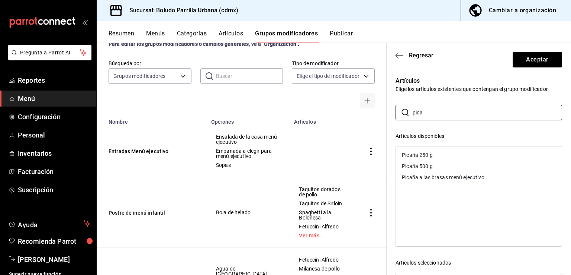
click at [446, 176] on div "Picaña a las brasas menú ejecutivo" at bounding box center [443, 176] width 82 height 5
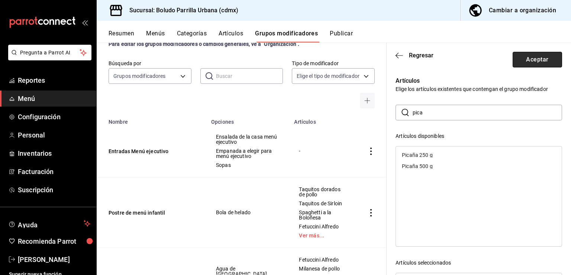
click at [526, 58] on button "Aceptar" at bounding box center [537, 60] width 49 height 16
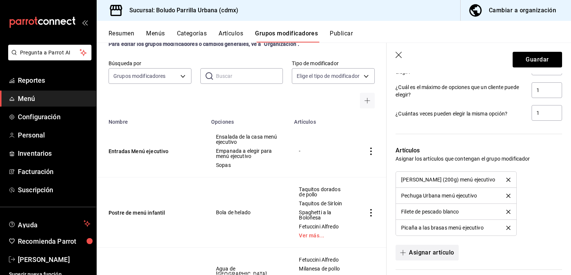
click at [424, 253] on button "Asignar artículo" at bounding box center [427, 252] width 63 height 16
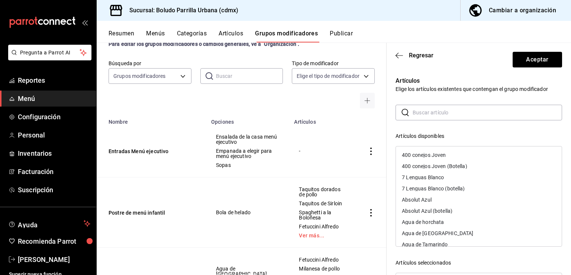
click at [452, 114] on input "text" at bounding box center [488, 112] width 150 height 15
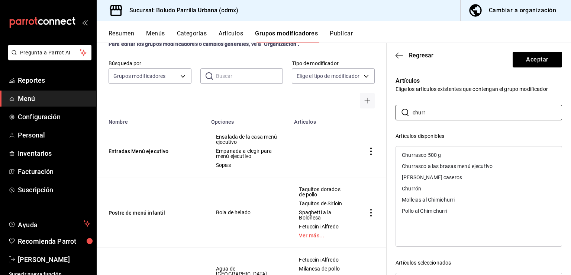
click at [439, 164] on div "Churrasco a las brasas menú ejecutivo" at bounding box center [447, 165] width 91 height 5
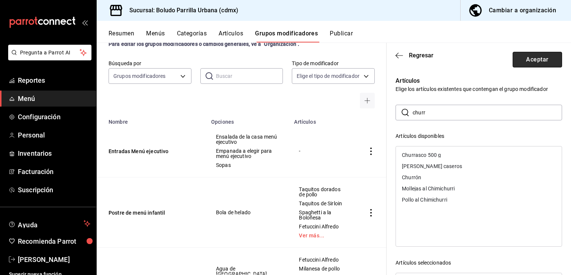
click at [522, 57] on button "Aceptar" at bounding box center [537, 60] width 49 height 16
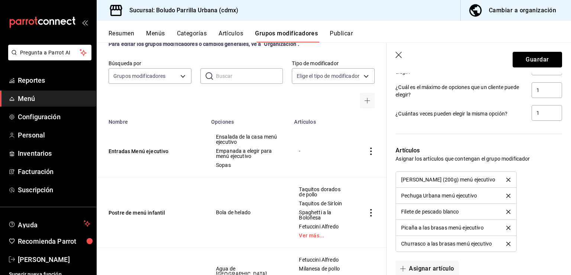
click at [522, 57] on button "Guardar" at bounding box center [537, 60] width 49 height 16
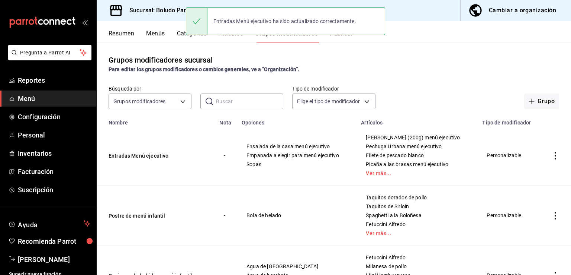
click at [553, 152] on icon "actions" at bounding box center [555, 155] width 7 height 7
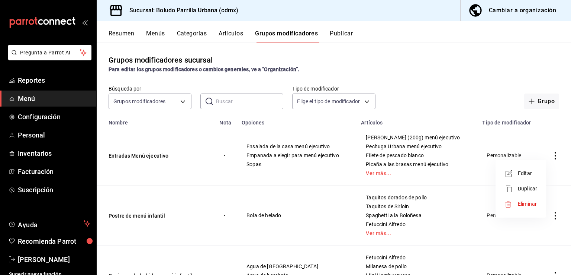
click at [535, 170] on span "Editar" at bounding box center [527, 173] width 19 height 8
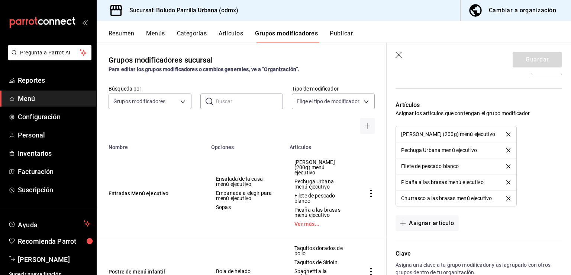
scroll to position [510, 0]
click at [444, 223] on button "Asignar artículo" at bounding box center [427, 222] width 63 height 16
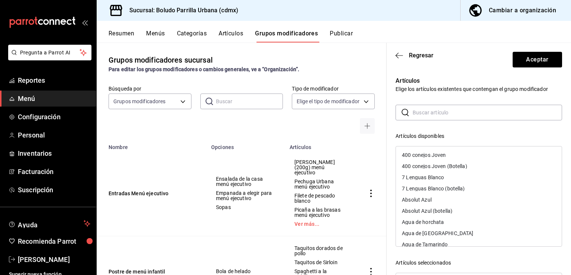
drag, startPoint x: 423, startPoint y: 105, endPoint x: 423, endPoint y: 110, distance: 5.3
click at [423, 110] on input "text" at bounding box center [488, 112] width 150 height 15
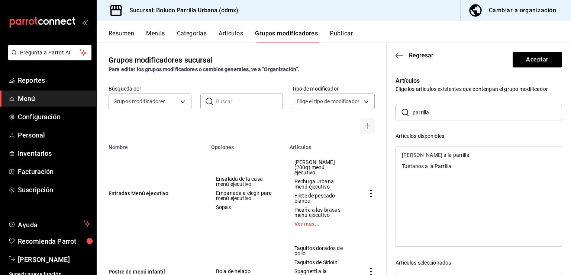
click at [426, 157] on div "[PERSON_NAME] a la parrilla" at bounding box center [479, 154] width 166 height 11
click at [524, 53] on button "Aceptar" at bounding box center [537, 60] width 49 height 16
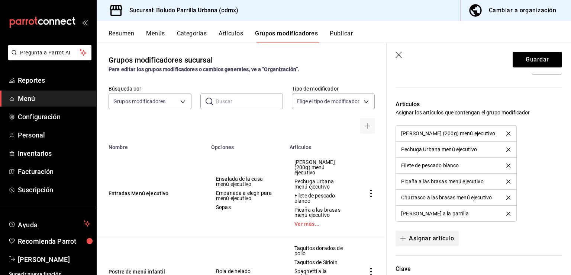
click at [426, 241] on button "Asignar artículo" at bounding box center [427, 238] width 63 height 16
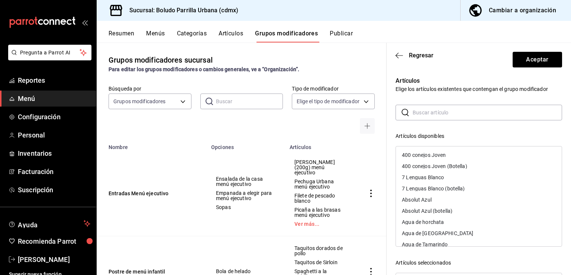
click at [440, 117] on input "text" at bounding box center [488, 112] width 150 height 15
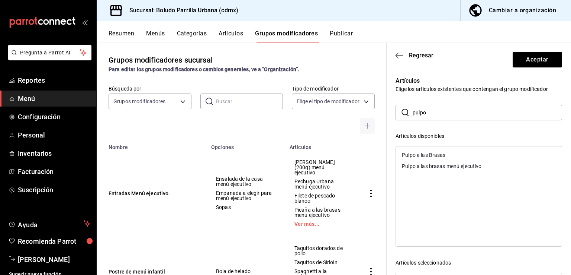
click at [432, 163] on div "Pulpo a las brasas menú ejecutivo" at bounding box center [479, 165] width 166 height 11
click at [535, 58] on button "Aceptar" at bounding box center [537, 60] width 49 height 16
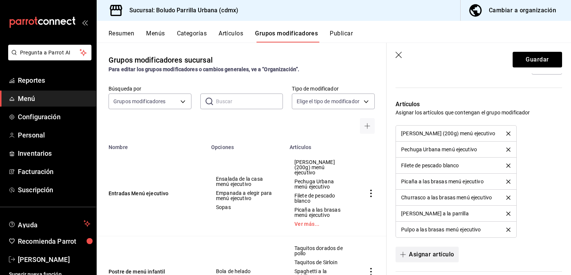
click at [425, 253] on button "Asignar artículo" at bounding box center [427, 254] width 63 height 16
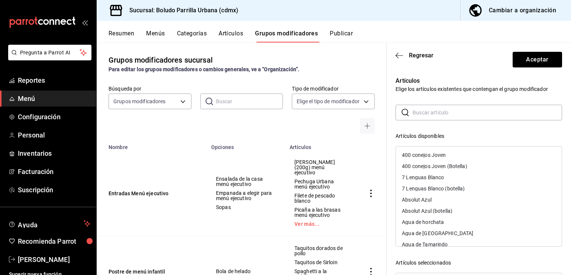
click at [450, 112] on input "text" at bounding box center [488, 112] width 150 height 15
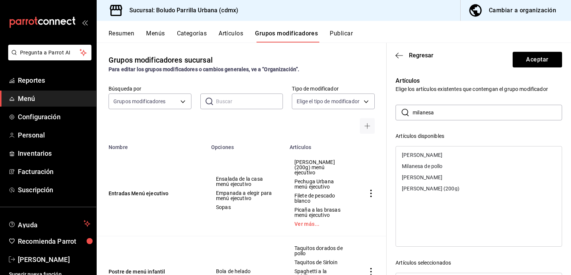
drag, startPoint x: 448, startPoint y: 111, endPoint x: 402, endPoint y: 108, distance: 45.5
click at [403, 109] on div "​ milanesa ​" at bounding box center [479, 113] width 167 height 16
click at [436, 168] on div "Choripan Boludo" at bounding box center [421, 165] width 39 height 5
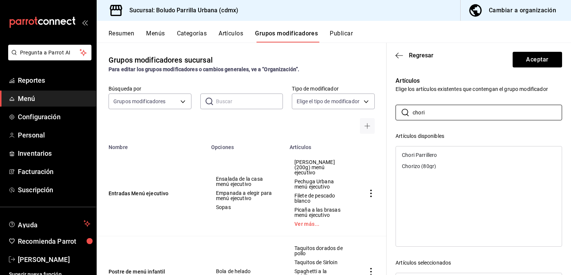
drag, startPoint x: 448, startPoint y: 111, endPoint x: 393, endPoint y: 107, distance: 54.8
click at [393, 107] on div "Artículos Elige los artículos existentes que contengan el grupo modificador ​ c…" at bounding box center [475, 218] width 176 height 303
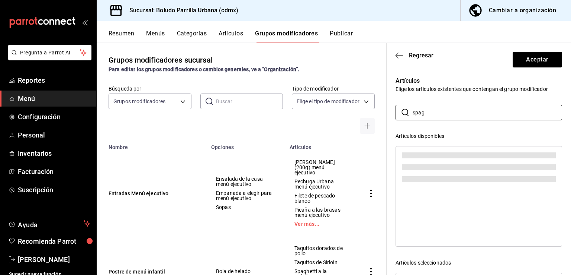
scroll to position [0, 0]
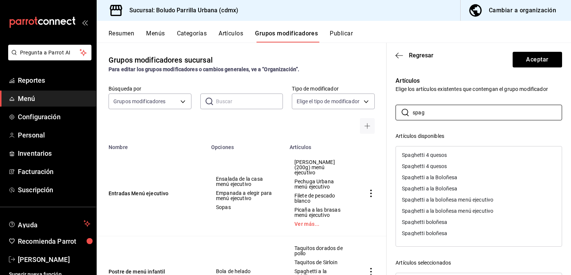
click at [444, 200] on div "Spaghetti a la boloñesa menú ejecutivo" at bounding box center [448, 199] width 92 height 5
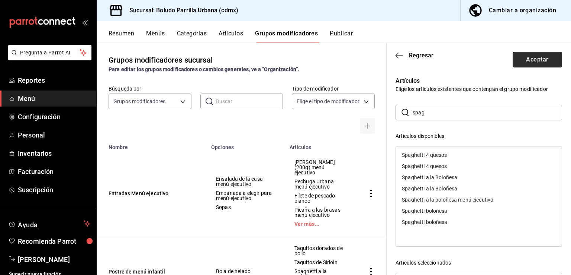
click at [520, 60] on button "Aceptar" at bounding box center [537, 60] width 49 height 16
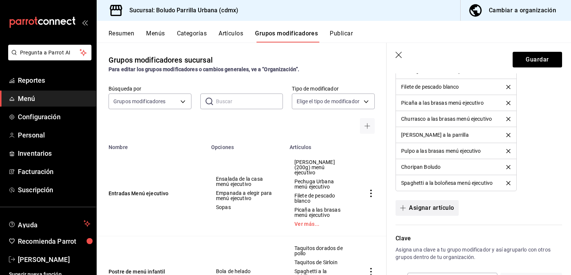
scroll to position [589, 0]
click at [439, 212] on button "Asignar artículo" at bounding box center [427, 207] width 63 height 16
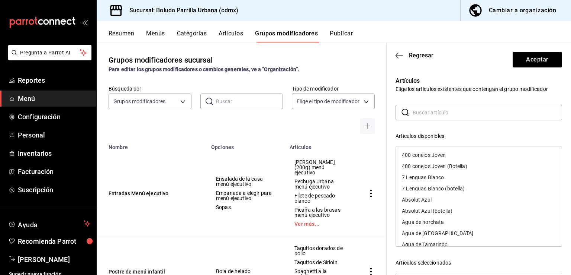
click at [449, 118] on input "text" at bounding box center [488, 112] width 150 height 15
click at [435, 115] on input "text" at bounding box center [488, 112] width 150 height 15
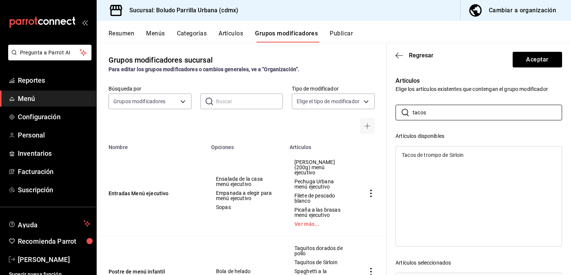
click at [435, 152] on div "Tacos de trompo de Sirloin" at bounding box center [433, 154] width 62 height 5
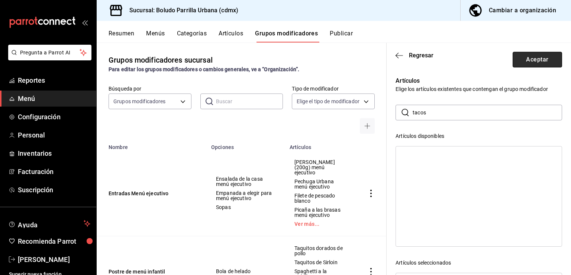
click at [520, 64] on button "Aceptar" at bounding box center [537, 60] width 49 height 16
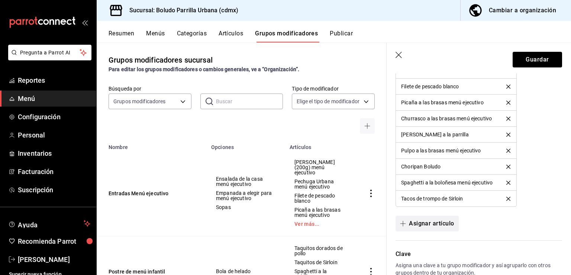
click at [424, 225] on button "Asignar artículo" at bounding box center [427, 223] width 63 height 16
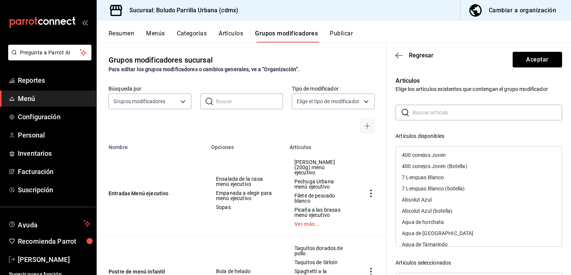
click at [431, 110] on input "text" at bounding box center [488, 112] width 150 height 15
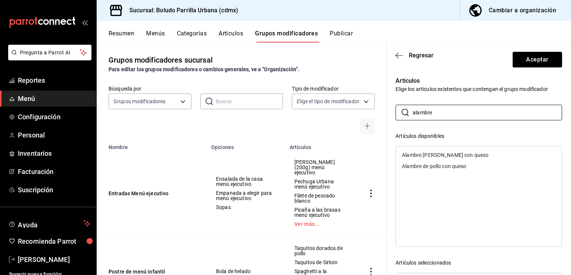
click at [432, 152] on div "Alambre de costilla con queso" at bounding box center [445, 154] width 87 height 5
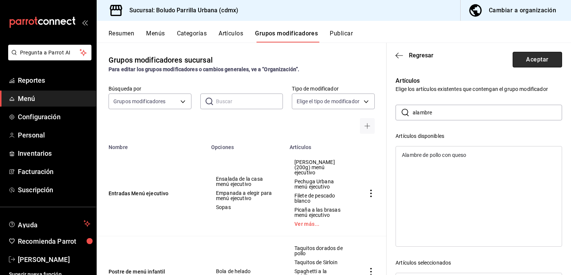
click at [525, 62] on button "Aceptar" at bounding box center [537, 60] width 49 height 16
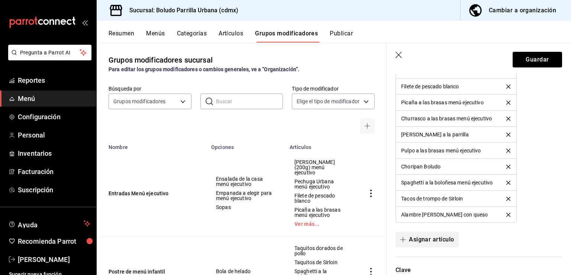
click at [422, 243] on button "Asignar artículo" at bounding box center [427, 239] width 63 height 16
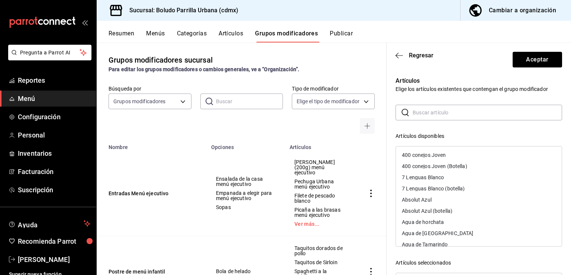
click at [466, 118] on input "text" at bounding box center [488, 112] width 150 height 15
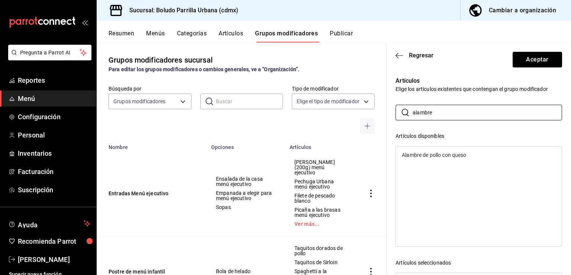
click at [444, 150] on div "Alambre de pollo con queso" at bounding box center [479, 154] width 166 height 11
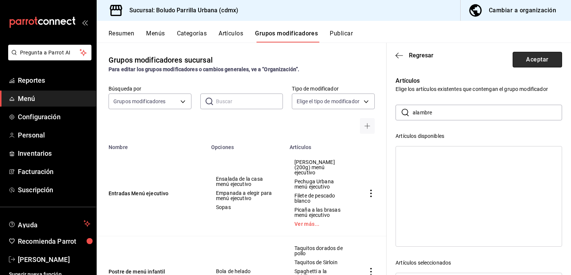
click at [534, 58] on button "Aceptar" at bounding box center [537, 60] width 49 height 16
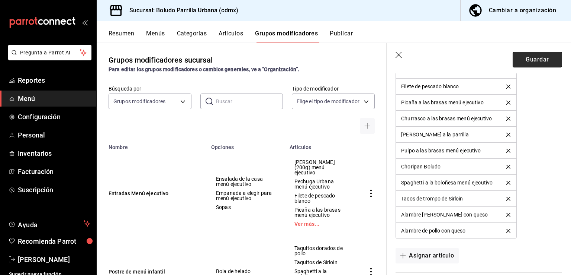
click at [528, 62] on button "Guardar" at bounding box center [537, 60] width 49 height 16
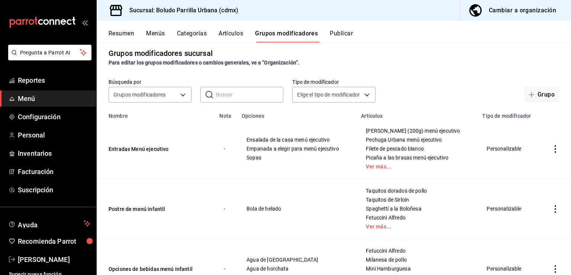
scroll to position [7, 0]
click at [226, 32] on button "Artículos" at bounding box center [231, 36] width 25 height 13
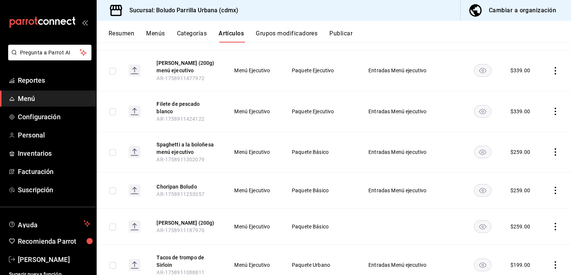
scroll to position [724, 0]
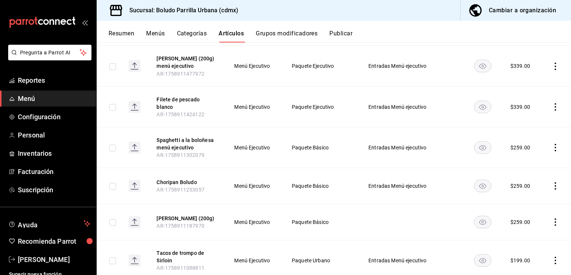
click at [555, 218] on icon "actions" at bounding box center [555, 221] width 1 height 7
click at [523, 223] on span "Editar" at bounding box center [527, 222] width 19 height 8
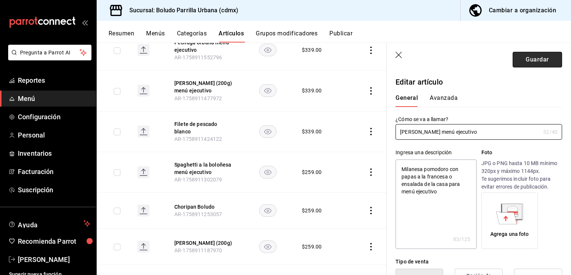
click at [536, 55] on button "Guardar" at bounding box center [537, 60] width 49 height 16
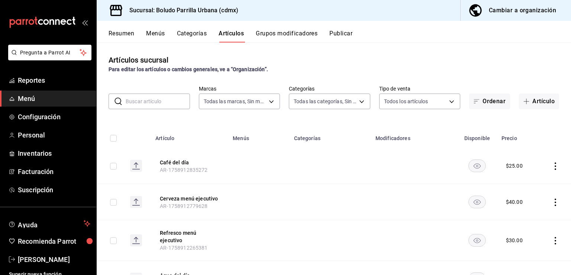
click at [287, 37] on button "Grupos modificadores" at bounding box center [287, 36] width 62 height 13
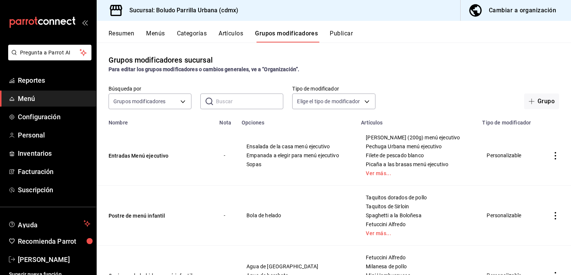
scroll to position [16, 0]
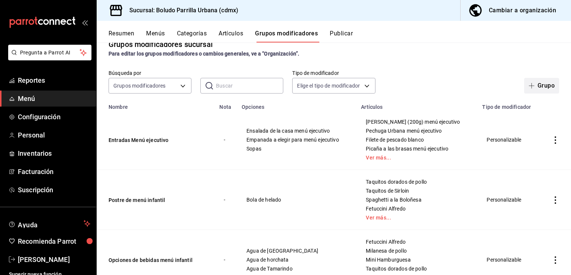
click at [548, 88] on button "Grupo" at bounding box center [542, 86] width 35 height 16
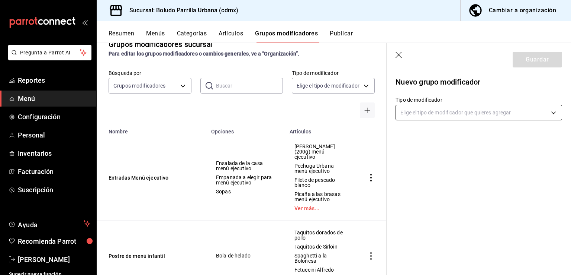
click at [466, 116] on body "Pregunta a Parrot AI Reportes Menú Configuración Personal Inventarios Facturaci…" at bounding box center [285, 137] width 571 height 275
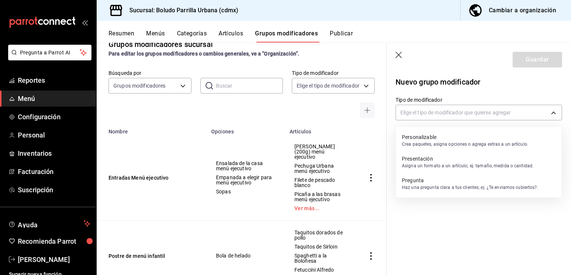
click at [447, 134] on p "Personalizable" at bounding box center [465, 136] width 126 height 7
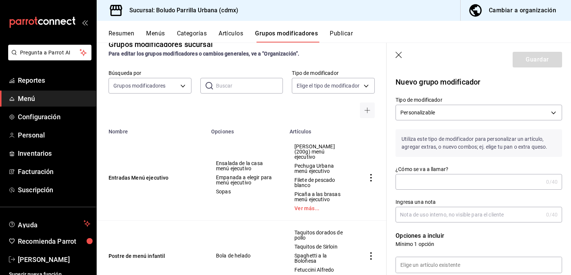
click at [420, 186] on input "¿Cómo se va a llamar?" at bounding box center [470, 181] width 148 height 15
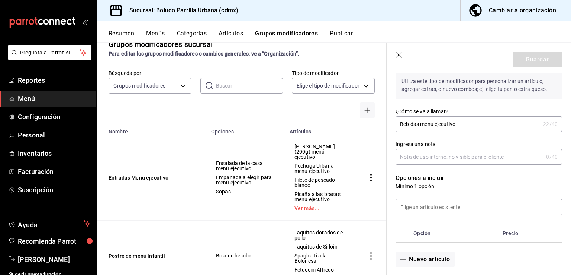
scroll to position [64, 0]
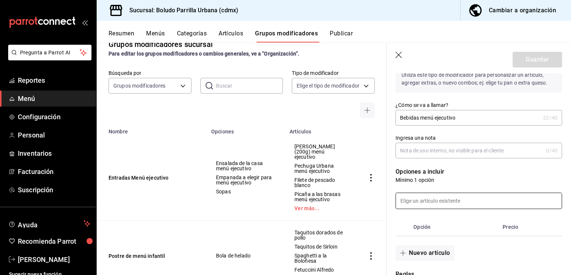
click at [436, 197] on input at bounding box center [479, 201] width 166 height 16
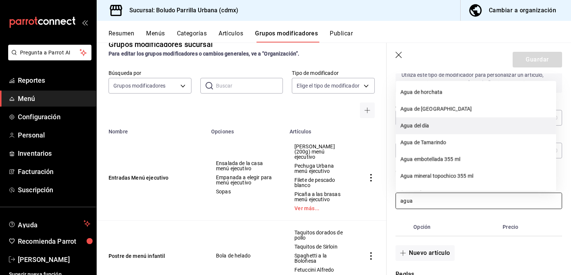
click at [427, 126] on li "Agua del día" at bounding box center [476, 125] width 160 height 17
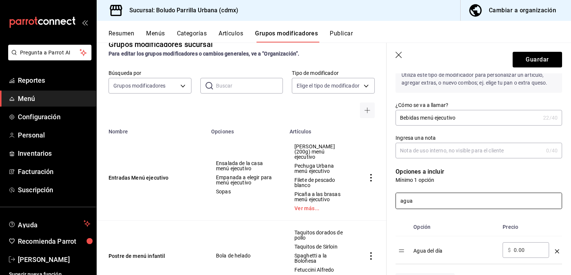
scroll to position [89, 0]
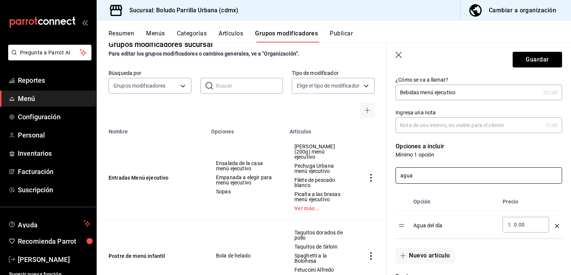
drag, startPoint x: 437, startPoint y: 174, endPoint x: 371, endPoint y: 168, distance: 66.9
click at [371, 168] on main "Grupos modificadores sucursal Para editar los grupos modificadores o cambios ge…" at bounding box center [334, 158] width 475 height 232
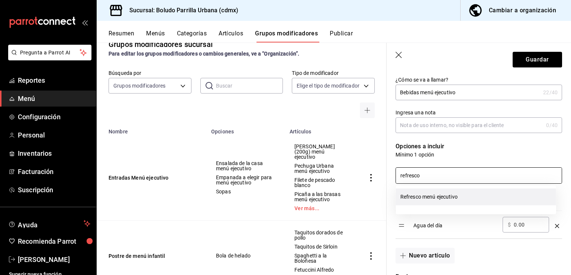
click at [436, 202] on li "Refresco menú ejecutivo" at bounding box center [476, 196] width 160 height 17
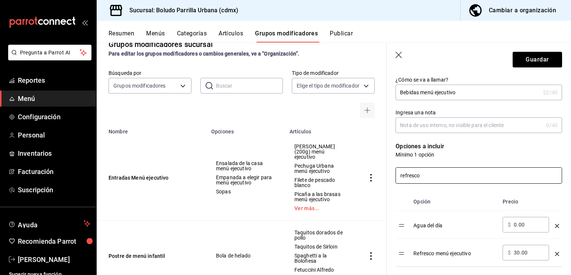
drag, startPoint x: 435, startPoint y: 181, endPoint x: 388, endPoint y: 181, distance: 46.5
click at [388, 181] on div "refresco" at bounding box center [475, 170] width 176 height 25
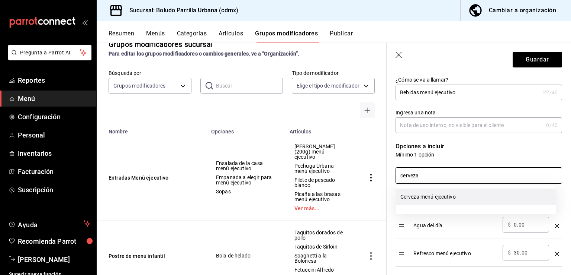
click at [427, 193] on li "Cerveza menú ejecutivo" at bounding box center [476, 196] width 160 height 17
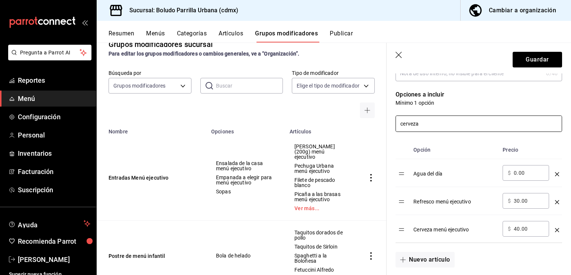
scroll to position [140, 0]
drag, startPoint x: 431, startPoint y: 118, endPoint x: 382, endPoint y: 123, distance: 49.3
click at [382, 123] on main "Grupos modificadores sucursal Para editar los grupos modificadores o cambios ge…" at bounding box center [334, 158] width 475 height 232
click at [427, 147] on li "Café del día" at bounding box center [476, 146] width 160 height 17
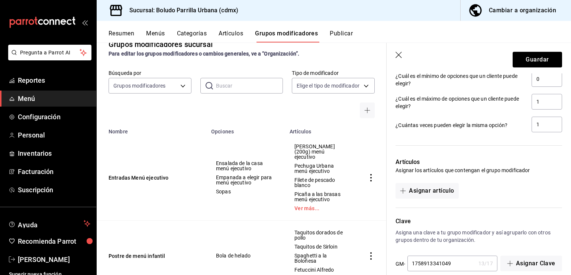
scroll to position [447, 0]
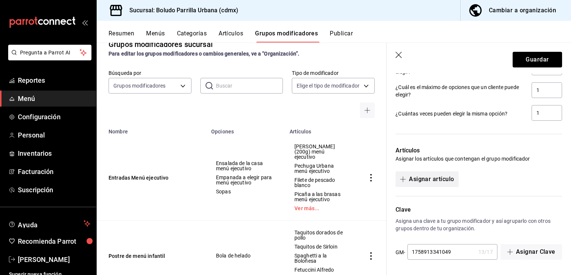
click at [421, 175] on button "Asignar artículo" at bounding box center [427, 179] width 63 height 16
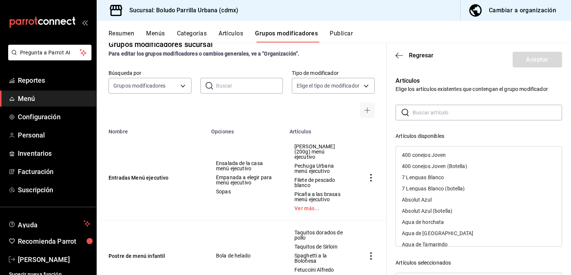
click at [440, 118] on input "text" at bounding box center [488, 112] width 150 height 15
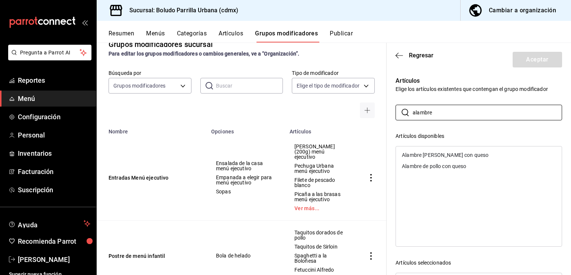
click at [430, 165] on div "Alambre de pollo con queso" at bounding box center [434, 165] width 64 height 5
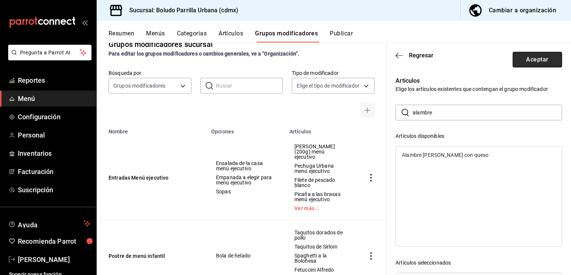
click at [524, 55] on button "Aceptar" at bounding box center [537, 60] width 49 height 16
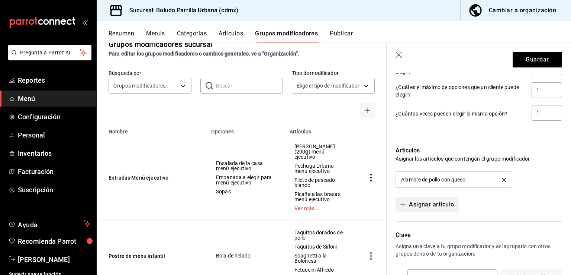
click at [433, 210] on button "Asignar artículo" at bounding box center [427, 204] width 63 height 16
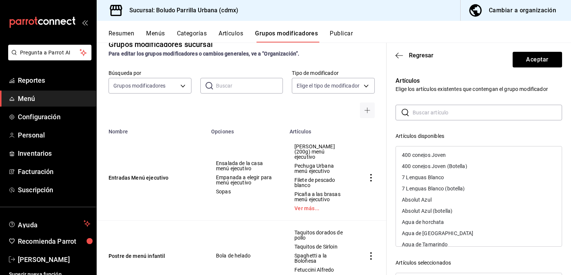
click at [459, 110] on input "text" at bounding box center [488, 112] width 150 height 15
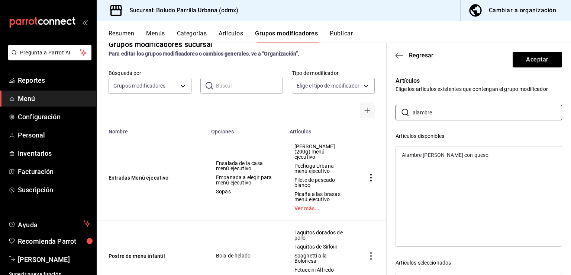
click at [426, 160] on div "Alambre de costilla con queso" at bounding box center [479, 154] width 166 height 11
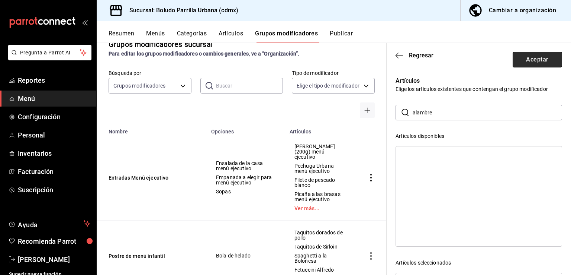
click at [539, 64] on button "Aceptar" at bounding box center [537, 60] width 49 height 16
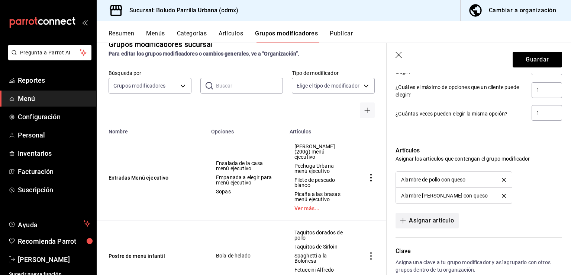
click at [427, 214] on button "Asignar artículo" at bounding box center [427, 220] width 63 height 16
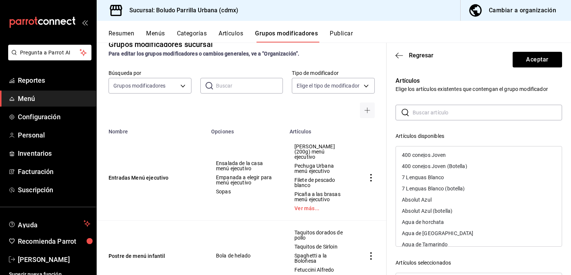
click at [494, 110] on input "text" at bounding box center [488, 112] width 150 height 15
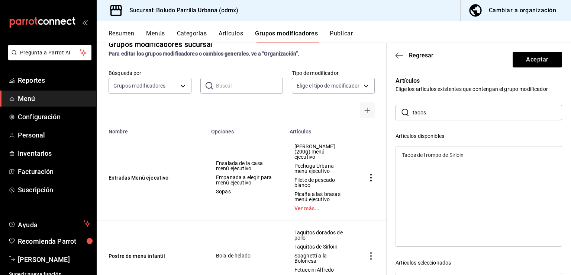
click at [439, 158] on div "Tacos de trompo de Sirloin" at bounding box center [479, 154] width 166 height 11
click at [525, 62] on button "Aceptar" at bounding box center [537, 60] width 49 height 16
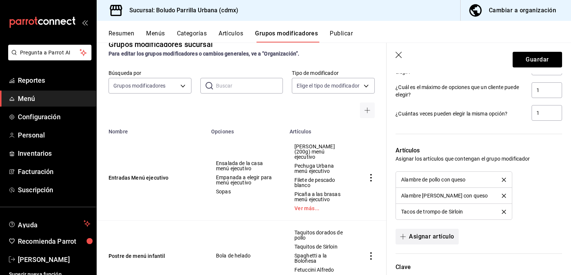
click at [422, 237] on button "Asignar artículo" at bounding box center [427, 236] width 63 height 16
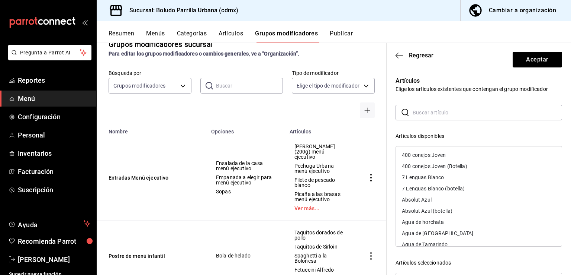
click at [445, 112] on input "text" at bounding box center [488, 112] width 150 height 15
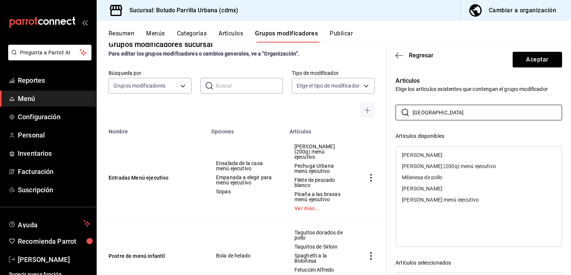
click at [446, 165] on div "[PERSON_NAME] (200g) menú ejecutivo" at bounding box center [449, 165] width 94 height 5
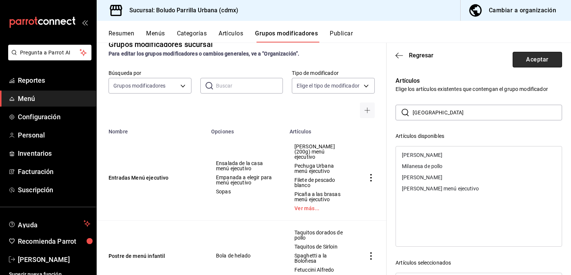
click at [524, 65] on button "Aceptar" at bounding box center [537, 60] width 49 height 16
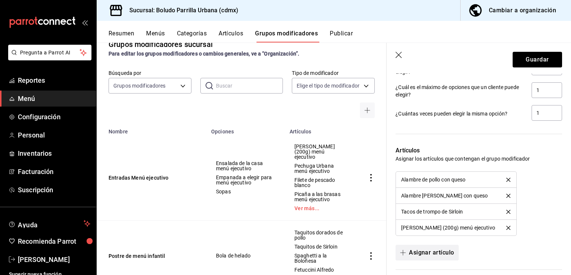
click at [436, 247] on button "Asignar artículo" at bounding box center [427, 252] width 63 height 16
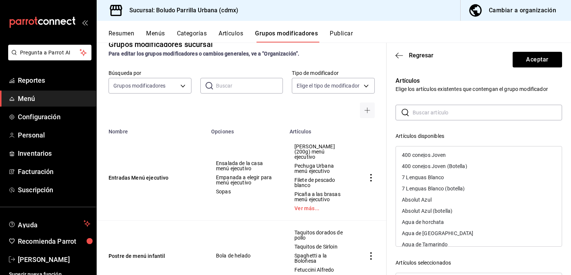
click at [475, 109] on input "text" at bounding box center [488, 112] width 150 height 15
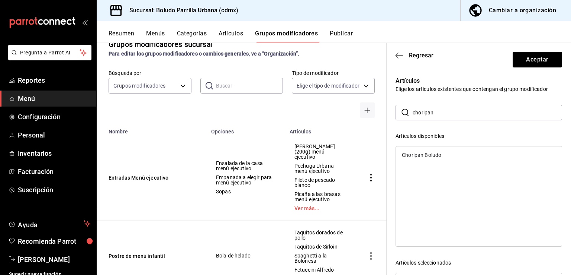
click at [456, 153] on div "Choripan Boludo" at bounding box center [479, 154] width 166 height 11
click at [537, 57] on button "Aceptar" at bounding box center [537, 60] width 49 height 16
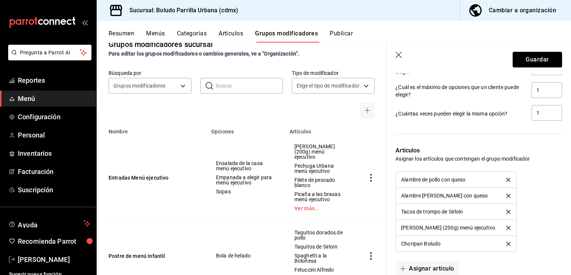
click at [537, 57] on button "Guardar" at bounding box center [537, 60] width 49 height 16
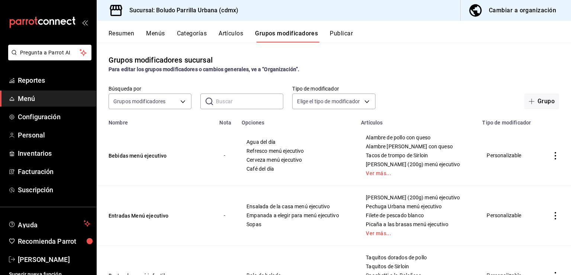
click at [231, 33] on button "Artículos" at bounding box center [231, 36] width 25 height 13
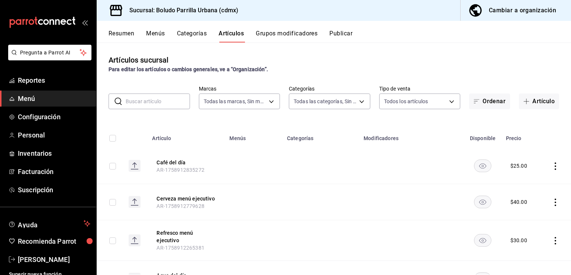
click at [278, 31] on button "Grupos modificadores" at bounding box center [287, 36] width 62 height 13
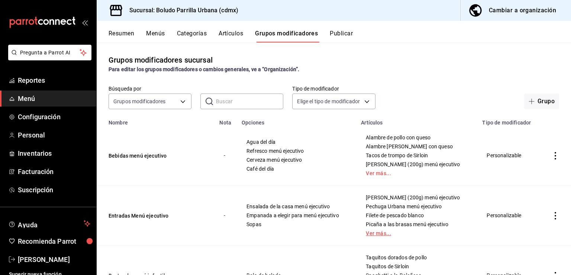
click at [378, 235] on link "Ver más..." at bounding box center [417, 232] width 103 height 5
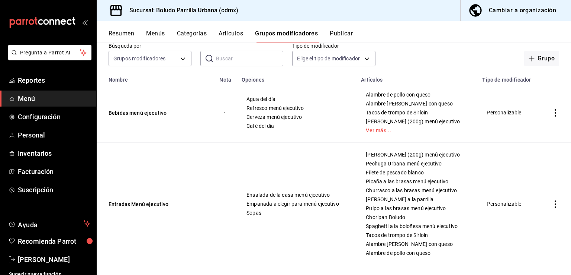
scroll to position [43, 0]
click at [552, 201] on icon "actions" at bounding box center [555, 203] width 7 height 7
click at [525, 219] on span "Editar" at bounding box center [527, 221] width 19 height 8
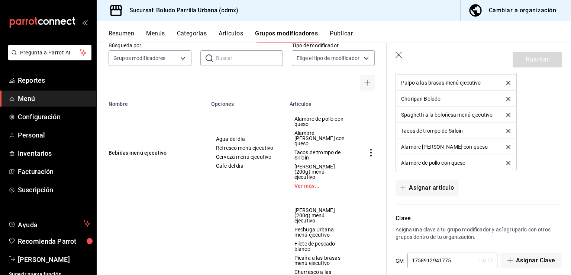
scroll to position [664, 0]
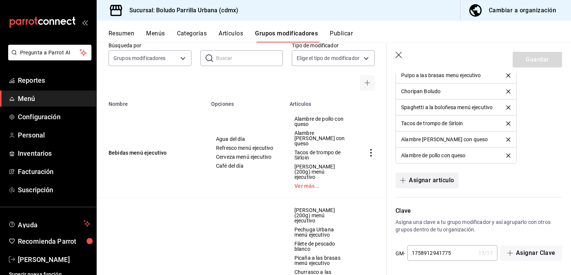
click at [415, 180] on button "Asignar artículo" at bounding box center [427, 180] width 63 height 16
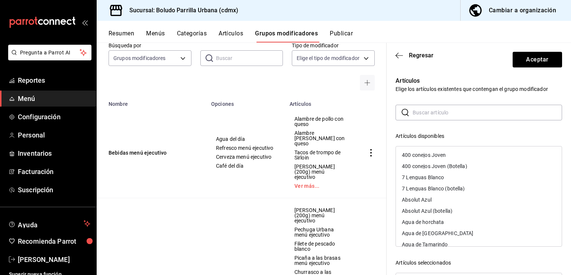
click at [433, 121] on div "​ ​ Artículos disponibles 400 conejos Joven 400 conejos Joven (Botella) 7 Lengu…" at bounding box center [479, 238] width 167 height 266
click at [433, 111] on input "text" at bounding box center [488, 112] width 150 height 15
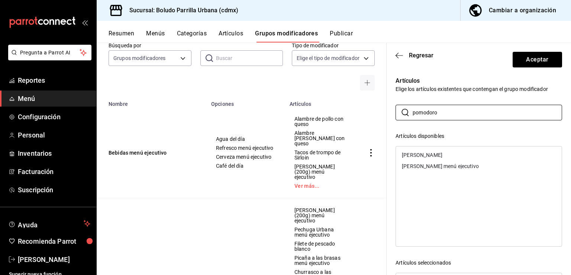
click at [434, 161] on div "Milanesa Pomodoro menú ejecutivo" at bounding box center [479, 165] width 166 height 11
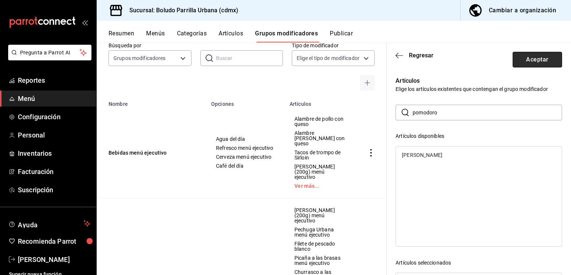
click at [527, 63] on button "Aceptar" at bounding box center [537, 60] width 49 height 16
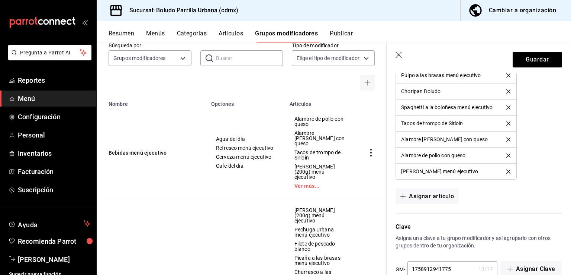
scroll to position [616, 0]
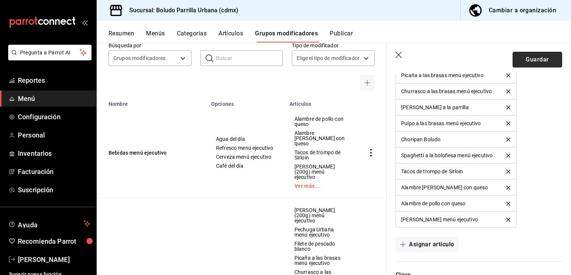
click at [530, 52] on button "Guardar" at bounding box center [537, 60] width 49 height 16
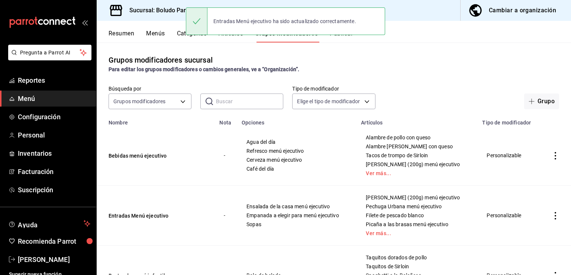
click at [552, 155] on icon "actions" at bounding box center [555, 155] width 7 height 7
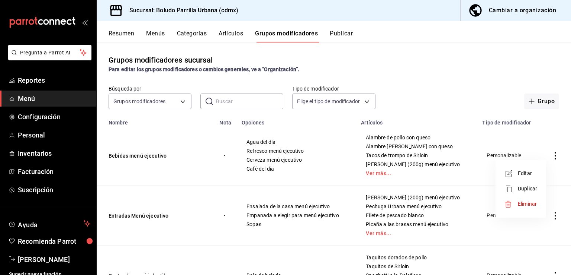
click at [530, 173] on span "Editar" at bounding box center [527, 173] width 19 height 8
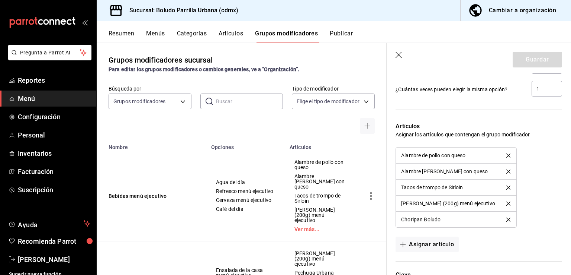
scroll to position [508, 0]
click at [510, 201] on button "delete" at bounding box center [508, 203] width 15 height 4
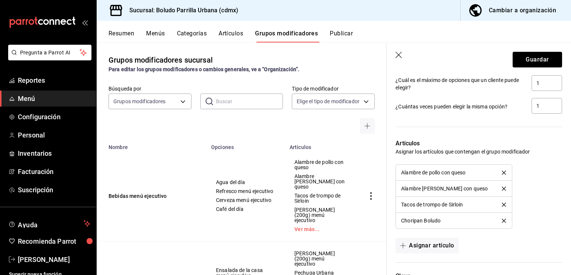
scroll to position [495, 0]
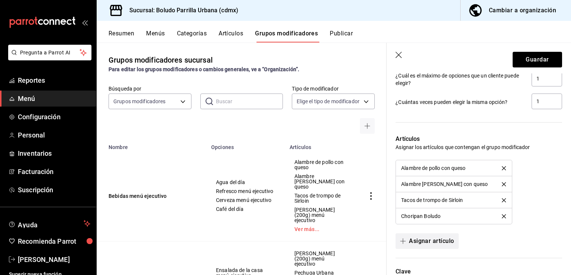
click at [424, 240] on button "Asignar artículo" at bounding box center [427, 241] width 63 height 16
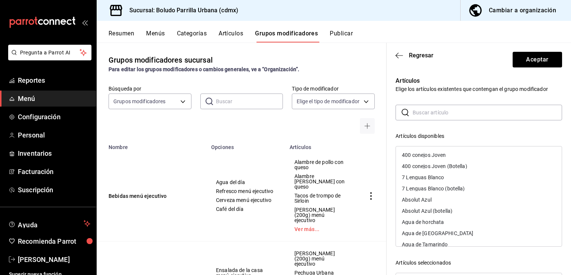
click at [439, 108] on input "text" at bounding box center [488, 112] width 150 height 15
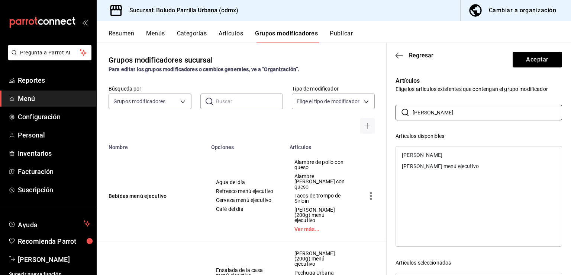
type input "[PERSON_NAME]"
click at [430, 170] on div "[PERSON_NAME] menú ejecutivo" at bounding box center [479, 165] width 166 height 11
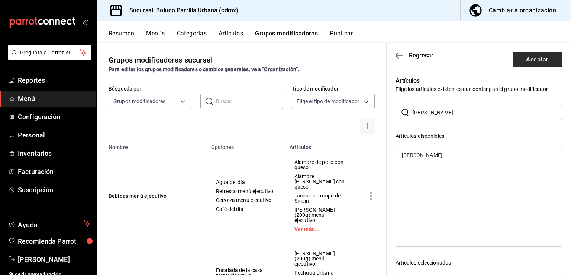
click at [525, 64] on button "Aceptar" at bounding box center [537, 60] width 49 height 16
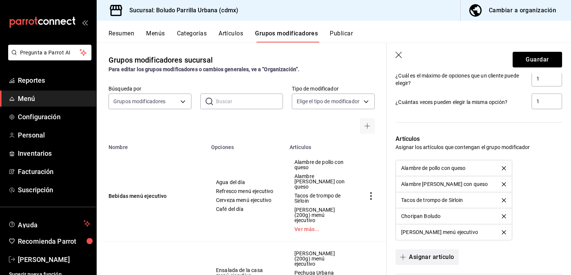
click at [436, 263] on button "Asignar artículo" at bounding box center [427, 257] width 63 height 16
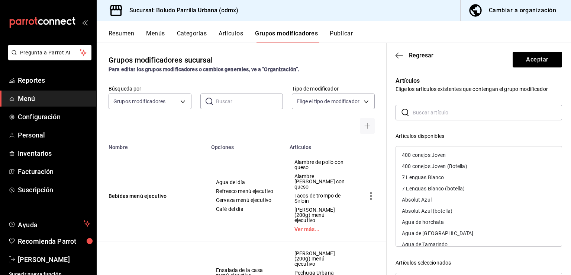
click at [451, 117] on input "text" at bounding box center [488, 112] width 150 height 15
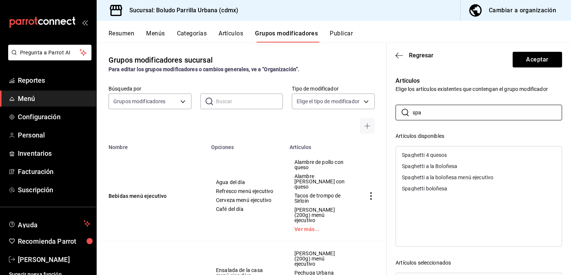
type input "spa"
click at [441, 180] on div "Spaghetti a la boloñesa menú ejecutivo" at bounding box center [479, 176] width 166 height 11
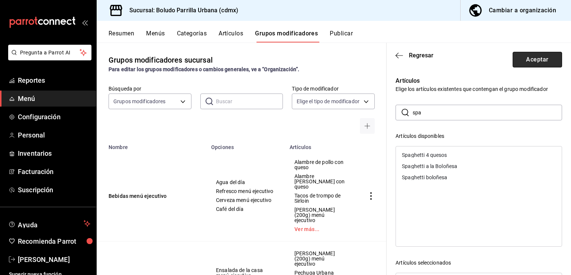
click at [529, 64] on button "Aceptar" at bounding box center [537, 60] width 49 height 16
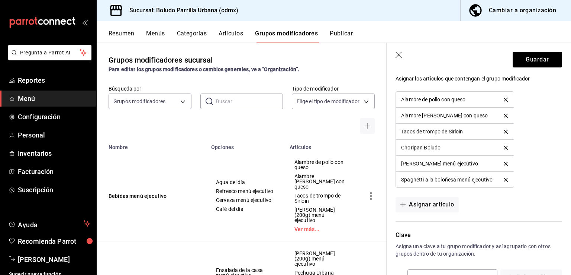
scroll to position [565, 0]
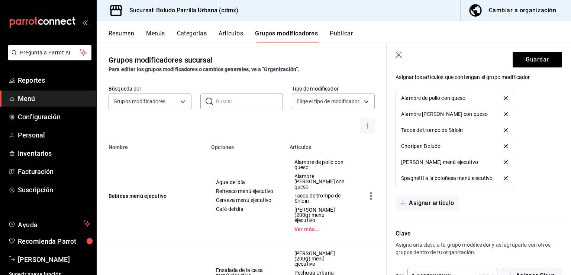
click at [442, 211] on div at bounding box center [475, 215] width 176 height 9
click at [437, 201] on button "Asignar artículo" at bounding box center [427, 203] width 63 height 16
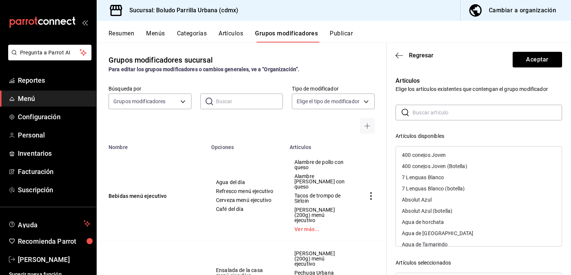
click at [481, 114] on input "text" at bounding box center [488, 112] width 150 height 15
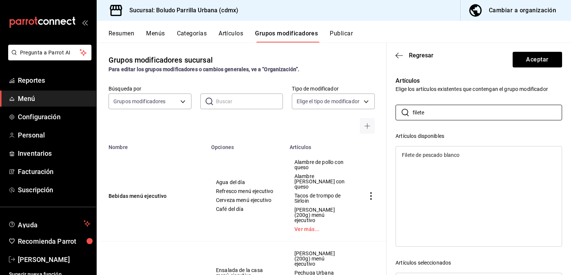
type input "filete"
click at [450, 151] on div "Filete de pescado blanco" at bounding box center [479, 154] width 166 height 11
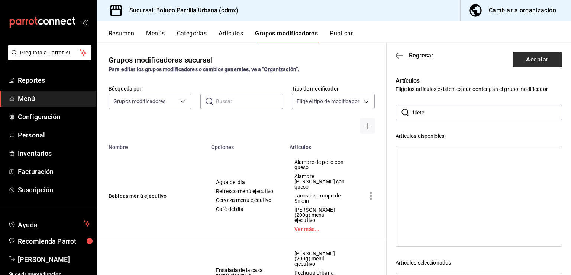
click at [528, 52] on button "Aceptar" at bounding box center [537, 60] width 49 height 16
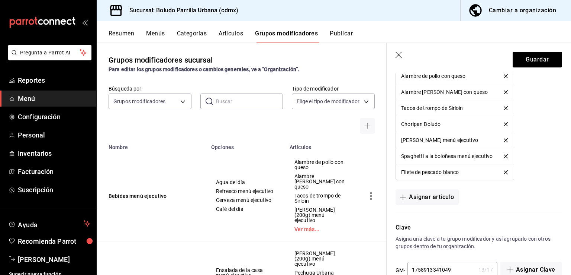
scroll to position [587, 0]
click at [436, 201] on button "Asignar artículo" at bounding box center [427, 197] width 63 height 16
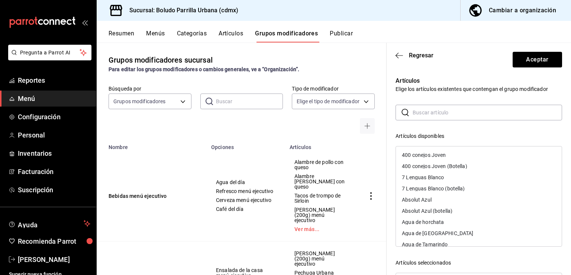
click at [435, 116] on input "text" at bounding box center [488, 112] width 150 height 15
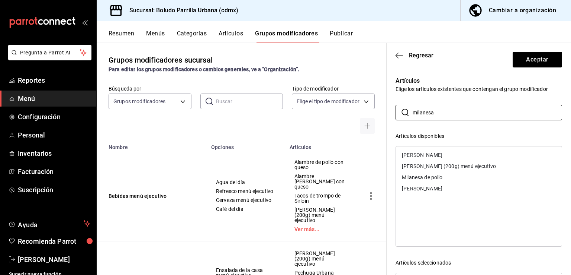
click at [418, 160] on div "[PERSON_NAME] (200g) menú ejecutivo" at bounding box center [479, 165] width 166 height 11
drag, startPoint x: 446, startPoint y: 111, endPoint x: 402, endPoint y: 105, distance: 44.3
click at [403, 105] on div "​ milanesa ​" at bounding box center [479, 113] width 167 height 16
type input "pechuga"
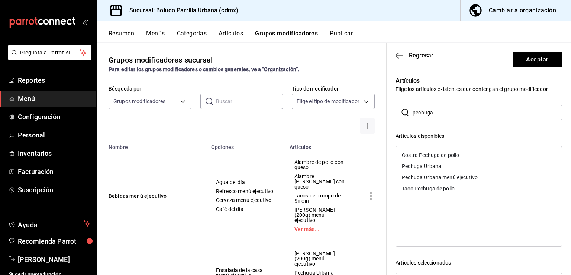
click at [417, 174] on div "Pechuga Urbana menú ejecutivo" at bounding box center [440, 176] width 76 height 5
click at [527, 62] on button "Aceptar" at bounding box center [537, 60] width 49 height 16
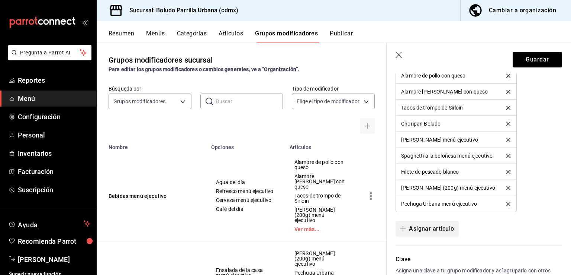
click at [435, 228] on button "Asignar artículo" at bounding box center [427, 229] width 63 height 16
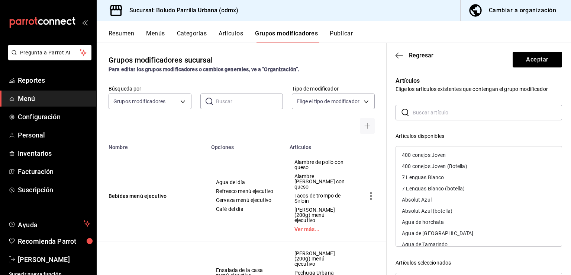
click at [445, 116] on input "text" at bounding box center [488, 112] width 150 height 15
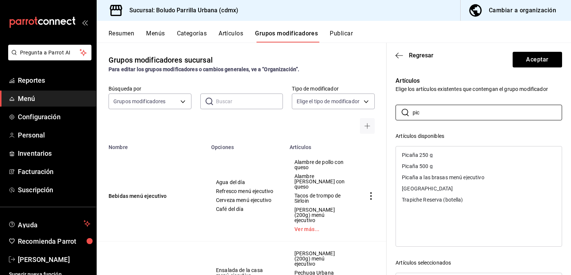
type input "pic"
click at [431, 176] on div "Picaña a las brasas menú ejecutivo" at bounding box center [443, 176] width 82 height 5
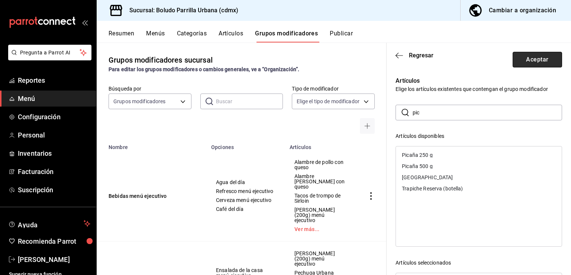
click at [528, 63] on button "Aceptar" at bounding box center [537, 60] width 49 height 16
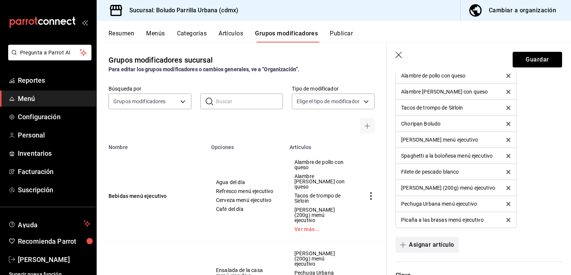
click at [423, 238] on button "Asignar artículo" at bounding box center [427, 245] width 63 height 16
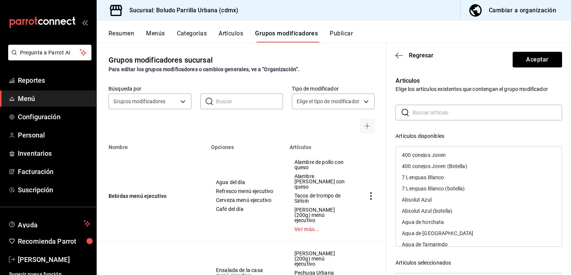
click at [445, 118] on input "text" at bounding box center [488, 112] width 150 height 15
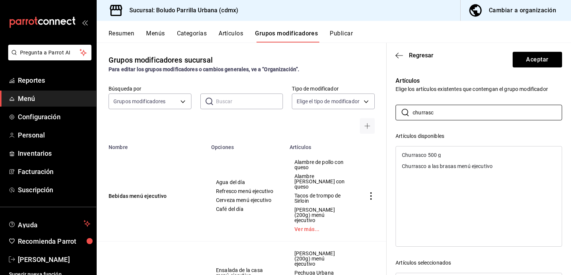
type input "churrasc"
click at [435, 163] on div "Churrasco a las brasas menú ejecutivo" at bounding box center [447, 165] width 91 height 5
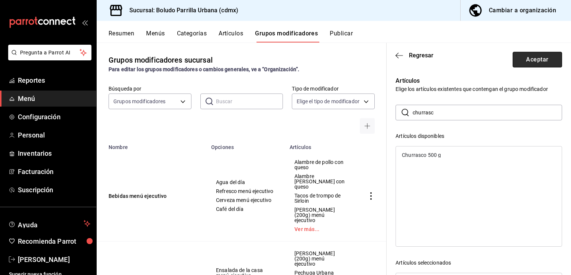
click at [532, 62] on button "Aceptar" at bounding box center [537, 60] width 49 height 16
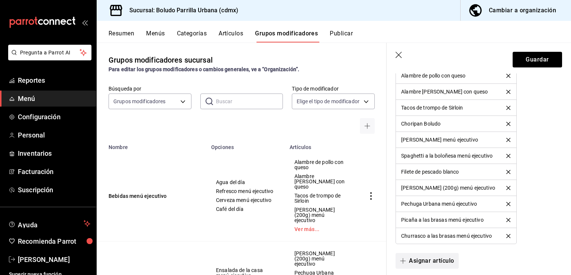
click at [427, 253] on button "Asignar artículo" at bounding box center [427, 261] width 63 height 16
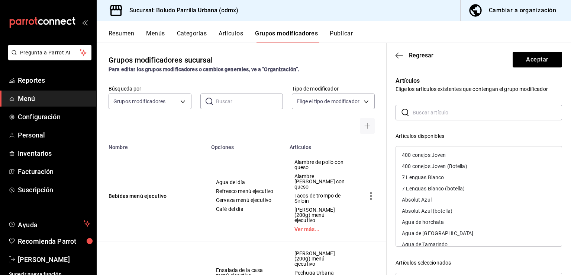
click at [444, 110] on input "text" at bounding box center [488, 112] width 150 height 15
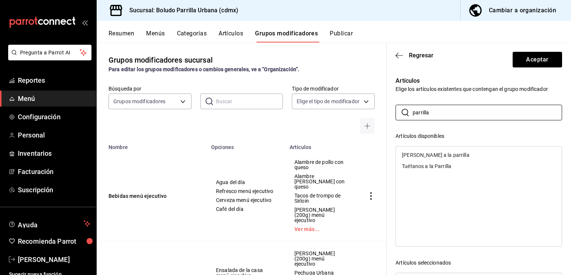
type input "parrilla"
click at [425, 159] on div "[PERSON_NAME] a la parrilla" at bounding box center [479, 154] width 166 height 11
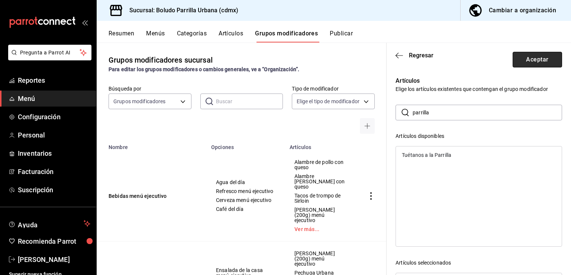
click at [538, 61] on button "Aceptar" at bounding box center [537, 60] width 49 height 16
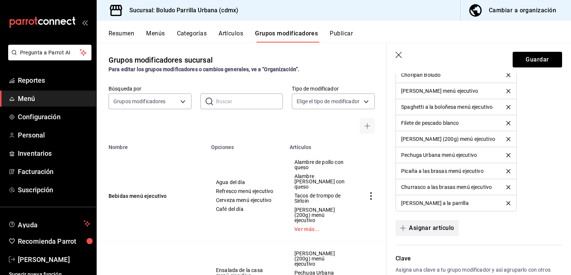
scroll to position [637, 0]
click at [436, 222] on button "Asignar artículo" at bounding box center [427, 227] width 63 height 16
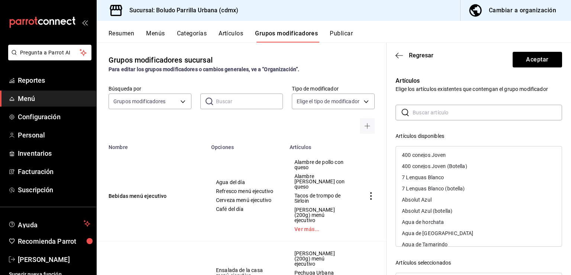
click at [437, 116] on input "text" at bounding box center [488, 112] width 150 height 15
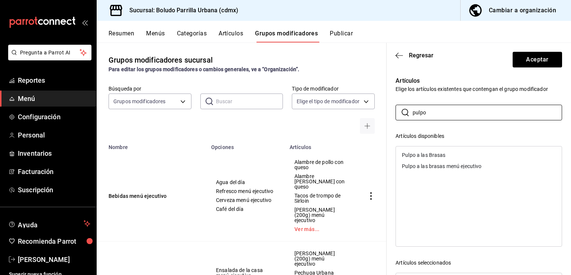
type input "pulpo"
click at [432, 164] on div "Pulpo a las brasas menú ejecutivo" at bounding box center [442, 165] width 80 height 5
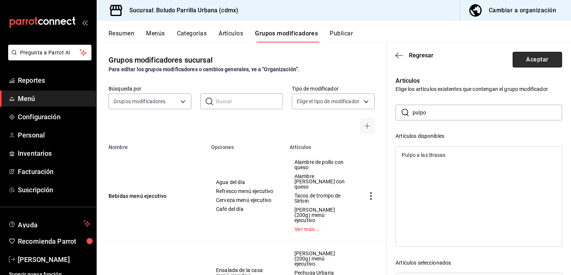
click at [523, 63] on button "Aceptar" at bounding box center [537, 60] width 49 height 16
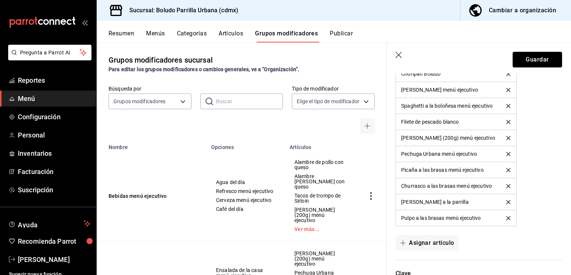
click at [523, 63] on button "Guardar" at bounding box center [537, 60] width 49 height 16
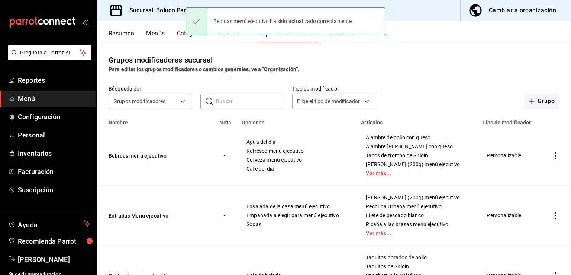
click at [371, 176] on link "Ver más..." at bounding box center [417, 172] width 103 height 5
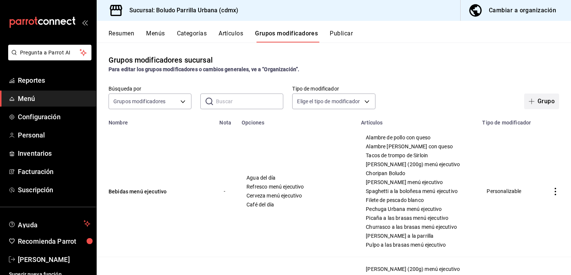
click at [535, 100] on button "Grupo" at bounding box center [542, 101] width 35 height 16
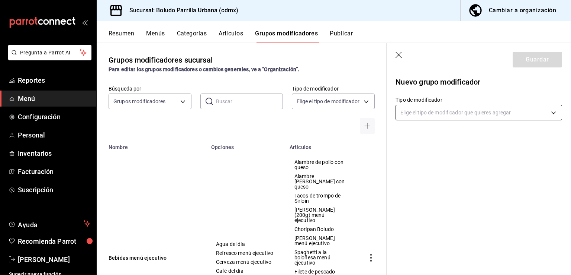
click at [463, 112] on body "Pregunta a Parrot AI Reportes Menú Configuración Personal Inventarios Facturaci…" at bounding box center [285, 137] width 571 height 275
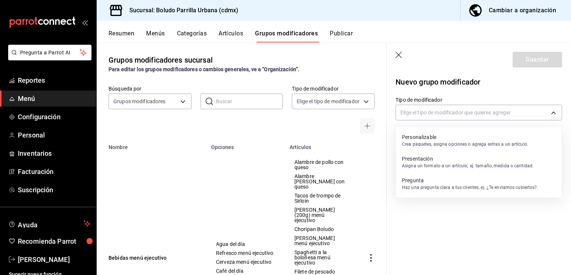
click at [452, 132] on div "Personalizable Crea paquetes, asigna opciones o agrega extras a un artículo." at bounding box center [465, 140] width 126 height 17
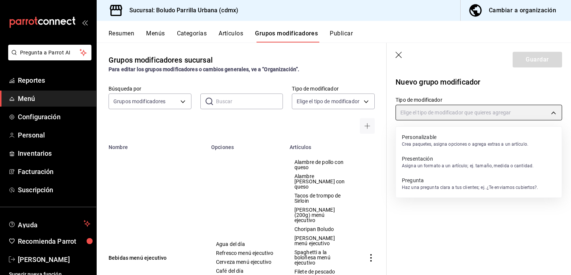
type input "CUSTOMIZABLE"
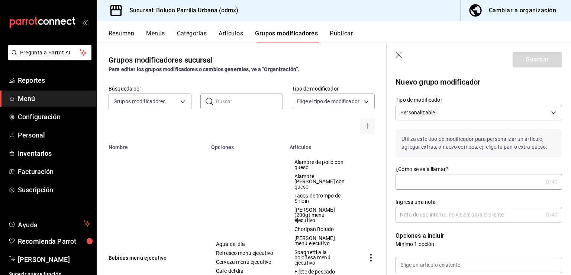
click at [432, 182] on input "¿Cómo se va a llamar?" at bounding box center [470, 181] width 148 height 15
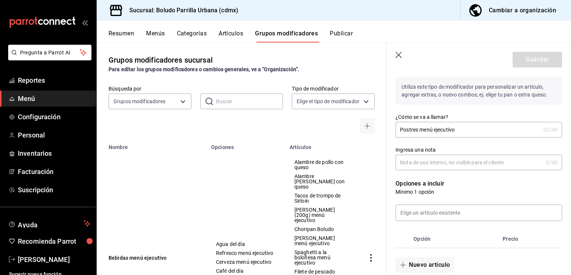
scroll to position [54, 0]
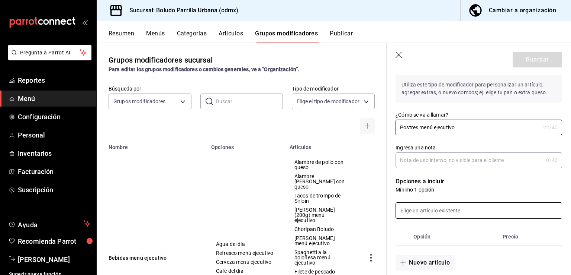
type input "Postres menú ejecutivo"
click at [430, 211] on input at bounding box center [479, 210] width 166 height 16
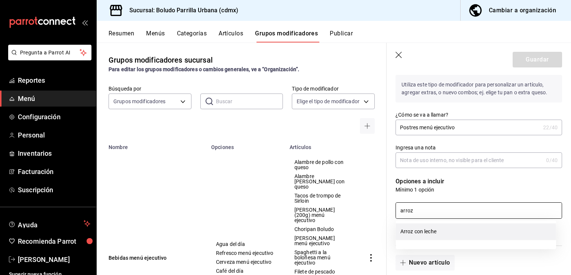
click at [424, 233] on li "Arroz con leche" at bounding box center [476, 231] width 160 height 17
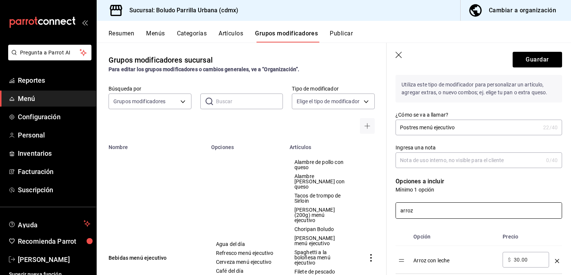
drag, startPoint x: 430, startPoint y: 217, endPoint x: 382, endPoint y: 208, distance: 49.0
click at [383, 208] on main "Grupos modificadores sucursal Para editar los grupos modificadores o cambios ge…" at bounding box center [334, 158] width 475 height 232
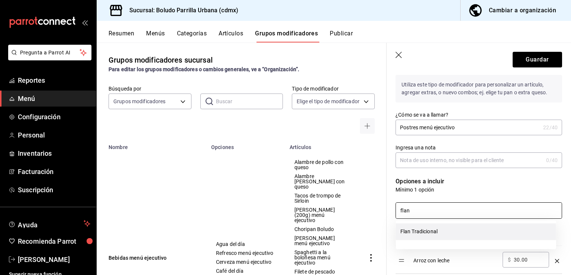
click at [423, 227] on li "Flan Tradicional" at bounding box center [476, 231] width 160 height 17
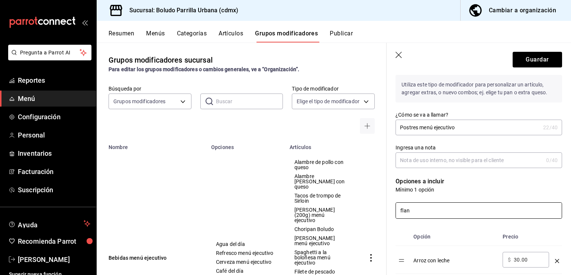
drag, startPoint x: 421, startPoint y: 217, endPoint x: 380, endPoint y: 215, distance: 41.3
click at [380, 215] on main "Grupos modificadores sucursal Para editar los grupos modificadores o cambios ge…" at bounding box center [334, 158] width 475 height 232
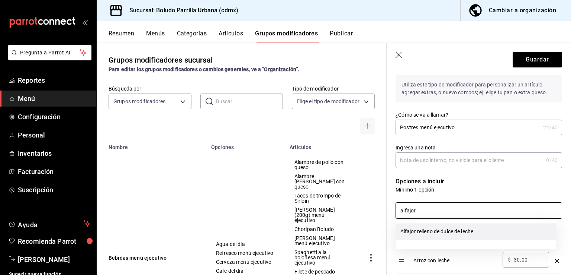
click at [426, 233] on li "Alfajor relleno de dulce de leche" at bounding box center [476, 231] width 160 height 17
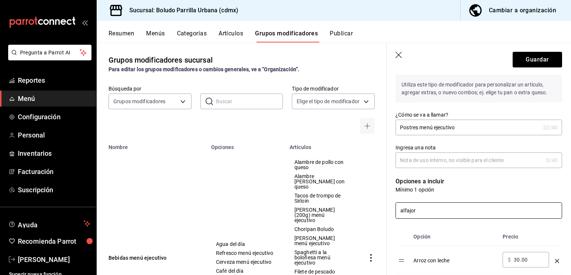
drag, startPoint x: 420, startPoint y: 212, endPoint x: 382, endPoint y: 207, distance: 37.6
click at [382, 207] on main "Grupos modificadores sucursal Para editar los grupos modificadores o cambios ge…" at bounding box center [334, 158] width 475 height 232
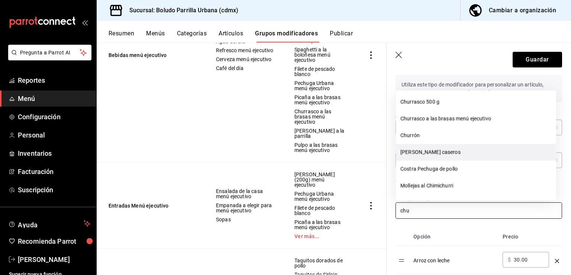
click at [436, 151] on li "[PERSON_NAME] caseros" at bounding box center [476, 152] width 160 height 17
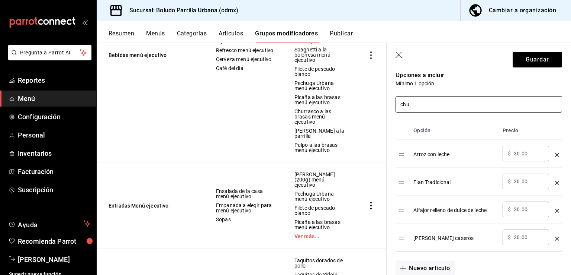
scroll to position [156, 0]
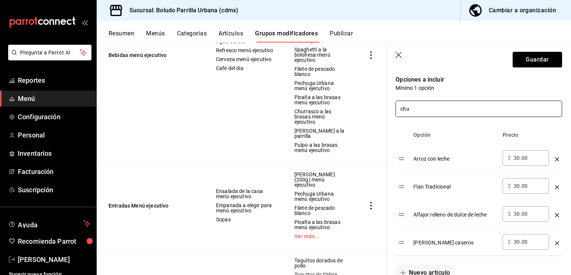
drag, startPoint x: 432, startPoint y: 102, endPoint x: 387, endPoint y: 103, distance: 45.4
click at [387, 103] on div "Guardar Nuevo grupo modificador Tipo de modificador Personalizable CUSTOMIZABLE…" at bounding box center [479, 180] width 185 height 275
drag, startPoint x: 418, startPoint y: 108, endPoint x: 394, endPoint y: 108, distance: 23.8
click at [394, 108] on div "chu" at bounding box center [475, 104] width 176 height 25
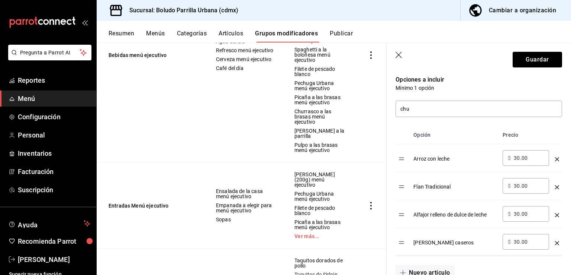
click at [394, 108] on div "chu" at bounding box center [475, 104] width 176 height 25
click at [415, 114] on input "chu" at bounding box center [479, 109] width 166 height 16
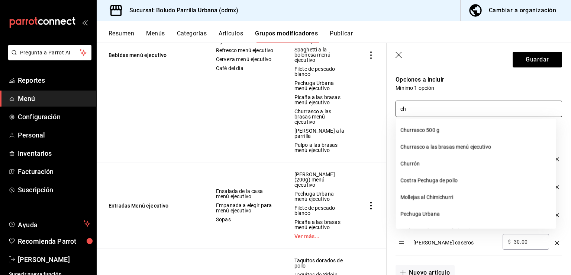
type input "c"
click at [446, 84] on p "Opciones a incluir" at bounding box center [479, 79] width 167 height 9
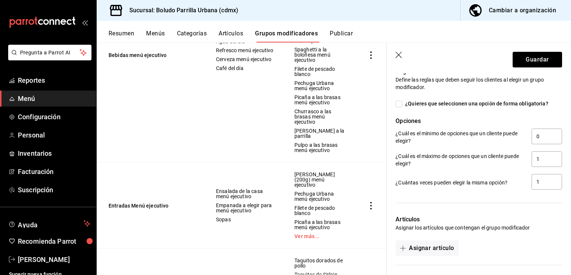
scroll to position [447, 0]
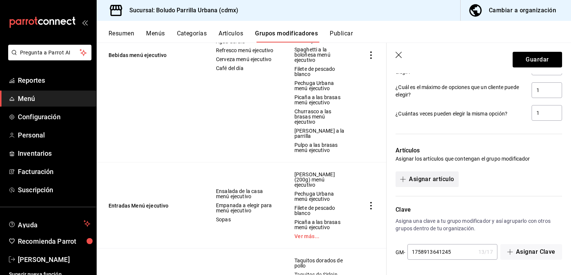
click at [420, 177] on button "Asignar artículo" at bounding box center [427, 179] width 63 height 16
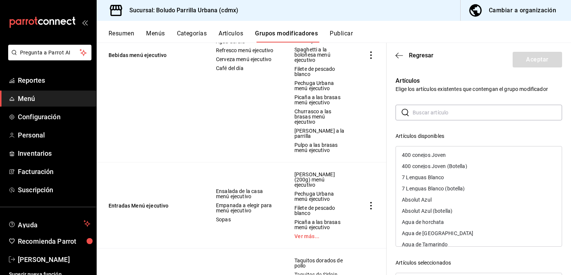
click at [425, 108] on input "text" at bounding box center [488, 112] width 150 height 15
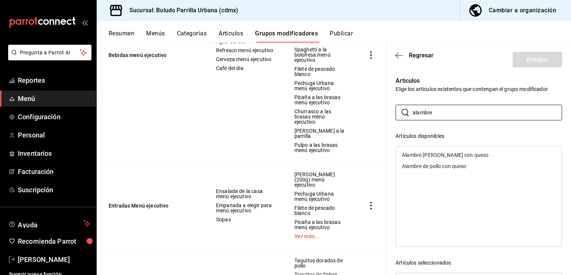
type input "alambre"
click at [423, 162] on div "Alambre de pollo con queso" at bounding box center [479, 165] width 166 height 11
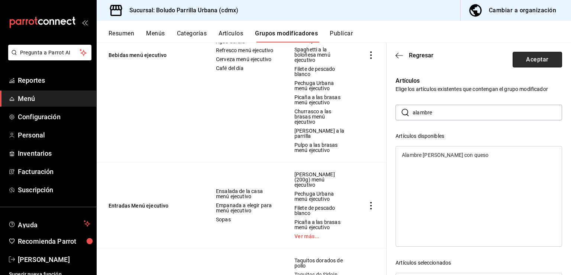
click at [524, 61] on button "Aceptar" at bounding box center [537, 60] width 49 height 16
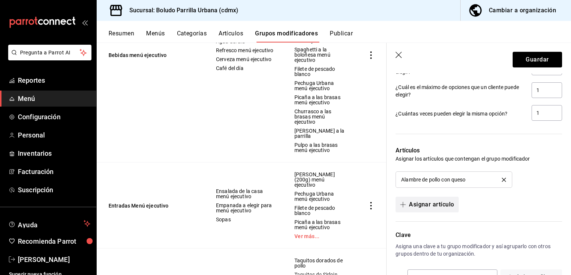
click at [433, 200] on button "Asignar artículo" at bounding box center [427, 204] width 63 height 16
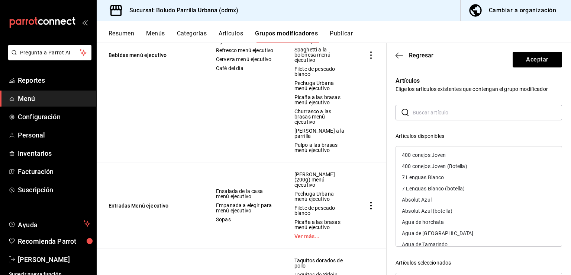
click at [430, 118] on input "text" at bounding box center [488, 112] width 150 height 15
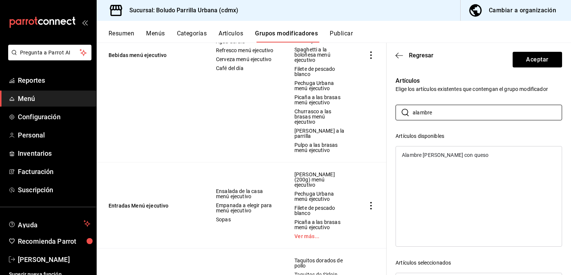
type input "alambre"
click at [427, 154] on div "Alambre [PERSON_NAME] con queso" at bounding box center [445, 154] width 87 height 5
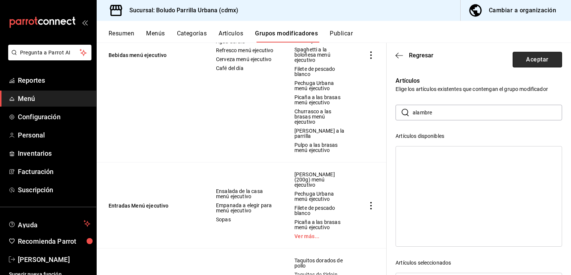
click at [522, 66] on button "Aceptar" at bounding box center [537, 60] width 49 height 16
click at [0, 0] on button "Guardar" at bounding box center [0, 0] width 0 height 0
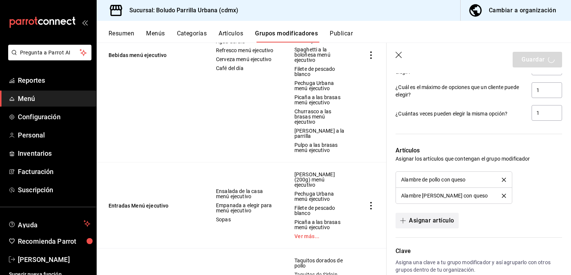
click at [424, 215] on button "Asignar artículo" at bounding box center [427, 220] width 63 height 16
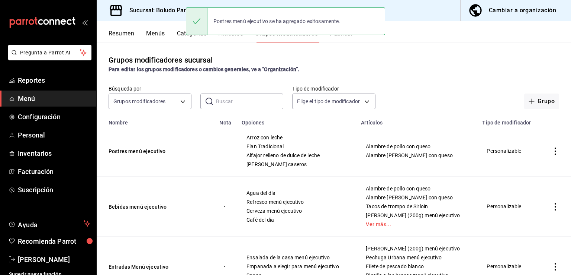
click at [552, 149] on icon "actions" at bounding box center [555, 150] width 7 height 7
click at [533, 167] on span "Editar" at bounding box center [527, 169] width 19 height 8
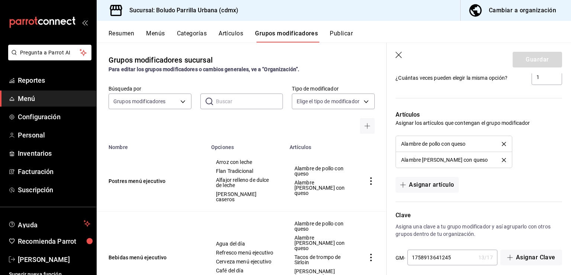
scroll to position [520, 0]
click at [428, 187] on button "Asignar artículo" at bounding box center [427, 184] width 63 height 16
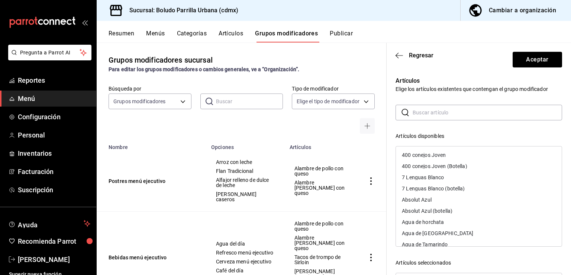
click at [431, 112] on input "text" at bounding box center [488, 112] width 150 height 15
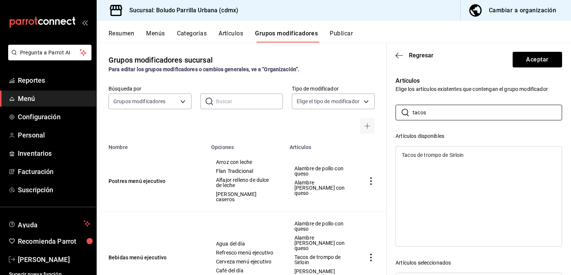
type input "tacos"
click at [423, 155] on div "Tacos de trompo de Sirloin" at bounding box center [433, 154] width 62 height 5
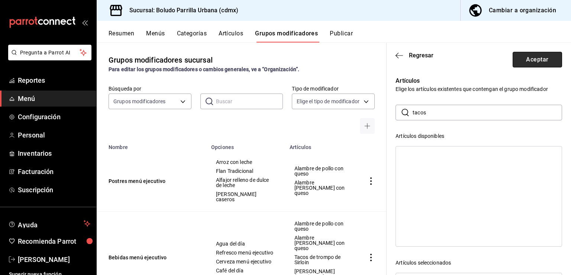
click at [523, 66] on button "Aceptar" at bounding box center [537, 60] width 49 height 16
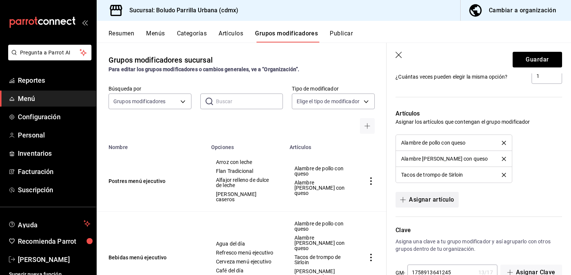
click at [415, 202] on button "Asignar artículo" at bounding box center [427, 200] width 63 height 16
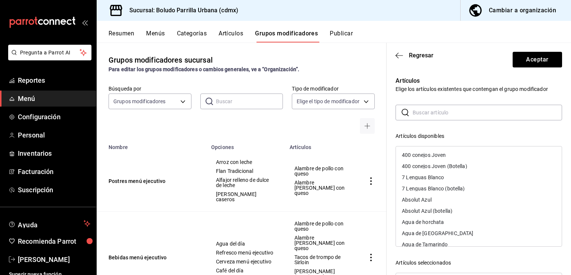
click at [445, 111] on input "text" at bounding box center [488, 112] width 150 height 15
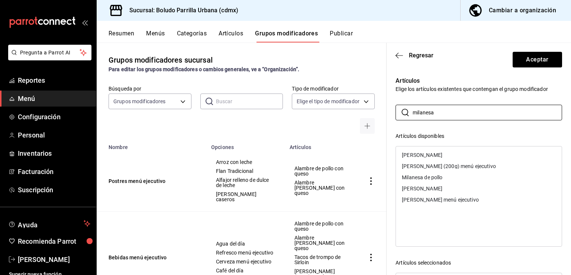
type input "milanesa"
click at [425, 197] on div "[PERSON_NAME] menú ejecutivo" at bounding box center [440, 199] width 77 height 5
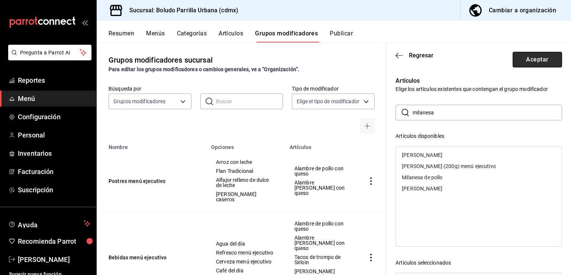
click at [523, 62] on button "Aceptar" at bounding box center [537, 60] width 49 height 16
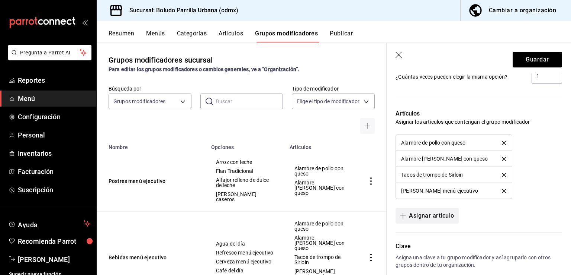
click at [430, 209] on button "Asignar artículo" at bounding box center [427, 216] width 63 height 16
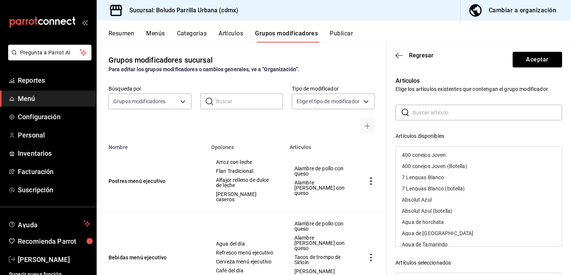
click at [470, 112] on input "text" at bounding box center [488, 112] width 150 height 15
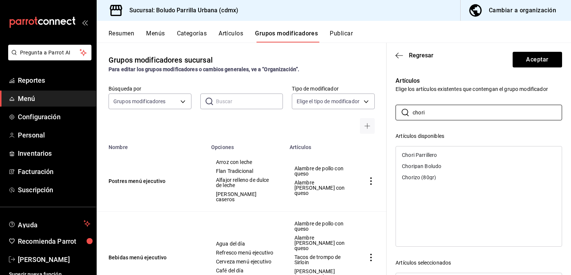
type input "chori"
click at [429, 166] on div "Choripan Boludo" at bounding box center [421, 165] width 39 height 5
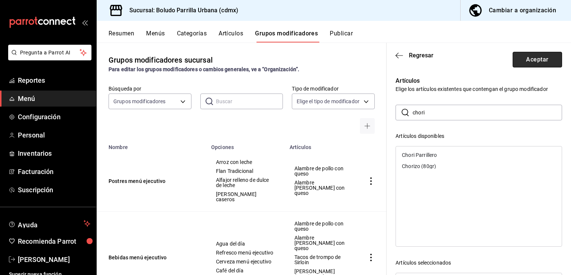
click at [532, 60] on button "Aceptar" at bounding box center [537, 60] width 49 height 16
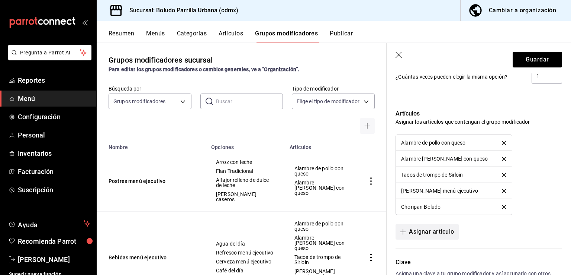
click at [420, 233] on button "Asignar artículo" at bounding box center [427, 232] width 63 height 16
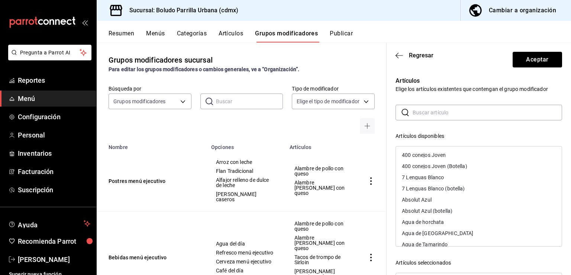
click at [448, 109] on input "text" at bounding box center [488, 112] width 150 height 15
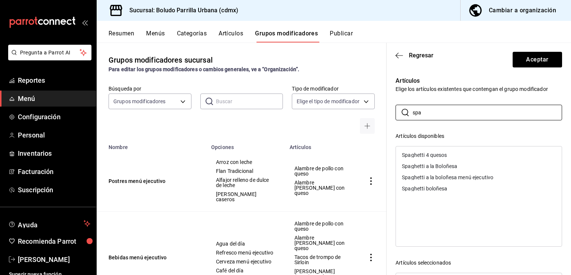
type input "spa"
click at [432, 174] on div "Spaghetti a la boloñesa menú ejecutivo" at bounding box center [448, 176] width 92 height 5
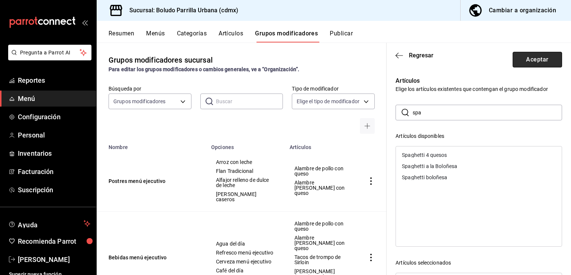
click at [520, 62] on button "Aceptar" at bounding box center [537, 60] width 49 height 16
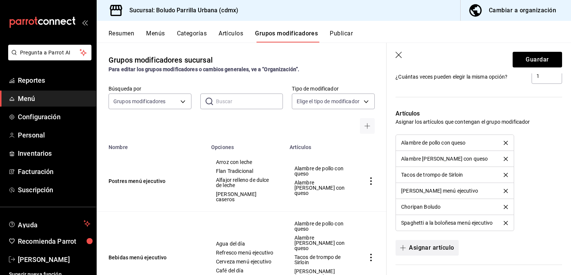
click at [420, 246] on button "Asignar artículo" at bounding box center [427, 248] width 63 height 16
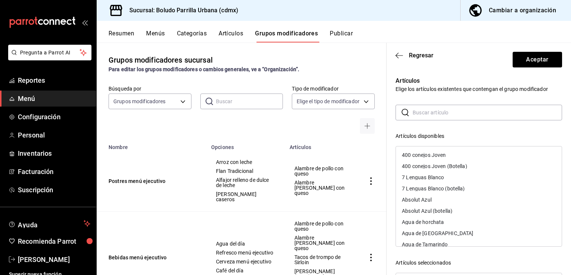
click at [429, 113] on input "text" at bounding box center [488, 112] width 150 height 15
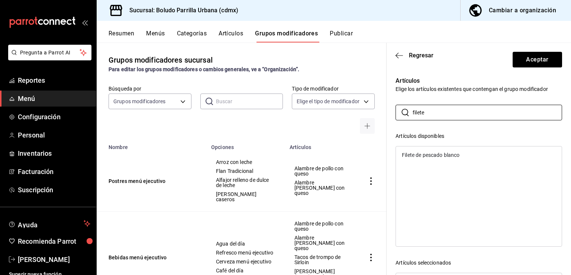
type input "filete"
click at [417, 158] on div "Filete de pescado blanco" at bounding box center [479, 154] width 166 height 11
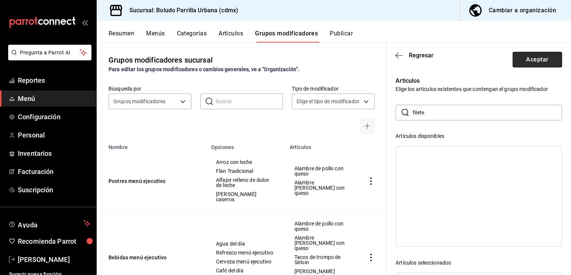
click at [513, 64] on button "Aceptar" at bounding box center [537, 60] width 49 height 16
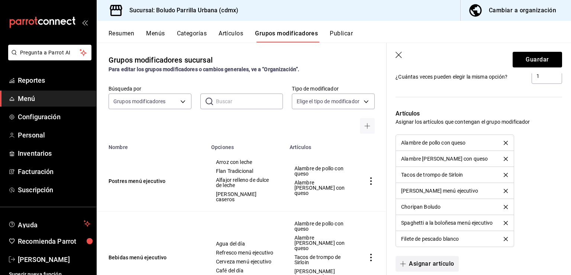
click at [420, 261] on button "Asignar artículo" at bounding box center [427, 264] width 63 height 16
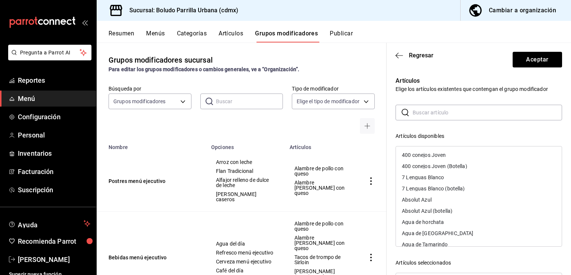
click at [436, 116] on input "text" at bounding box center [488, 112] width 150 height 15
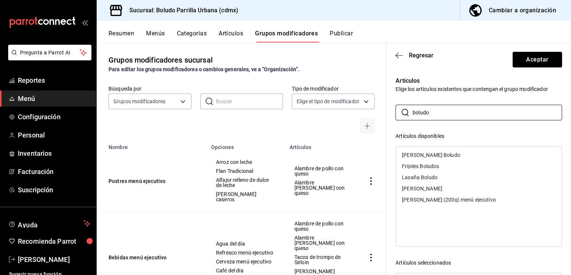
type input "boludo"
click at [433, 198] on div "[PERSON_NAME] (200g) menú ejecutivo" at bounding box center [449, 199] width 94 height 5
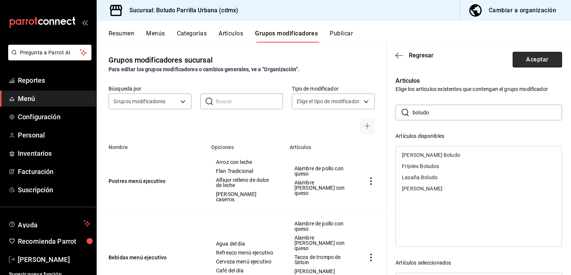
click at [543, 60] on button "Aceptar" at bounding box center [537, 60] width 49 height 16
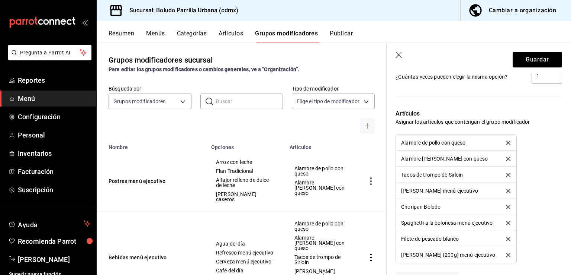
scroll to position [620, 0]
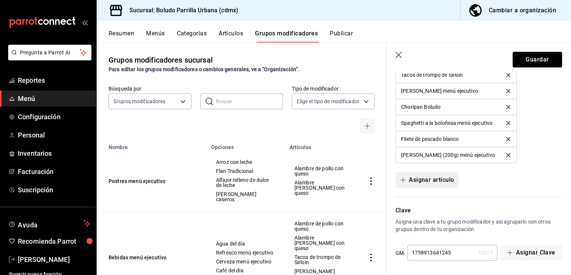
click at [430, 177] on button "Asignar artículo" at bounding box center [427, 180] width 63 height 16
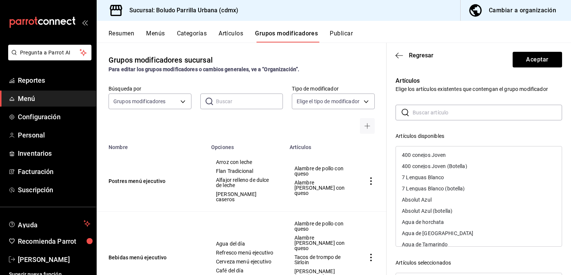
click at [445, 114] on input "text" at bounding box center [488, 112] width 150 height 15
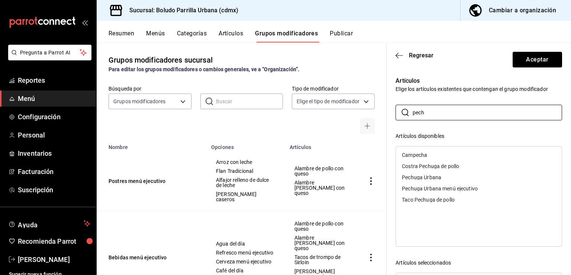
type input "pech"
click at [427, 188] on div "Pechuga Urbana menú ejecutivo" at bounding box center [440, 188] width 76 height 5
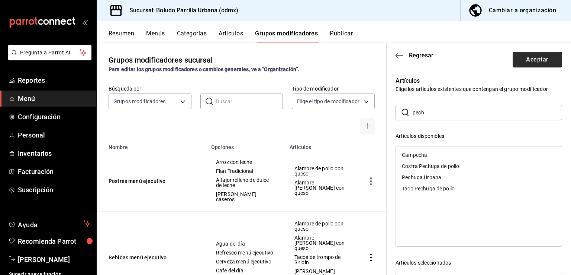
click at [513, 66] on button "Aceptar" at bounding box center [537, 60] width 49 height 16
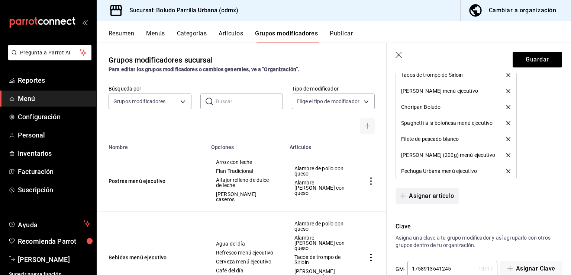
click at [420, 196] on button "Asignar artículo" at bounding box center [427, 196] width 63 height 16
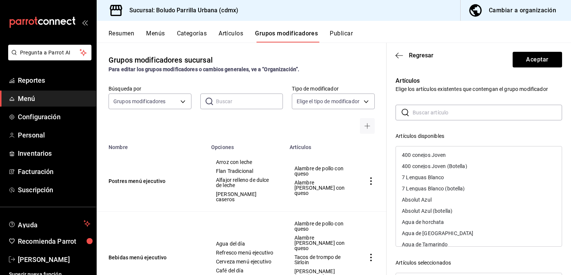
click at [446, 117] on input "text" at bounding box center [488, 112] width 150 height 15
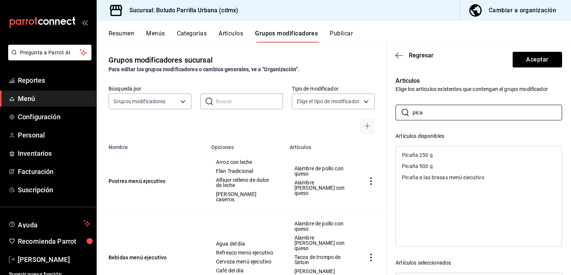
type input "pica"
click at [426, 177] on div "Picaña a las brasas menú ejecutivo" at bounding box center [443, 176] width 82 height 5
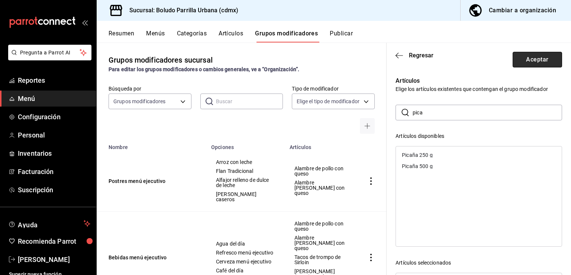
click at [513, 64] on button "Aceptar" at bounding box center [537, 60] width 49 height 16
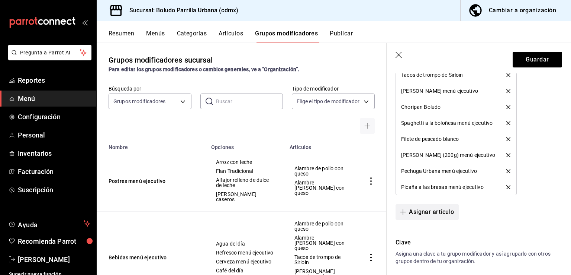
click at [427, 215] on button "Asignar artículo" at bounding box center [427, 212] width 63 height 16
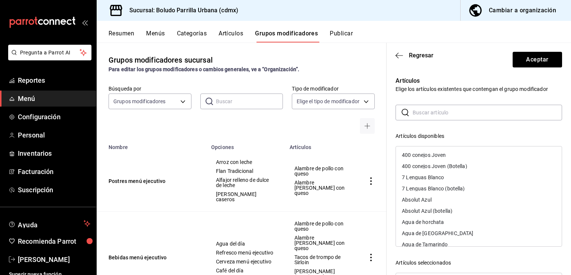
click at [436, 108] on input "text" at bounding box center [488, 112] width 150 height 15
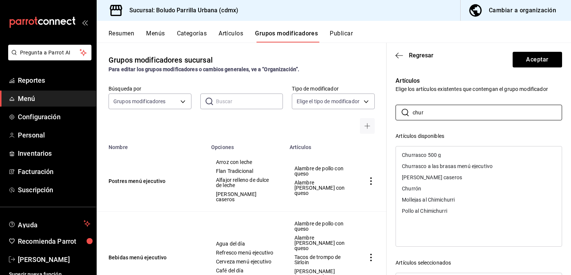
type input "chur"
click at [417, 166] on div "Churrasco a las brasas menú ejecutivo" at bounding box center [447, 165] width 91 height 5
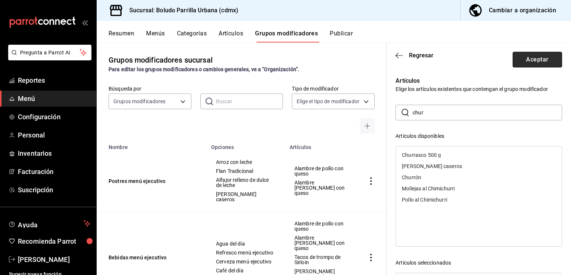
click at [526, 61] on button "Aceptar" at bounding box center [537, 60] width 49 height 16
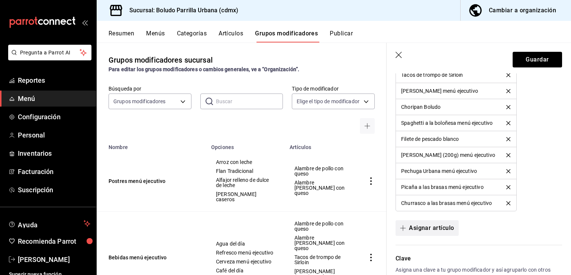
click at [426, 222] on button "Asignar artículo" at bounding box center [427, 228] width 63 height 16
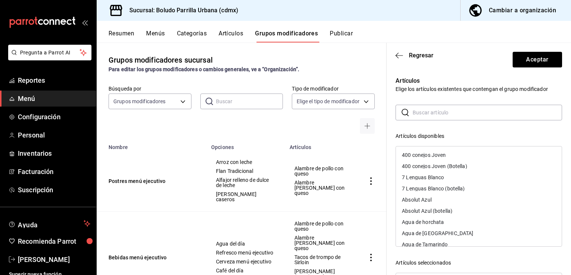
click at [450, 109] on input "text" at bounding box center [488, 112] width 150 height 15
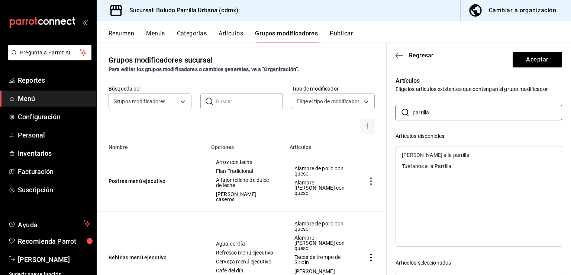
type input "parrilla"
click at [429, 157] on div "[PERSON_NAME] a la parrilla" at bounding box center [479, 154] width 166 height 11
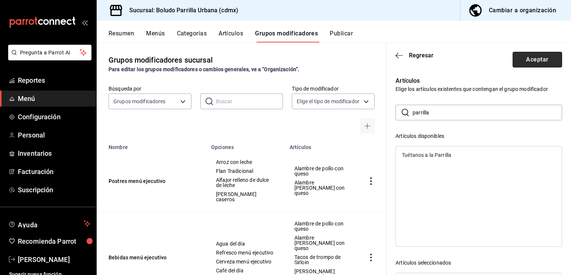
click at [528, 55] on button "Aceptar" at bounding box center [537, 60] width 49 height 16
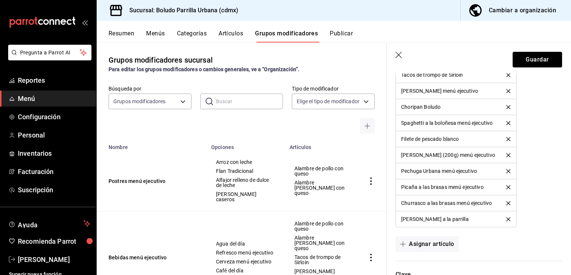
click at [426, 251] on div at bounding box center [475, 255] width 176 height 9
click at [426, 244] on button "Asignar artículo" at bounding box center [427, 244] width 63 height 16
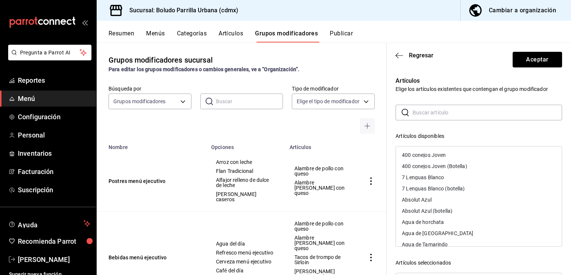
click at [446, 113] on input "text" at bounding box center [488, 112] width 150 height 15
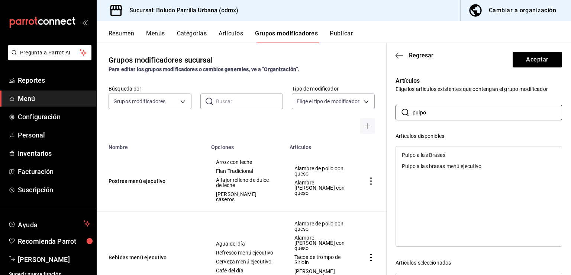
type input "pulpo"
click at [435, 164] on div "Pulpo a las brasas menú ejecutivo" at bounding box center [442, 165] width 80 height 5
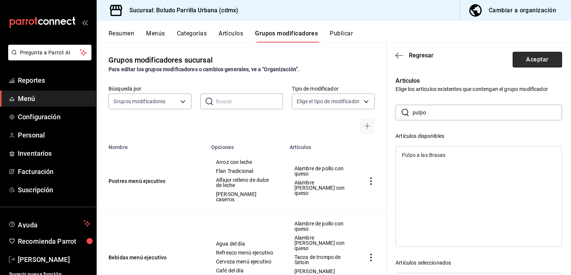
click at [540, 61] on button "Aceptar" at bounding box center [537, 60] width 49 height 16
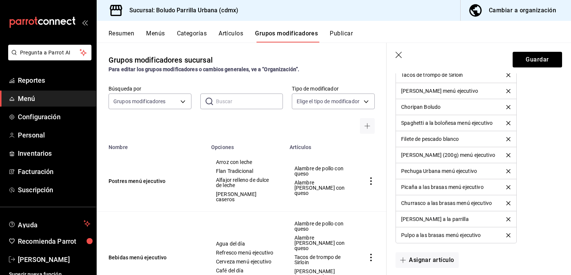
scroll to position [699, 0]
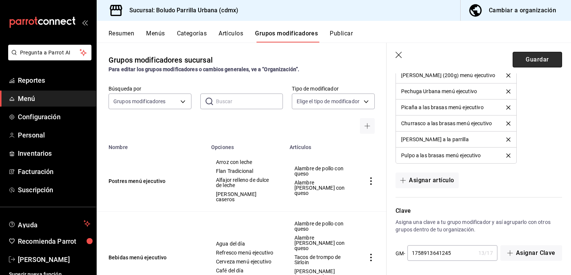
click at [534, 61] on button "Guardar" at bounding box center [537, 60] width 49 height 16
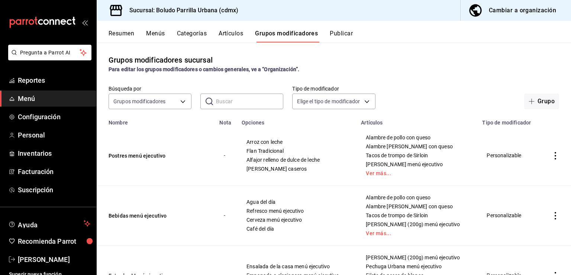
click at [158, 36] on button "Menús" at bounding box center [155, 36] width 19 height 13
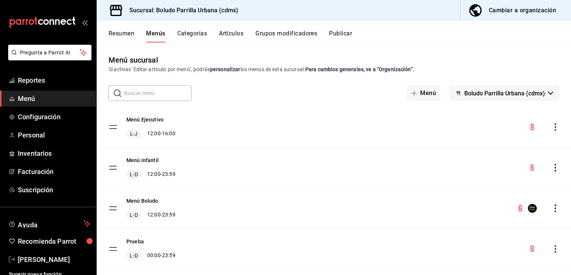
click at [273, 147] on div "Menú infantil L-D 12:00 - 23:59" at bounding box center [334, 167] width 475 height 40
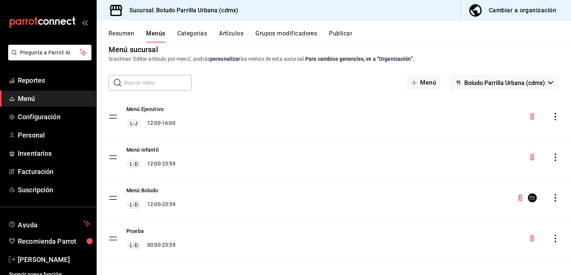
scroll to position [15, 0]
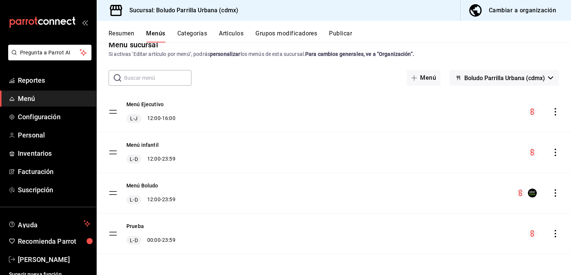
click at [448, 120] on div "Menú Ejecutivo L-J 12:00 - 16:00" at bounding box center [334, 112] width 475 height 40
click at [112, 114] on tbody "Menú Ejecutivo L-J 12:00 - 16:00 Menú infantil L-D 12:00 - 23:59 Menú Boludo L-…" at bounding box center [334, 173] width 475 height 162
click at [554, 112] on div "Menú Ejecutivo L-J 12:00 - 16:00" at bounding box center [334, 112] width 475 height 40
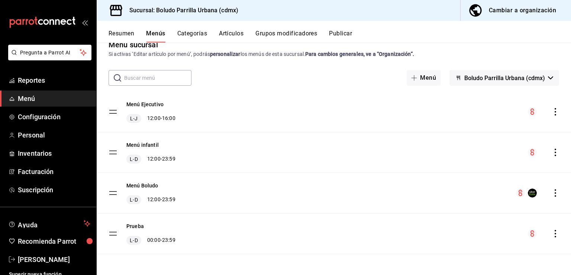
click at [552, 111] on icon "actions" at bounding box center [555, 111] width 7 height 7
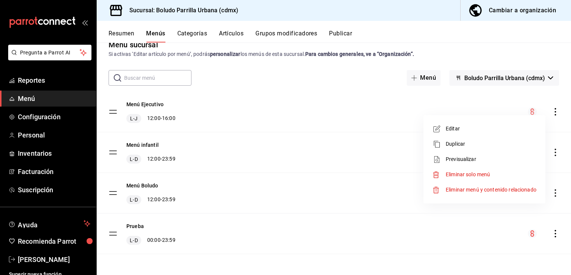
click at [464, 160] on span "Previsualizar" at bounding box center [491, 159] width 91 height 8
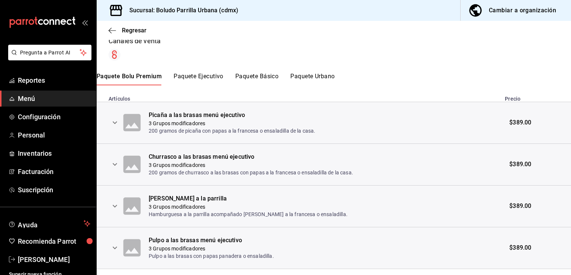
scroll to position [122, 0]
click at [213, 73] on button "Paquete Ejecutivo" at bounding box center [199, 79] width 50 height 13
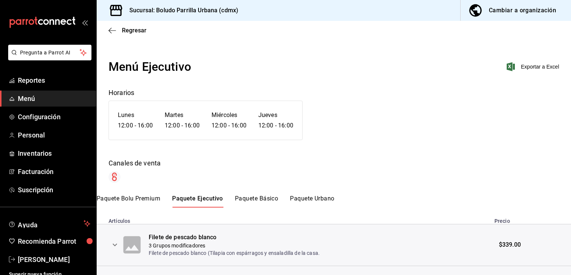
scroll to position [98, 0]
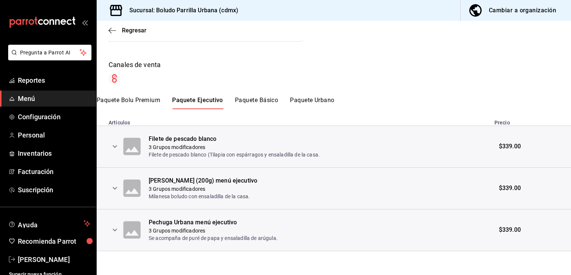
click at [262, 98] on button "Paquete Básico" at bounding box center [256, 102] width 43 height 13
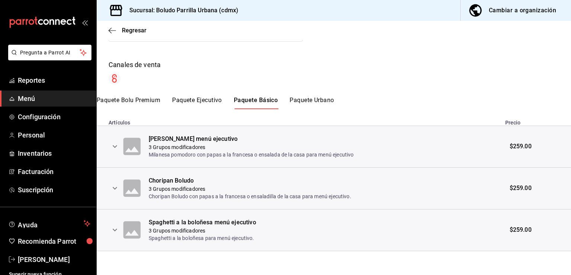
click at [315, 108] on button "Paquete Urbano" at bounding box center [312, 102] width 44 height 13
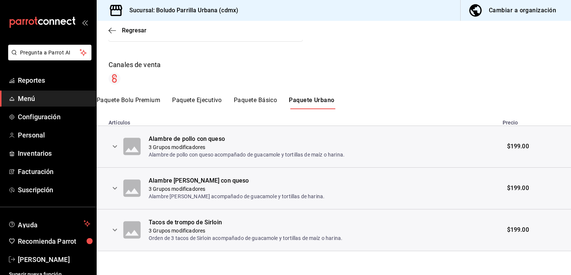
click at [286, 161] on th "Alambre de pollo con queso 3 Grupos modificadores Alambre de pollo con queso ac…" at bounding box center [324, 147] width 350 height 42
click at [120, 144] on button "expand row" at bounding box center [115, 146] width 13 height 13
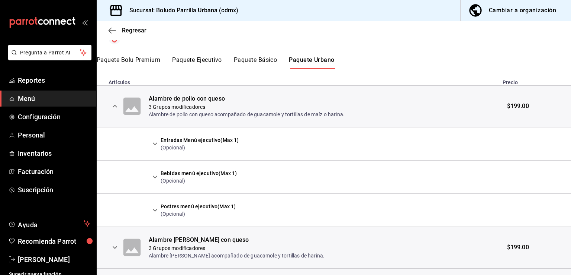
scroll to position [141, 0]
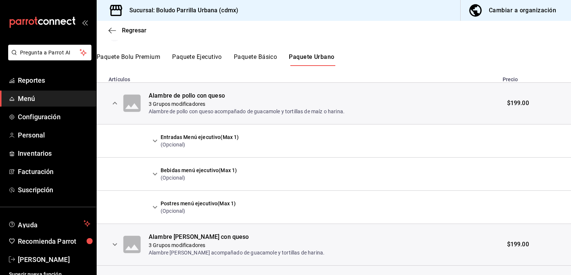
click at [156, 137] on icon "expand row" at bounding box center [155, 140] width 9 height 9
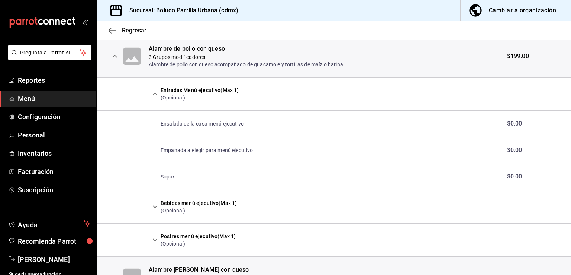
scroll to position [193, 0]
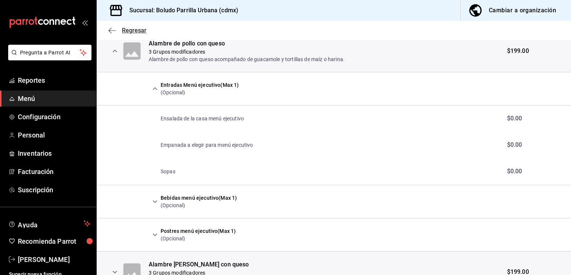
click at [132, 27] on span "Regresar" at bounding box center [134, 30] width 25 height 7
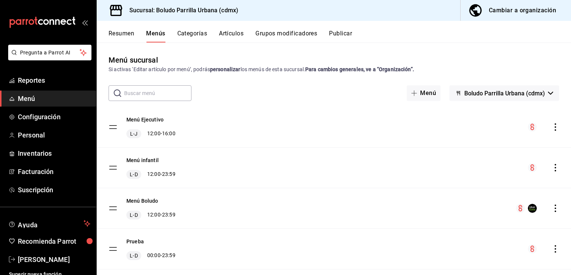
click at [273, 39] on button "Grupos modificadores" at bounding box center [287, 36] width 62 height 13
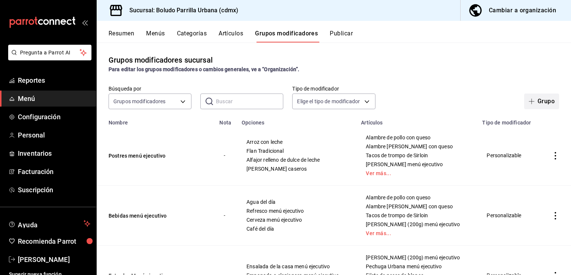
click at [533, 100] on button "Grupo" at bounding box center [542, 101] width 35 height 16
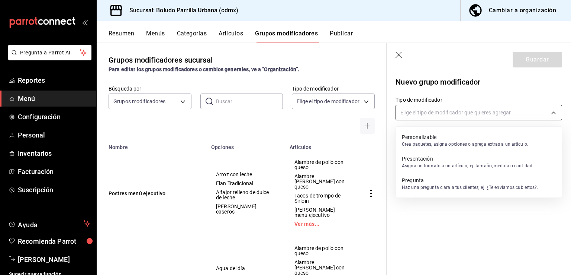
click at [423, 107] on body "Pregunta a Parrot AI Reportes Menú Configuración Personal Inventarios Facturaci…" at bounding box center [285, 137] width 571 height 275
click at [422, 141] on p "Crea paquetes, asigna opciones o agrega extras a un artículo." at bounding box center [465, 144] width 126 height 7
type input "CUSTOMIZABLE"
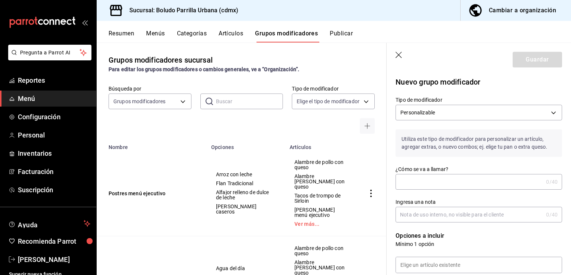
click at [419, 180] on input "¿Cómo se va a llamar?" at bounding box center [470, 181] width 148 height 15
type input "S"
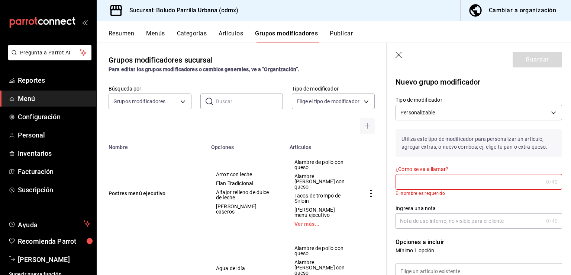
click at [233, 39] on button "Artículos" at bounding box center [231, 36] width 25 height 13
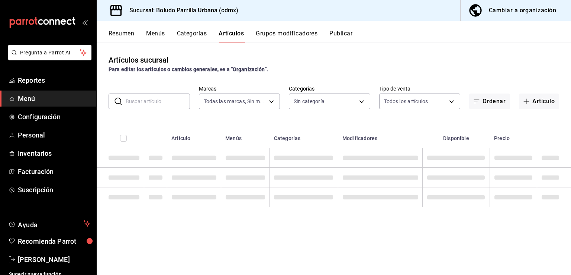
type input "533bc5ff-93dc-409b-97b1-0dec0b72c61d"
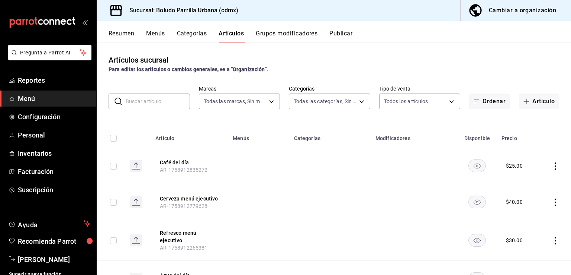
type input "47d08e28-74ba-49f4-92db-607ab9f0f12f,77cc04cb-820f-45e4-b1db-e1150dd91956,aeb63…"
click at [539, 94] on button "Artículo" at bounding box center [539, 101] width 40 height 16
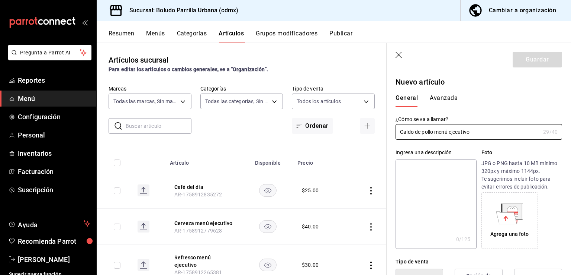
type input "Caldo de pollo menú ejecutivo"
click at [436, 171] on textarea at bounding box center [436, 203] width 81 height 89
type textarea "S"
type textarea "x"
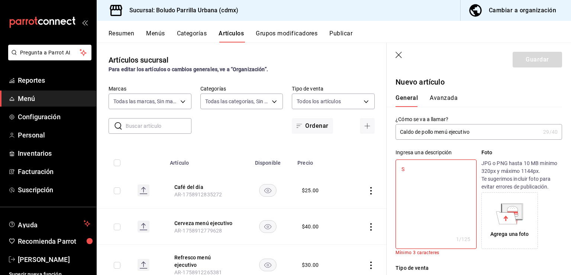
type textarea "Se"
type textarea "x"
type textarea "Sel"
type textarea "x"
type textarea "Sele"
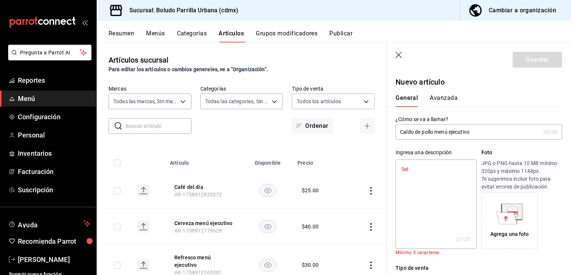
type textarea "x"
type textarea "Selec"
type textarea "x"
type textarea "Selecc"
type textarea "x"
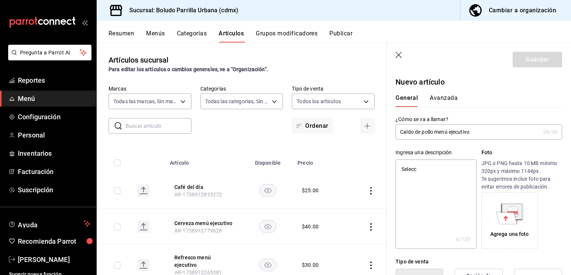
type textarea "Selecci"
type textarea "x"
type textarea "Seleccio"
type textarea "x"
type textarea "Seleccion"
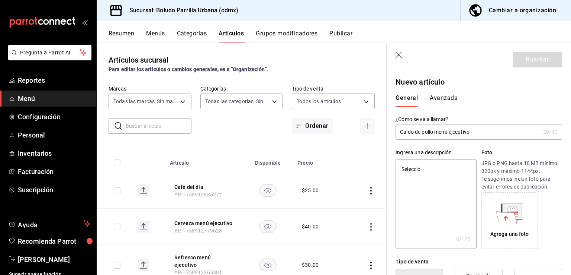
type textarea "x"
type textarea "Selecciona"
type textarea "x"
type textarea "Selecciona"
type textarea "x"
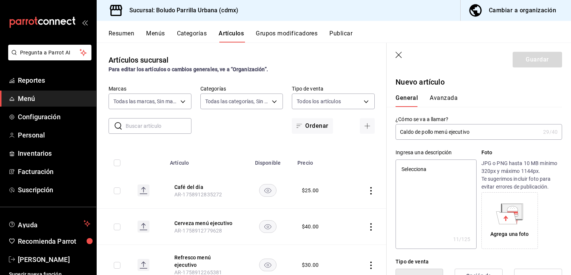
type textarea "Selecciona l"
type textarea "x"
type textarea "Selecciona la"
type textarea "x"
type textarea "Selecciona la"
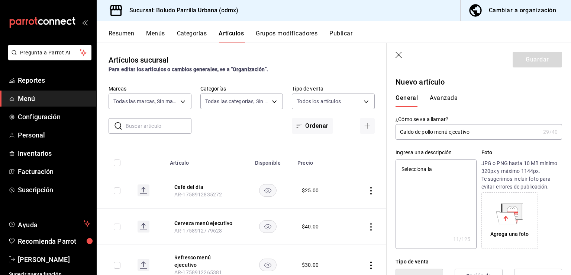
type textarea "x"
type textarea "Selecciona la so"
type textarea "x"
type textarea "Selecciona la sop"
type textarea "x"
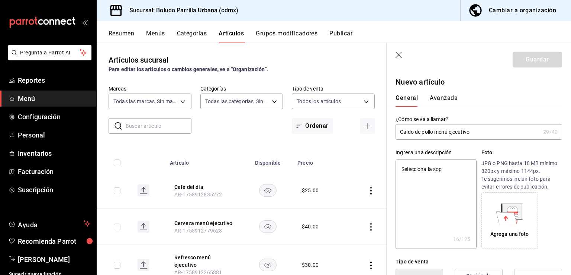
type textarea "Selecciona la sopa"
type textarea "x"
type textarea "Selecciona la sopa"
type textarea "x"
type textarea "Selecciona la sopa qu"
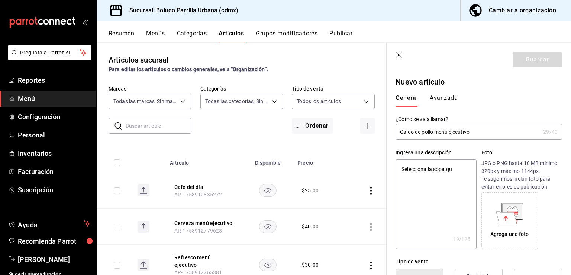
type textarea "x"
type textarea "Selecciona la sopa que"
type textarea "x"
type textarea "Selecciona la sopa que d"
type textarea "x"
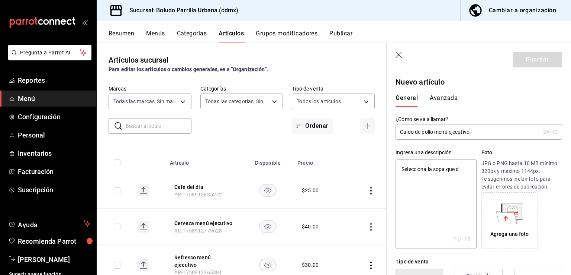
type textarea "Selecciona la sopa que"
type textarea "x"
type textarea "Selecciona la sopa que e"
type textarea "x"
type textarea "Selecciona la sopa que el"
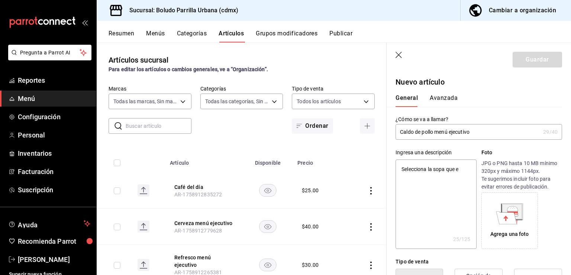
type textarea "x"
type textarea "Selecciona la sopa que el co"
type textarea "x"
type textarea "Selecciona la sopa que el come"
type textarea "x"
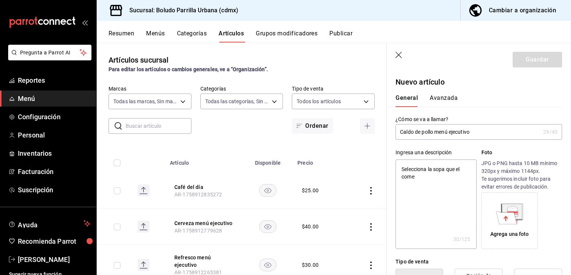
type textarea "Selecciona la sopa que el comen"
type textarea "x"
type textarea "Selecciona la sopa que el comens"
type textarea "x"
type textarea "Selecciona la sopa que el comensa"
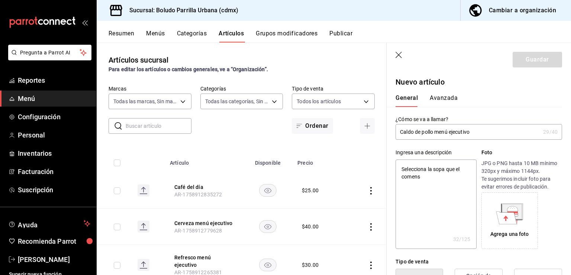
type textarea "x"
type textarea "Selecciona la sopa que el comensal"
type textarea "x"
type textarea "Selecciona la sopa que el comensal"
type textarea "x"
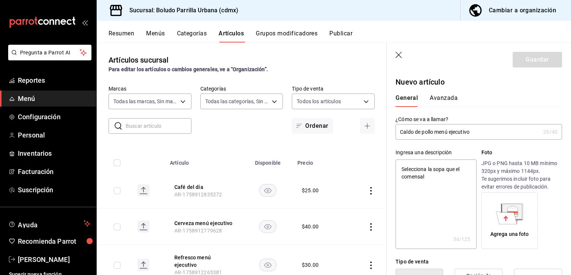
type textarea "Selecciona la sopa que el comensal d"
type textarea "x"
type textarea "Selecciona la sopa que el comensal de"
type textarea "x"
type textarea "Selecciona la sopa que el comensal des"
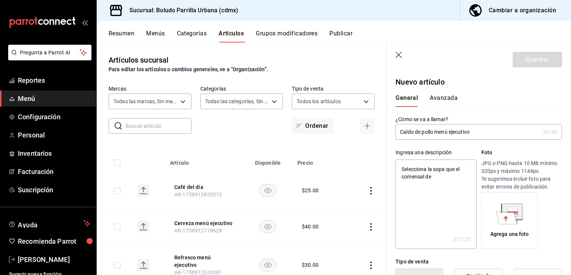
type textarea "x"
type textarea "Selecciona la sopa que el comensal dese"
type textarea "x"
type textarea "Selecciona la sopa que el comensal desee"
type textarea "x"
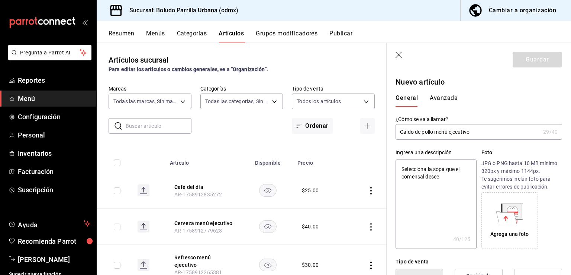
type textarea "Selecciona la sopa que el comensal desee"
type textarea "x"
type textarea "Selecciona la sopa que el comensal desee"
type textarea "x"
type textarea "Selecciona la sopa que el comensal dese"
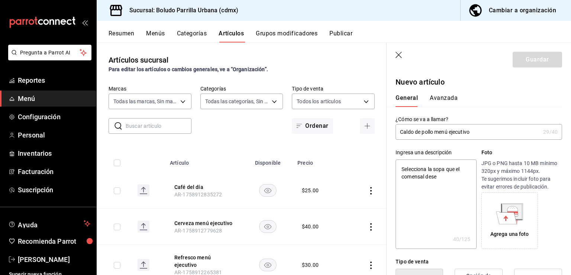
type textarea "x"
type textarea "Selecciona la sopa que el comensal des"
type textarea "x"
type textarea "Selecciona la sopa que el comensal de"
type textarea "x"
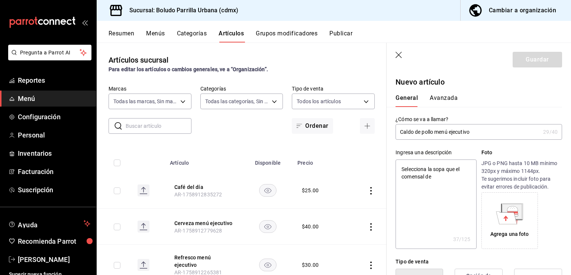
type textarea "Selecciona la sopa que el comensal d"
type textarea "x"
type textarea "Selecciona la sopa que el comensal"
type textarea "x"
type textarea "Selecciona la sopa que el comensal"
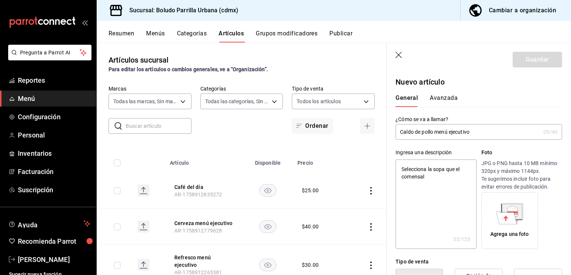
type textarea "x"
type textarea "Selecciona la sopa que el comensal"
type textarea "x"
type textarea "Selecciona la sopa que el comensal qu"
type textarea "x"
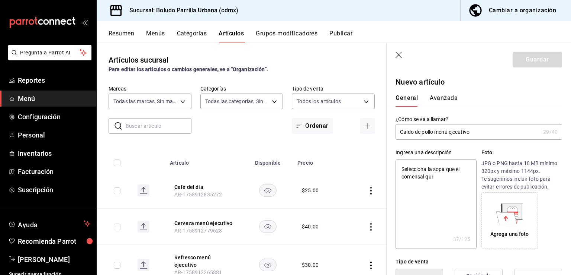
type textarea "Selecciona la sopa que el comensal quie"
type textarea "x"
type textarea "Selecciona la sopa que el comensal quier"
type textarea "x"
type textarea "Selecciona la sopa que el comensal quiera"
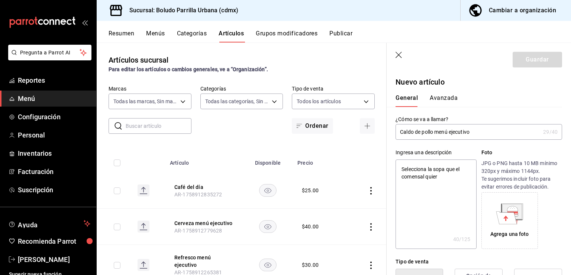
type textarea "x"
type textarea "Selecciona la sopa que el comensal quiera."
type textarea "x"
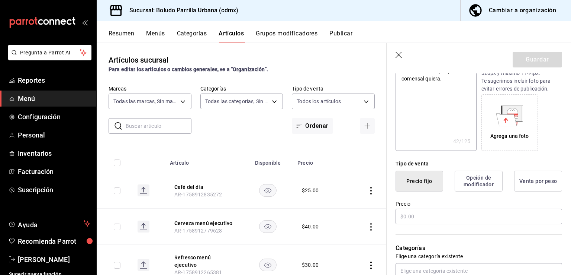
scroll to position [99, 0]
type textarea "Selecciona la sopa que el comensal quiera."
type textarea "x"
click at [415, 213] on input "text" at bounding box center [479, 215] width 167 height 16
type input "$0.00"
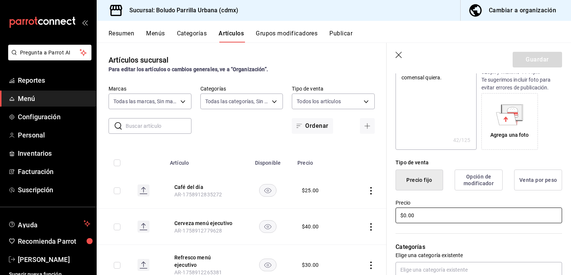
type textarea "x"
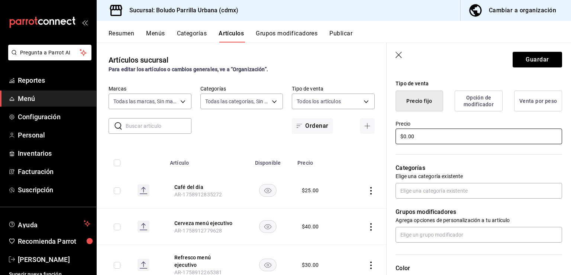
scroll to position [185, 0]
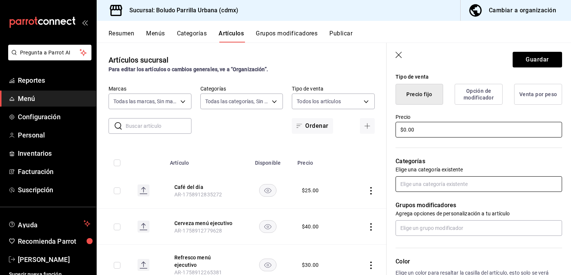
type input "$0.00"
click at [437, 179] on input "text" at bounding box center [479, 184] width 167 height 16
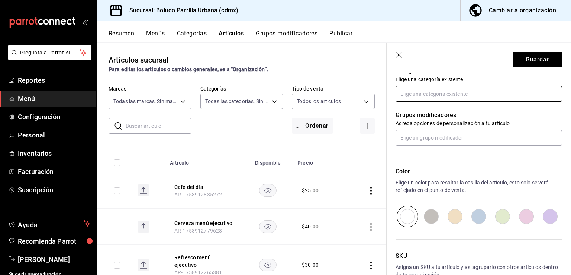
scroll to position [275, 0]
click at [457, 216] on input "radio" at bounding box center [455, 216] width 24 height 22
radio input "true"
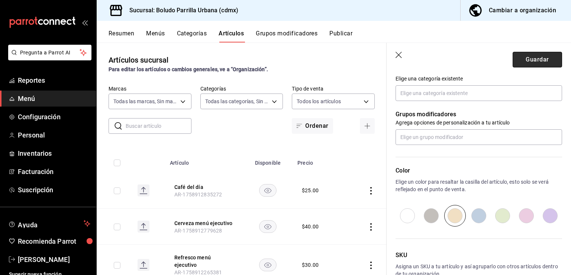
click at [533, 61] on button "Guardar" at bounding box center [537, 60] width 49 height 16
click at [533, 61] on div "Guardar" at bounding box center [537, 60] width 49 height 16
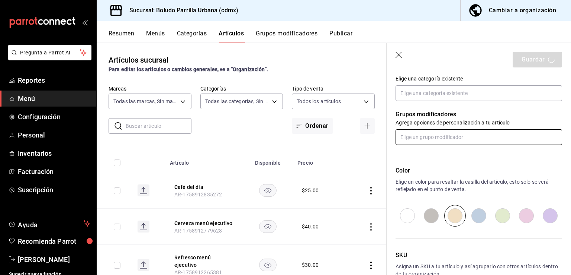
type textarea "x"
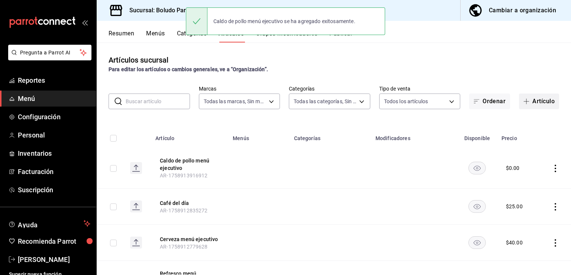
click at [532, 108] on button "Artículo" at bounding box center [539, 101] width 40 height 16
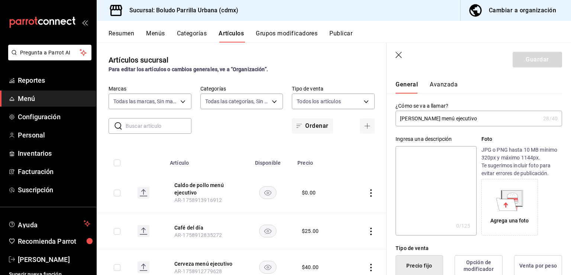
scroll to position [14, 0]
type input "[PERSON_NAME] menú ejecutivo"
click at [433, 146] on textarea at bounding box center [436, 189] width 81 height 89
type textarea "S"
type textarea "x"
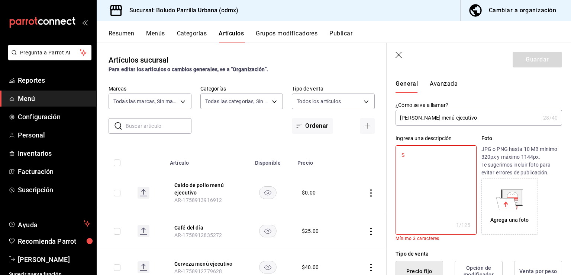
type textarea "Se"
type textarea "x"
type textarea "Sel"
type textarea "x"
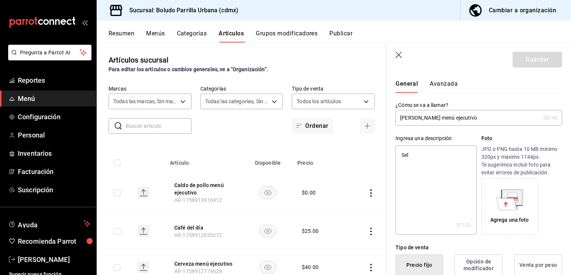
type textarea "Sele"
type textarea "x"
type textarea "Selec"
type textarea "x"
type textarea "Selecc"
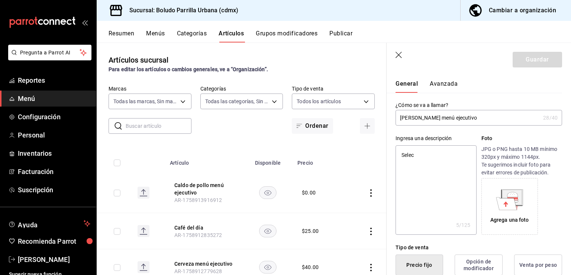
type textarea "x"
type textarea "Selecci"
type textarea "x"
type textarea "Seleccio"
type textarea "x"
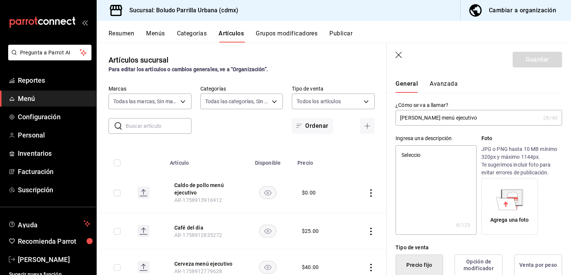
type textarea "Seleccion"
type textarea "x"
type textarea "Selecciona"
type textarea "x"
type textarea "Selecciona l"
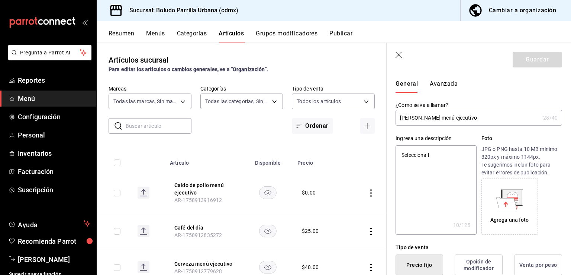
type textarea "x"
type textarea "Selecciona la"
type textarea "x"
type textarea "Selecciona la"
type textarea "x"
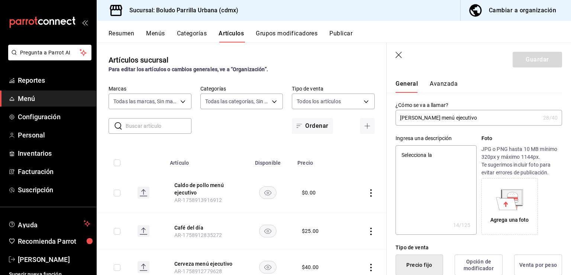
type textarea "Selecciona la o"
type textarea "x"
type textarea "Selecciona la op"
type textarea "x"
type textarea "Selecciona la opc"
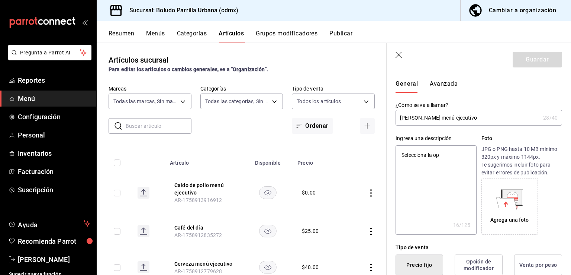
type textarea "x"
type textarea "Selecciona la opci"
type textarea "x"
type textarea "Selecciona la opció"
type textarea "x"
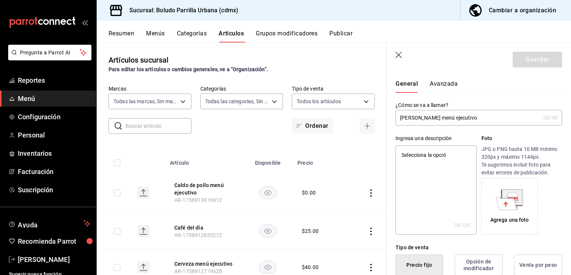
type textarea "Selecciona la opción"
type textarea "x"
type textarea "Selecciona la opción"
type textarea "x"
type textarea "Selecciona la opción qu"
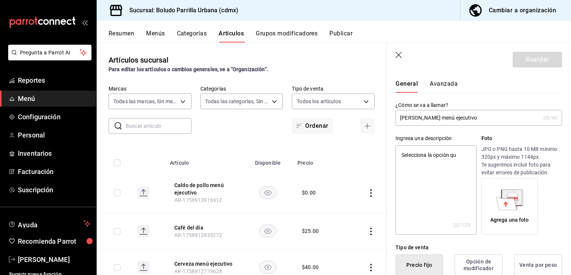
type textarea "x"
type textarea "Selecciona la opción que"
type textarea "x"
type textarea "Selecciona la opción que e"
type textarea "x"
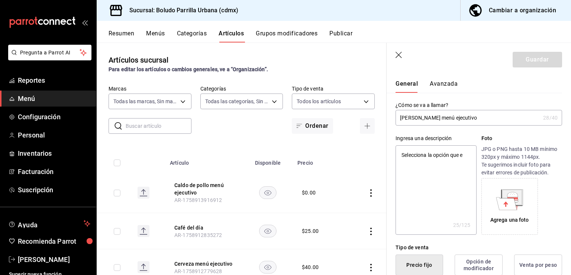
type textarea "Selecciona la opción que el"
type textarea "x"
type textarea "Selecciona la opción que el"
type textarea "x"
type textarea "Selecciona la opción que el c"
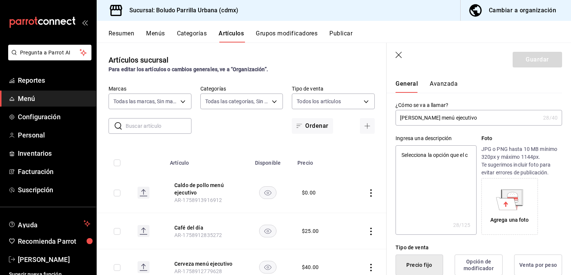
type textarea "x"
type textarea "Selecciona la opción que el co"
type textarea "x"
type textarea "Selecciona la opción que el com"
type textarea "x"
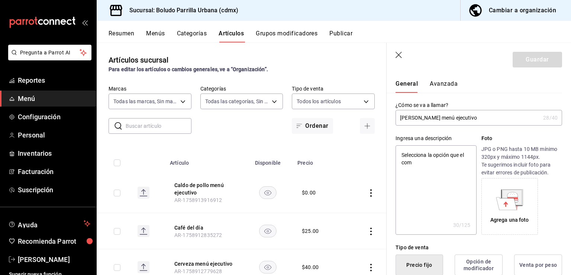
type textarea "Selecciona la opción que el come"
type textarea "x"
type textarea "Selecciona la opción que el comen"
type textarea "x"
type textarea "Selecciona la opción que el comens"
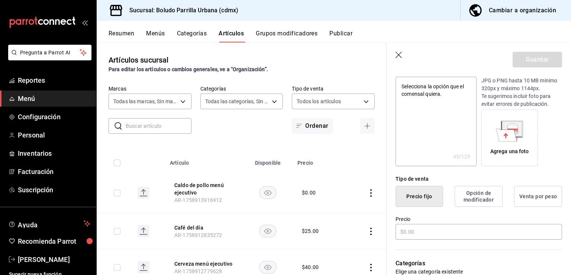
scroll to position [87, 0]
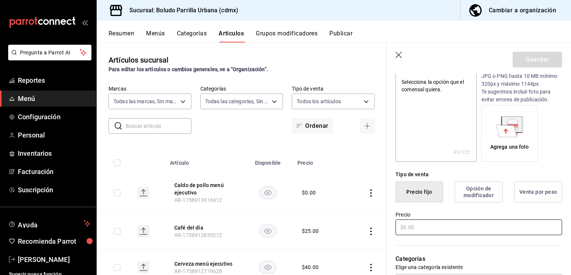
click at [436, 224] on input "text" at bounding box center [479, 227] width 167 height 16
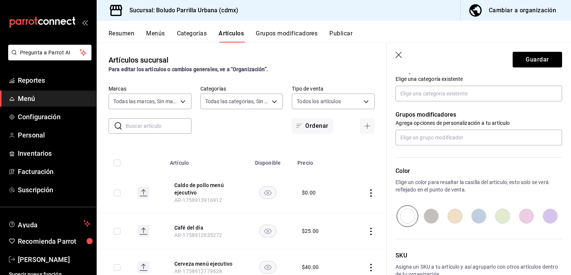
scroll to position [277, 0]
click at [451, 218] on input "radio" at bounding box center [455, 214] width 24 height 22
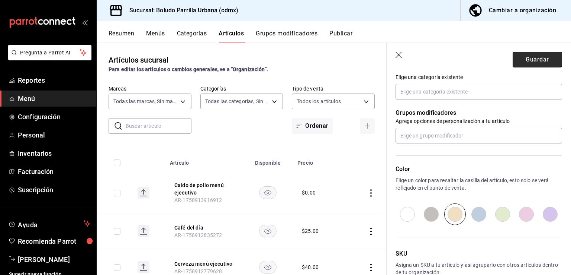
click at [540, 56] on button "Guardar" at bounding box center [537, 60] width 49 height 16
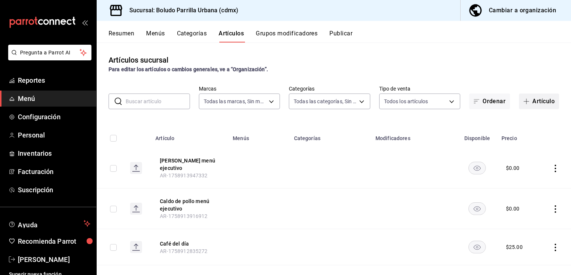
click at [525, 96] on button "Artículo" at bounding box center [539, 101] width 40 height 16
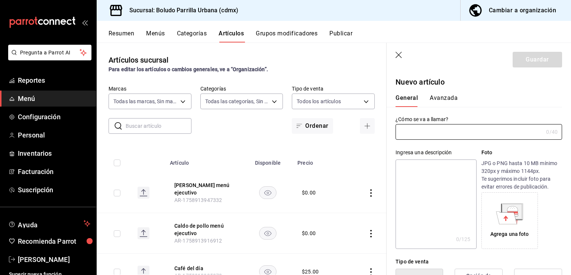
click at [443, 135] on input "text" at bounding box center [470, 131] width 148 height 15
click at [442, 164] on textarea at bounding box center [436, 203] width 81 height 89
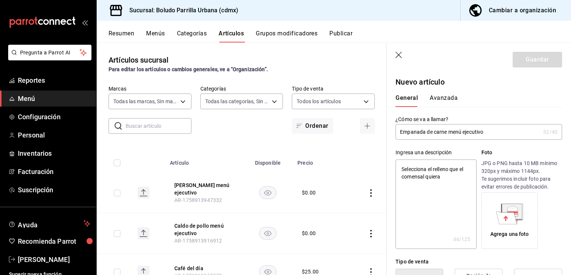
scroll to position [85, 0]
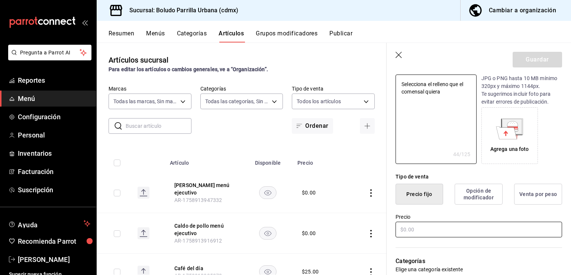
click at [420, 224] on input "text" at bounding box center [479, 229] width 167 height 16
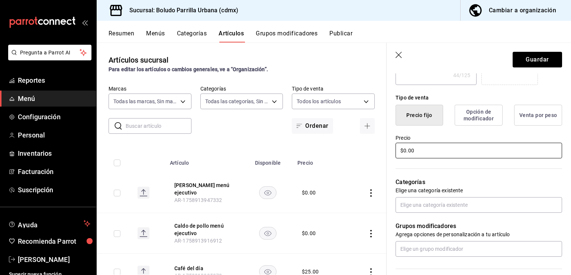
scroll to position [169, 0]
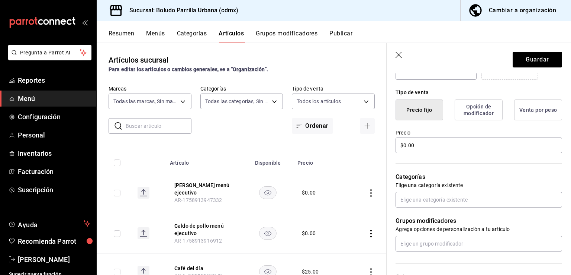
click at [169, 146] on div "Artículos sucursal Para editar los artículos o cambios generales, ve a “Organiz…" at bounding box center [242, 158] width 290 height 232
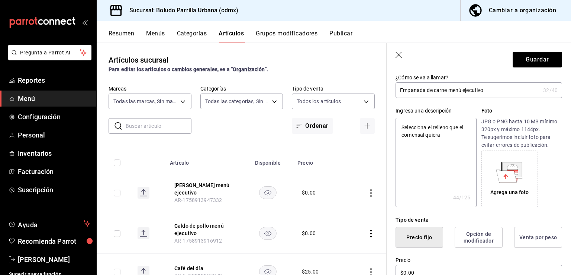
scroll to position [0, 0]
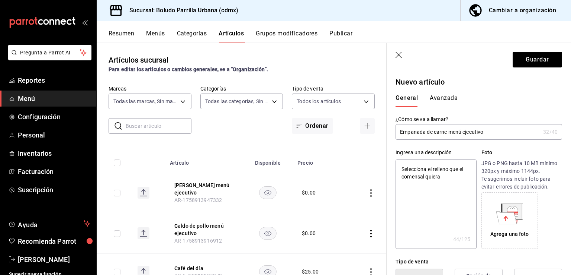
drag, startPoint x: 448, startPoint y: 187, endPoint x: 400, endPoint y: 166, distance: 52.3
click at [400, 166] on textarea "Selecciona el relleno que el comensal quiera" at bounding box center [436, 203] width 81 height 89
click at [446, 179] on textarea "Selecciona el relleno que el comensal quiera" at bounding box center [436, 203] width 81 height 89
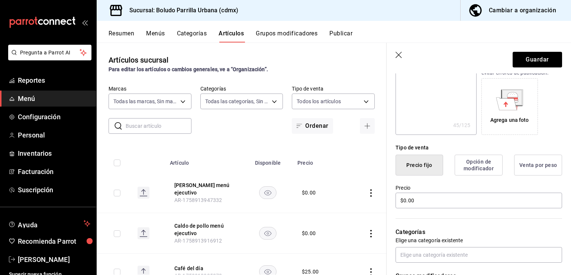
scroll to position [125, 0]
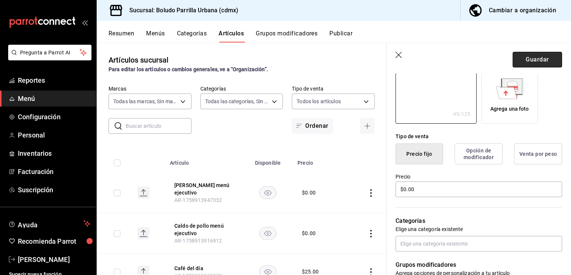
click at [517, 66] on button "Guardar" at bounding box center [537, 60] width 49 height 16
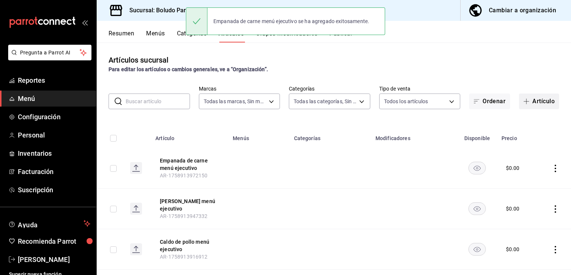
click at [531, 102] on button "Artículo" at bounding box center [539, 101] width 40 height 16
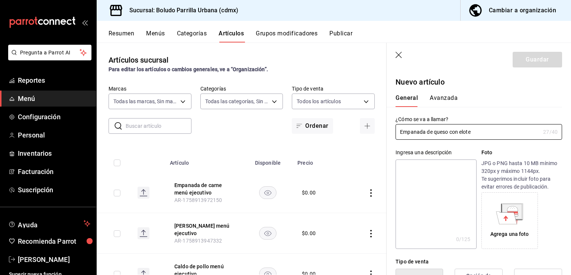
click at [429, 173] on textarea at bounding box center [436, 203] width 81 height 89
paste textarea "Selecciona el relleno que el comensal quiera"
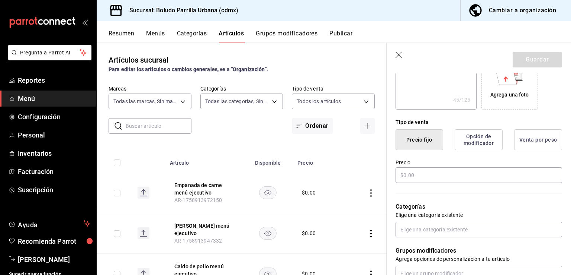
scroll to position [149, 0]
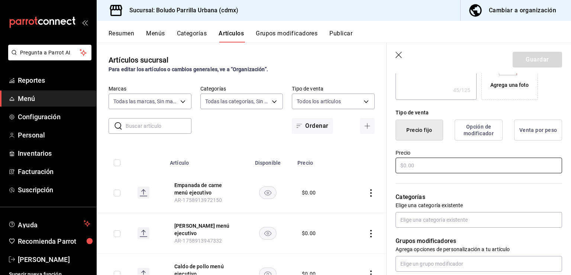
click at [467, 164] on input "text" at bounding box center [479, 165] width 167 height 16
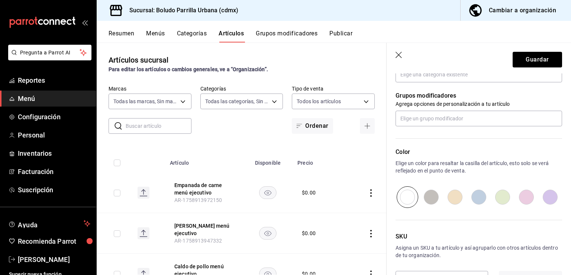
scroll to position [315, 0]
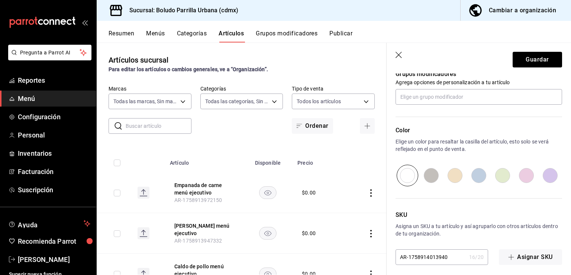
click at [449, 168] on input "radio" at bounding box center [455, 175] width 24 height 22
click at [531, 64] on button "Guardar" at bounding box center [537, 60] width 49 height 16
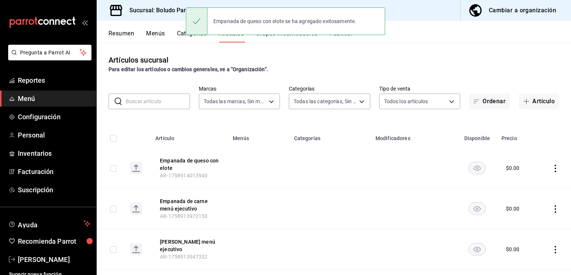
scroll to position [33, 0]
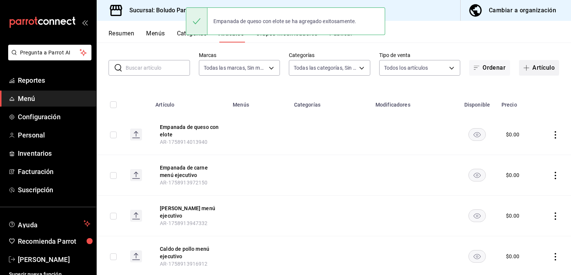
click at [526, 67] on span "button" at bounding box center [528, 68] width 9 height 6
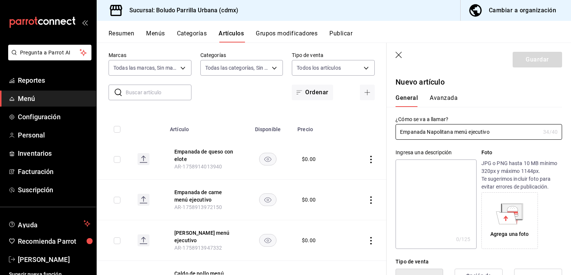
click at [445, 176] on textarea at bounding box center [436, 203] width 81 height 89
paste textarea "Selecciona el relleno que el comensal quiera"
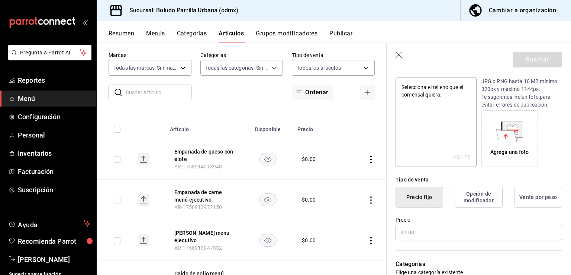
scroll to position [83, 0]
click at [424, 235] on input "text" at bounding box center [479, 231] width 167 height 16
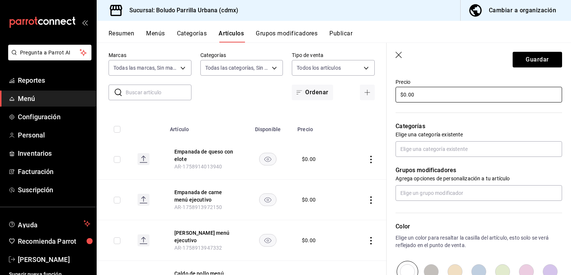
scroll to position [226, 0]
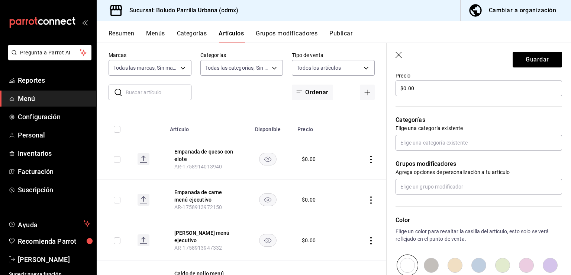
click at [457, 265] on input "radio" at bounding box center [455, 265] width 24 height 22
click at [545, 53] on button "Guardar" at bounding box center [537, 60] width 49 height 16
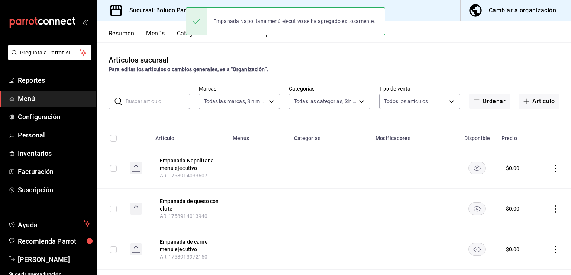
click at [292, 37] on div "Empanada Napolitana menú ejecutivo se ha agregado exitosamente." at bounding box center [285, 21] width 199 height 32
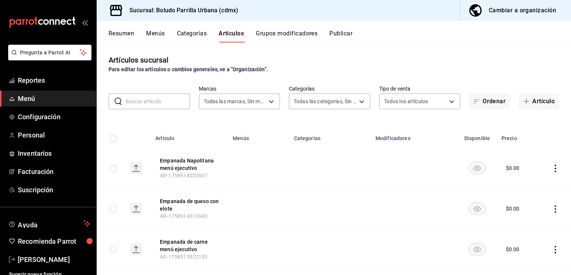
click at [291, 39] on button "Grupos modificadores" at bounding box center [287, 36] width 62 height 13
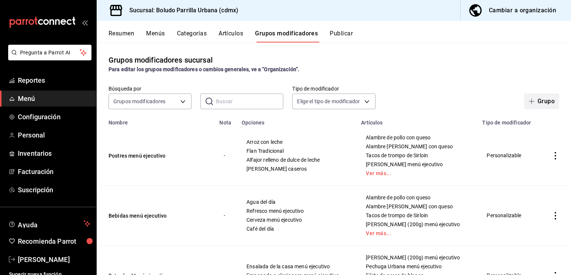
click at [535, 100] on button "Grupo" at bounding box center [542, 101] width 35 height 16
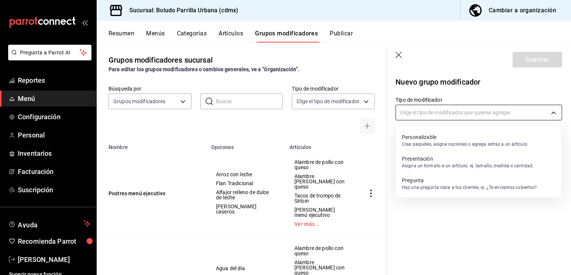
click at [467, 109] on body "Pregunta a Parrot AI Reportes Menú Configuración Personal Inventarios Facturaci…" at bounding box center [285, 137] width 571 height 275
click at [448, 136] on p "Personalizable" at bounding box center [465, 136] width 126 height 7
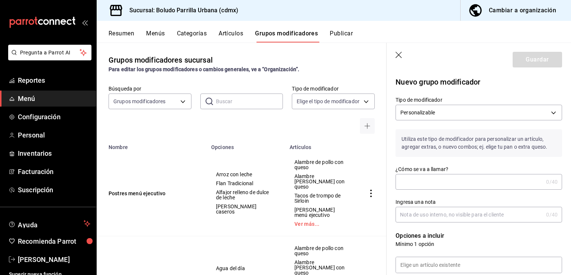
click at [424, 180] on input "¿Cómo se va a llamar?" at bounding box center [470, 181] width 148 height 15
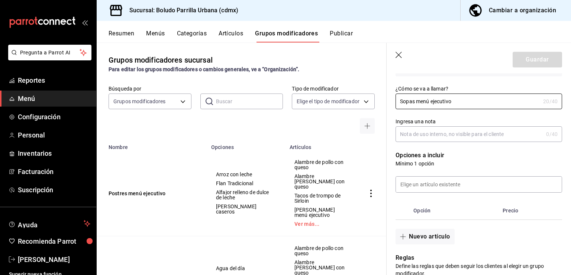
scroll to position [81, 0]
click at [429, 181] on input at bounding box center [479, 183] width 166 height 16
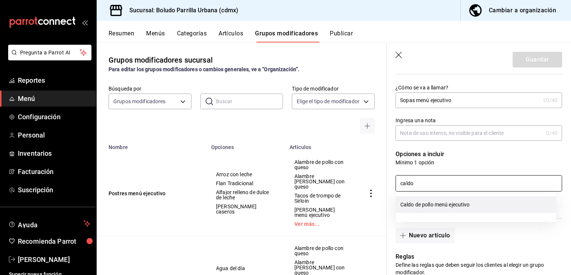
click at [424, 209] on li "Caldo de pollo menú ejecutivo" at bounding box center [476, 204] width 160 height 17
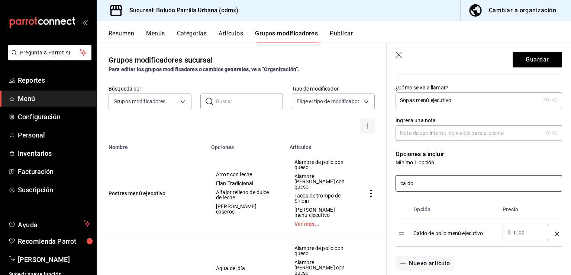
drag, startPoint x: 426, startPoint y: 188, endPoint x: 373, endPoint y: 180, distance: 53.8
click at [375, 179] on main "Grupos modificadores sucursal Para editar los grupos modificadores o cambios ge…" at bounding box center [334, 158] width 475 height 232
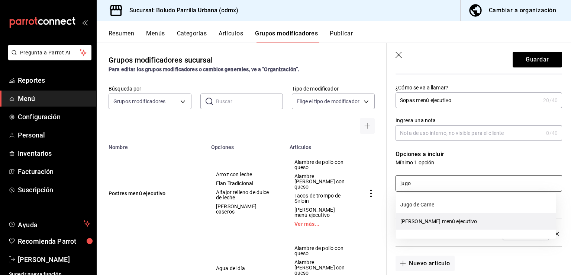
click at [430, 221] on li "Jugo de Crane menú ejecutivo" at bounding box center [476, 221] width 160 height 17
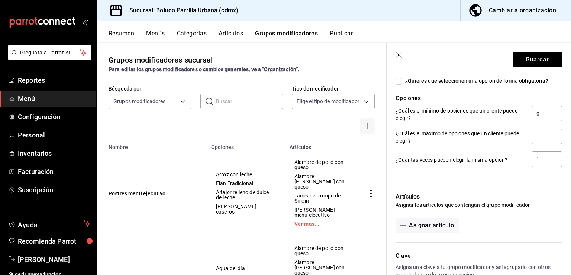
scroll to position [391, 0]
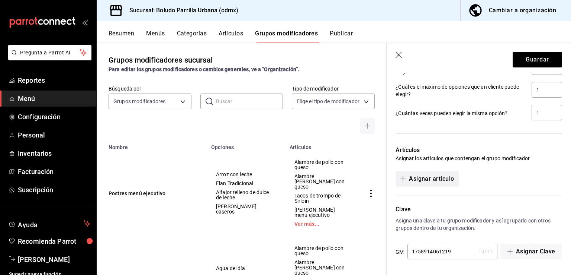
click at [440, 174] on button "Asignar artículo" at bounding box center [427, 179] width 63 height 16
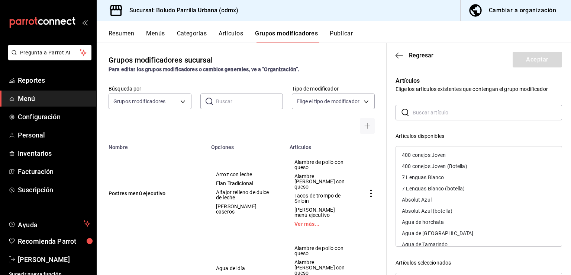
click at [436, 104] on div "Artículos Elige los artículos existentes que contengan el grupo modificador ​ ​…" at bounding box center [475, 218] width 176 height 303
click at [432, 111] on input "text" at bounding box center [488, 112] width 150 height 15
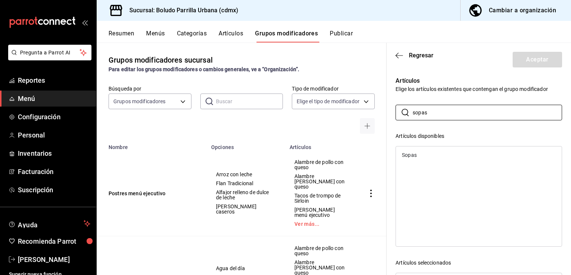
click at [425, 158] on div "Sopas" at bounding box center [479, 154] width 166 height 11
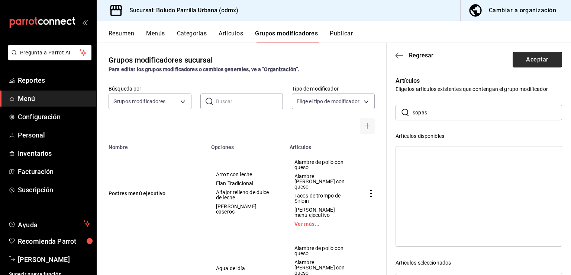
click at [529, 55] on button "Aceptar" at bounding box center [537, 60] width 49 height 16
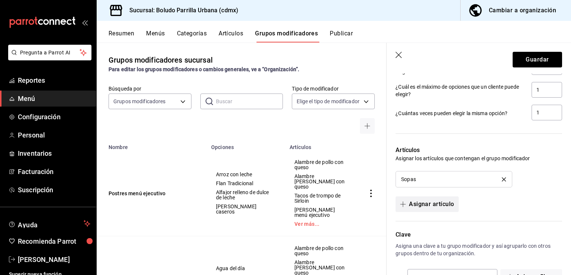
scroll to position [416, 0]
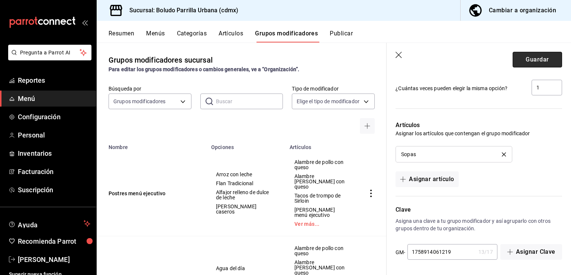
click at [526, 62] on button "Guardar" at bounding box center [537, 60] width 49 height 16
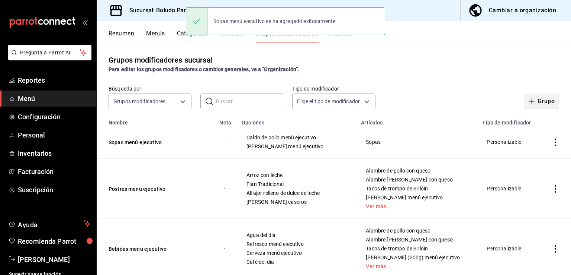
click at [538, 103] on button "Grupo" at bounding box center [542, 101] width 35 height 16
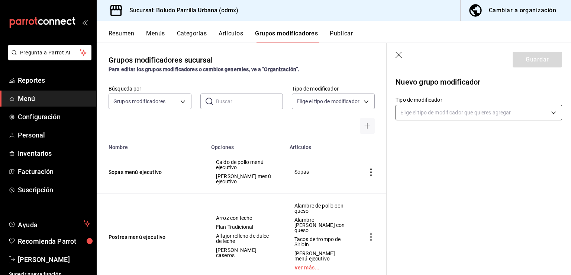
click at [454, 113] on body "Pregunta a Parrot AI Reportes Menú Configuración Personal Inventarios Facturaci…" at bounding box center [285, 137] width 571 height 275
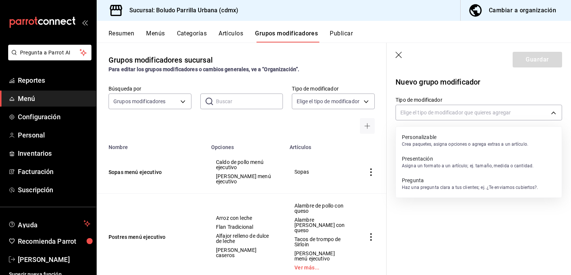
click at [435, 141] on p "Crea paquetes, asigna opciones o agrega extras a un artículo." at bounding box center [465, 144] width 126 height 7
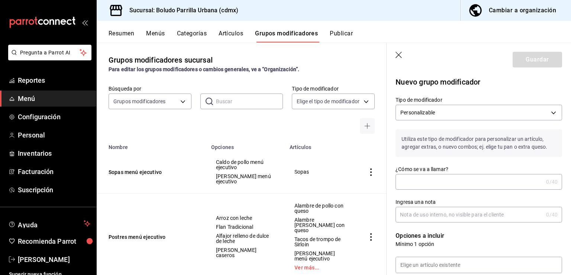
click at [415, 184] on input "¿Cómo se va a llamar?" at bounding box center [470, 181] width 148 height 15
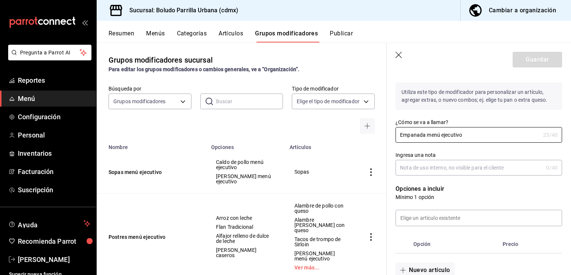
scroll to position [48, 0]
click at [446, 214] on input at bounding box center [479, 217] width 166 height 16
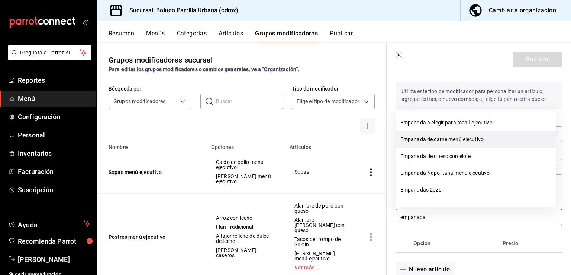
click at [436, 136] on li "Empanada de carne menú ejecutivo" at bounding box center [476, 139] width 160 height 17
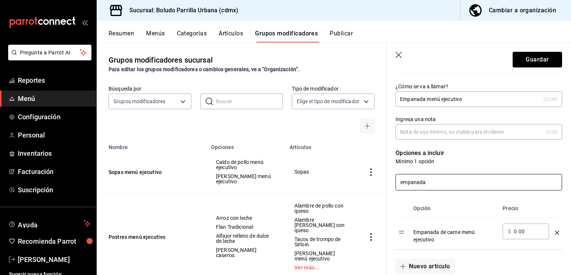
scroll to position [83, 0]
click at [441, 179] on input "empanada" at bounding box center [479, 182] width 166 height 16
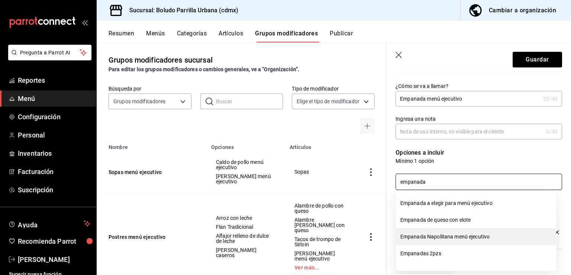
click at [446, 232] on li "Empanada Napolitana menú ejecutivo" at bounding box center [476, 236] width 160 height 17
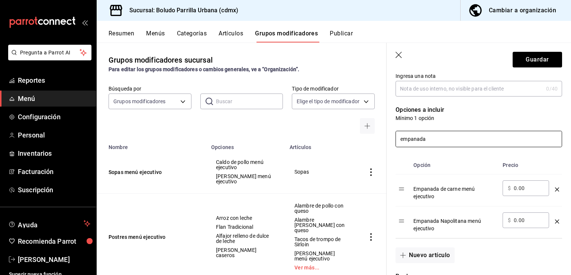
scroll to position [125, 0]
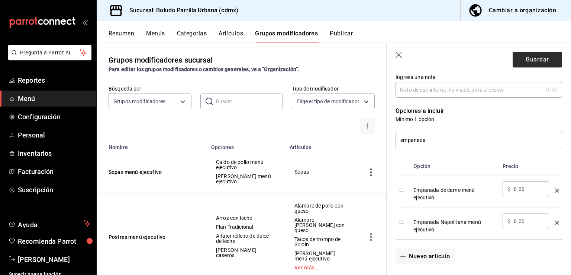
click at [519, 58] on button "Guardar" at bounding box center [537, 60] width 49 height 16
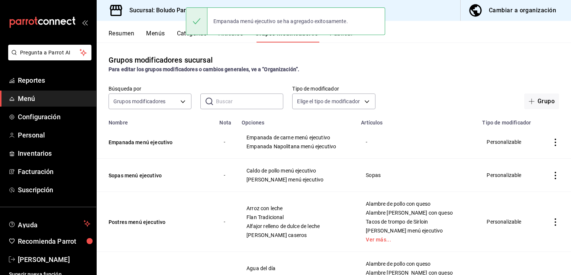
click at [232, 36] on div "Empanada menú ejecutivo se ha agregado exitosamente." at bounding box center [285, 21] width 199 height 32
click at [233, 39] on button "Artículos" at bounding box center [231, 36] width 25 height 13
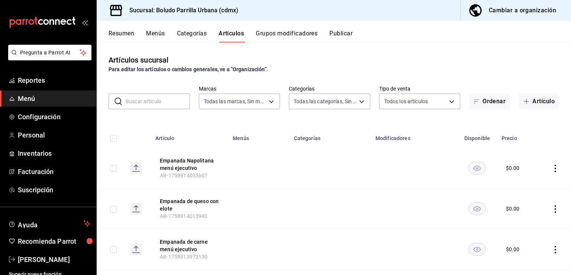
click at [546, 212] on td at bounding box center [555, 208] width 32 height 41
click at [549, 204] on td at bounding box center [555, 208] width 32 height 41
click at [552, 206] on icon "actions" at bounding box center [555, 208] width 7 height 7
click at [528, 222] on span "Editar" at bounding box center [527, 225] width 19 height 8
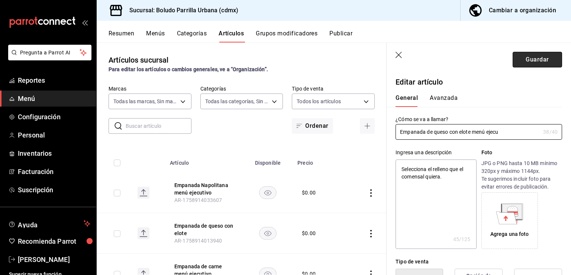
click at [526, 55] on button "Guardar" at bounding box center [537, 60] width 49 height 16
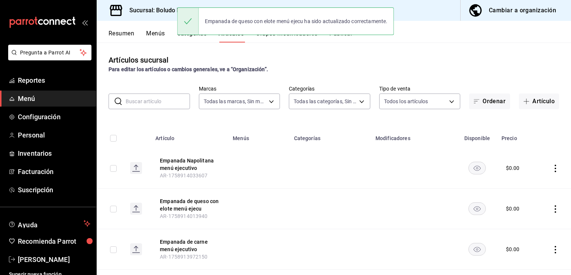
click at [280, 36] on div "Empanada de queso con elote menú ejecu ha sido actualizado correctamente." at bounding box center [285, 21] width 217 height 32
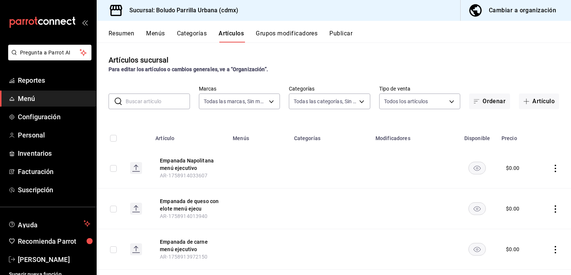
click at [280, 42] on button "Grupos modificadores" at bounding box center [287, 36] width 62 height 13
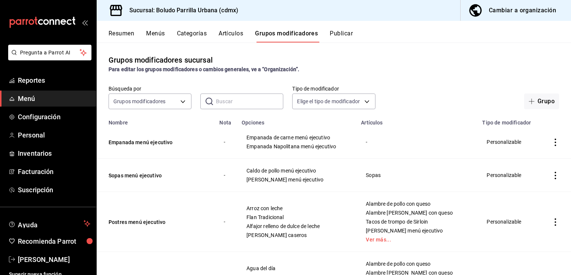
click at [555, 139] on icon "actions" at bounding box center [555, 141] width 1 height 7
click at [537, 163] on span "Editar" at bounding box center [527, 160] width 19 height 8
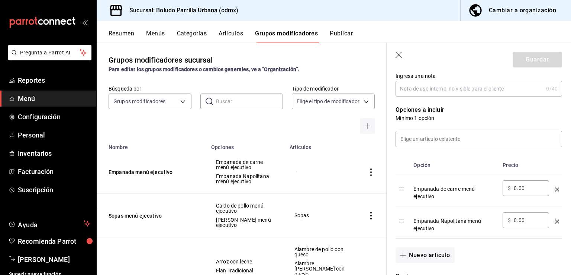
scroll to position [170, 0]
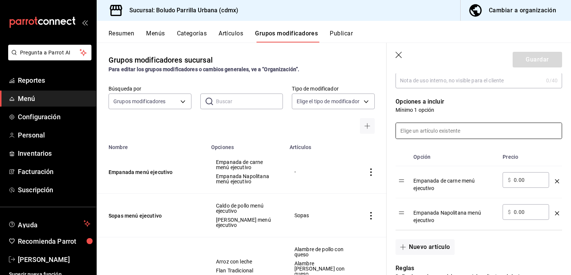
click at [480, 133] on input at bounding box center [479, 131] width 166 height 16
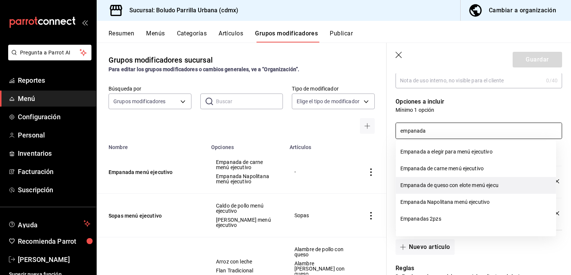
click at [472, 177] on li "Empanada de queso con elote menú ejecu" at bounding box center [476, 185] width 160 height 17
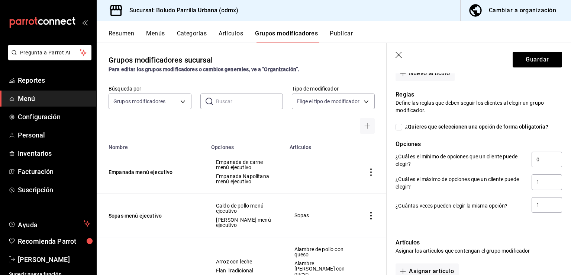
scroll to position [468, 0]
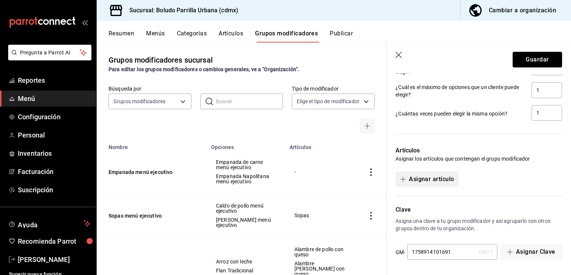
click at [434, 177] on button "Asignar artículo" at bounding box center [427, 179] width 63 height 16
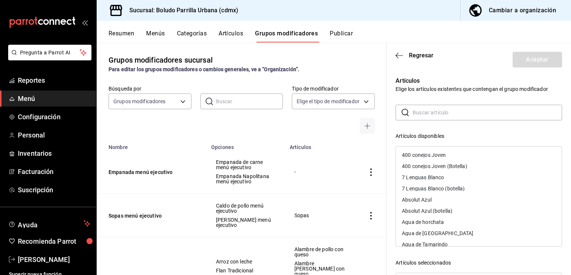
click at [436, 121] on div "​ ​ Artículos disponibles 400 conejos Joven 400 conejos Joven (Botella) 7 Lengu…" at bounding box center [479, 238] width 167 height 266
click at [435, 117] on input "text" at bounding box center [488, 112] width 150 height 15
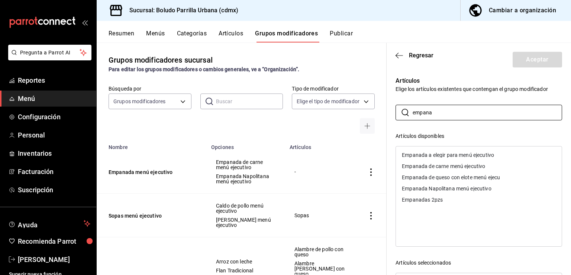
click at [440, 155] on div "Empanada a elegir para menú ejecutivo" at bounding box center [448, 154] width 92 height 5
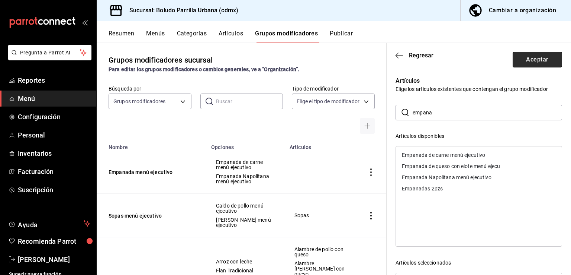
click at [522, 62] on button "Aceptar" at bounding box center [537, 60] width 49 height 16
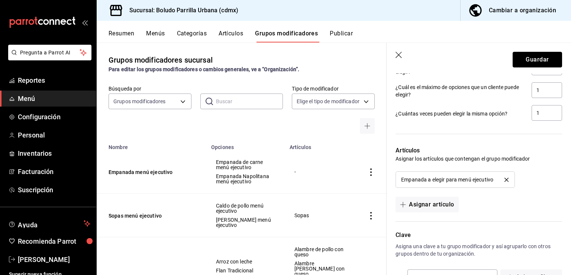
click at [522, 62] on button "Guardar" at bounding box center [537, 60] width 49 height 16
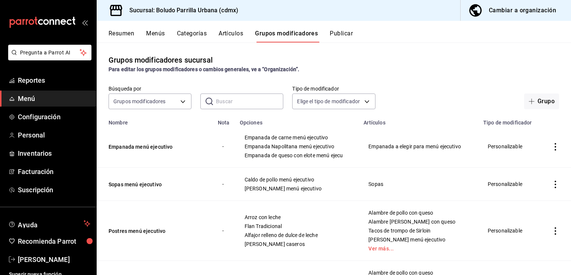
click at [229, 38] on button "Artículos" at bounding box center [231, 36] width 25 height 13
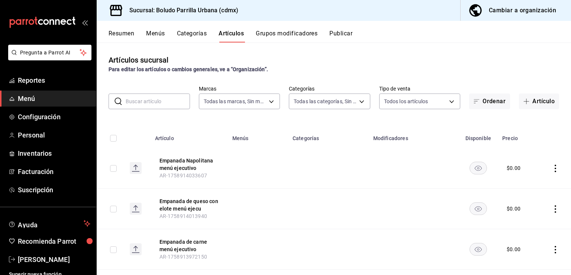
click at [152, 36] on button "Menús" at bounding box center [155, 36] width 19 height 13
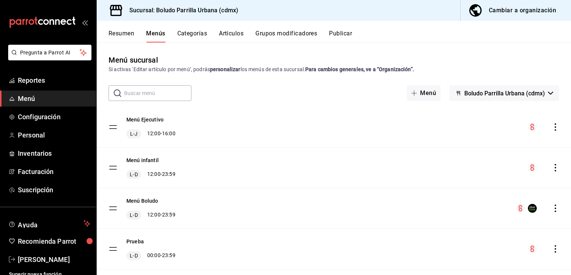
click at [554, 127] on div "Menú Ejecutivo L-J 12:00 - 16:00" at bounding box center [334, 127] width 475 height 40
click at [552, 128] on icon "actions" at bounding box center [555, 126] width 7 height 7
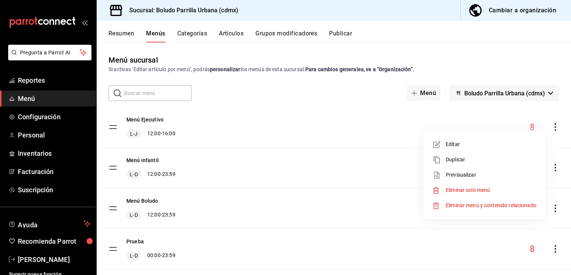
click at [467, 171] on span "Previsualizar" at bounding box center [491, 175] width 91 height 8
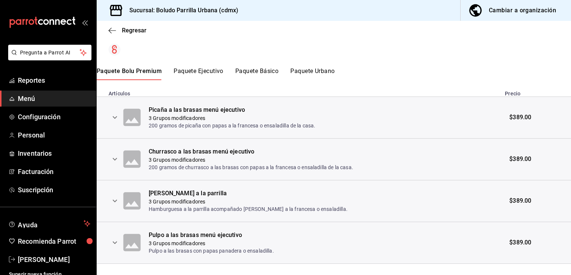
scroll to position [140, 0]
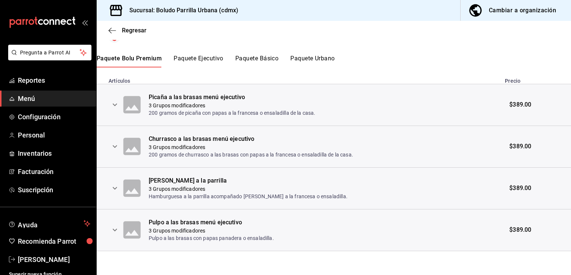
click at [115, 106] on icon "expand row" at bounding box center [114, 104] width 9 height 9
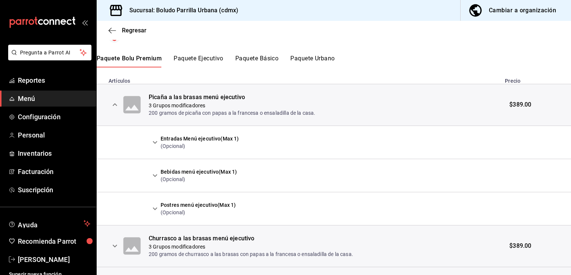
click at [151, 141] on icon "expand row" at bounding box center [155, 142] width 9 height 9
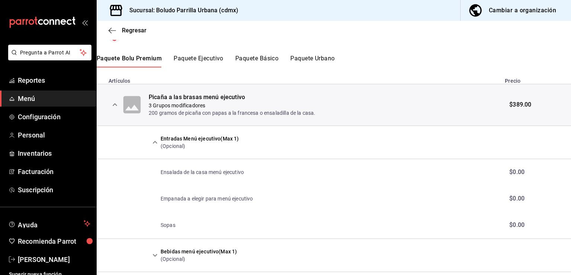
click at [151, 141] on icon "expand row" at bounding box center [155, 142] width 9 height 9
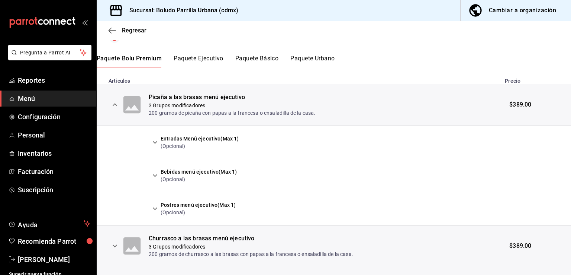
click at [151, 141] on icon "expand row" at bounding box center [155, 142] width 9 height 9
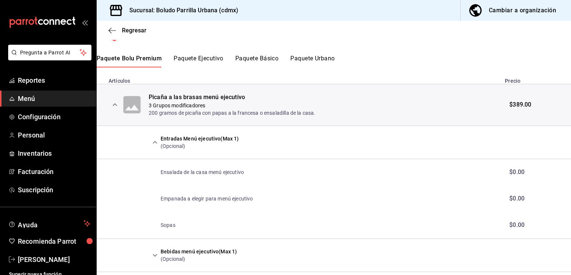
click at [180, 194] on td "Empanada a elegir para menú ejecutivo" at bounding box center [325, 198] width 352 height 26
click at [180, 197] on p "Empanada a elegir para menú ejecutivo" at bounding box center [207, 198] width 93 height 7
click at [180, 200] on p "Empanada a elegir para menú ejecutivo" at bounding box center [207, 198] width 93 height 7
click at [171, 219] on td "Sopas" at bounding box center [325, 225] width 352 height 26
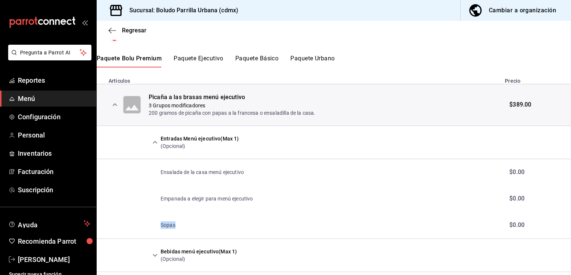
click at [158, 138] on icon "expand row" at bounding box center [155, 142] width 9 height 9
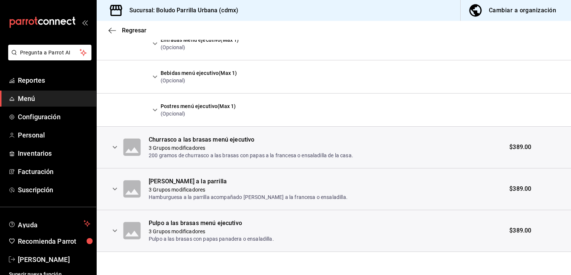
scroll to position [239, 0]
click at [133, 27] on span "Regresar" at bounding box center [134, 30] width 25 height 7
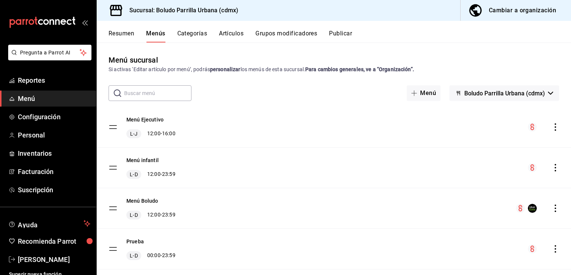
click at [199, 32] on button "Categorías" at bounding box center [192, 36] width 30 height 13
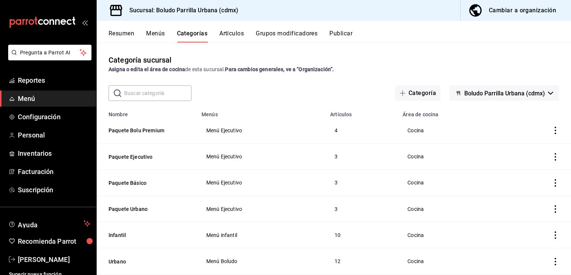
click at [228, 36] on button "Artículos" at bounding box center [231, 36] width 25 height 13
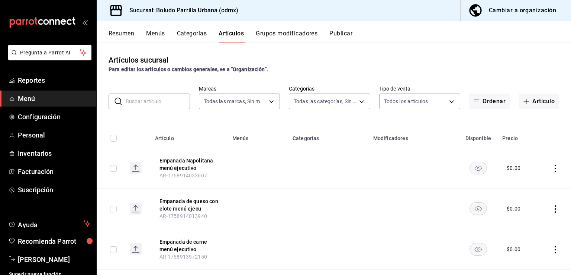
click at [278, 37] on button "Grupos modificadores" at bounding box center [287, 36] width 62 height 13
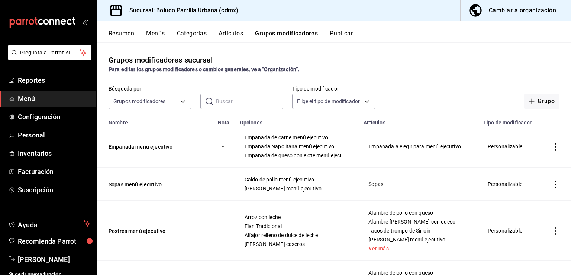
click at [148, 32] on button "Menús" at bounding box center [155, 36] width 19 height 13
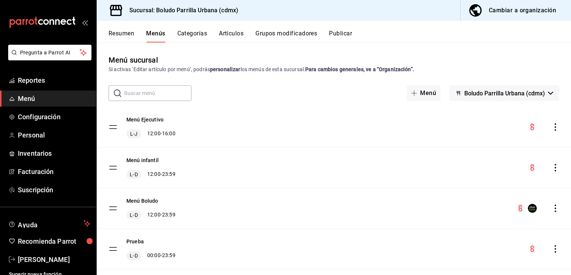
scroll to position [15, 0]
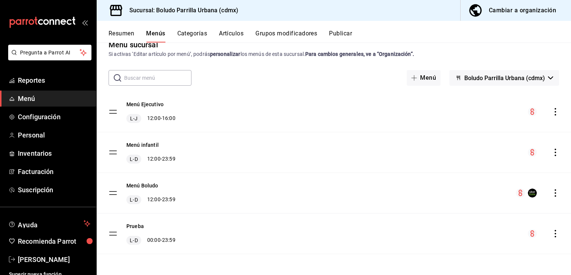
click at [552, 154] on icon "actions" at bounding box center [555, 151] width 7 height 7
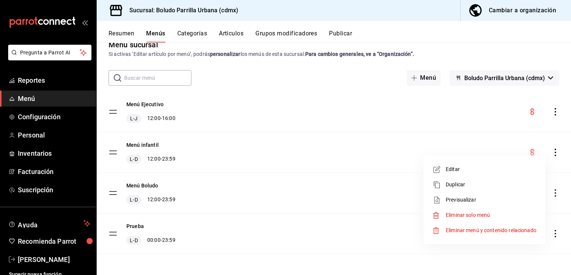
click at [471, 201] on span "Previsualizar" at bounding box center [491, 200] width 91 height 8
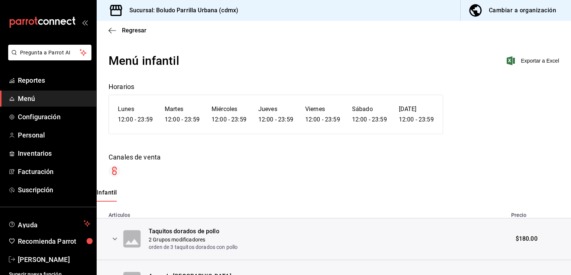
scroll to position [1, 0]
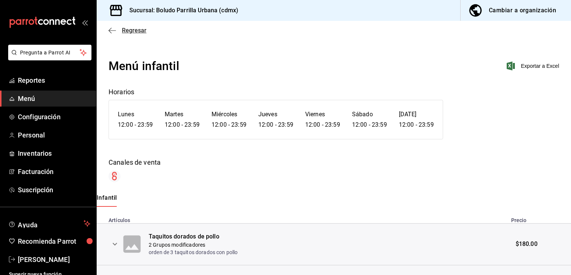
click at [140, 33] on span "Regresar" at bounding box center [134, 30] width 25 height 7
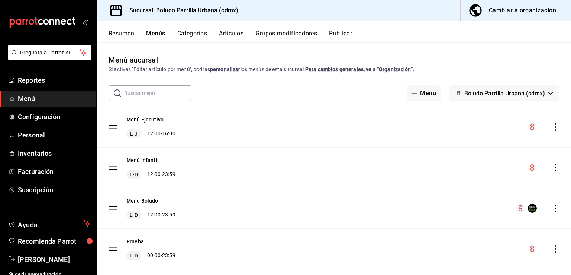
click at [133, 37] on button "Resumen" at bounding box center [122, 36] width 26 height 13
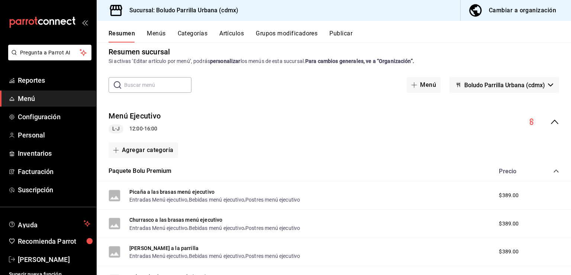
scroll to position [7, 0]
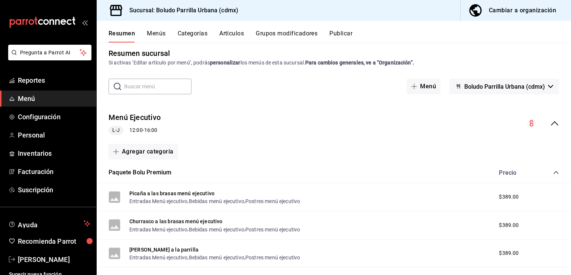
click at [154, 36] on button "Menús" at bounding box center [156, 36] width 19 height 13
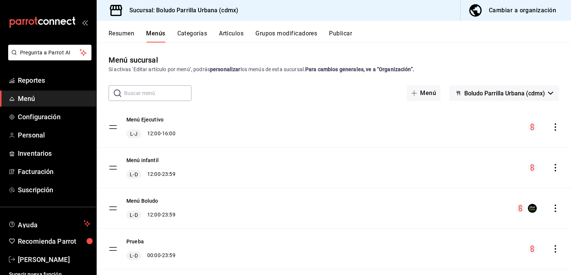
click at [550, 161] on div "Menú infantil L-D 12:00 - 23:59" at bounding box center [334, 167] width 475 height 40
click at [555, 167] on icon "actions" at bounding box center [555, 167] width 1 height 7
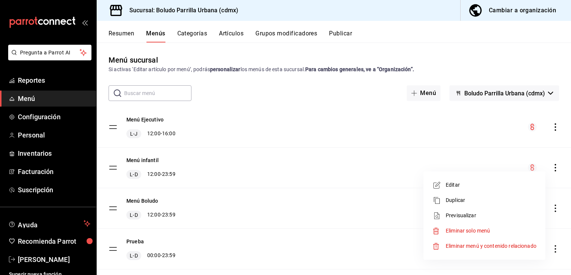
click at [485, 190] on li "Editar" at bounding box center [485, 184] width 116 height 15
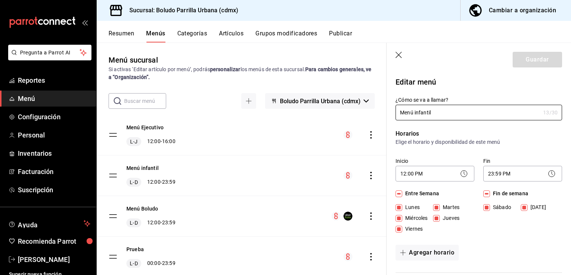
scroll to position [4, 0]
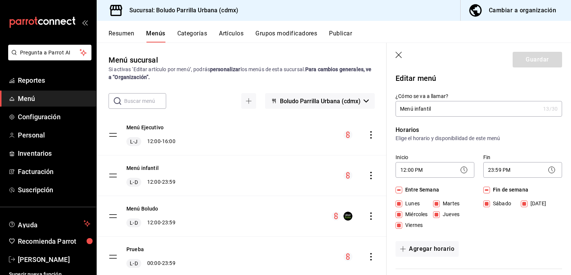
click at [401, 54] on icon "button" at bounding box center [399, 55] width 7 height 7
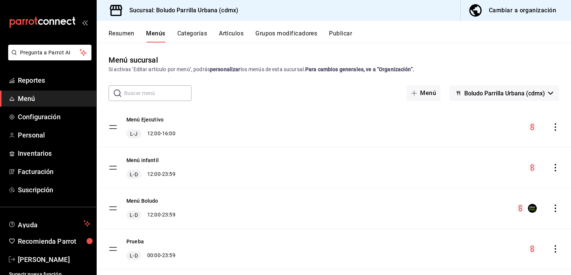
click at [155, 165] on div "Menú infantil L-D 12:00 - 23:59" at bounding box center [150, 167] width 49 height 22
click at [117, 163] on div "Menú infantil L-D 12:00 - 23:59" at bounding box center [142, 167] width 67 height 22
click at [117, 163] on tbody "Menú Ejecutivo L-J 12:00 - 16:00 Menú infantil L-D 12:00 - 23:59 Menú Boludo L-…" at bounding box center [334, 188] width 475 height 162
click at [141, 162] on button "Menú infantil" at bounding box center [142, 159] width 32 height 7
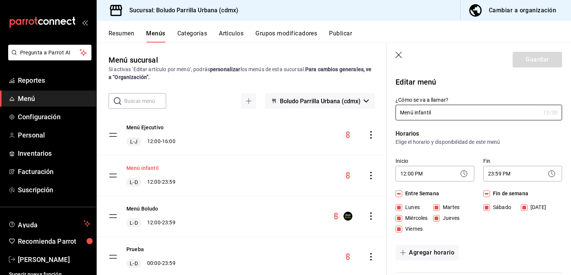
scroll to position [23, 0]
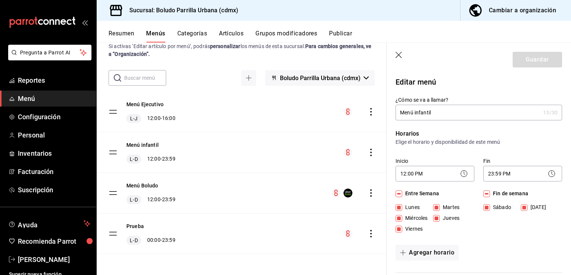
click at [396, 57] on icon "button" at bounding box center [399, 55] width 7 height 7
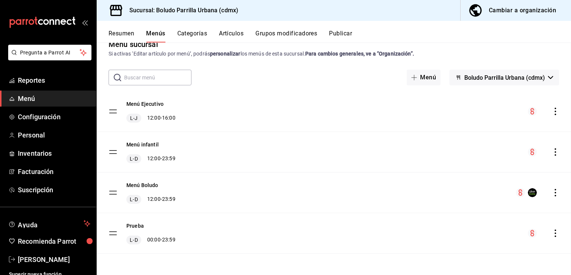
scroll to position [15, 0]
click at [213, 41] on div "Resumen Menús Categorías Artículos Grupos modificadores Publicar" at bounding box center [340, 36] width 463 height 13
click at [203, 38] on button "Categorías" at bounding box center [192, 36] width 30 height 13
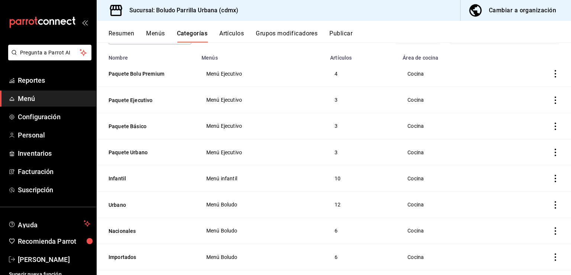
scroll to position [60, 0]
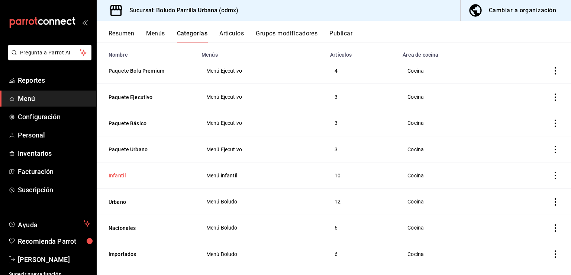
click at [117, 174] on button "Infantil" at bounding box center [146, 174] width 74 height 7
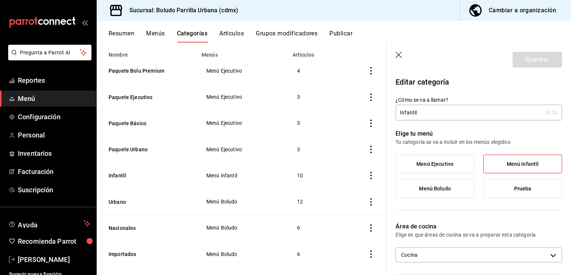
click at [400, 55] on icon "button" at bounding box center [399, 55] width 7 height 7
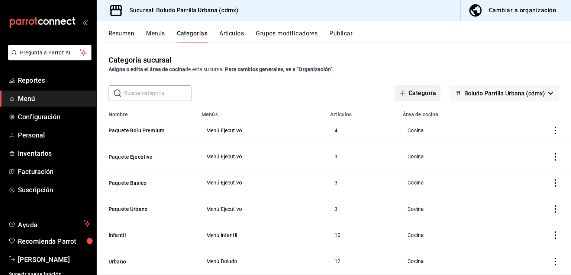
click at [419, 89] on button "Categoría" at bounding box center [417, 93] width 45 height 16
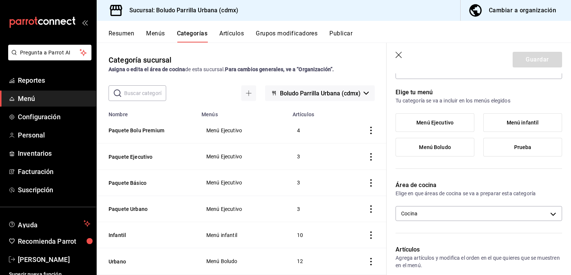
scroll to position [43, 0]
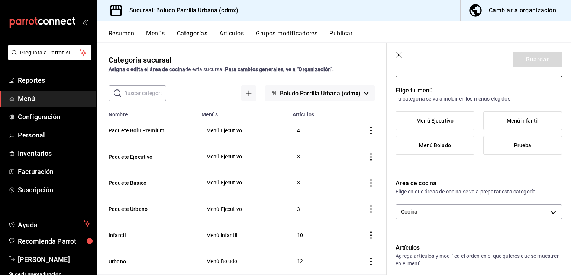
click at [498, 125] on label "Menú infantil" at bounding box center [523, 121] width 78 height 18
click at [0, 0] on input "Menú infantil" at bounding box center [0, 0] width 0 height 0
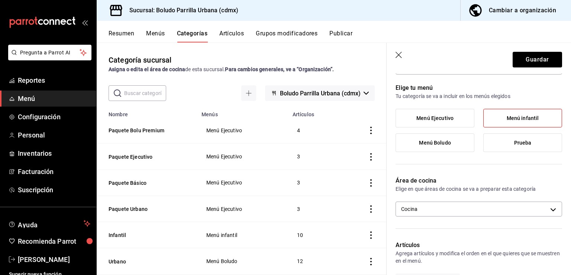
scroll to position [46, 0]
click at [526, 60] on button "Guardar" at bounding box center [537, 60] width 49 height 16
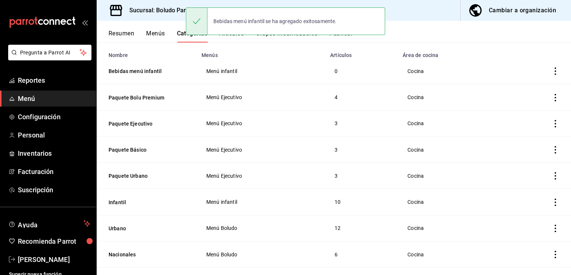
scroll to position [60, 0]
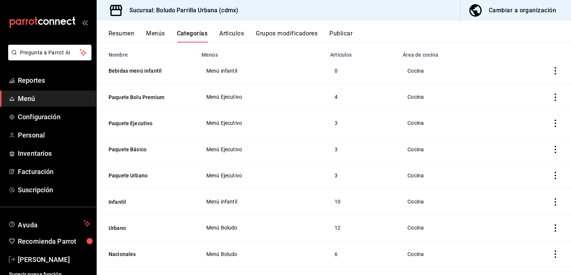
click at [113, 208] on th "Infantil" at bounding box center [147, 201] width 100 height 26
click at [112, 204] on button "Infantil" at bounding box center [146, 201] width 74 height 7
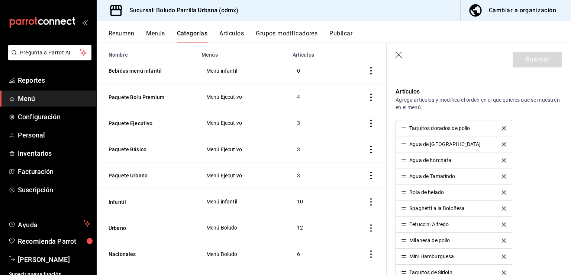
scroll to position [196, 0]
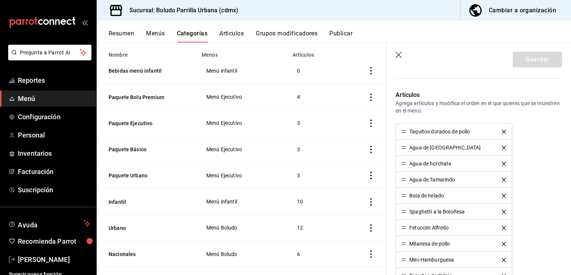
click at [502, 148] on icon "delete" at bounding box center [504, 147] width 4 height 4
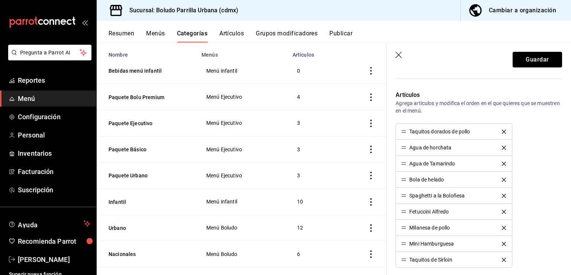
click at [502, 148] on icon "delete" at bounding box center [504, 147] width 4 height 4
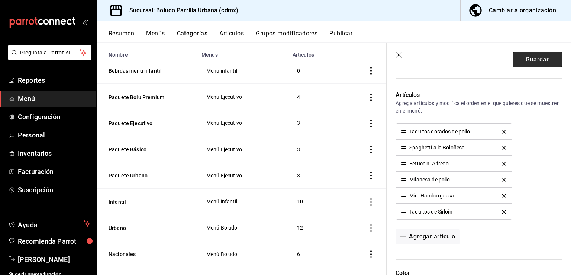
click at [540, 64] on button "Guardar" at bounding box center [537, 60] width 49 height 16
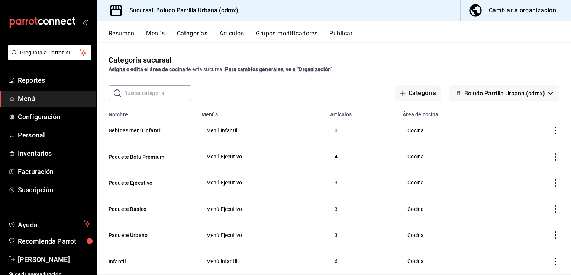
click at [125, 36] on button "Resumen" at bounding box center [122, 36] width 26 height 13
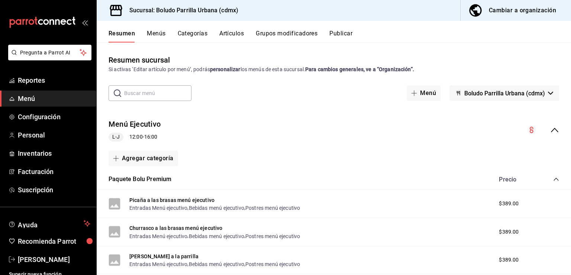
click at [161, 30] on button "Menús" at bounding box center [156, 36] width 19 height 13
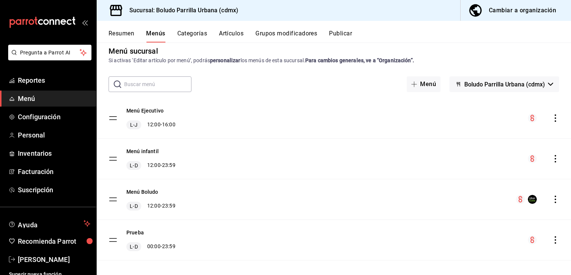
scroll to position [15, 0]
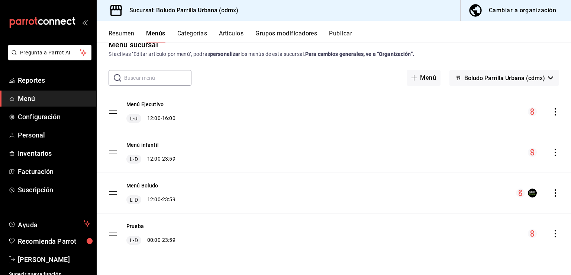
click at [552, 154] on icon "actions" at bounding box center [555, 151] width 7 height 7
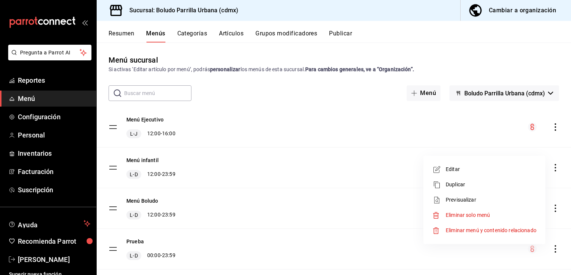
scroll to position [15, 0]
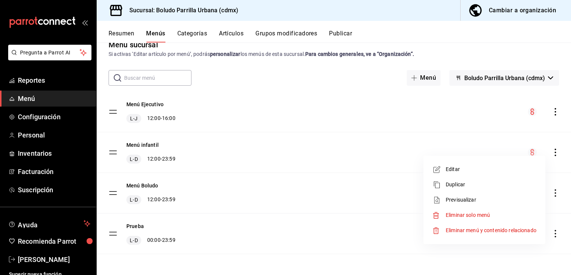
click at [484, 201] on span "Previsualizar" at bounding box center [491, 200] width 91 height 8
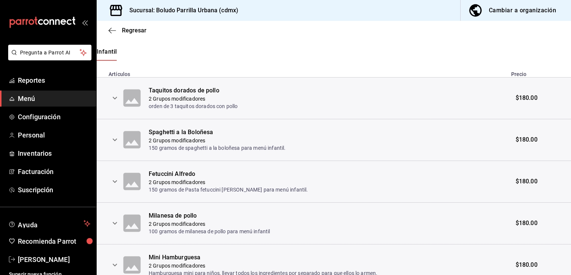
scroll to position [143, 0]
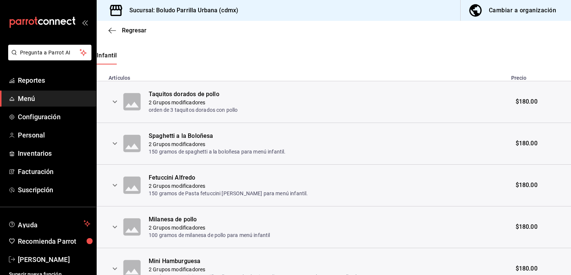
click at [122, 103] on icon at bounding box center [132, 101] width 23 height 23
click at [119, 103] on button "expand row" at bounding box center [115, 101] width 13 height 13
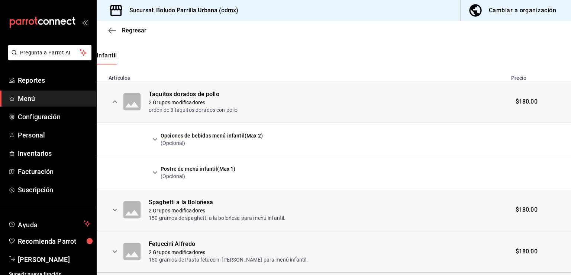
scroll to position [154, 0]
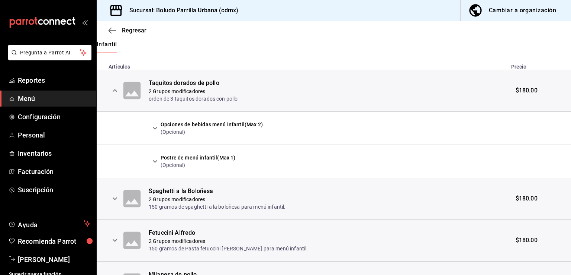
click at [160, 129] on button "expand row" at bounding box center [155, 128] width 13 height 13
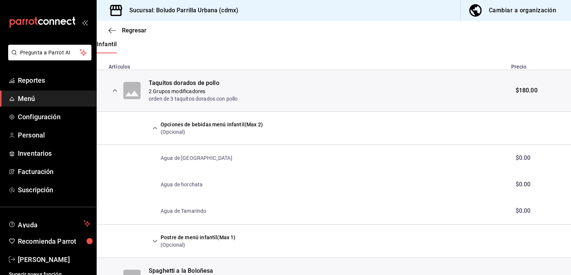
scroll to position [167, 0]
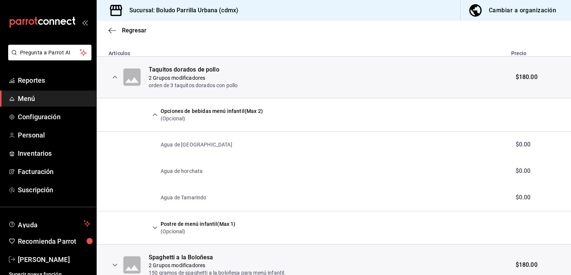
click at [156, 112] on icon "expand row" at bounding box center [155, 114] width 9 height 9
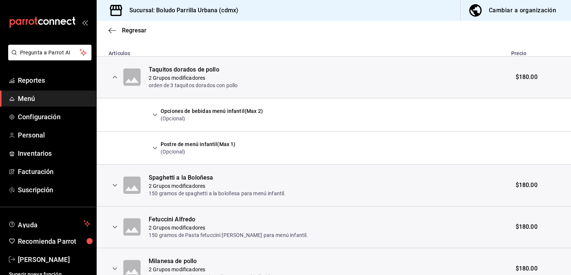
click at [153, 152] on icon "expand row" at bounding box center [155, 147] width 9 height 9
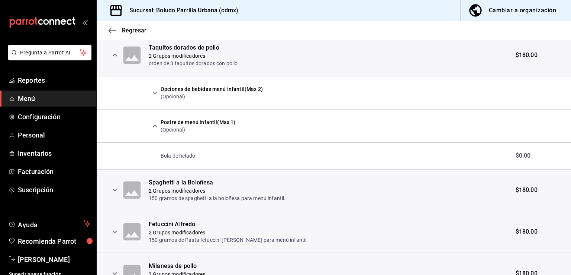
scroll to position [190, 0]
click at [156, 126] on icon "expand row" at bounding box center [155, 124] width 9 height 9
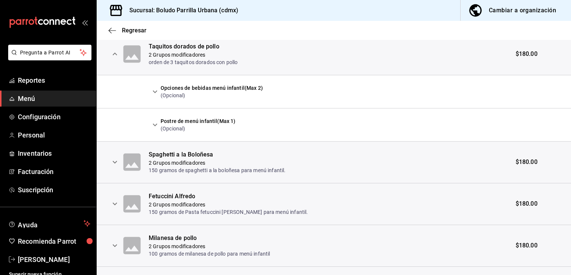
click at [115, 163] on icon "expand row" at bounding box center [115, 162] width 4 height 3
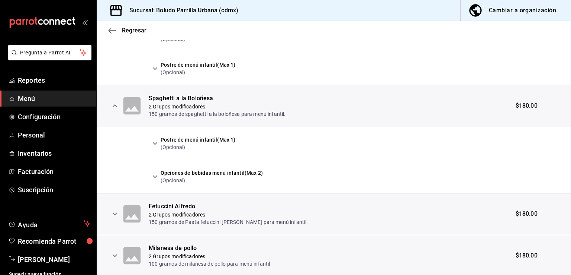
scroll to position [256, 0]
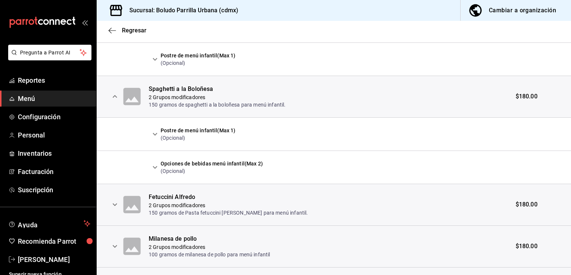
click at [158, 135] on icon "expand row" at bounding box center [155, 133] width 9 height 9
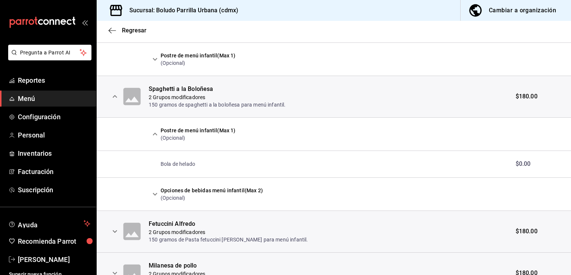
click at [158, 135] on icon "expand row" at bounding box center [155, 133] width 9 height 9
click at [157, 133] on icon "expand row" at bounding box center [155, 133] width 9 height 9
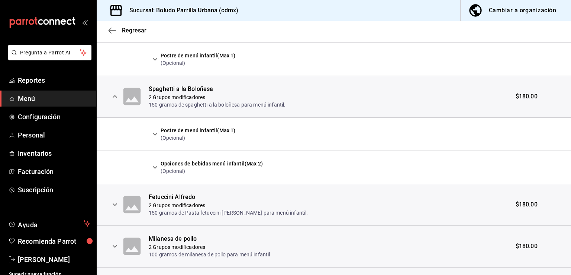
click at [155, 164] on icon "expand row" at bounding box center [155, 167] width 9 height 9
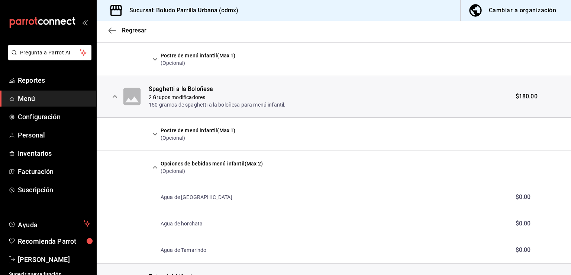
click at [155, 164] on icon "expand row" at bounding box center [155, 167] width 9 height 9
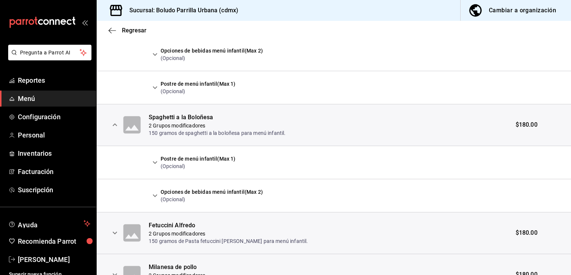
scroll to position [225, 0]
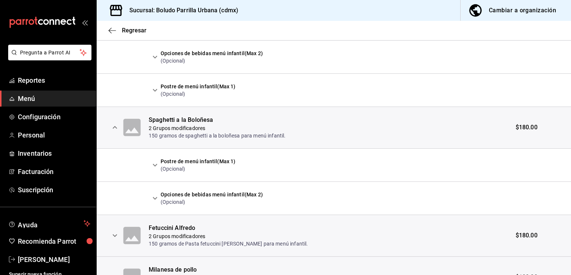
click at [184, 189] on td "Opciones de bebidas menú infantil (Max 2) (Opcional)" at bounding box center [328, 197] width 358 height 33
drag, startPoint x: 184, startPoint y: 189, endPoint x: 175, endPoint y: 170, distance: 20.6
click at [175, 170] on tbody "Taquitos dorados de pollo 2 Grupos modificadores orden de 3 taquitos dorados co…" at bounding box center [334, 190] width 475 height 382
click at [176, 178] on td "Postre de menú infantil (Max 1) (Opcional)" at bounding box center [328, 164] width 358 height 33
click at [115, 231] on icon "expand row" at bounding box center [114, 235] width 9 height 9
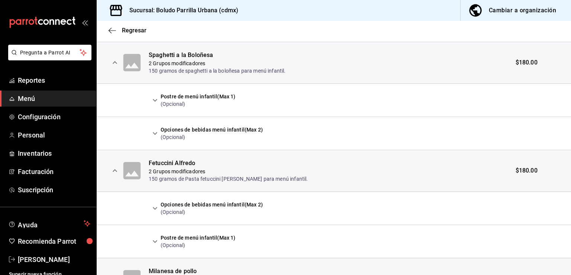
scroll to position [291, 0]
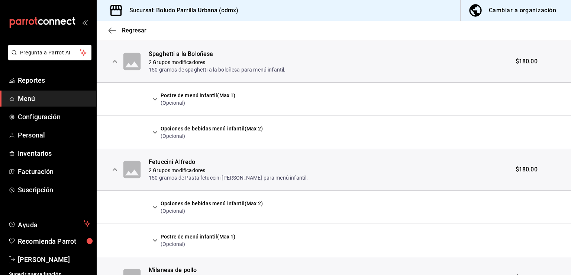
click at [110, 171] on icon "expand row" at bounding box center [114, 169] width 9 height 9
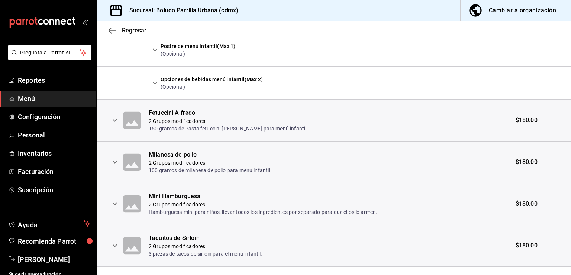
scroll to position [355, 0]
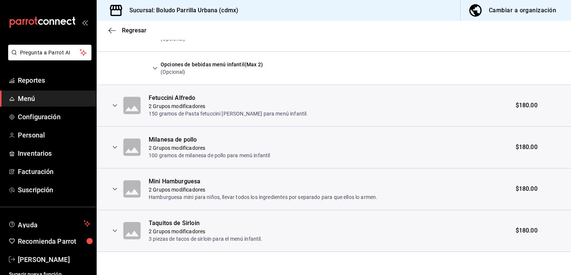
click at [118, 141] on button "expand row" at bounding box center [115, 147] width 13 height 13
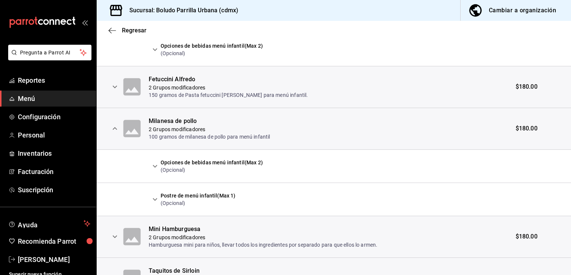
scroll to position [387, 0]
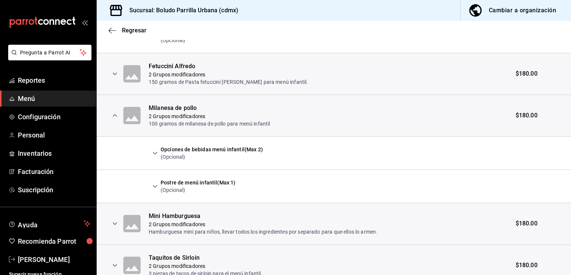
click at [115, 224] on icon "expand row" at bounding box center [114, 223] width 9 height 9
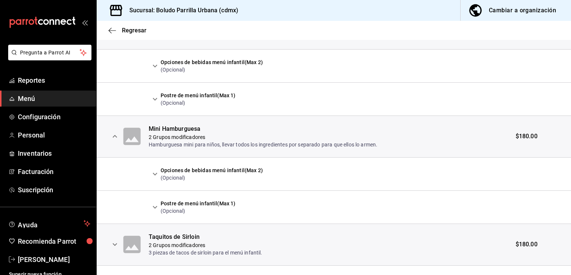
scroll to position [487, 0]
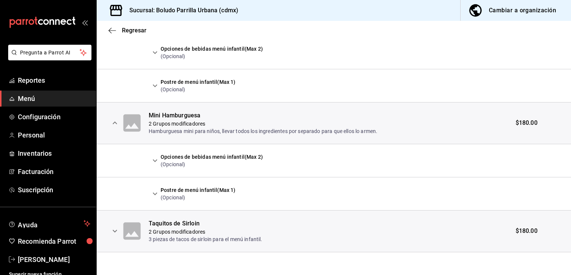
click at [113, 226] on icon "expand row" at bounding box center [114, 230] width 9 height 9
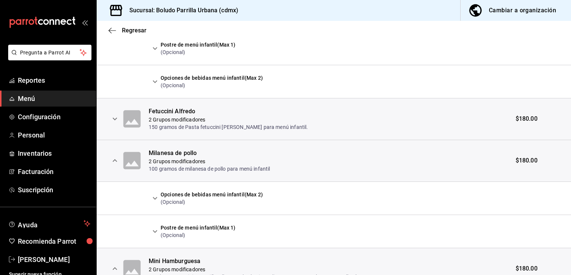
scroll to position [342, 0]
click at [119, 116] on icon "expand row" at bounding box center [114, 117] width 9 height 9
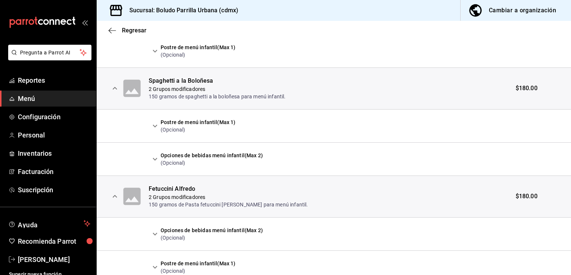
scroll to position [261, 0]
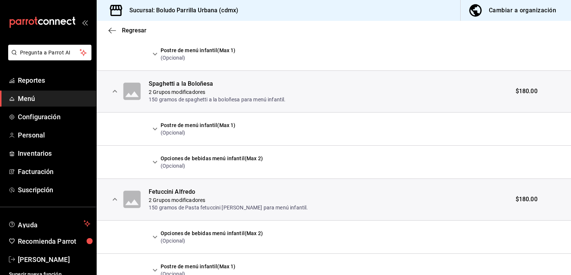
click at [109, 36] on div "Regresar" at bounding box center [334, 30] width 475 height 19
click at [110, 33] on span "Regresar" at bounding box center [128, 30] width 38 height 7
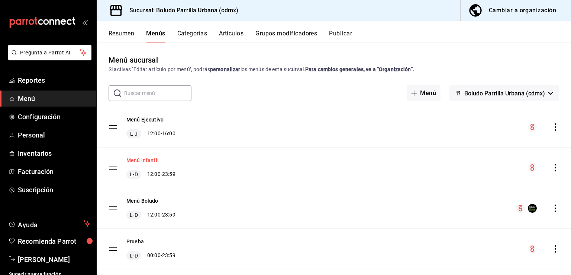
click at [146, 161] on button "Menú infantil" at bounding box center [142, 159] width 32 height 7
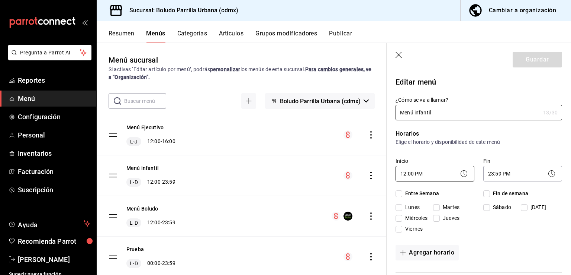
checkbox input "true"
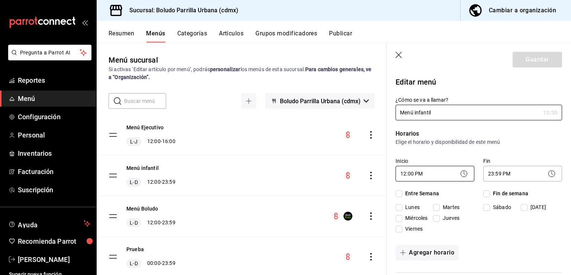
checkbox input "true"
click at [396, 58] on icon "button" at bounding box center [399, 55] width 7 height 7
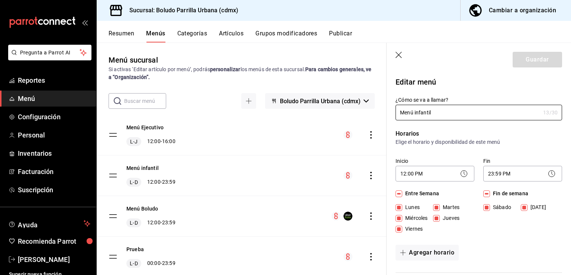
checkbox input "false"
type input "1758914512318"
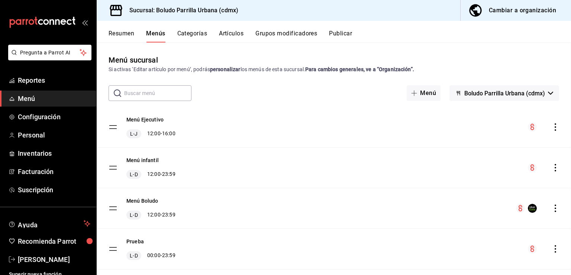
checkbox input "false"
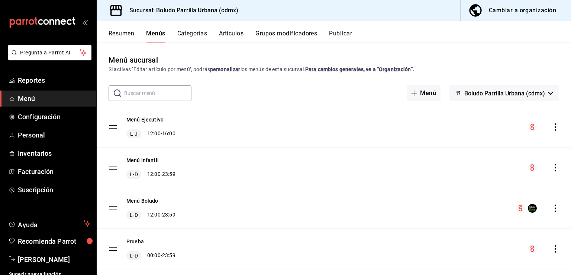
checkbox input "false"
click at [552, 169] on icon "actions" at bounding box center [555, 167] width 7 height 7
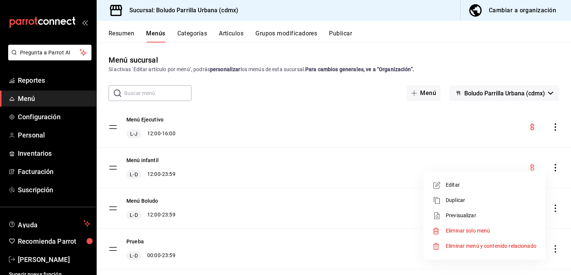
click at [463, 211] on span "Previsualizar" at bounding box center [491, 215] width 91 height 8
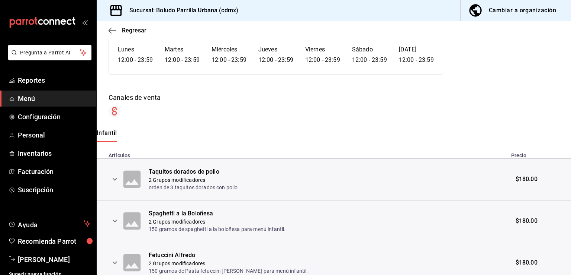
scroll to position [68, 0]
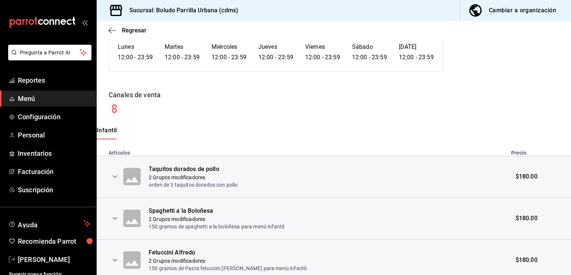
click at [122, 183] on icon at bounding box center [132, 176] width 23 height 23
click at [118, 180] on icon "expand row" at bounding box center [114, 176] width 9 height 9
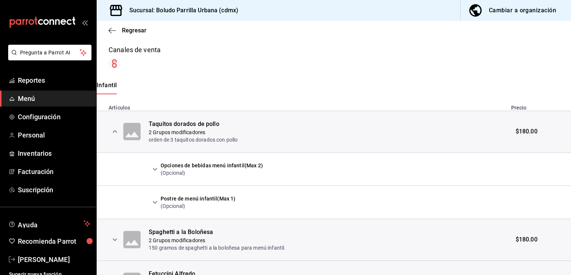
scroll to position [115, 0]
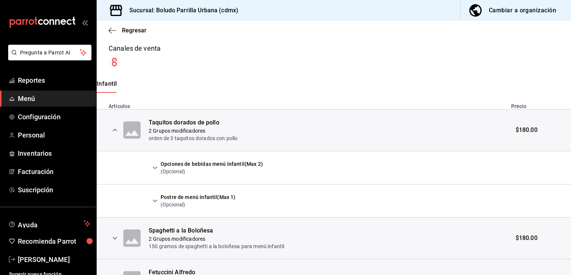
click at [161, 170] on button "expand row" at bounding box center [155, 167] width 13 height 13
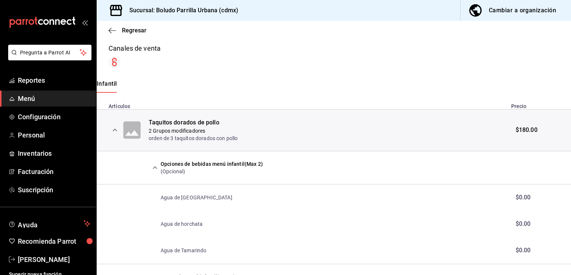
click at [170, 196] on p "Agua de [GEOGRAPHIC_DATA]" at bounding box center [197, 196] width 72 height 7
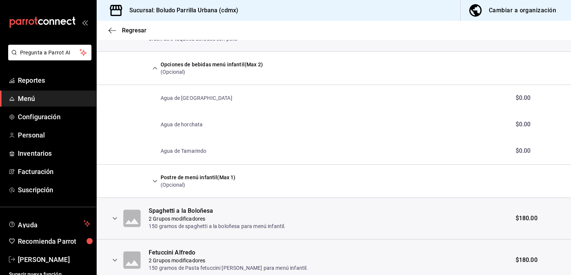
scroll to position [214, 0]
click at [170, 196] on td "Postre de menú infantil (Max 1) (Opcional)" at bounding box center [328, 180] width 358 height 33
click at [157, 171] on td "Postre de menú infantil (Max 1) (Opcional)" at bounding box center [328, 180] width 358 height 33
click at [155, 178] on icon "expand row" at bounding box center [155, 180] width 9 height 9
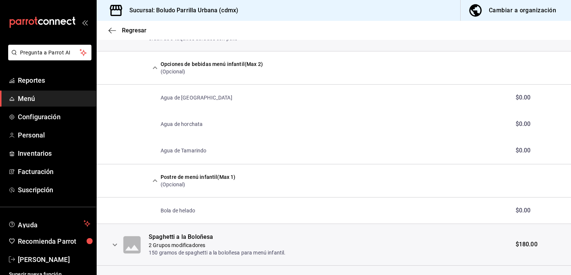
click at [155, 178] on icon "expand row" at bounding box center [155, 180] width 9 height 9
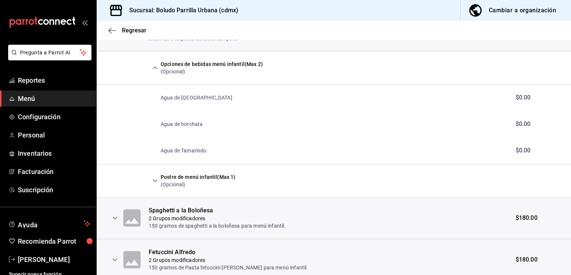
scroll to position [0, 0]
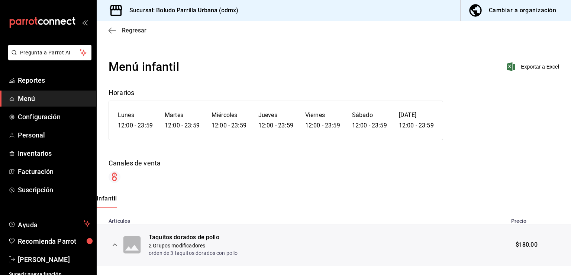
click at [125, 33] on span "Regresar" at bounding box center [134, 30] width 25 height 7
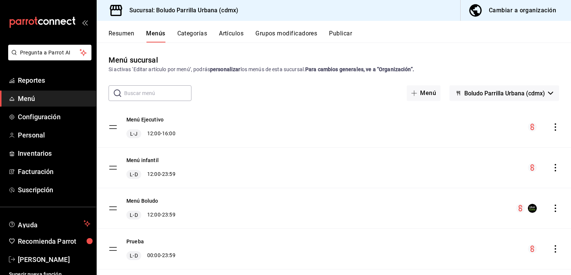
click at [120, 36] on button "Resumen" at bounding box center [122, 36] width 26 height 13
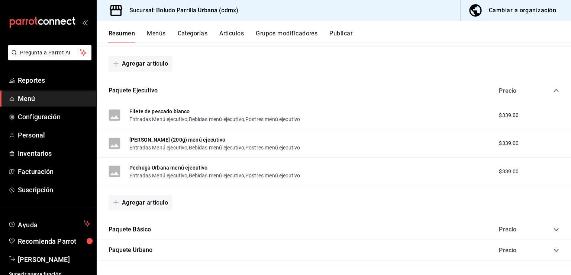
scroll to position [259, 0]
